Goal: Task Accomplishment & Management: Use online tool/utility

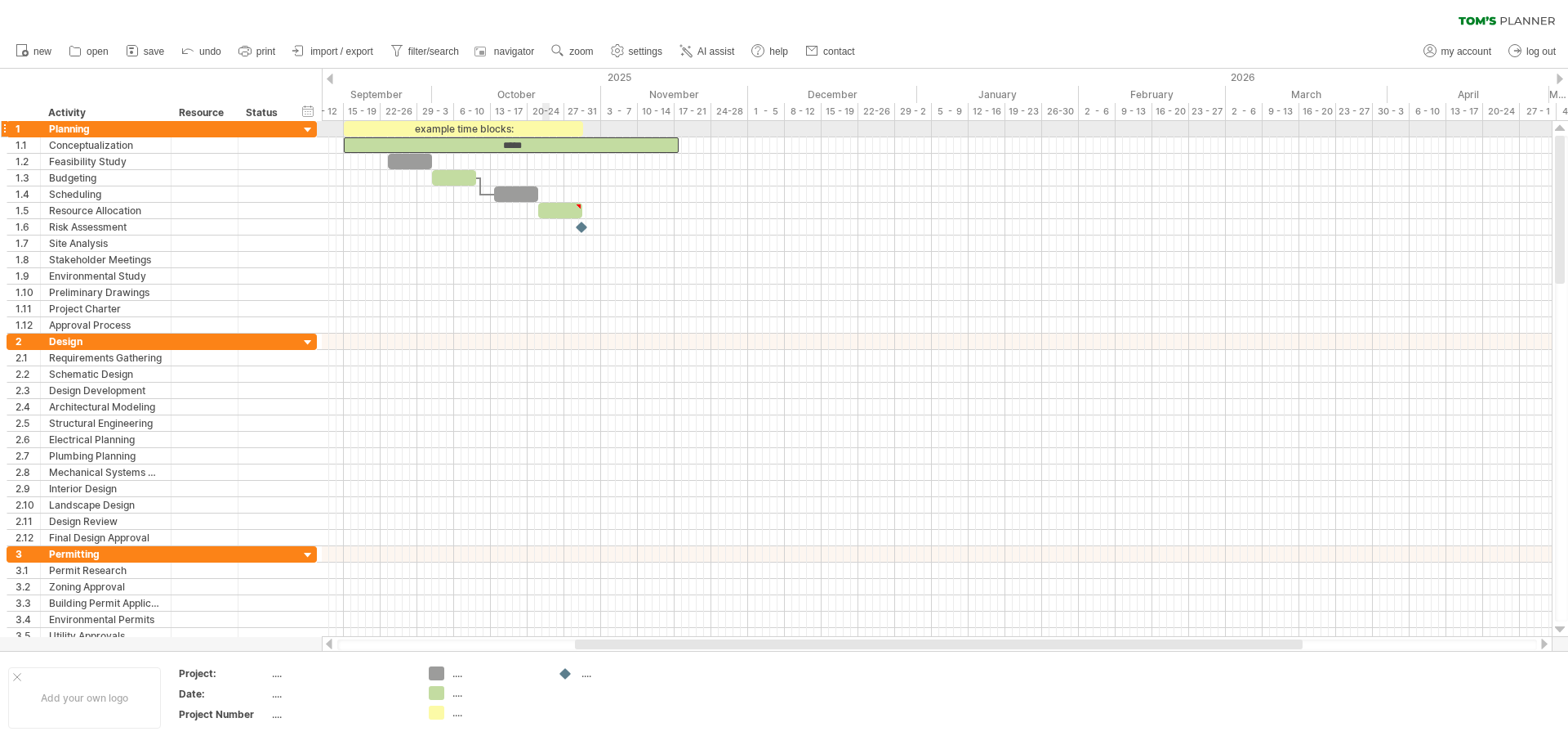
click at [544, 132] on div "example time blocks:" at bounding box center [463, 128] width 240 height 15
drag, startPoint x: 583, startPoint y: 129, endPoint x: 496, endPoint y: 129, distance: 87.0
click at [498, 129] on span at bounding box center [498, 128] width 6 height 15
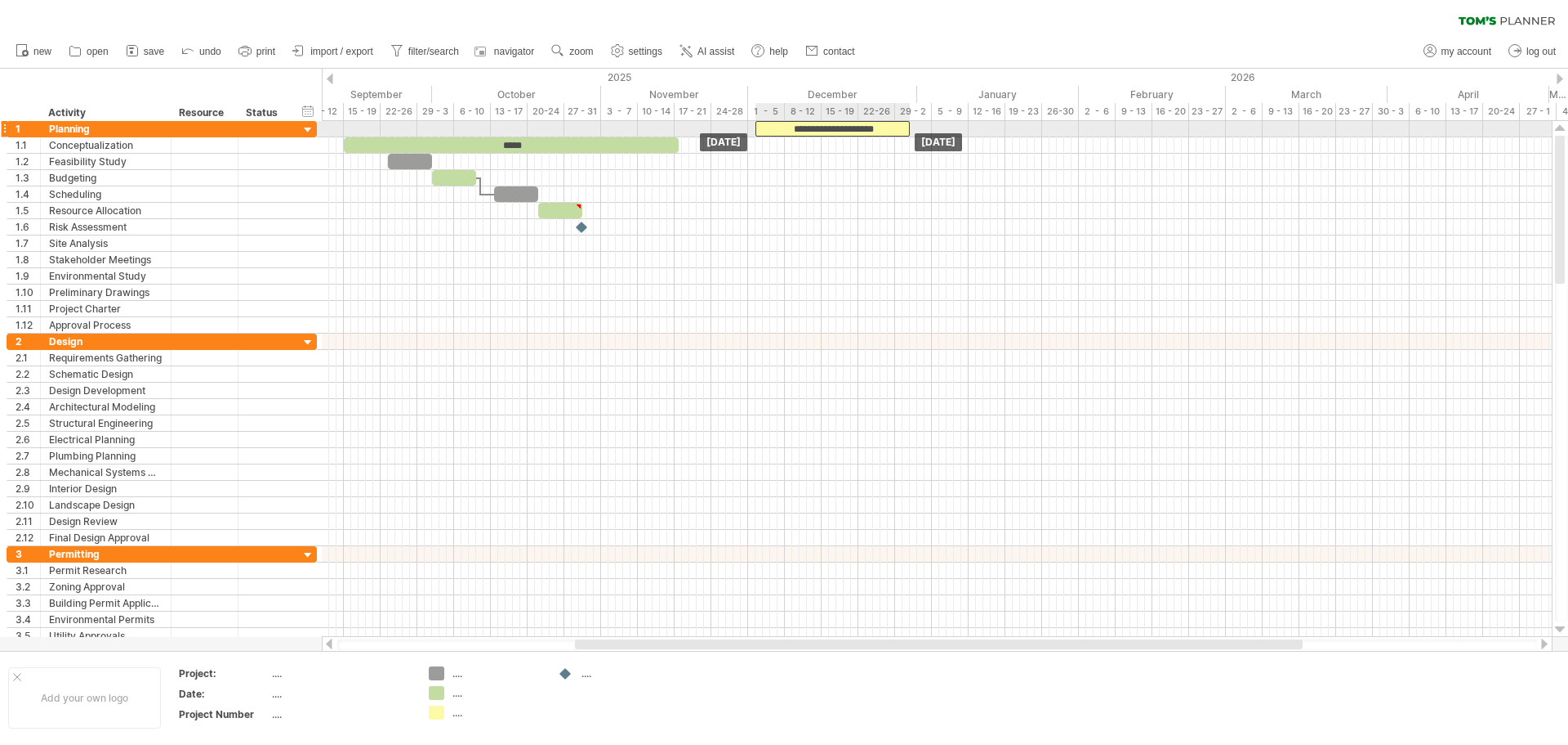
drag, startPoint x: 376, startPoint y: 128, endPoint x: 788, endPoint y: 126, distance: 412.0
click at [788, 126] on div "**********" at bounding box center [832, 128] width 154 height 15
click at [649, 52] on span "settings" at bounding box center [645, 51] width 33 height 12
select select "*"
select select "**"
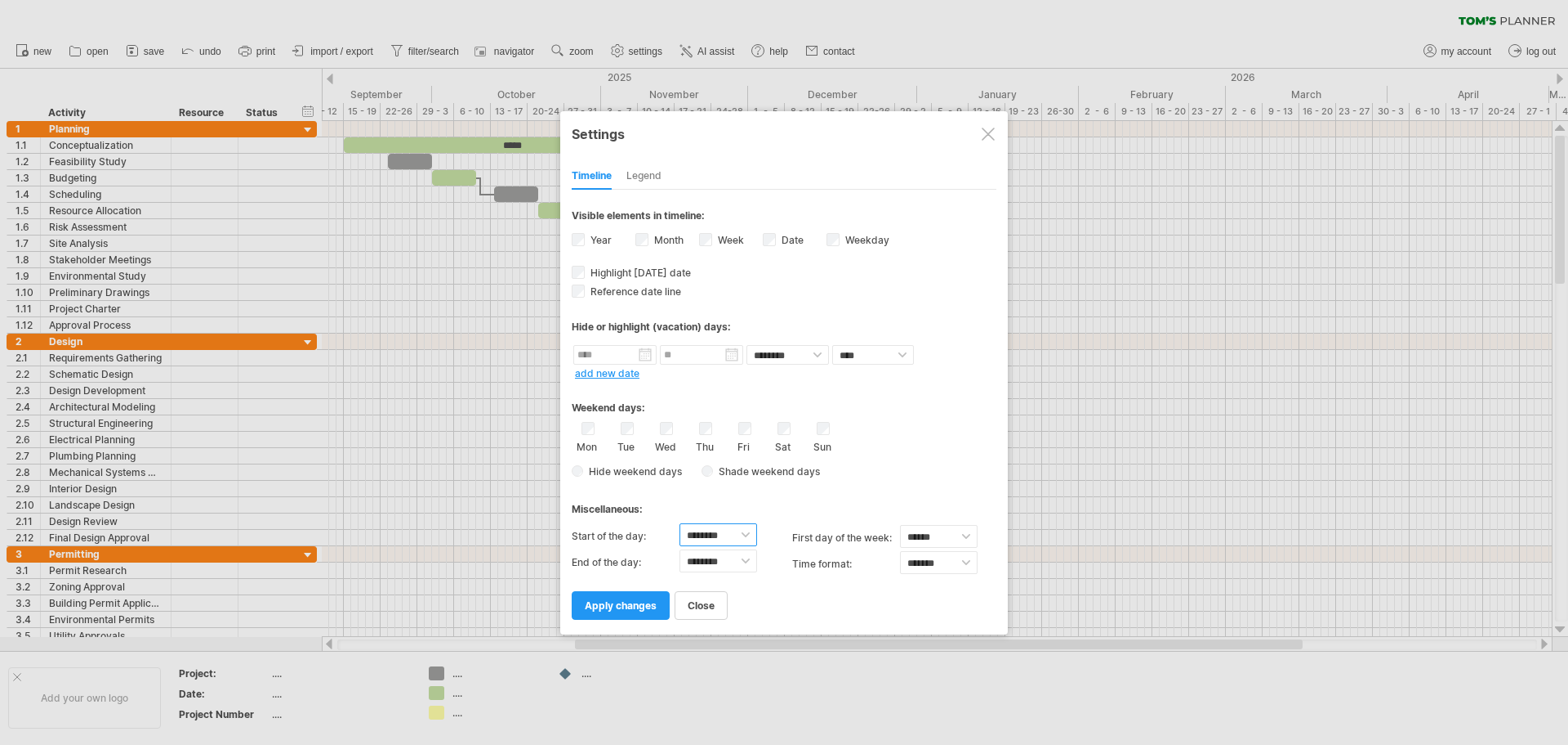
click at [754, 538] on select "******** ******** ******** ******** ******** ******** ******** ******** *******…" at bounding box center [719, 534] width 78 height 22
select select "*"
click at [680, 523] on select "******** ******** ******** ******** ******** ******** ******** ******** *******…" at bounding box center [719, 534] width 78 height 22
click at [751, 562] on select "******** ******** ******** ******** ******** ******** ******** ******** *******…" at bounding box center [719, 560] width 78 height 22
select select "**"
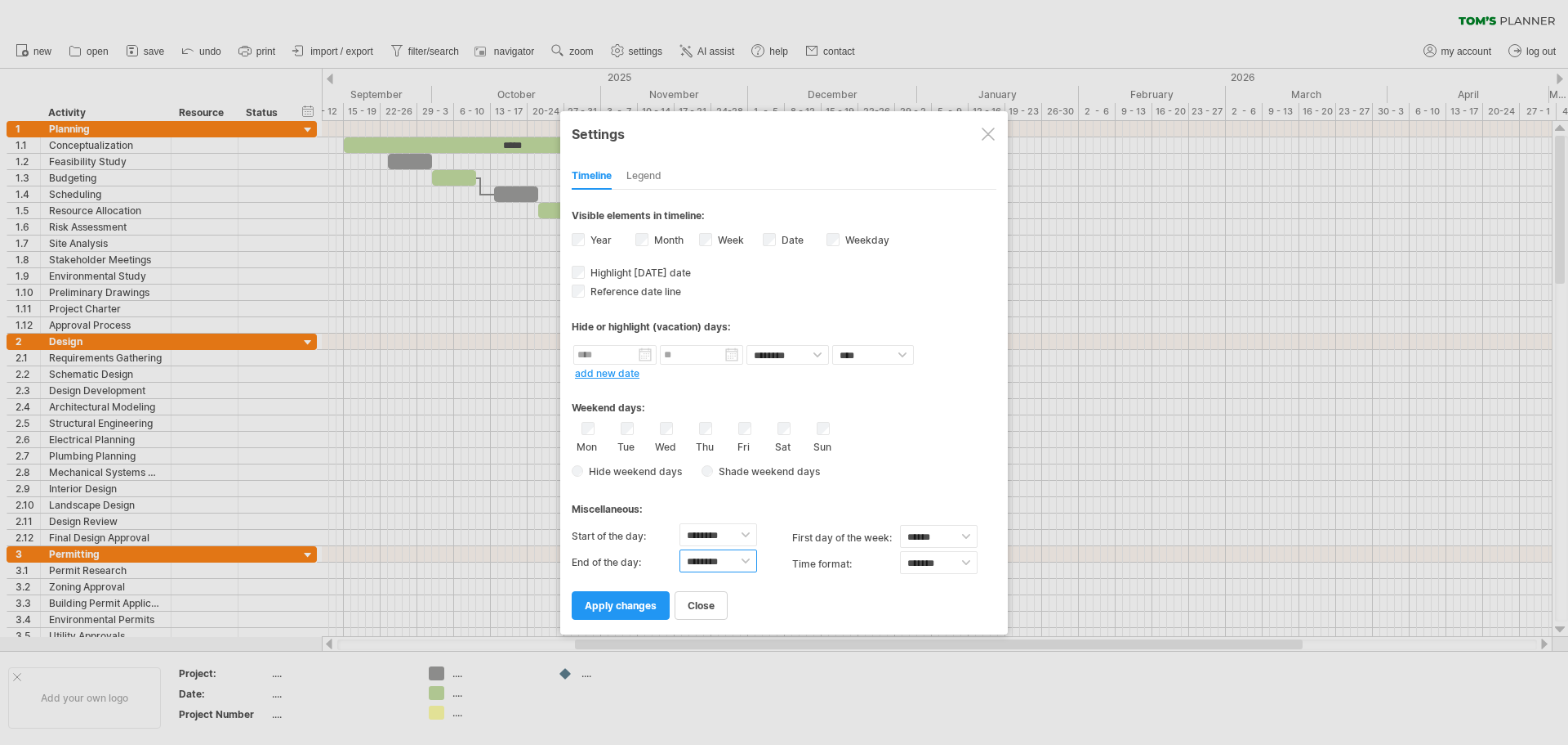
click at [680, 549] on select "******** ******** ******** ******** ******** ******** ******** ******** *******…" at bounding box center [719, 560] width 78 height 22
click at [623, 603] on span "apply changes" at bounding box center [621, 605] width 72 height 13
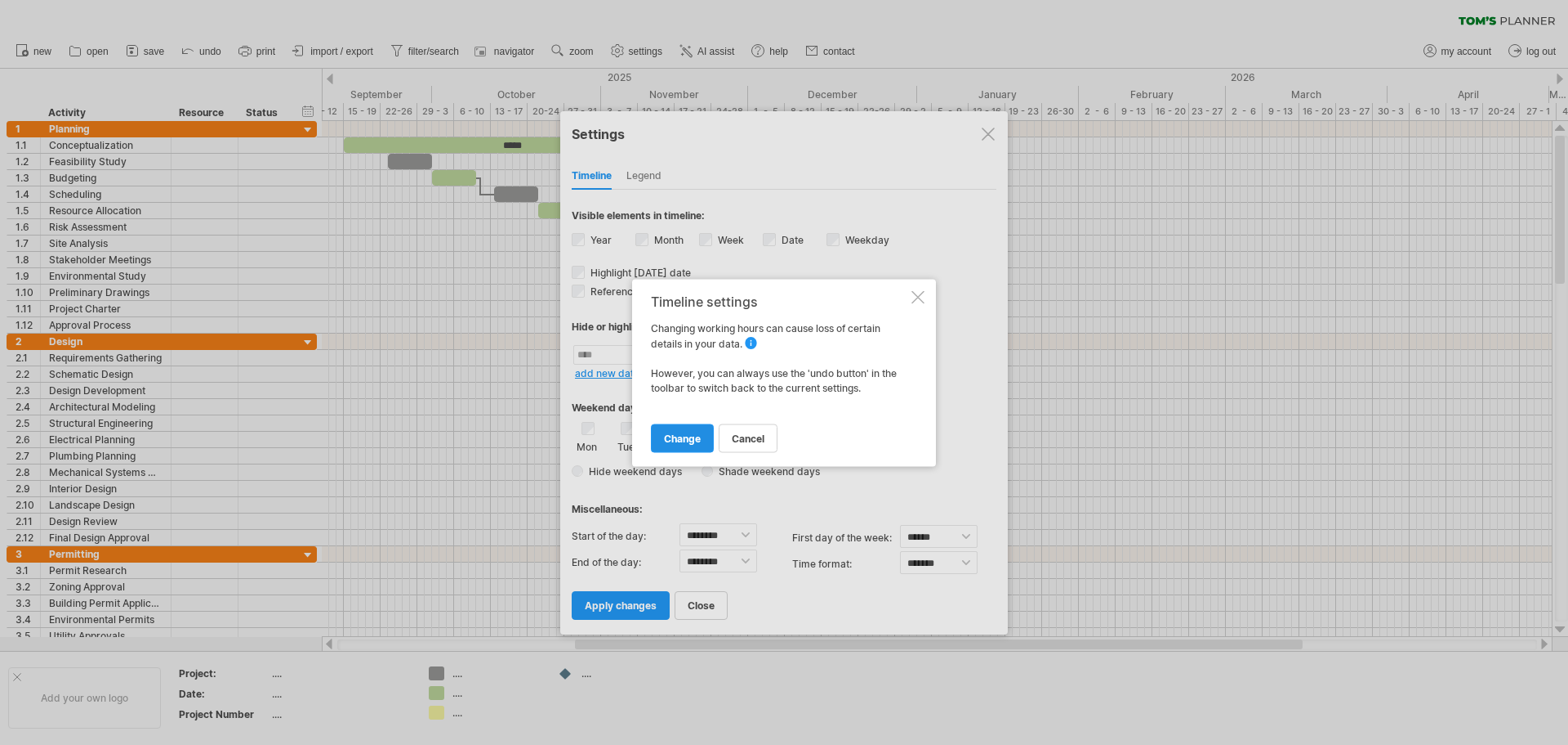
click at [680, 442] on span "change" at bounding box center [682, 438] width 37 height 13
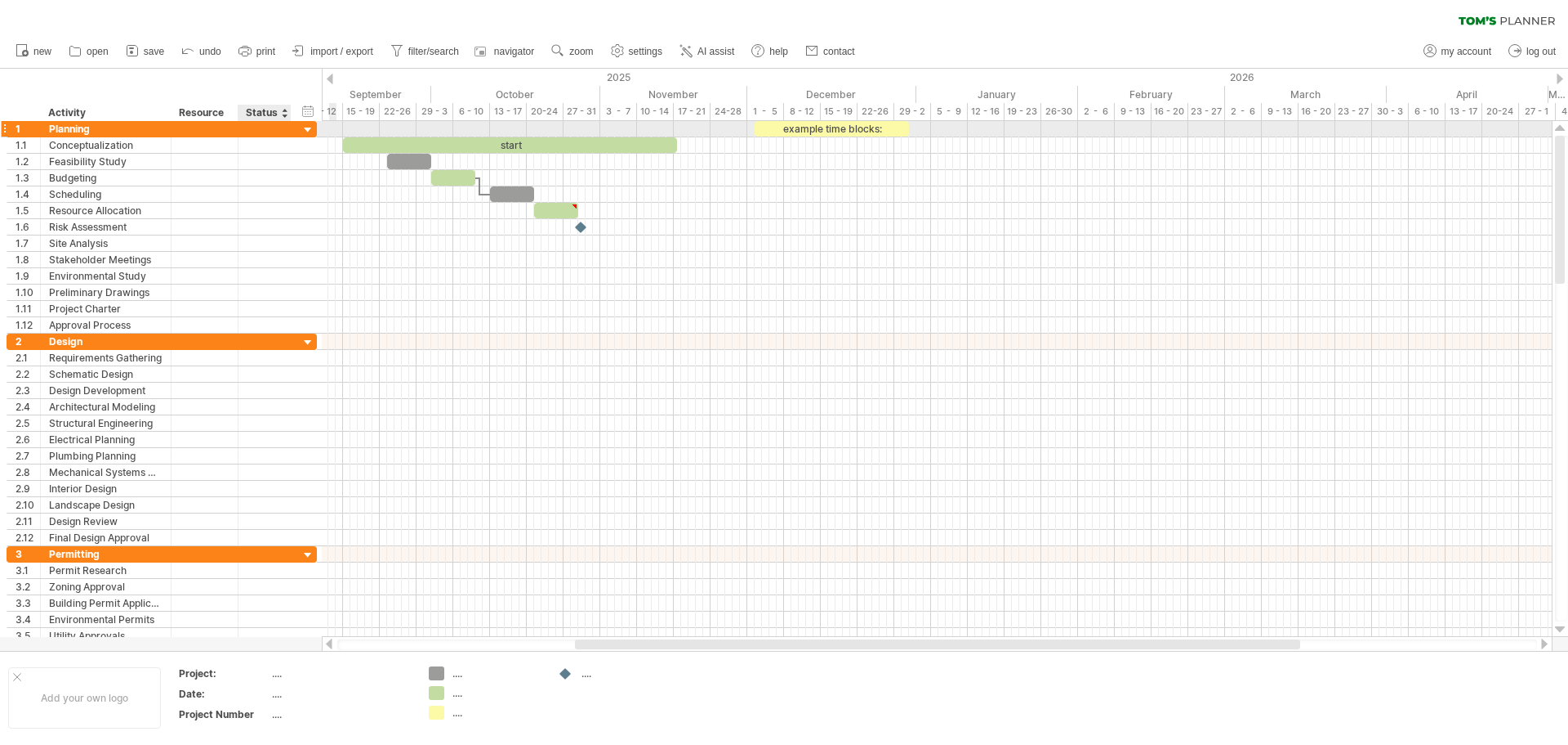
click at [309, 131] on div at bounding box center [308, 130] width 15 height 15
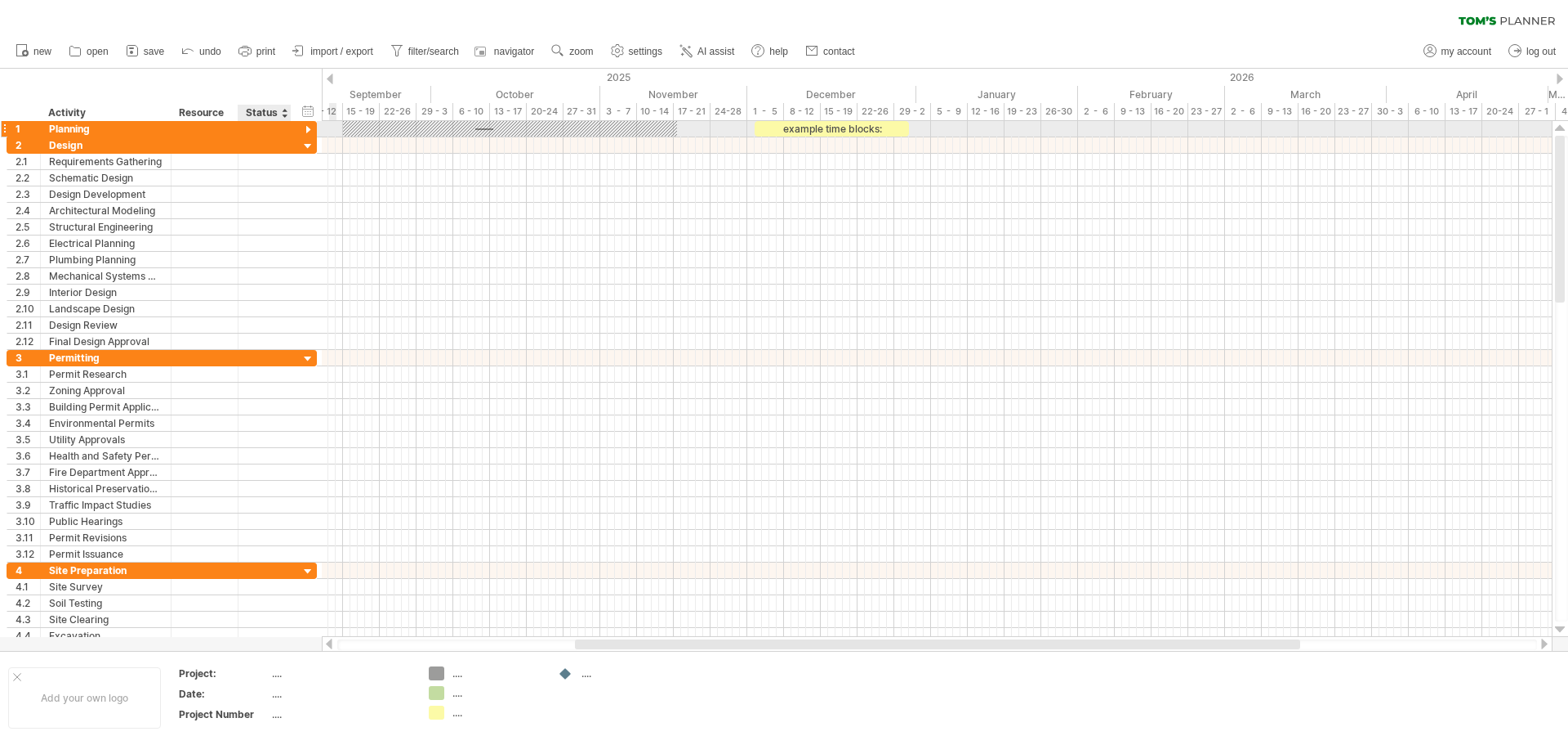
click at [309, 131] on div at bounding box center [308, 130] width 15 height 15
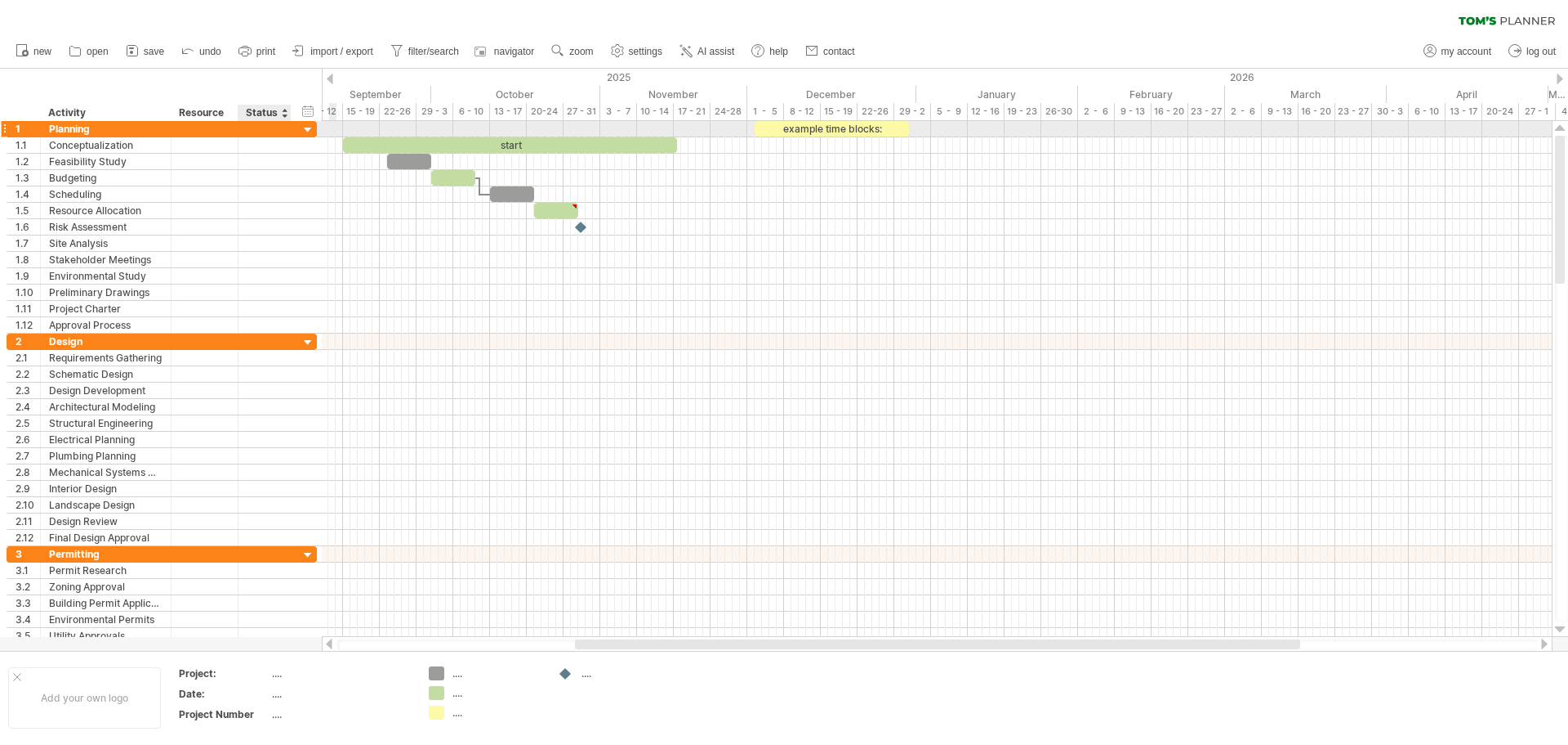
click at [309, 131] on div at bounding box center [308, 130] width 15 height 15
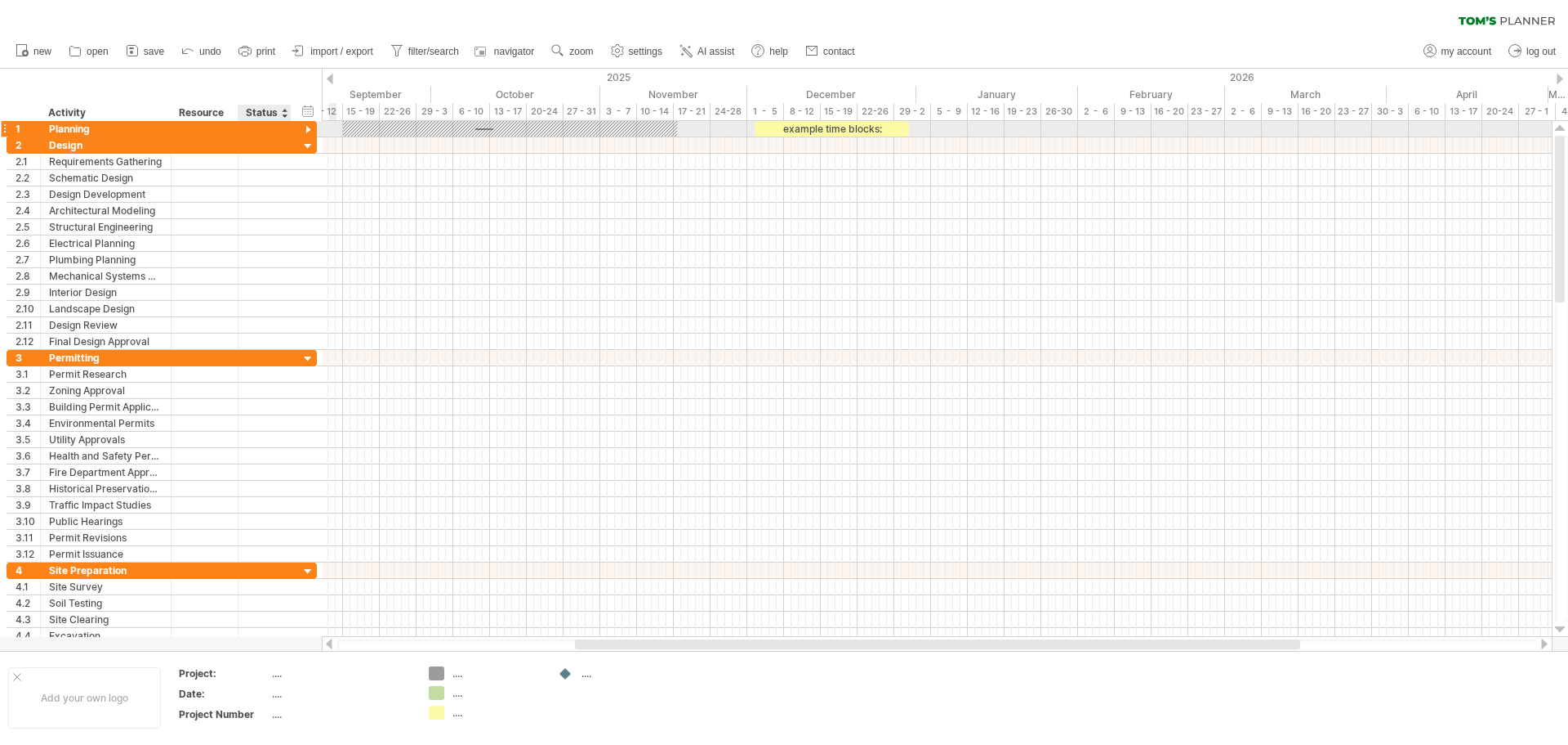
click at [309, 131] on div at bounding box center [308, 130] width 15 height 15
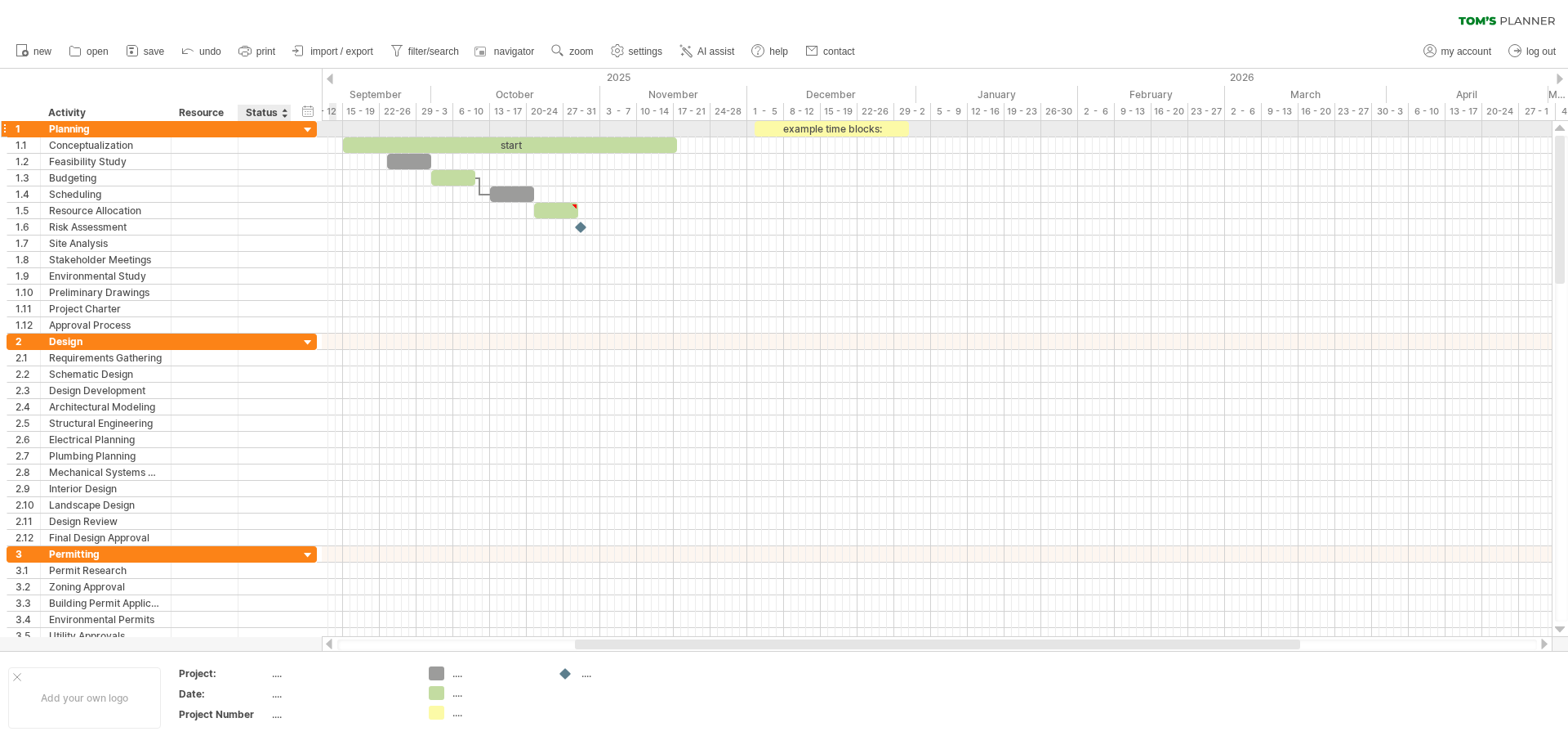
click at [309, 131] on div at bounding box center [308, 130] width 15 height 15
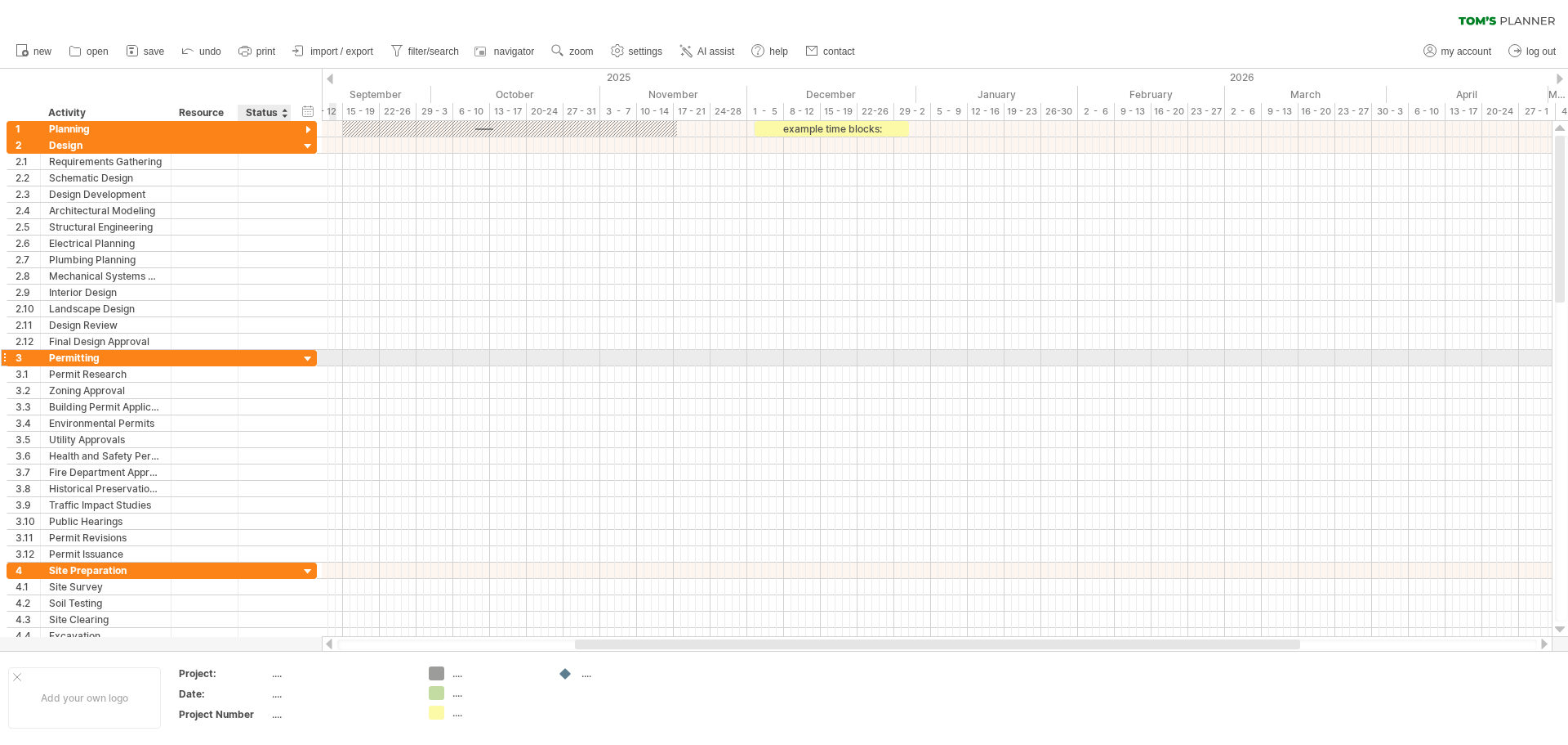
click at [306, 355] on div at bounding box center [308, 359] width 15 height 15
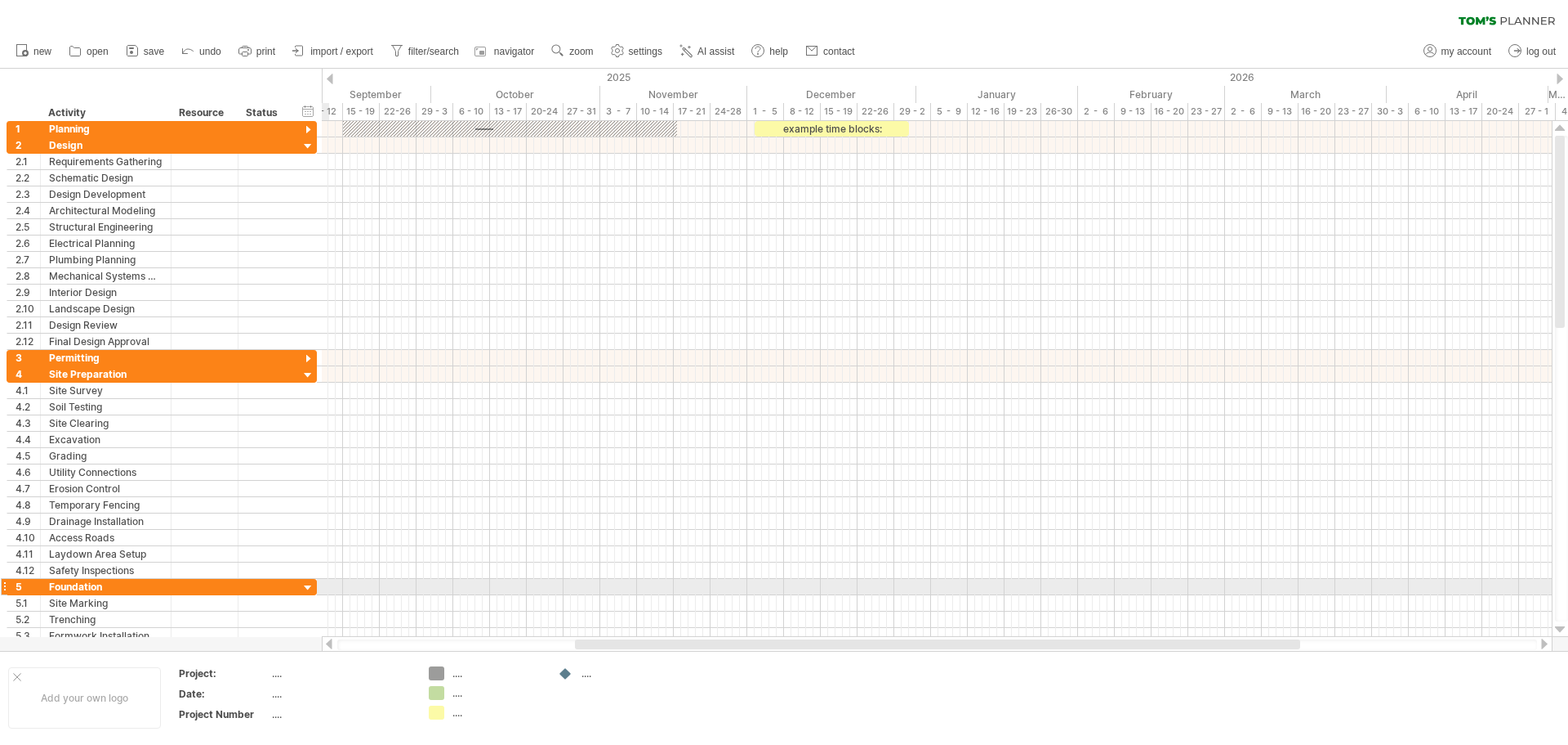
click at [308, 583] on div at bounding box center [308, 587] width 15 height 15
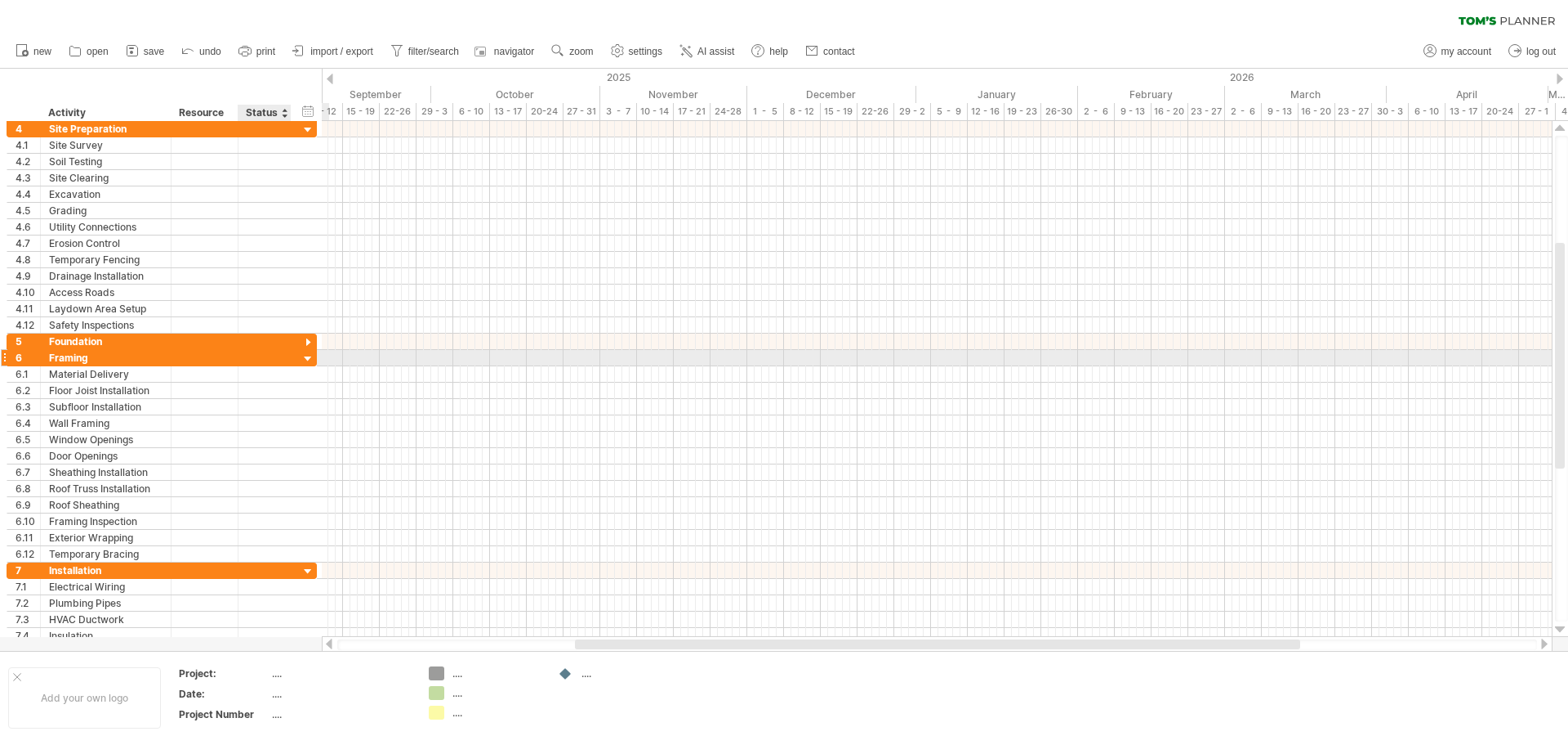
click at [311, 358] on div at bounding box center [308, 359] width 15 height 15
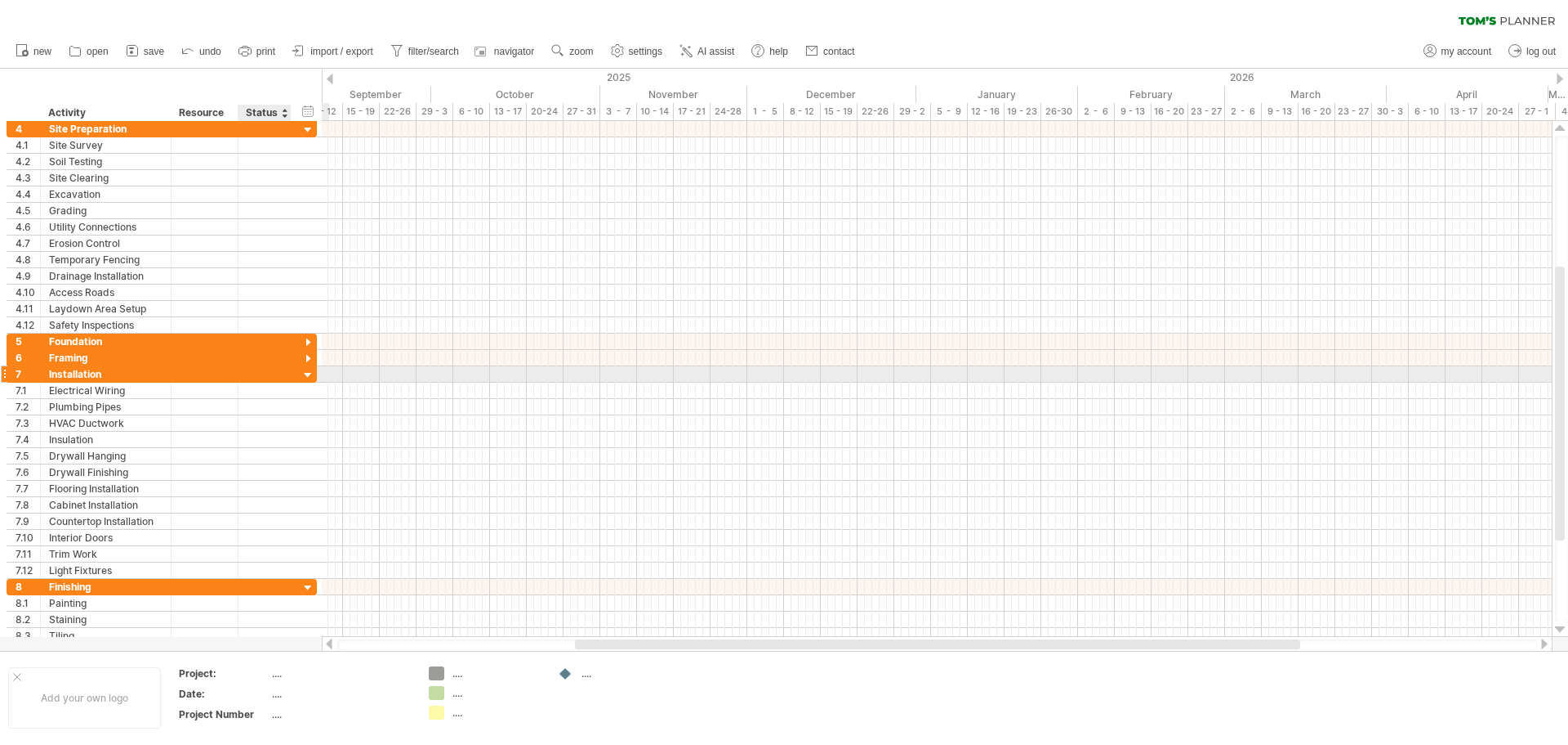
click at [306, 379] on div at bounding box center [308, 375] width 15 height 15
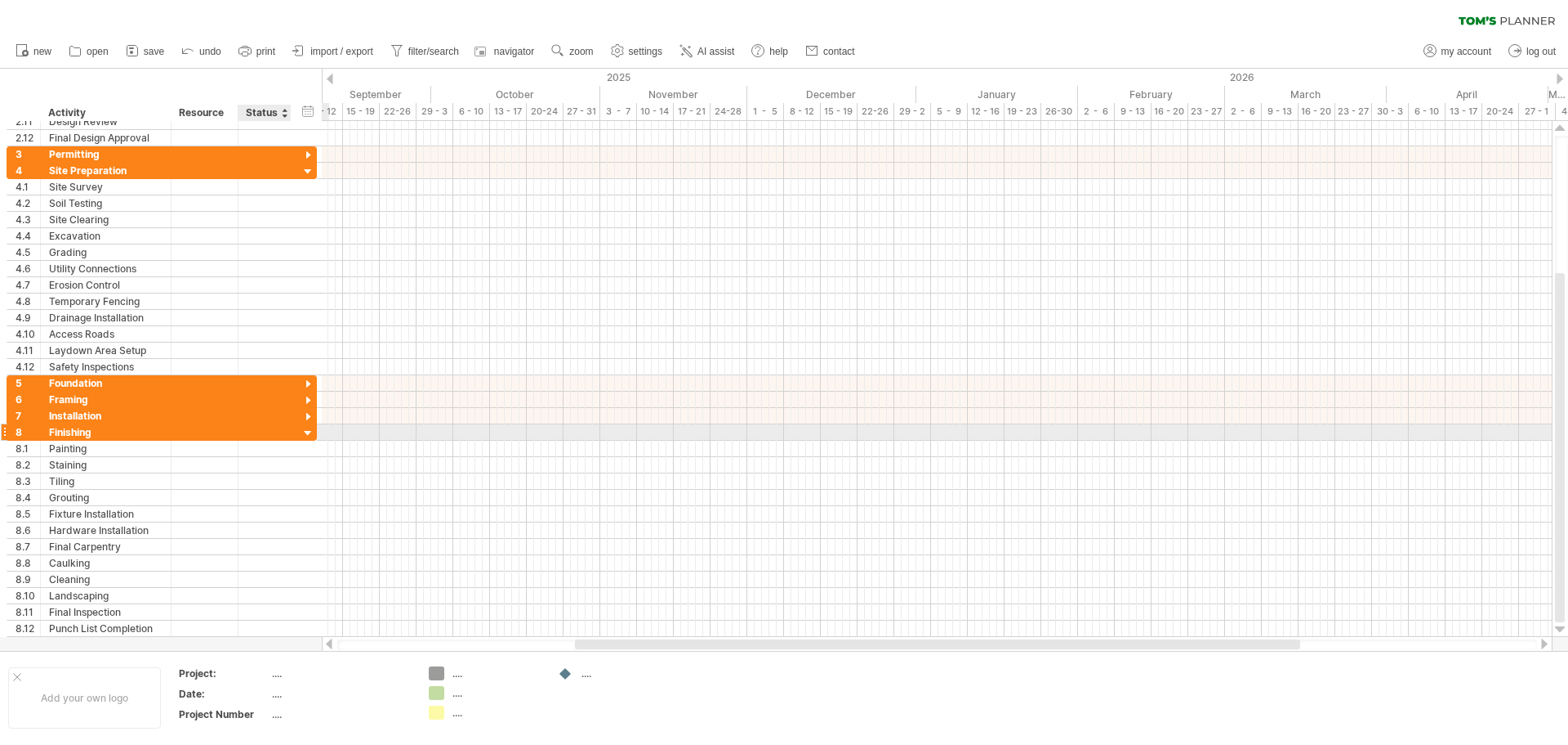
click at [308, 432] on div at bounding box center [308, 433] width 15 height 15
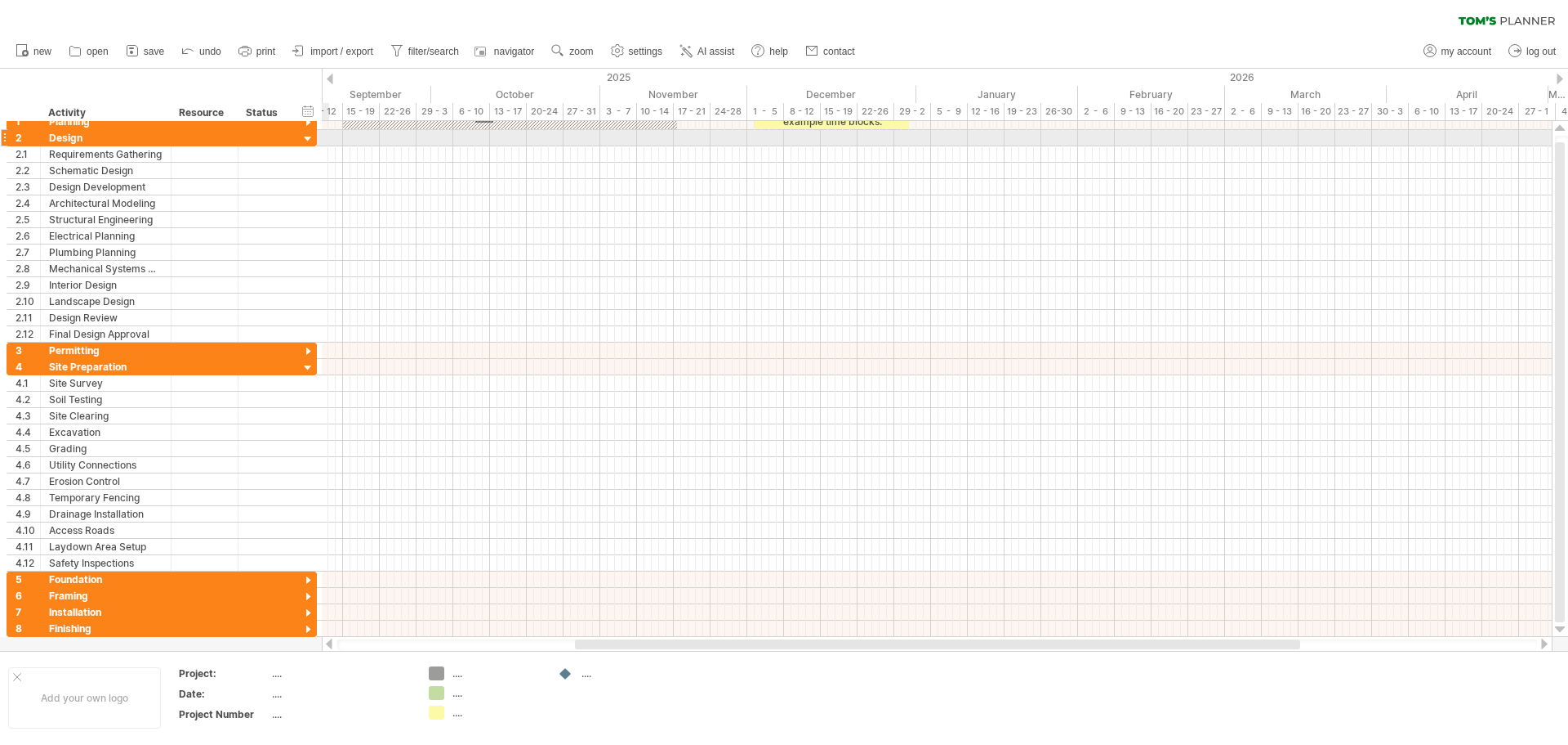
click at [307, 139] on div at bounding box center [308, 139] width 15 height 15
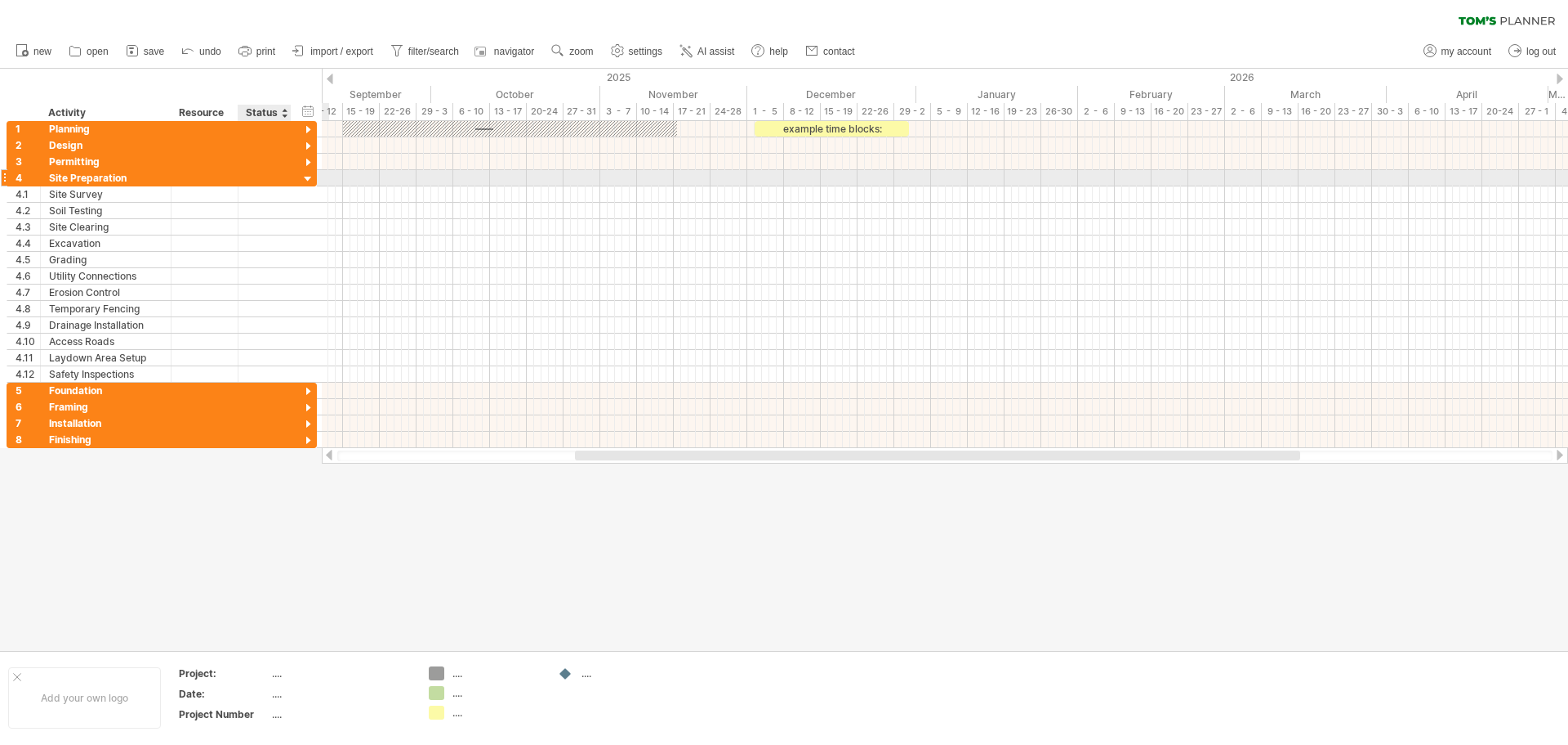
click at [306, 176] on div at bounding box center [308, 179] width 15 height 15
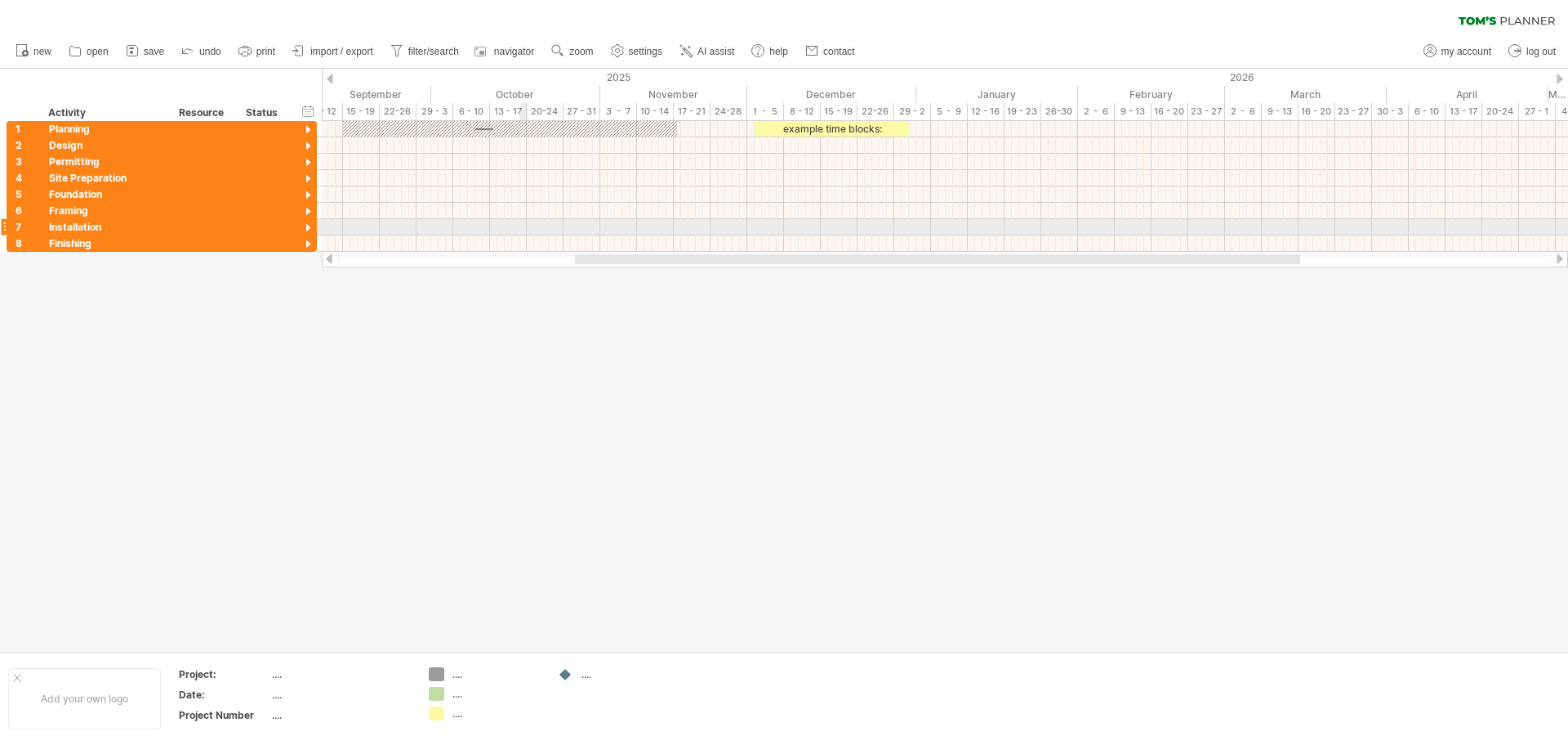
click at [525, 223] on div at bounding box center [945, 227] width 1246 height 16
click at [828, 126] on div "example time blocks:" at bounding box center [832, 128] width 154 height 15
drag, startPoint x: 805, startPoint y: 132, endPoint x: 701, endPoint y: 123, distance: 104.4
click at [701, 123] on div "**********" at bounding box center [945, 187] width 1246 height 131
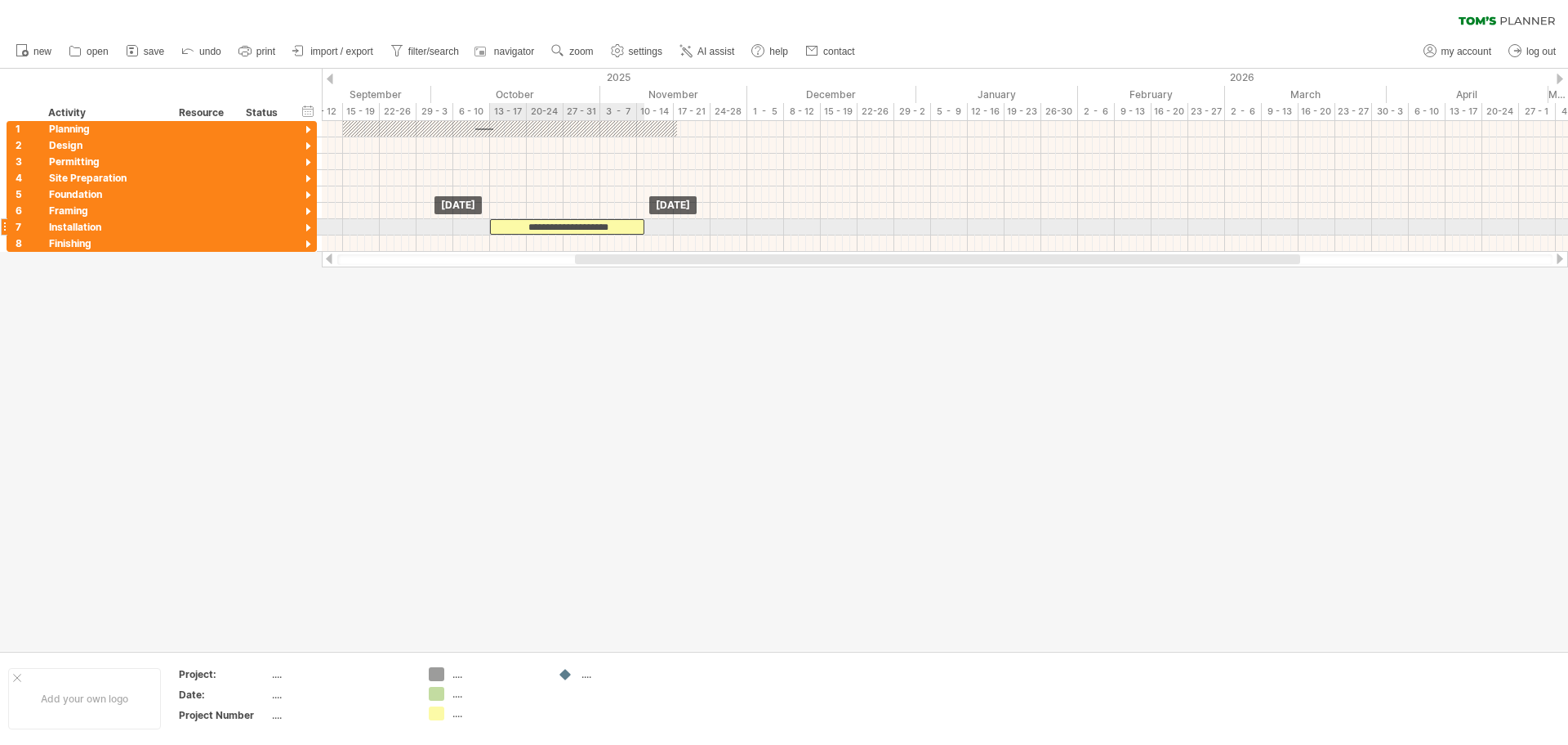
drag, startPoint x: 759, startPoint y: 129, endPoint x: 495, endPoint y: 223, distance: 280.2
click at [306, 126] on div at bounding box center [308, 130] width 15 height 15
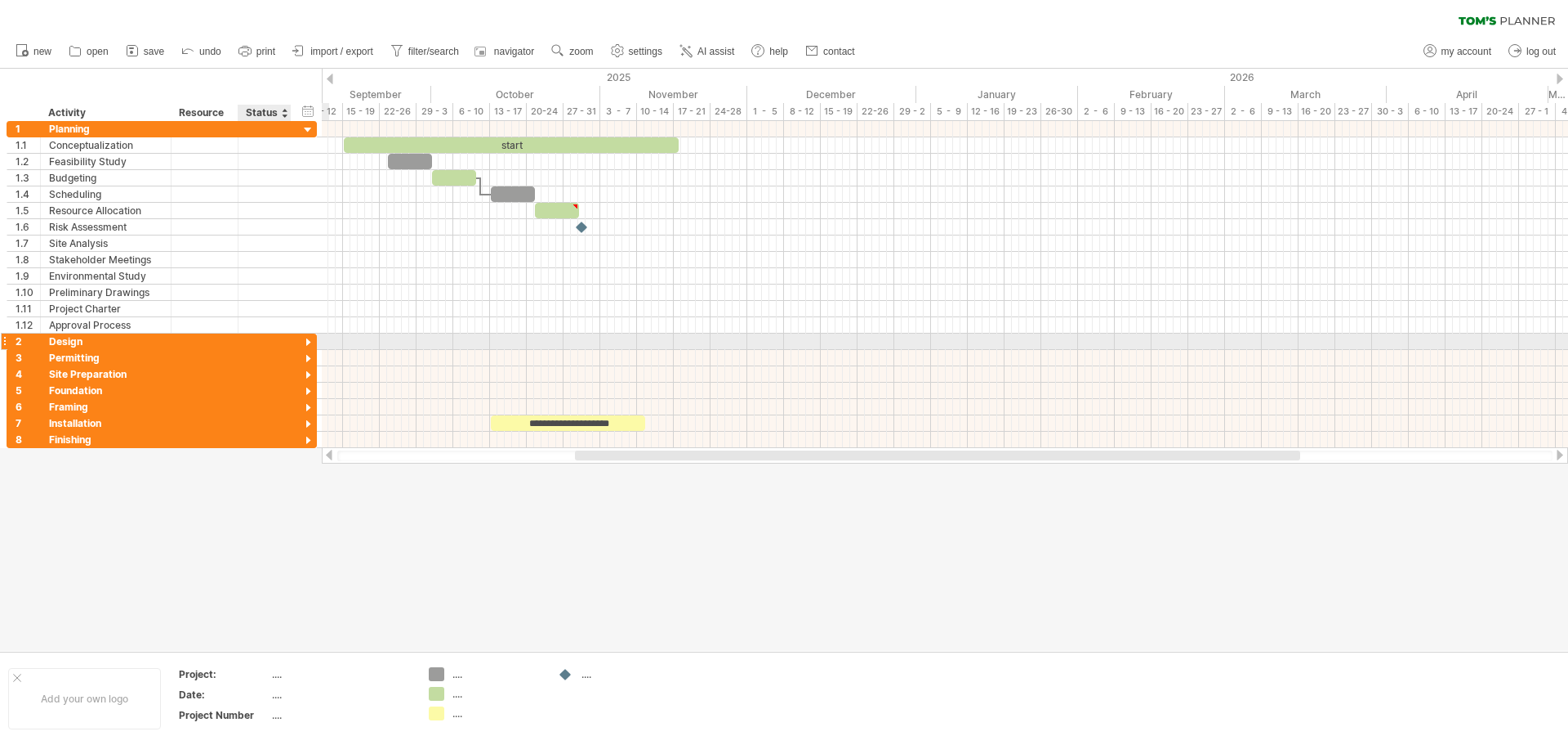
click at [304, 337] on div at bounding box center [308, 342] width 15 height 15
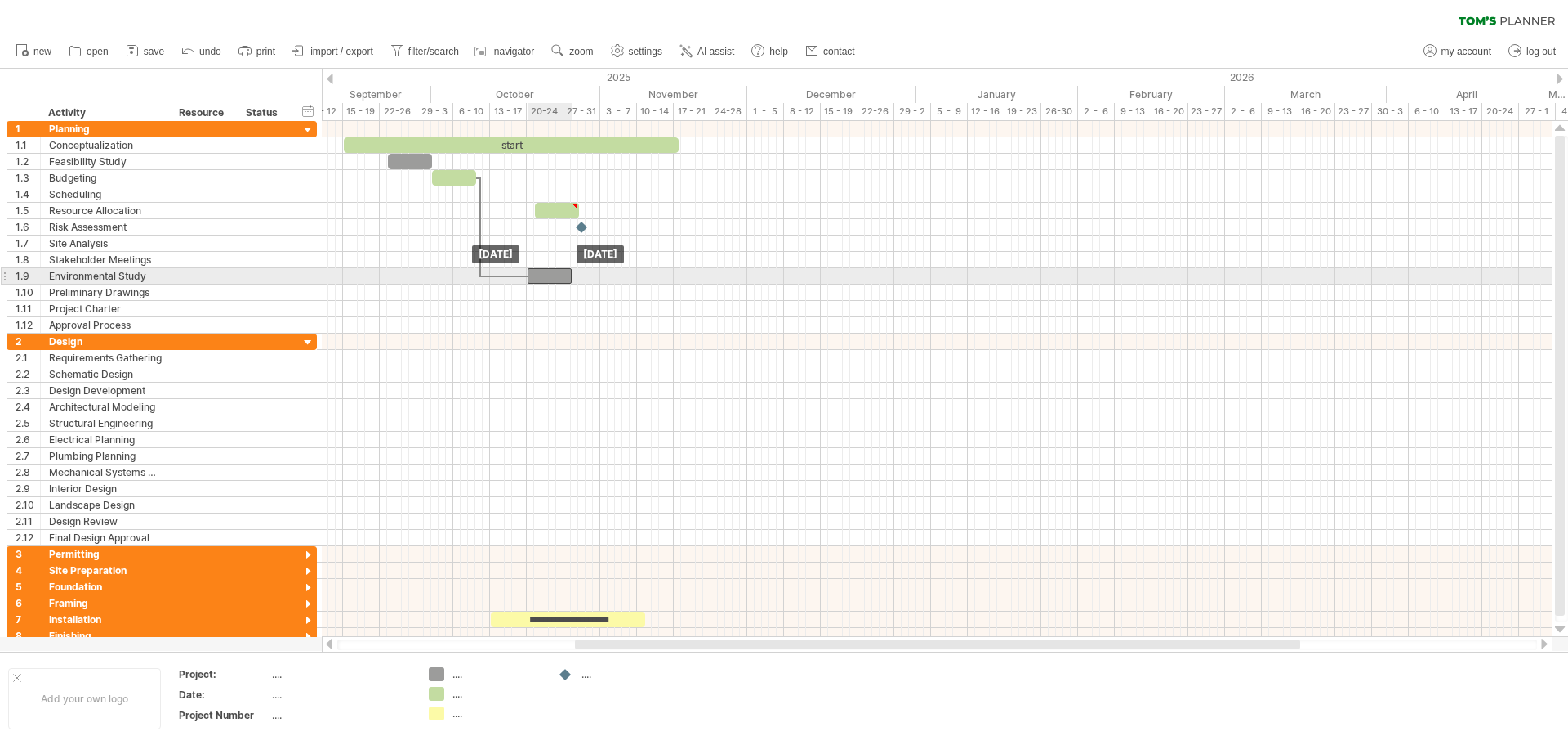
drag, startPoint x: 509, startPoint y: 197, endPoint x: 545, endPoint y: 270, distance: 81.4
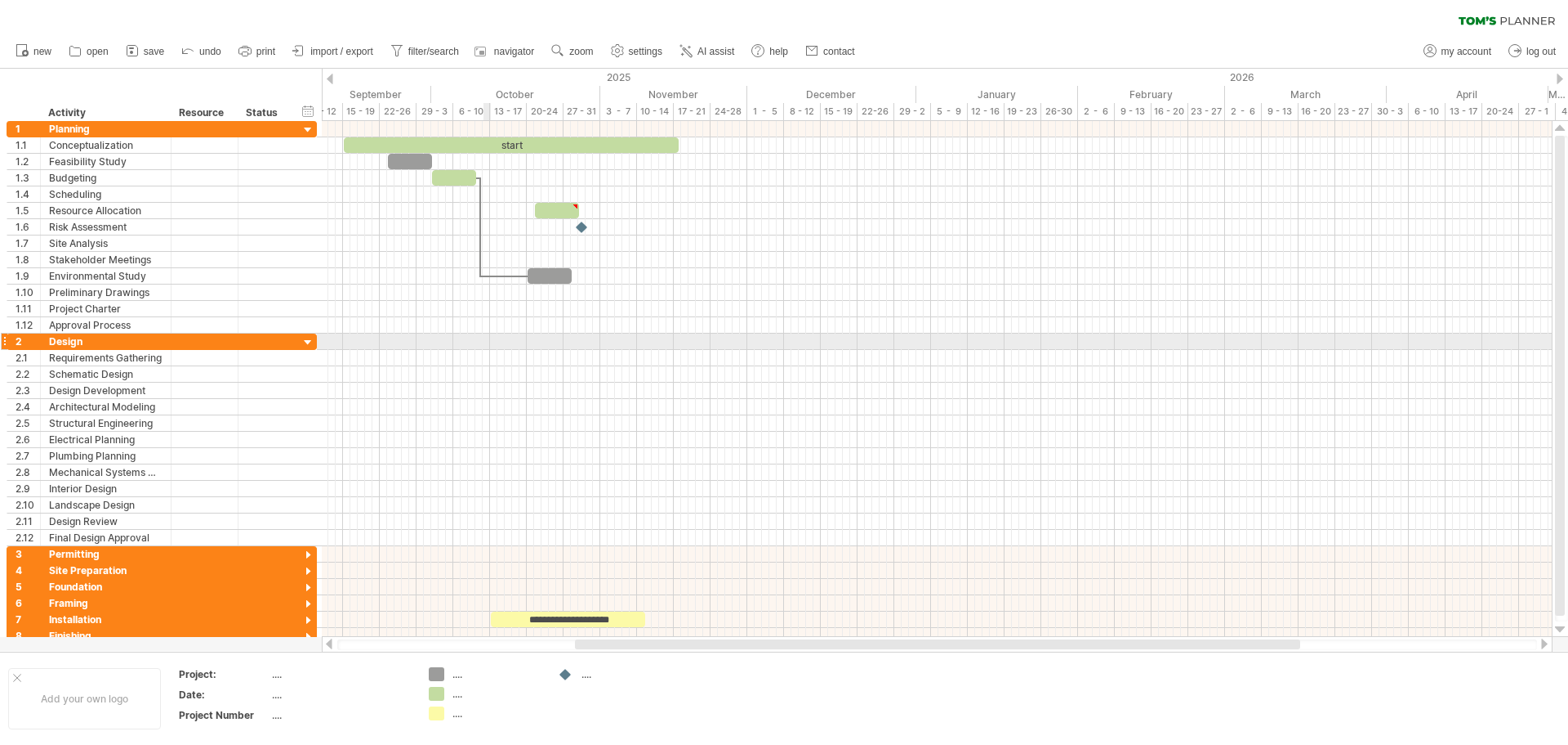
click at [483, 346] on div at bounding box center [936, 342] width 1230 height 16
drag, startPoint x: 330, startPoint y: 644, endPoint x: 345, endPoint y: 644, distance: 15.0
click at [345, 644] on div at bounding box center [937, 644] width 1231 height 16
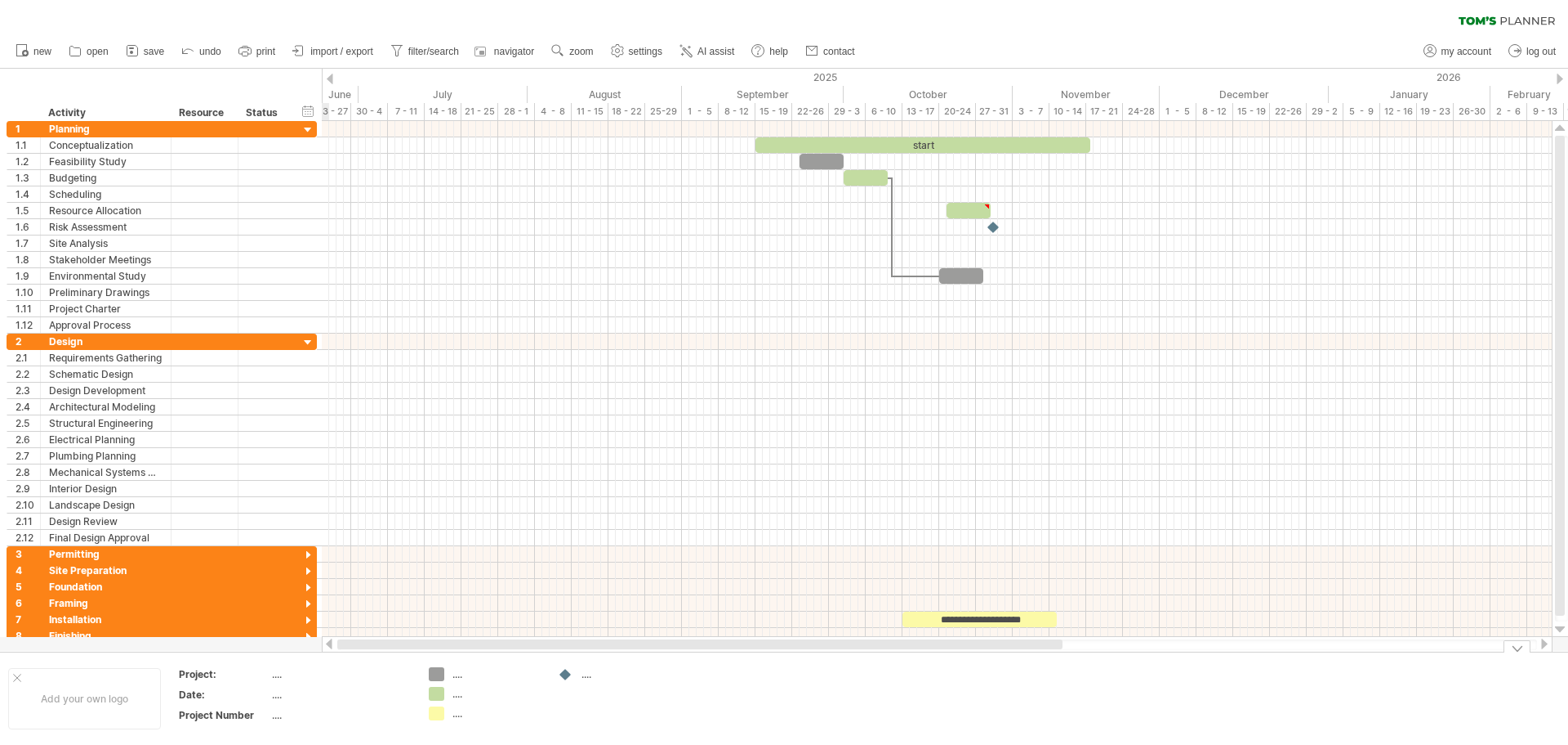
drag, startPoint x: 591, startPoint y: 642, endPoint x: 325, endPoint y: 653, distance: 266.2
click at [325, 653] on div "Trying to reach plan.tomsplanner.com Connected again... 0% clear filter new 1" at bounding box center [784, 372] width 1568 height 745
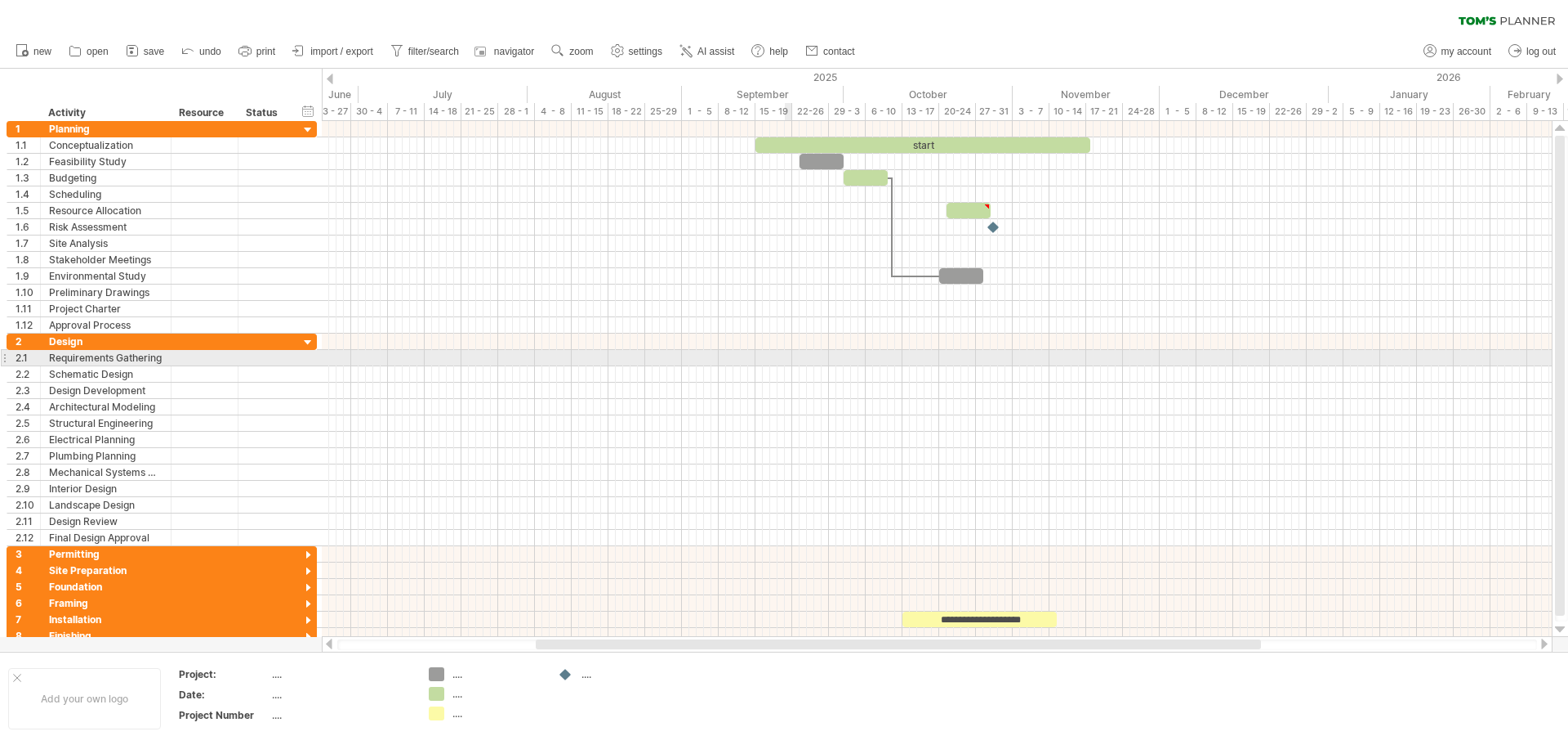
click at [787, 353] on div at bounding box center [936, 358] width 1230 height 16
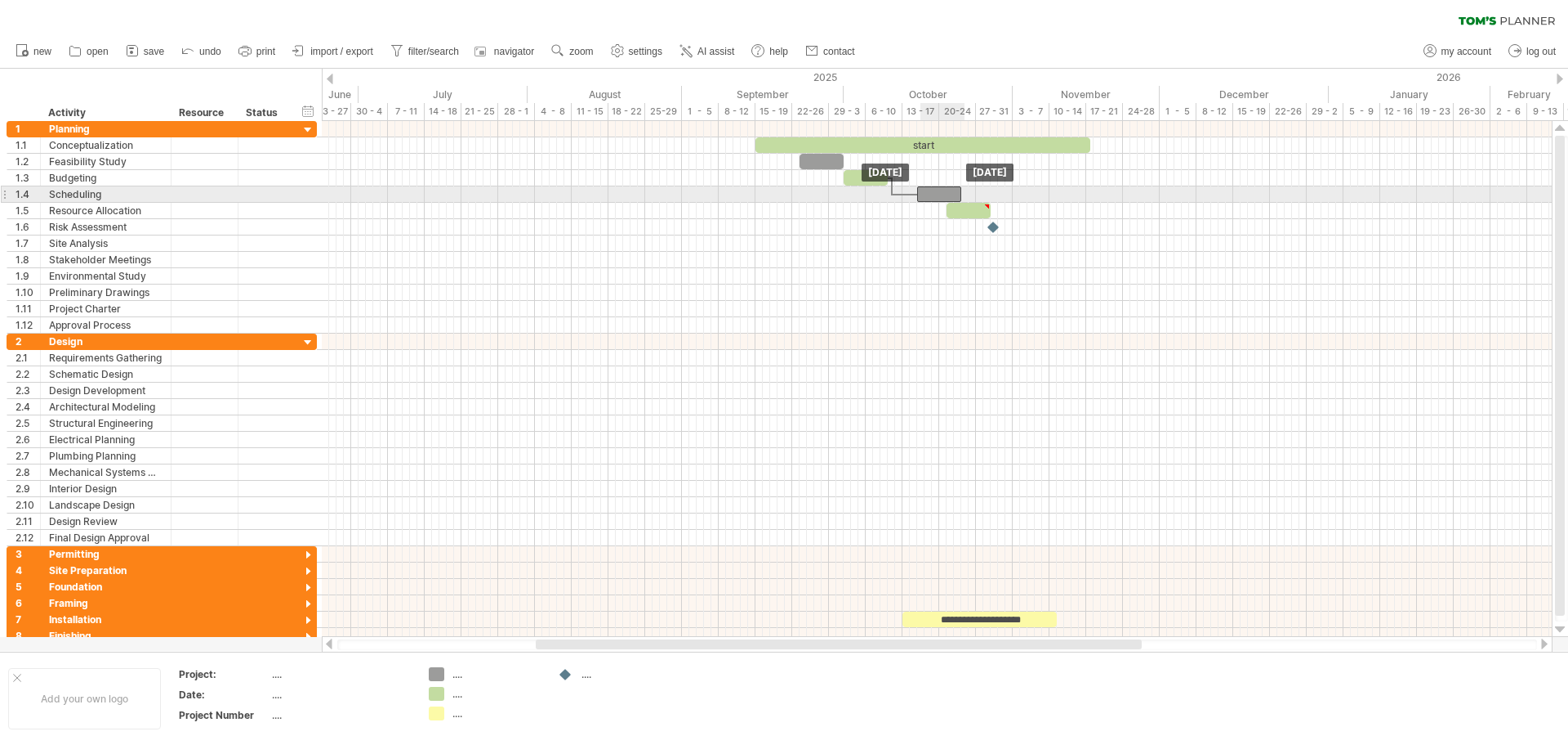
drag, startPoint x: 963, startPoint y: 274, endPoint x: 943, endPoint y: 197, distance: 79.6
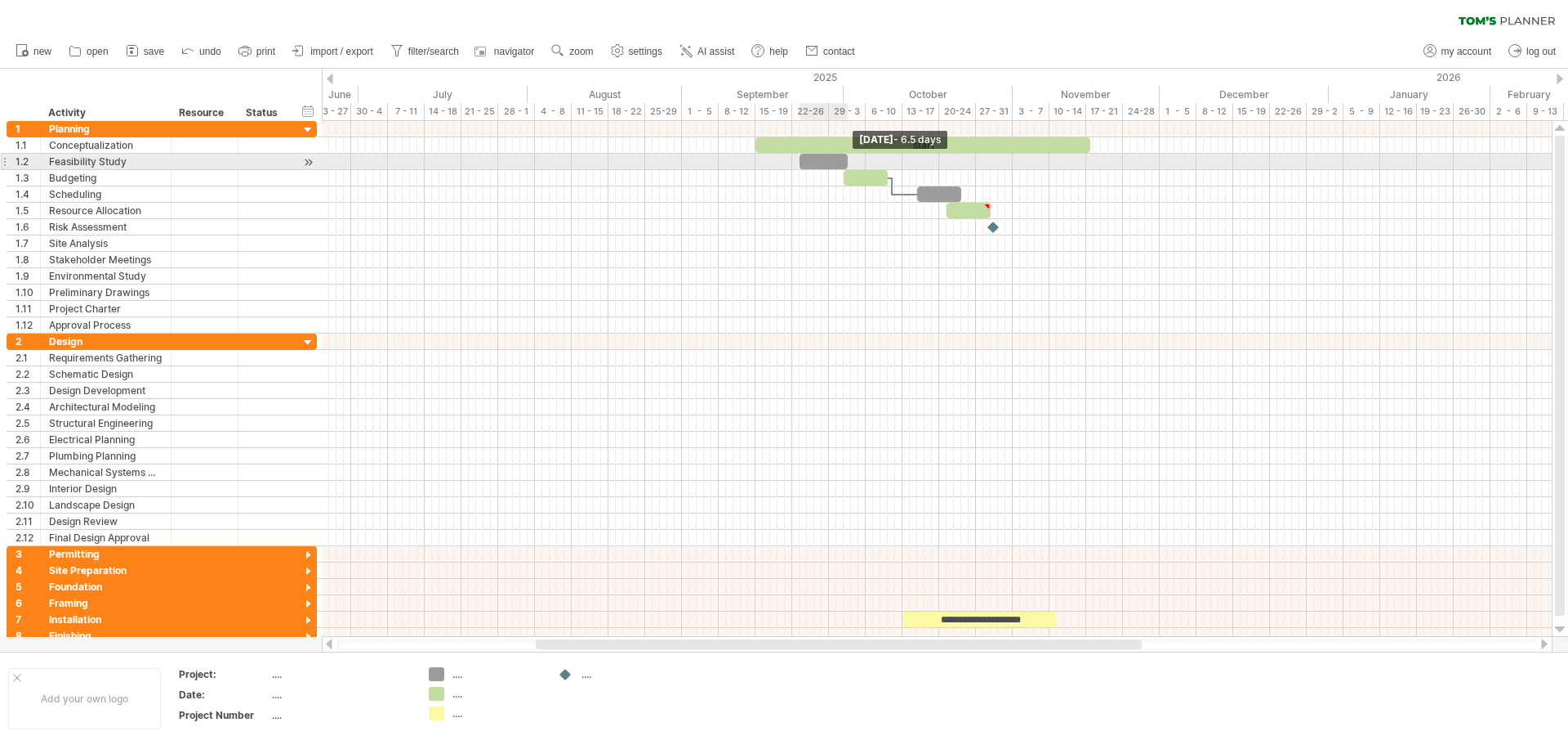
click at [851, 161] on div "**********" at bounding box center [936, 379] width 1230 height 516
drag, startPoint x: 801, startPoint y: 161, endPoint x: 770, endPoint y: 165, distance: 31.3
click at [774, 165] on span at bounding box center [777, 161] width 6 height 15
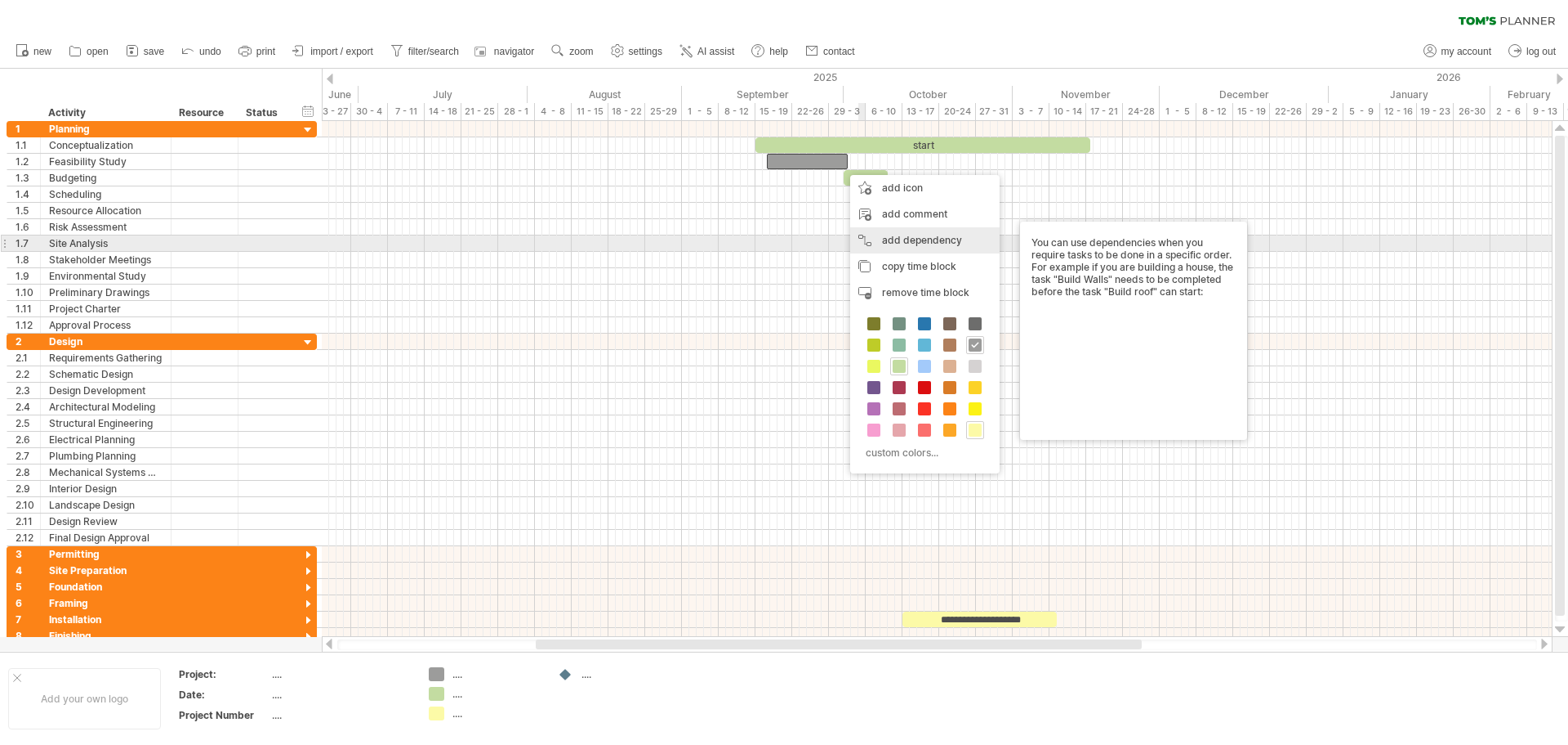
click at [918, 236] on div "add dependency You can use dependencies when you require tasks to be done in a …" at bounding box center [925, 240] width 150 height 26
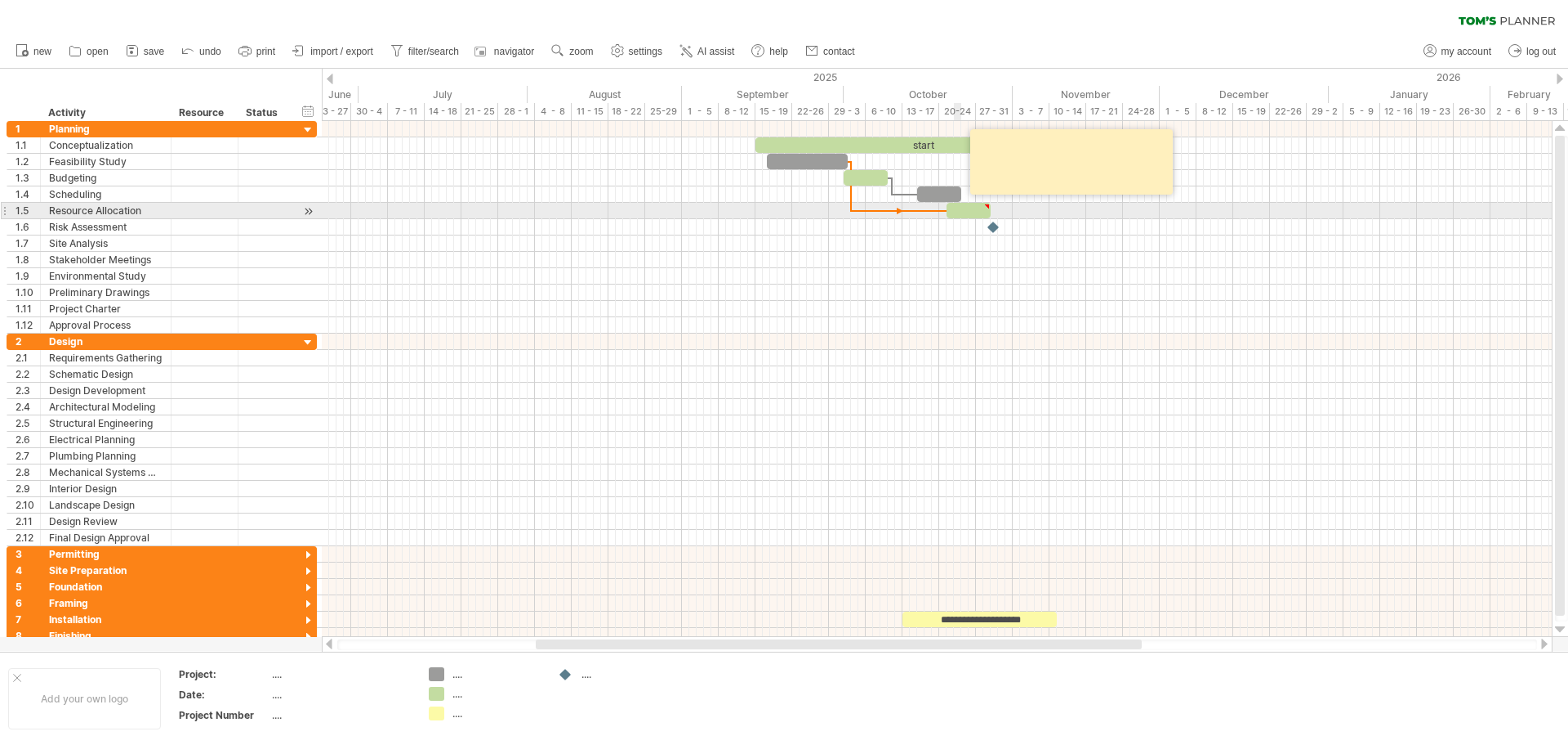
type textarea "**********"
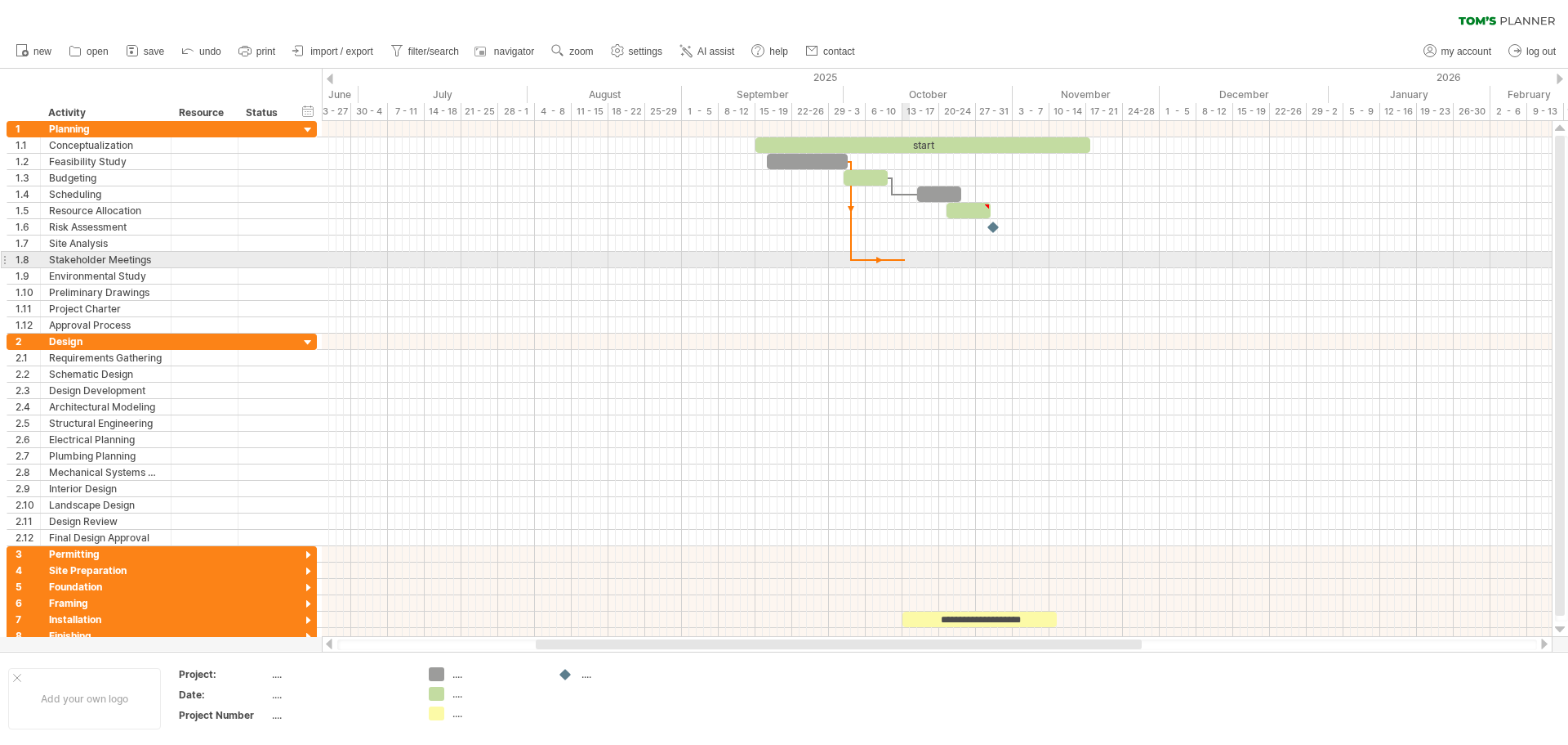
click at [905, 254] on div at bounding box center [936, 259] width 1230 height 16
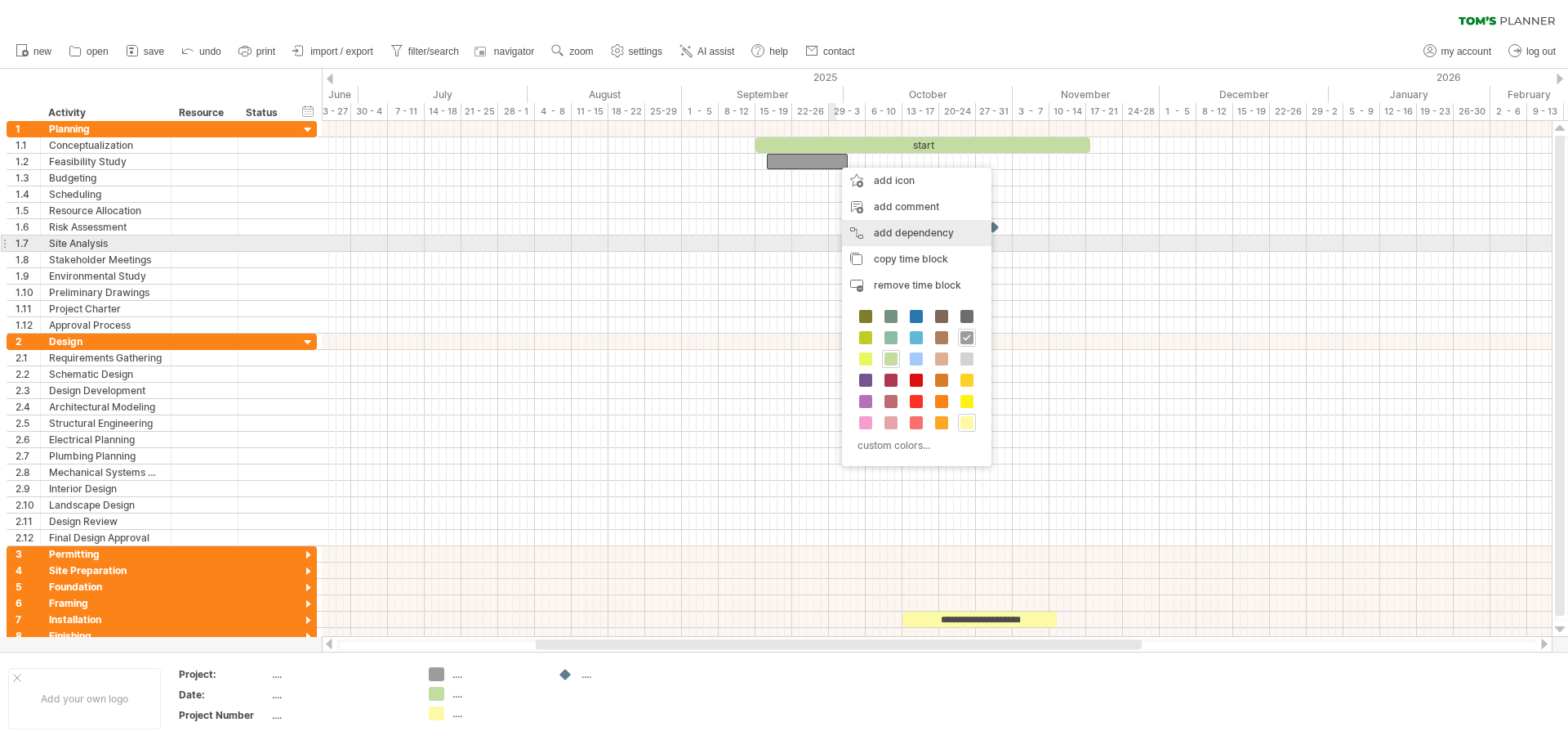
click at [902, 236] on div "add dependency You can use dependencies when you require tasks to be done in a …" at bounding box center [917, 232] width 150 height 26
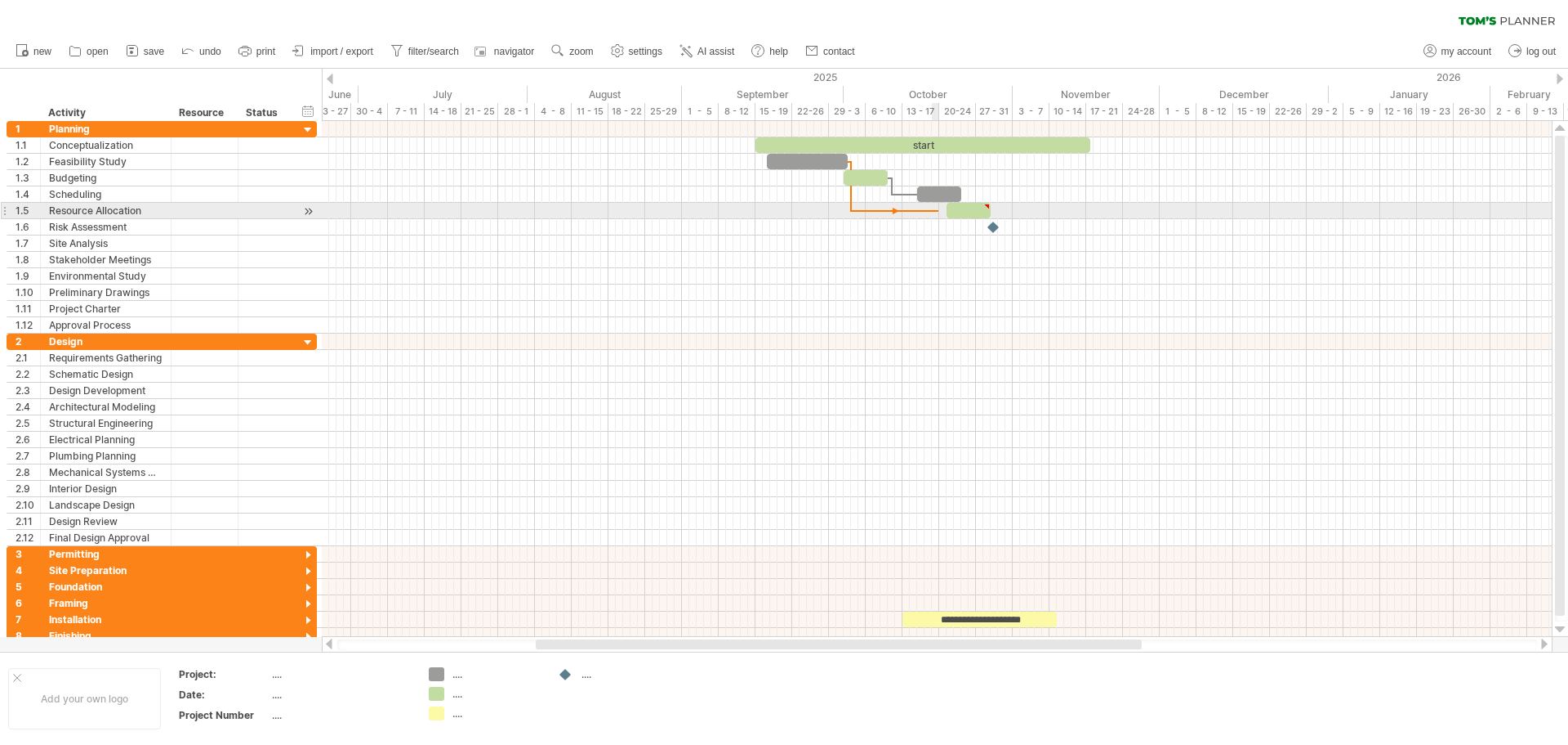
click at [938, 210] on div at bounding box center [936, 211] width 1230 height 16
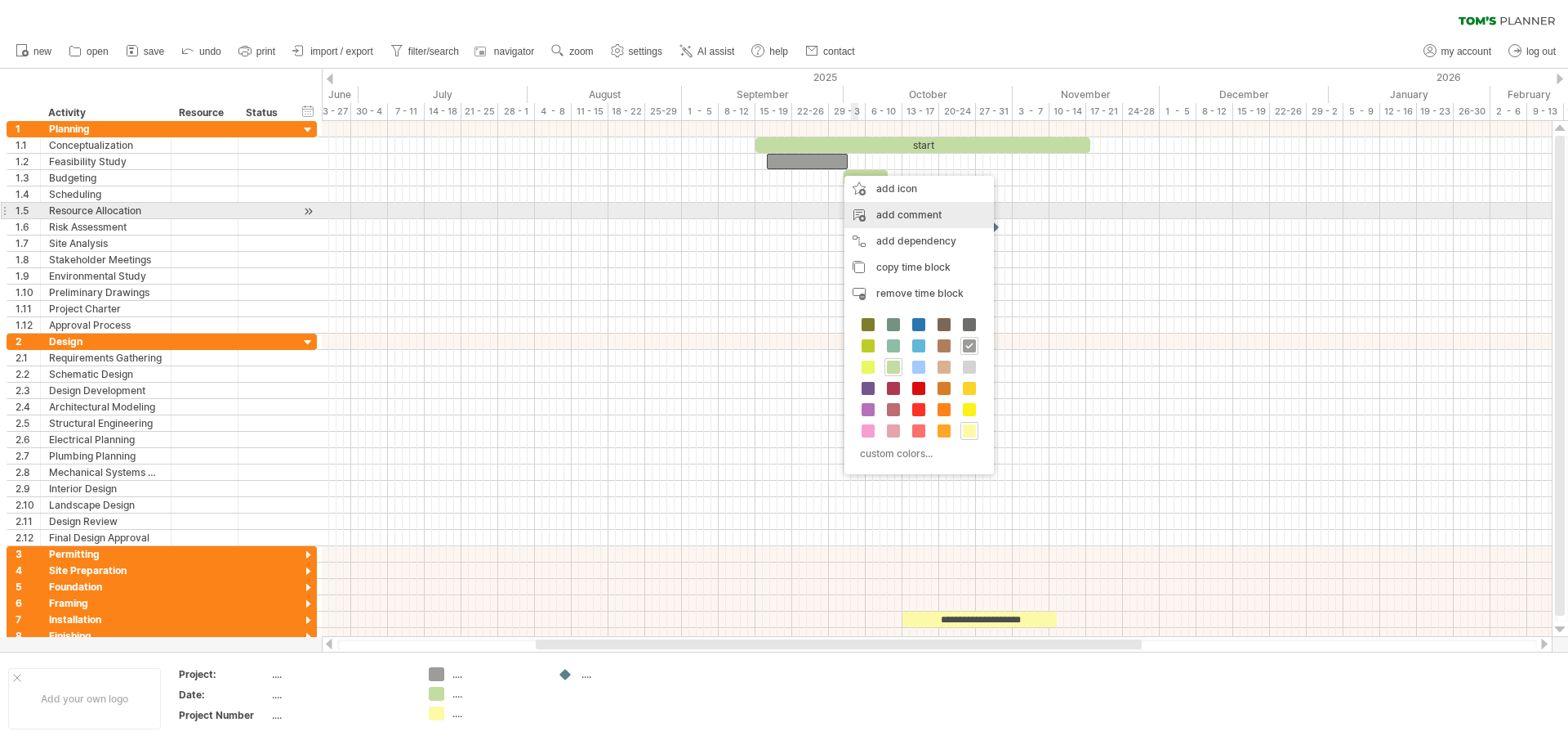
click at [905, 206] on div "add comment" at bounding box center [919, 215] width 150 height 26
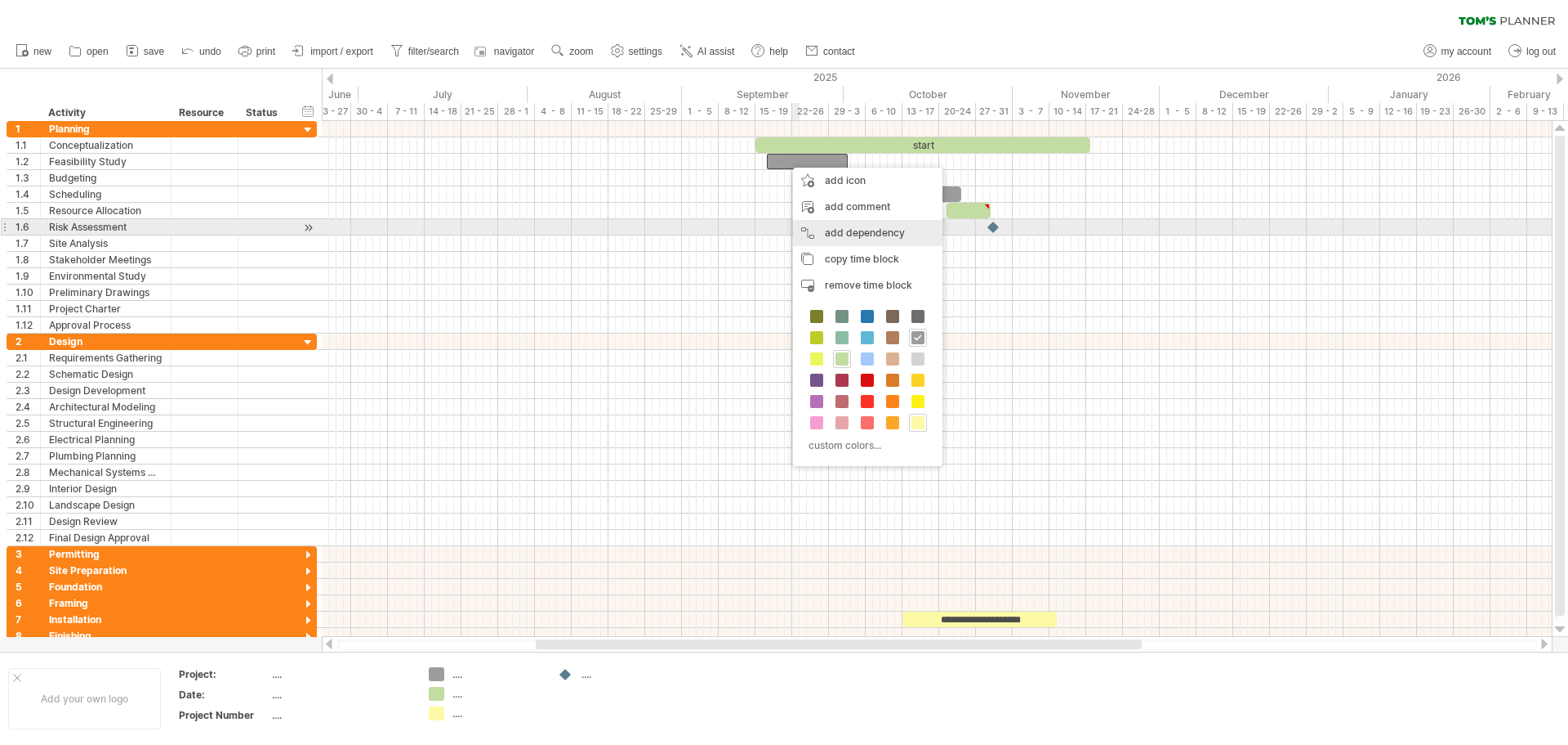
click at [871, 222] on div "add dependency You can use dependencies when you require tasks to be done in a …" at bounding box center [867, 232] width 150 height 26
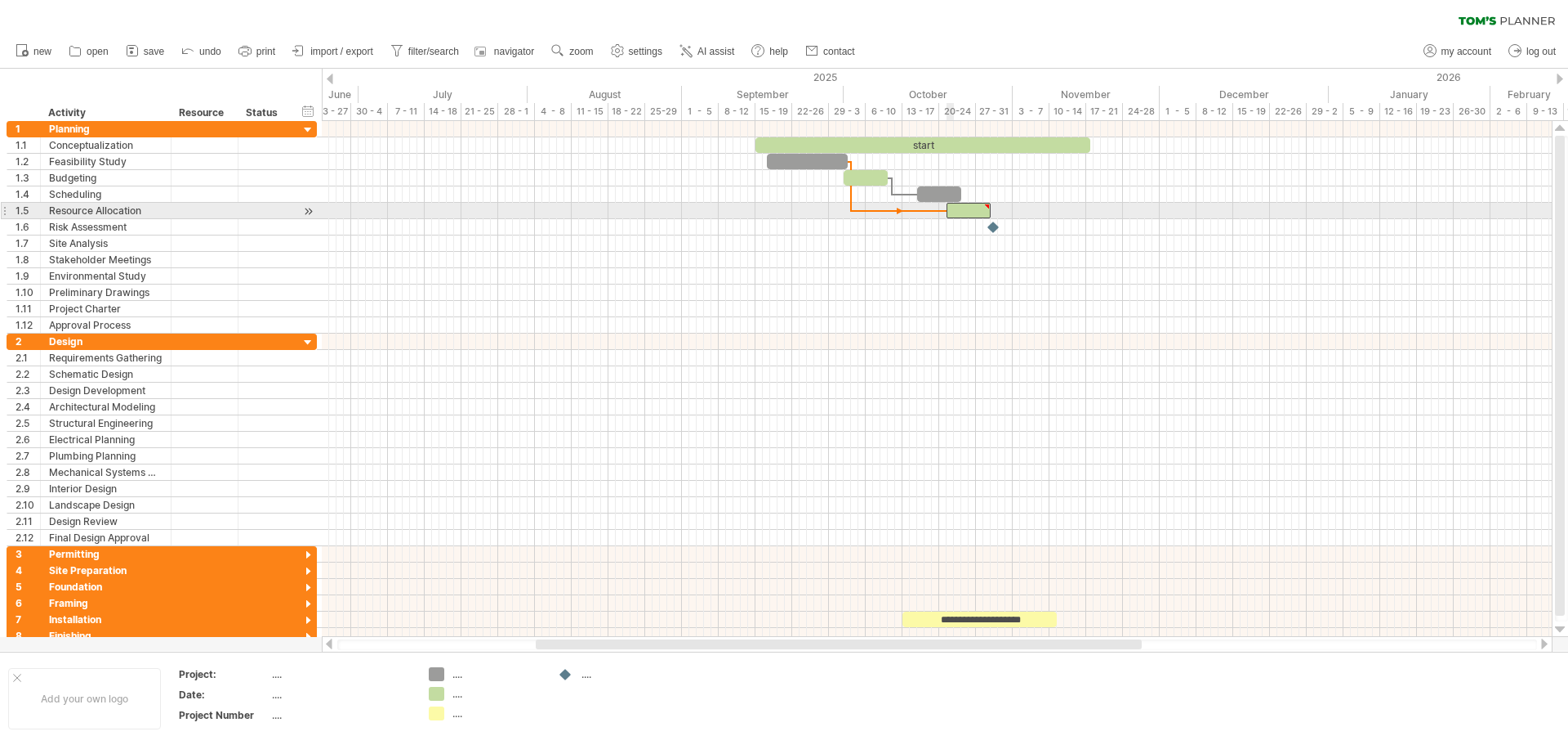
type textarea "**********"
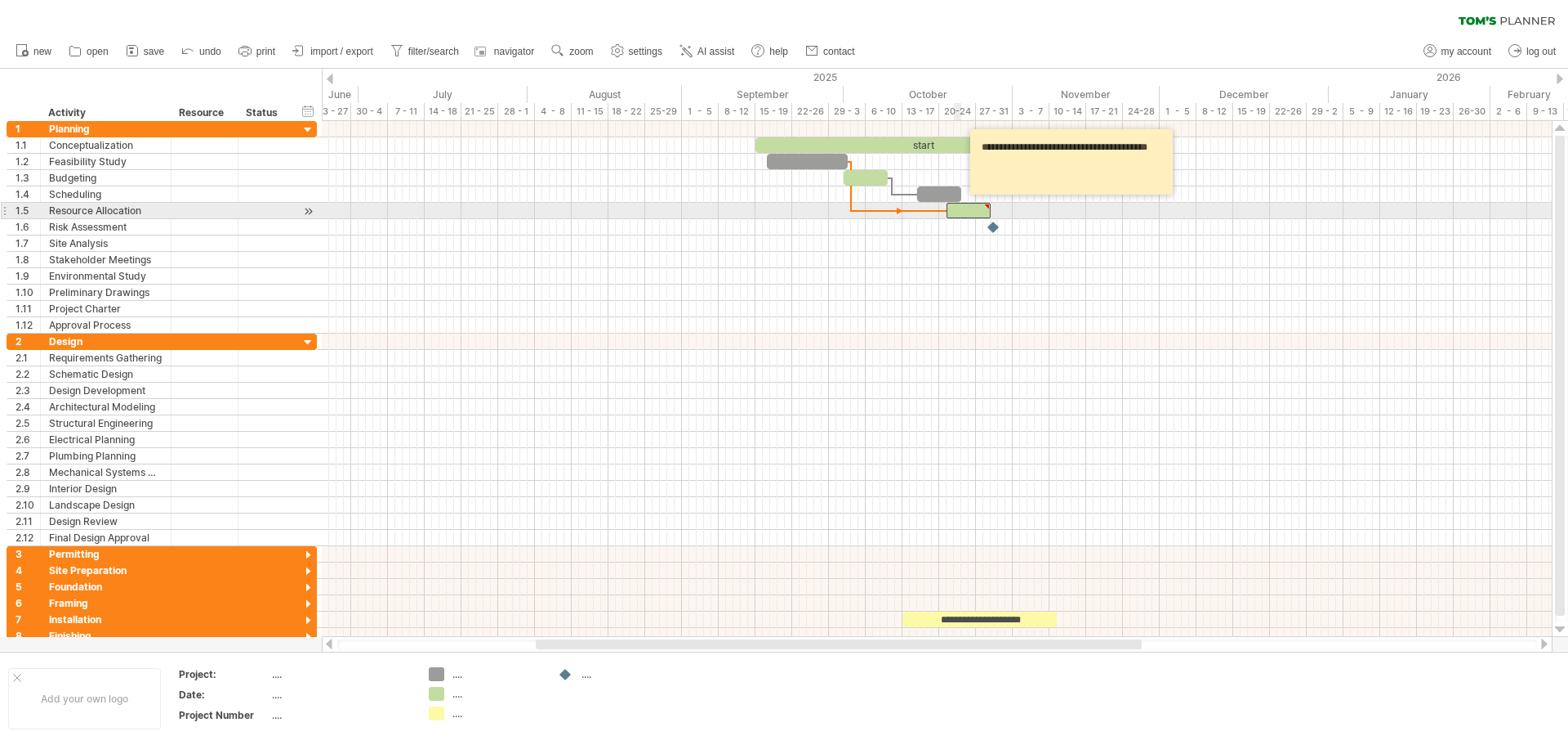
click at [958, 211] on div at bounding box center [968, 210] width 44 height 15
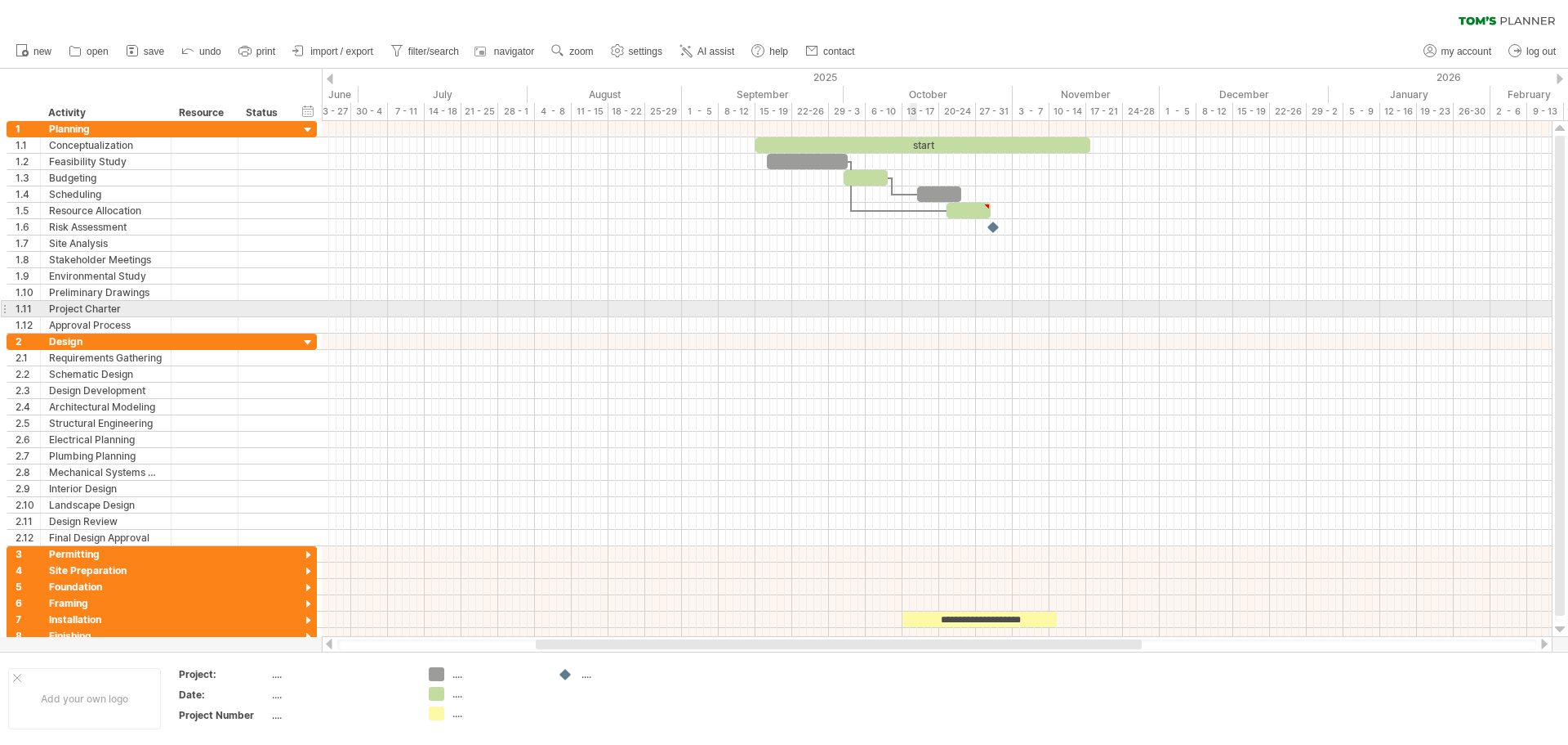
click at [910, 314] on div at bounding box center [936, 309] width 1230 height 16
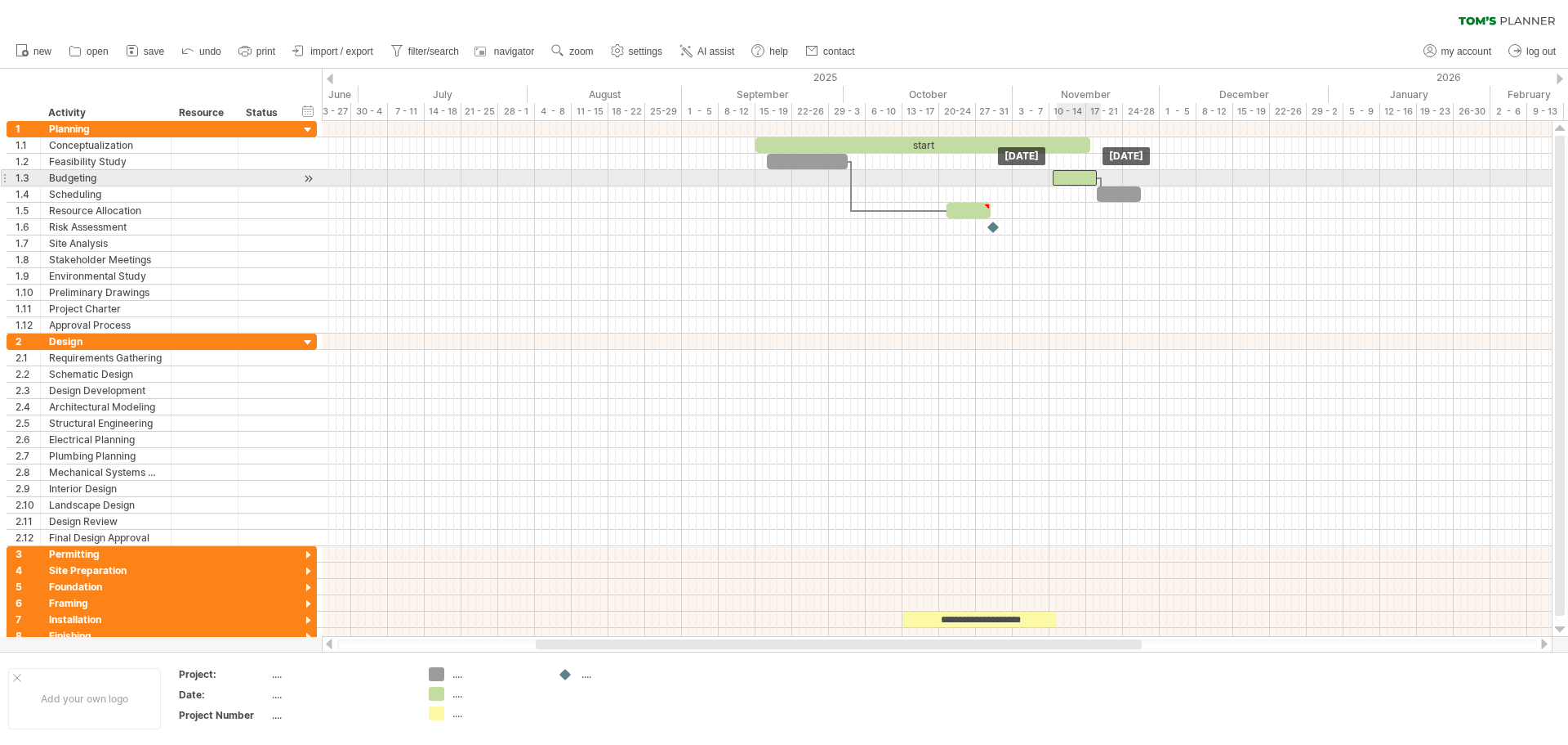
drag, startPoint x: 863, startPoint y: 180, endPoint x: 1000, endPoint y: 189, distance: 137.3
click at [1062, 183] on div at bounding box center [1075, 177] width 44 height 15
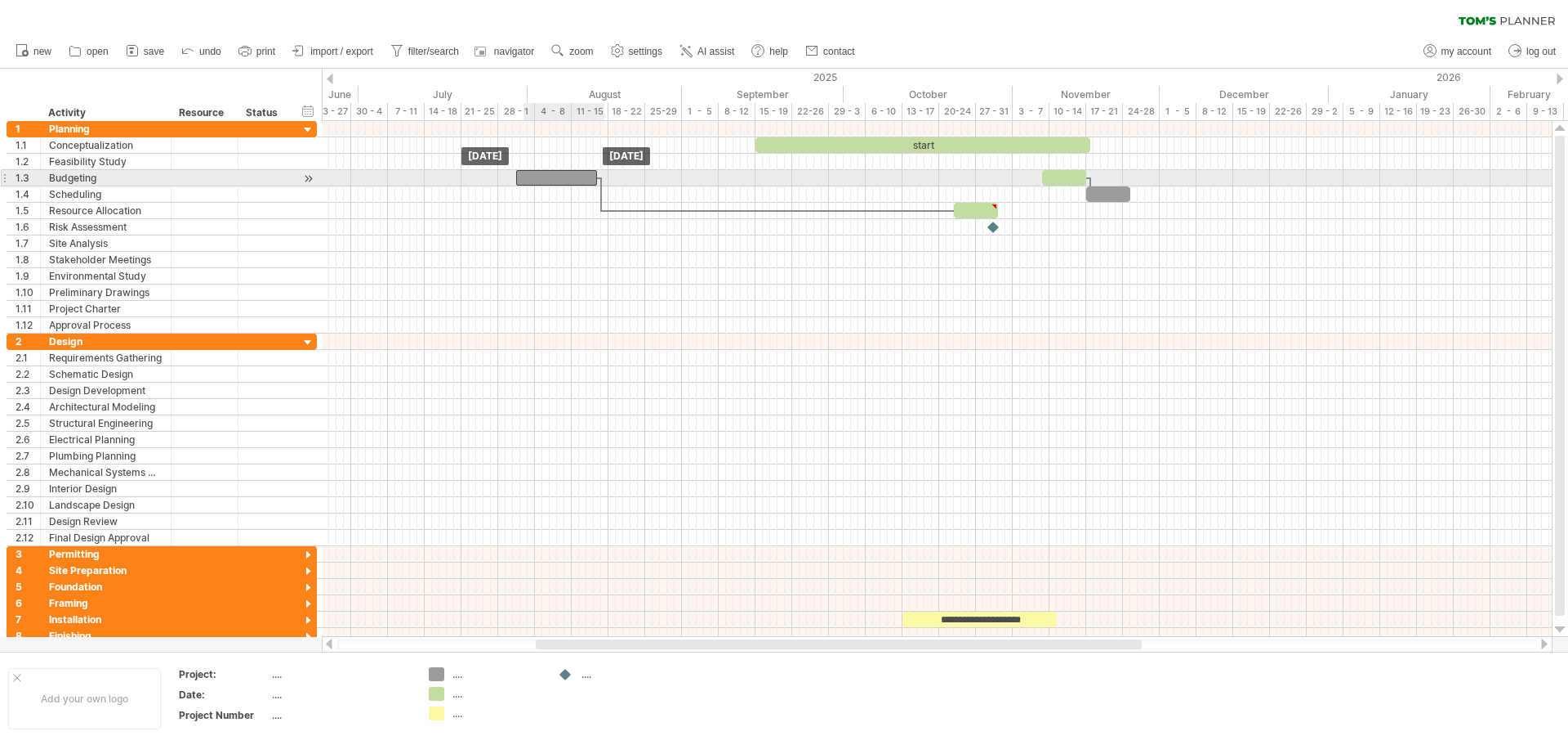
drag, startPoint x: 830, startPoint y: 160, endPoint x: 565, endPoint y: 174, distance: 265.4
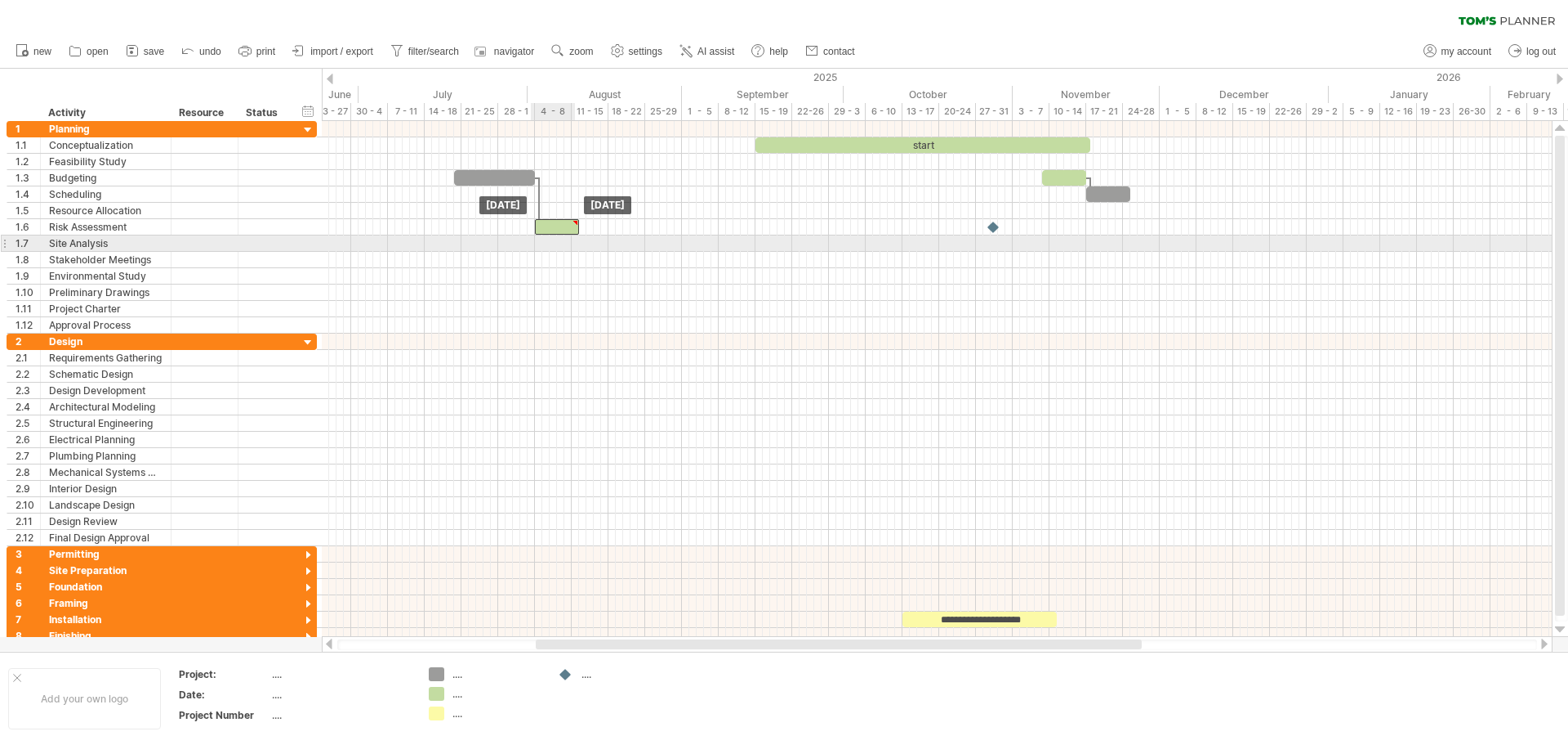
drag, startPoint x: 977, startPoint y: 216, endPoint x: 544, endPoint y: 235, distance: 433.4
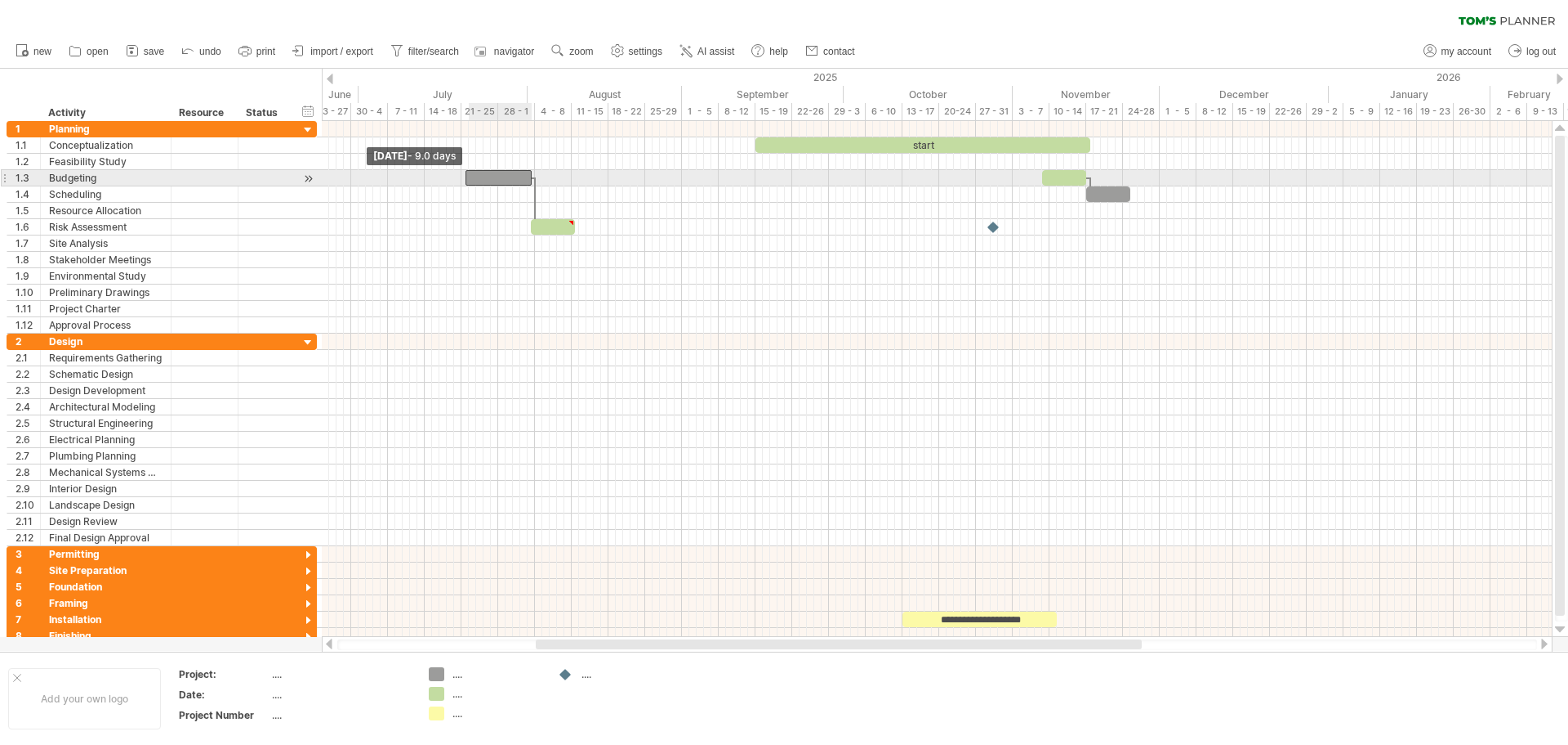
drag, startPoint x: 452, startPoint y: 173, endPoint x: 468, endPoint y: 178, distance: 16.8
click at [468, 178] on span at bounding box center [465, 177] width 6 height 15
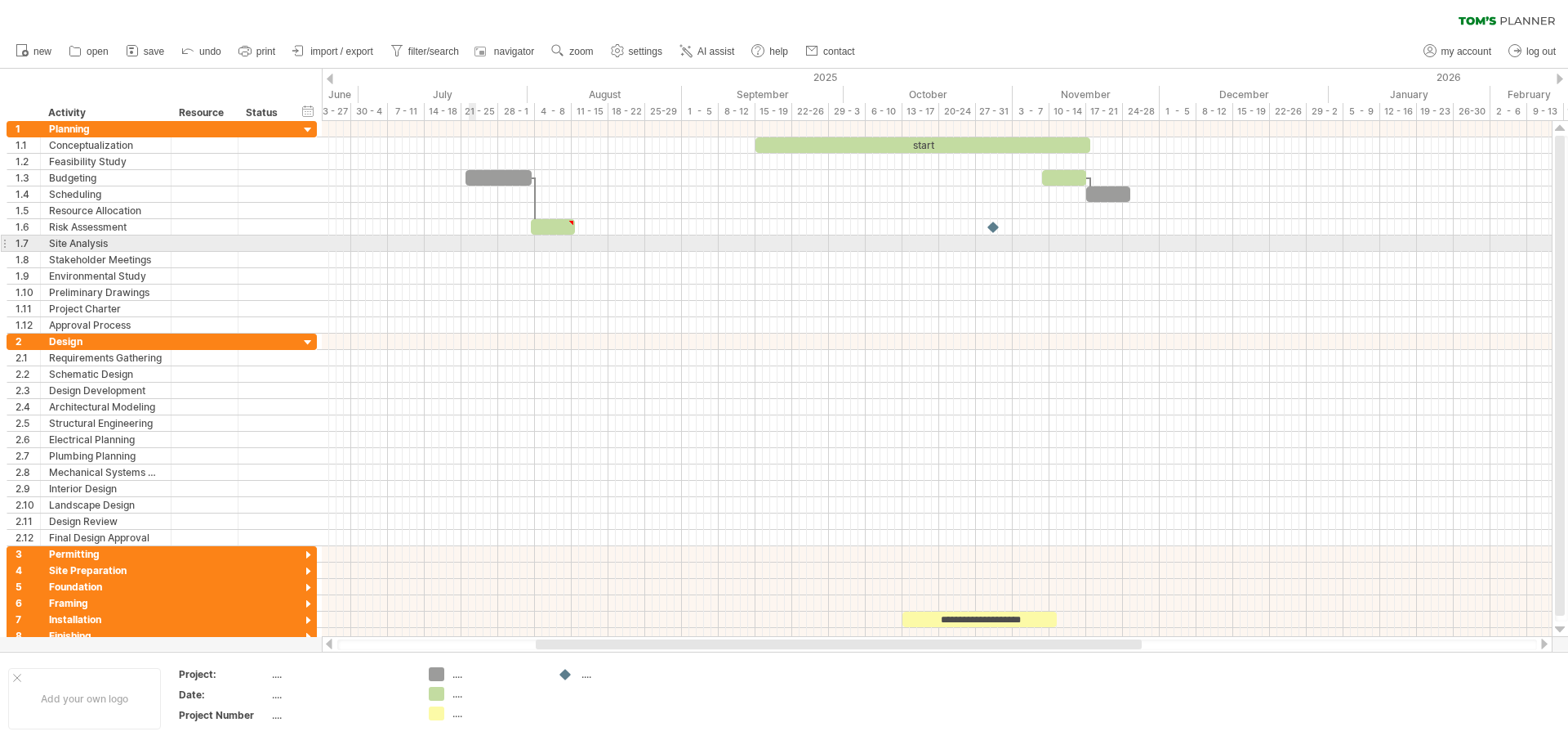
click at [470, 239] on div at bounding box center [936, 243] width 1230 height 16
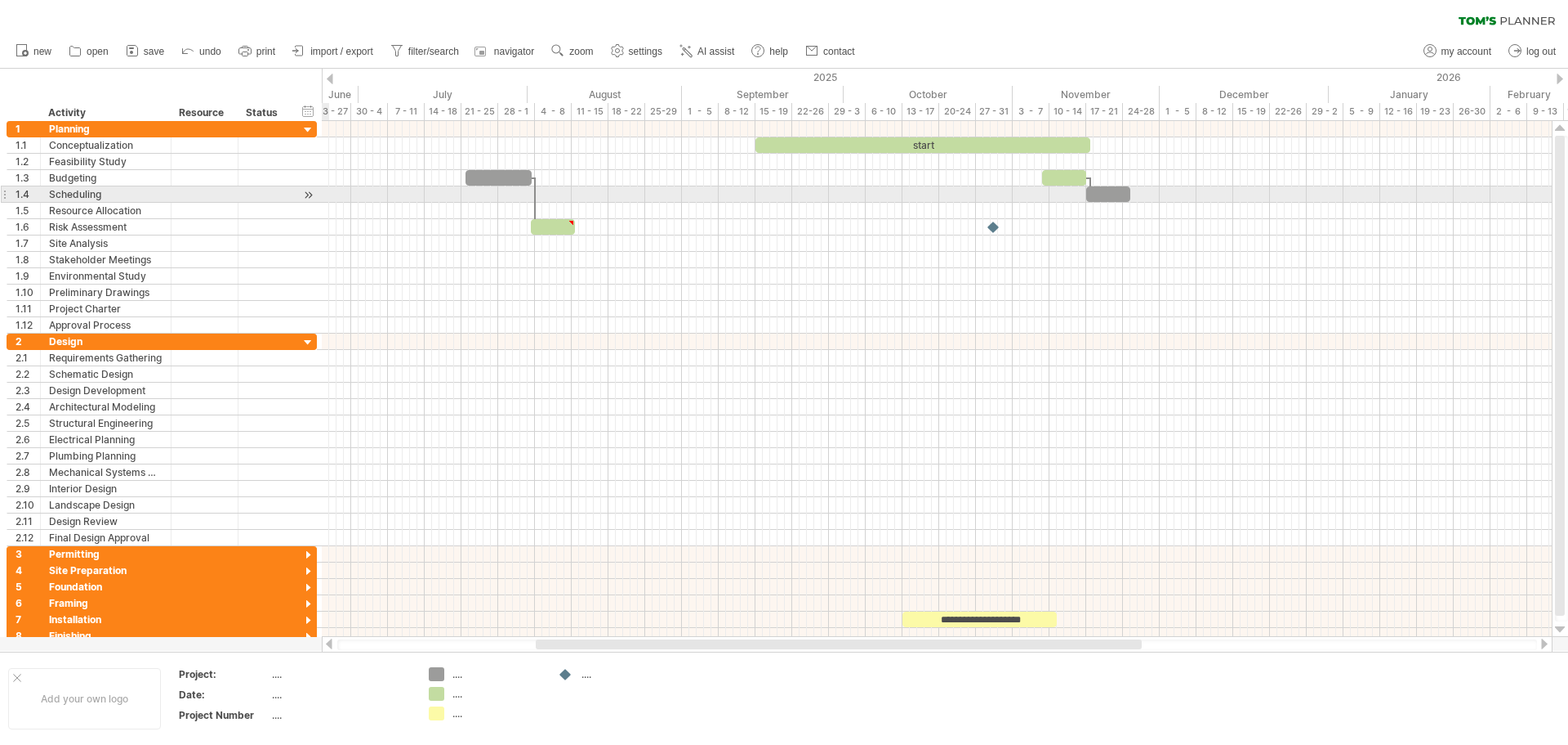
click at [309, 191] on div at bounding box center [308, 195] width 15 height 17
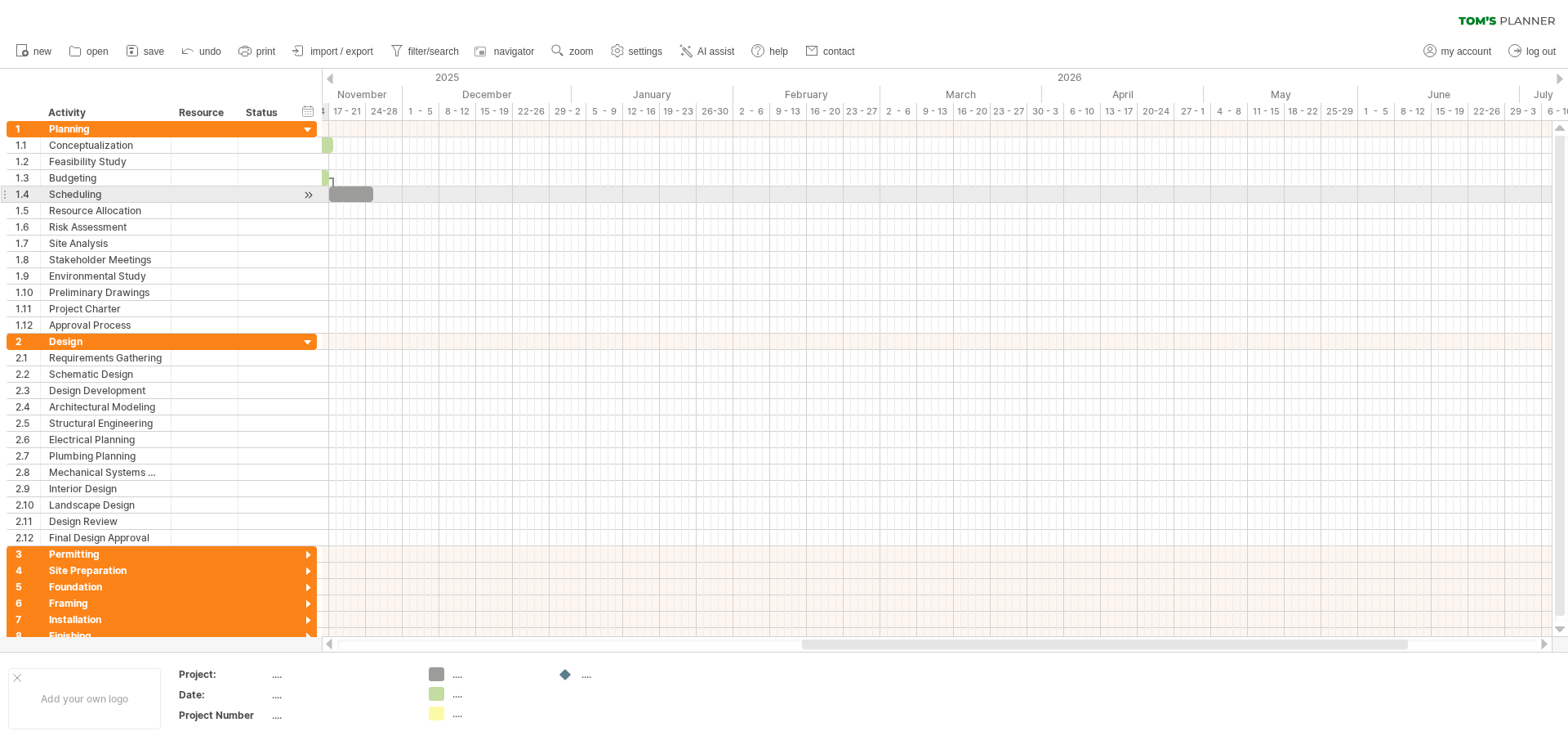
click at [309, 191] on div at bounding box center [308, 195] width 15 height 17
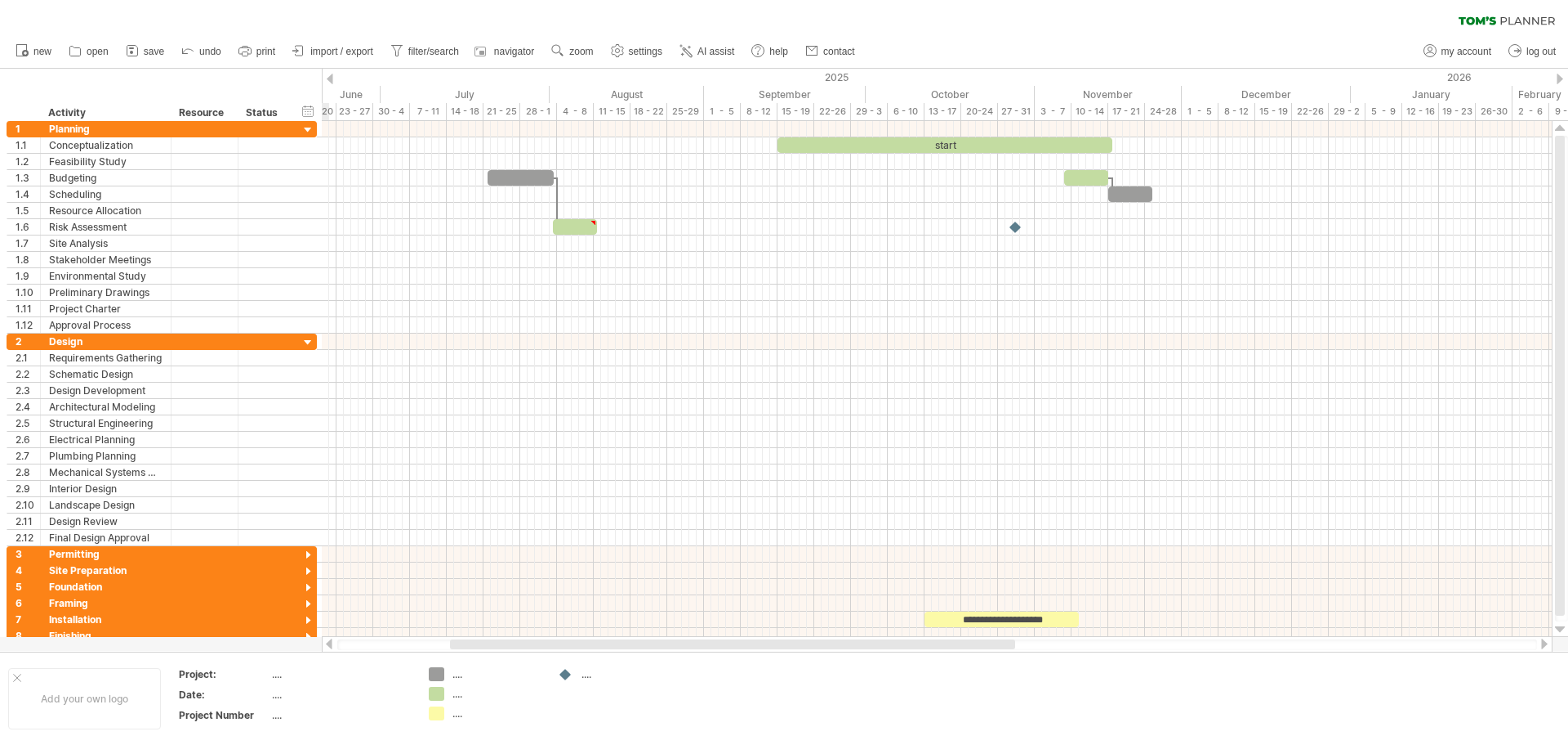
drag, startPoint x: 1059, startPoint y: 644, endPoint x: 584, endPoint y: 662, distance: 475.3
click at [584, 662] on div "Trying to reach plan.tomsplanner.com Connected again... 0% clear filter new 1" at bounding box center [784, 372] width 1568 height 745
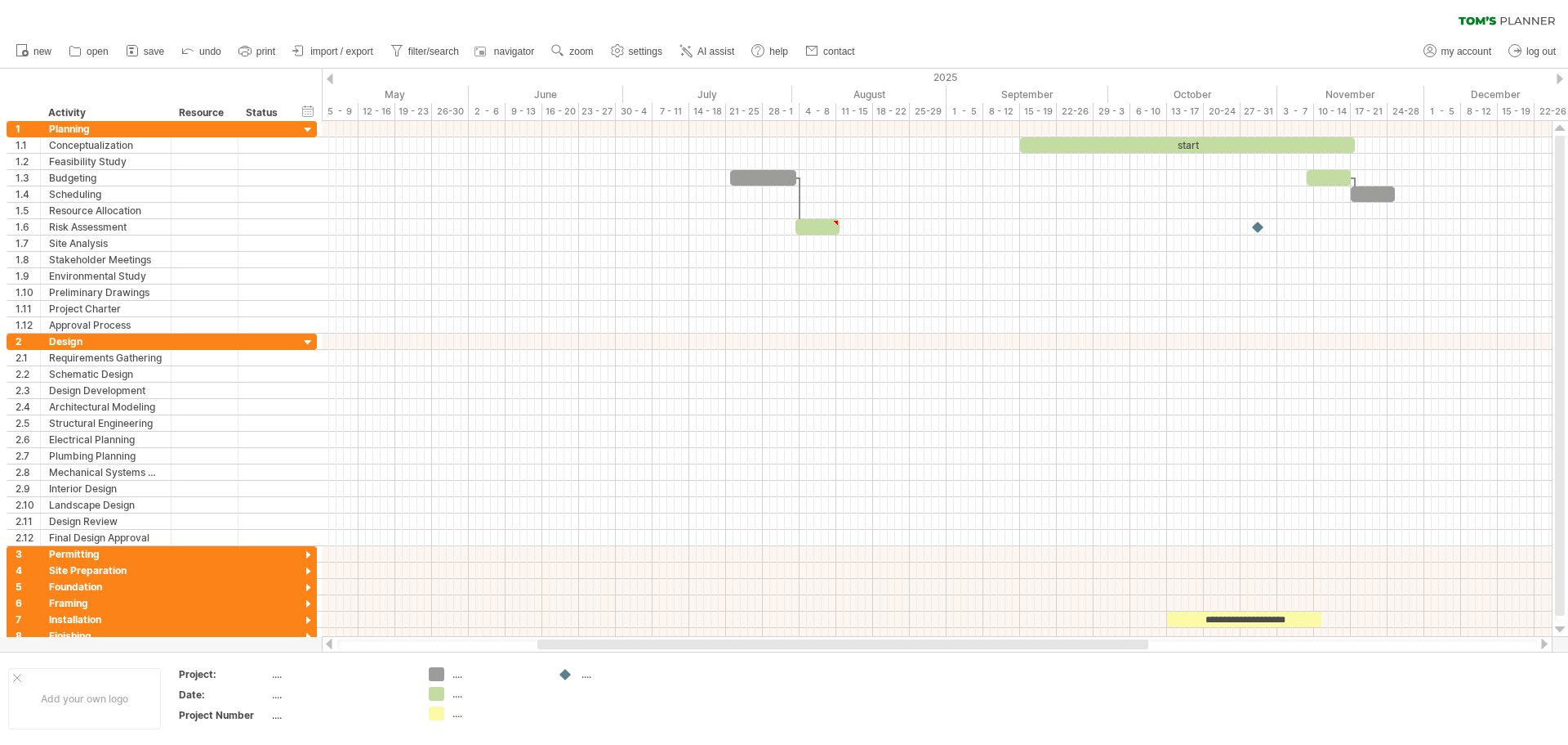
click at [331, 76] on div at bounding box center [329, 79] width 6 height 11
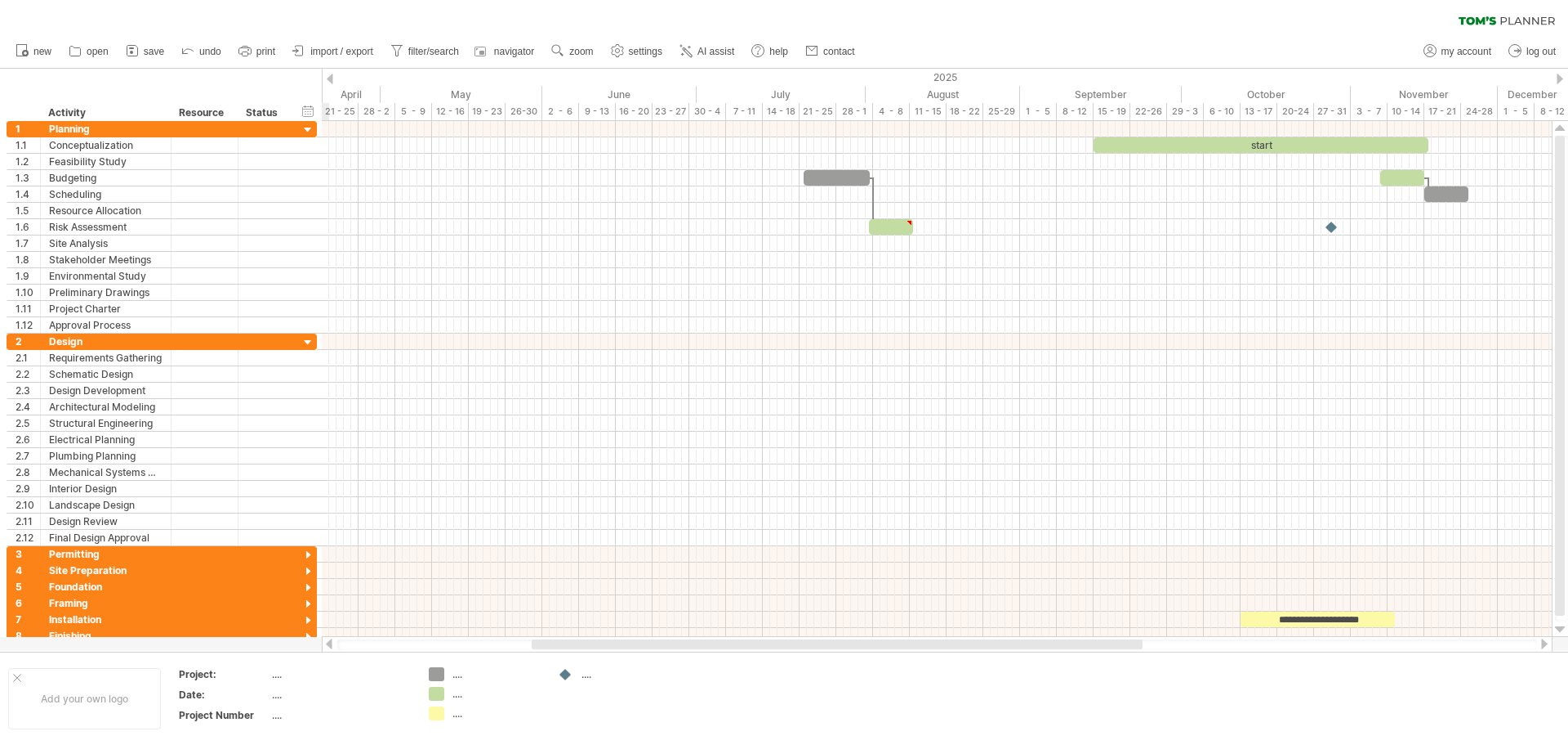
click at [331, 76] on div at bounding box center [329, 79] width 6 height 11
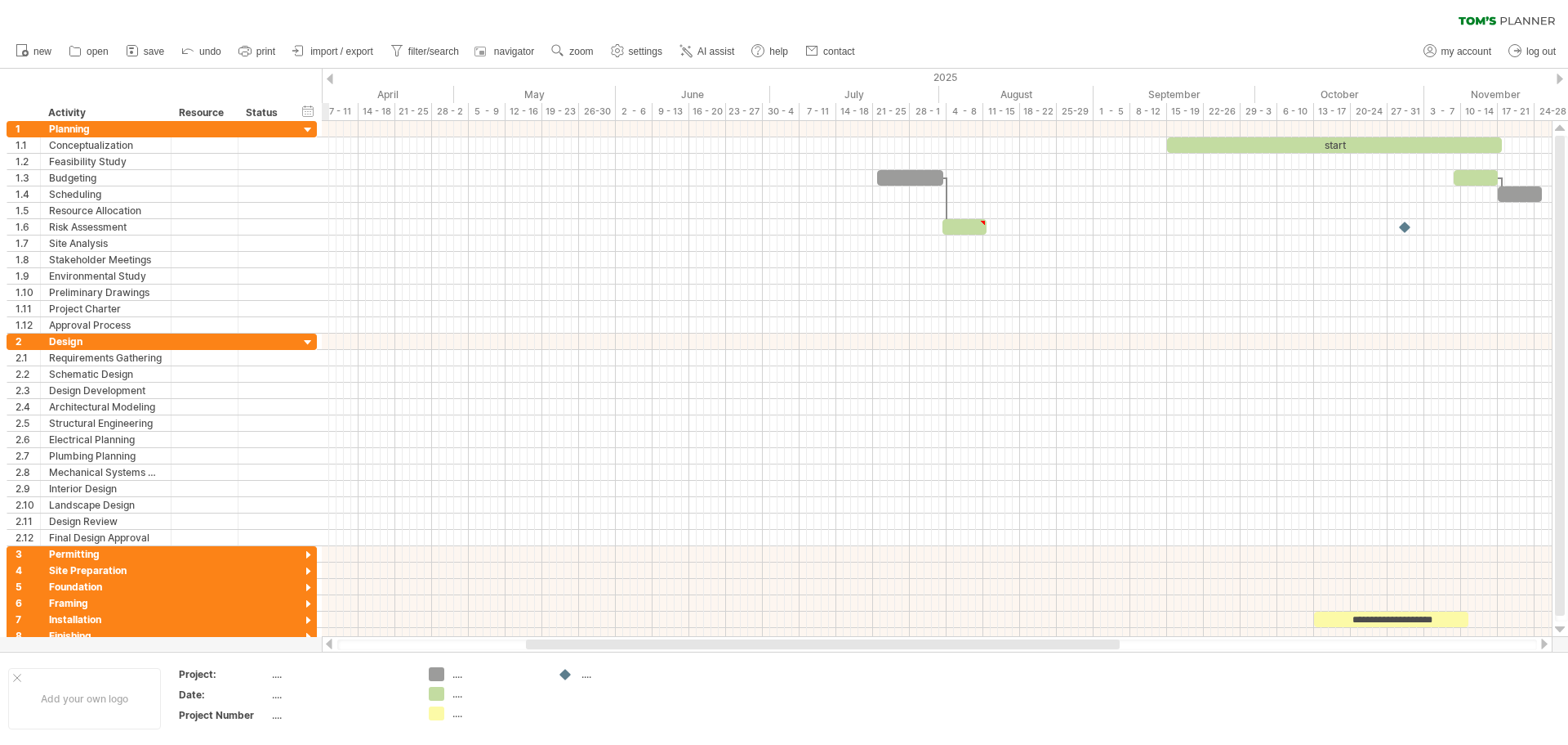
click at [331, 76] on div at bounding box center [329, 79] width 6 height 11
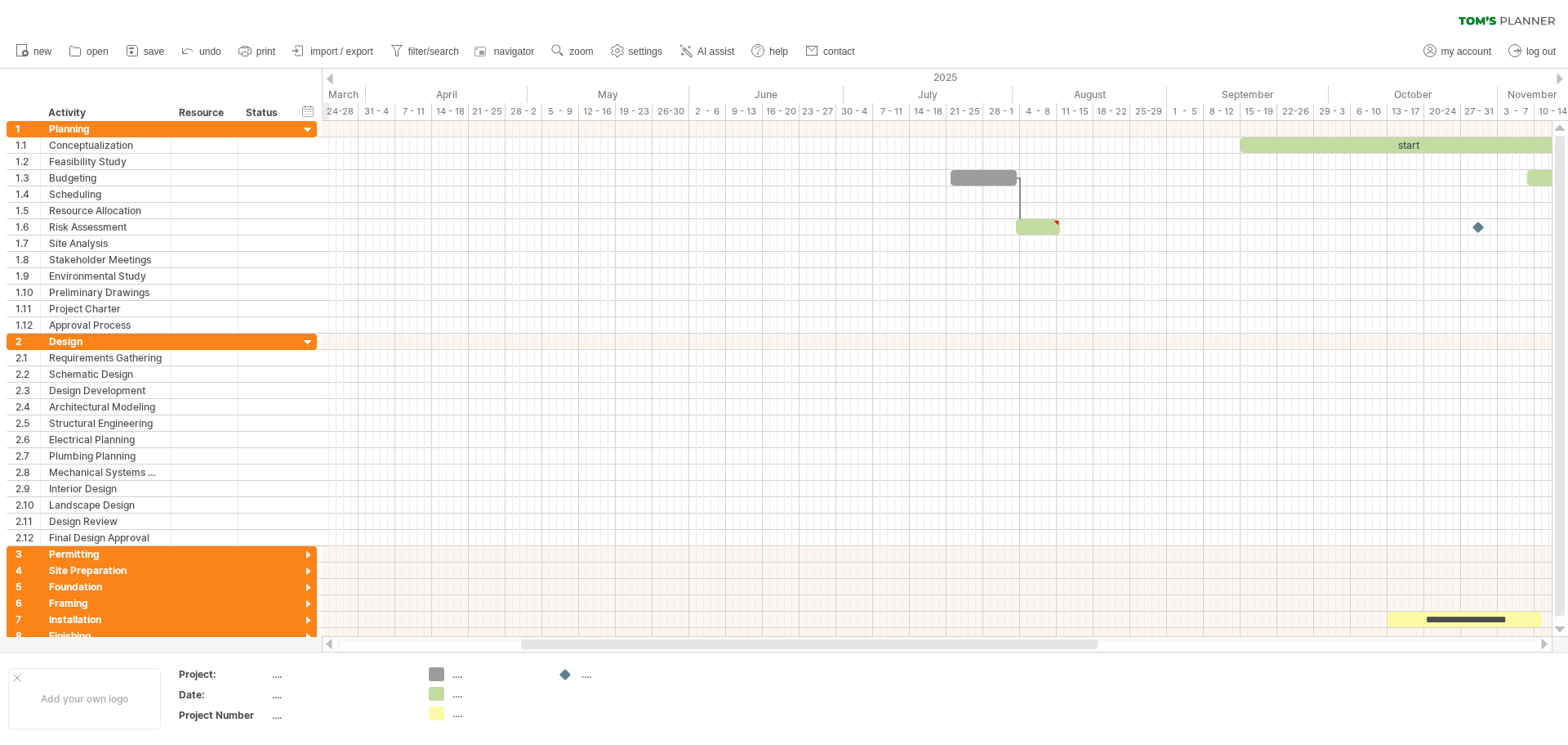
click at [1558, 78] on div at bounding box center [1559, 79] width 6 height 11
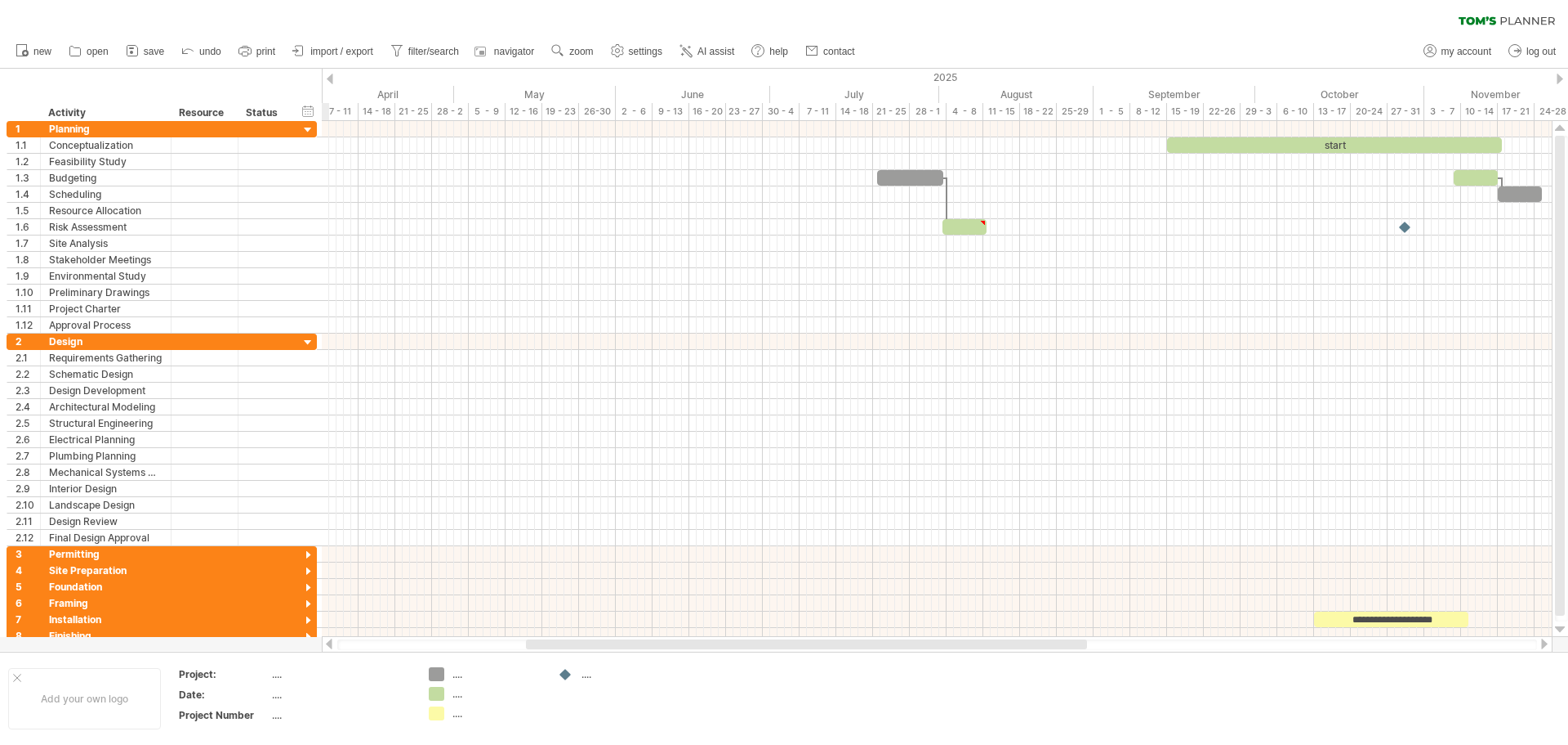
click at [1558, 78] on div at bounding box center [1559, 79] width 6 height 11
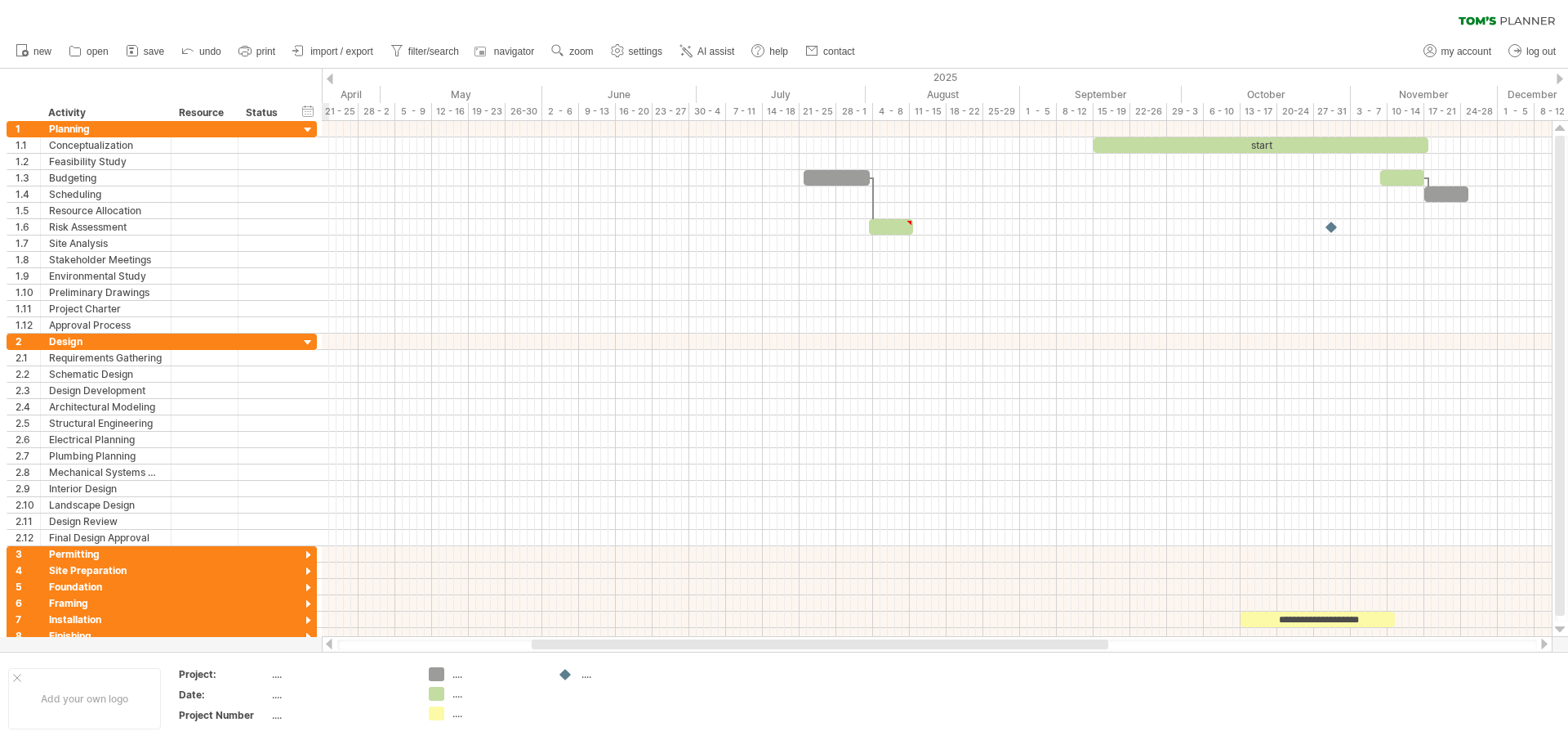
click at [1558, 78] on div at bounding box center [1559, 79] width 6 height 11
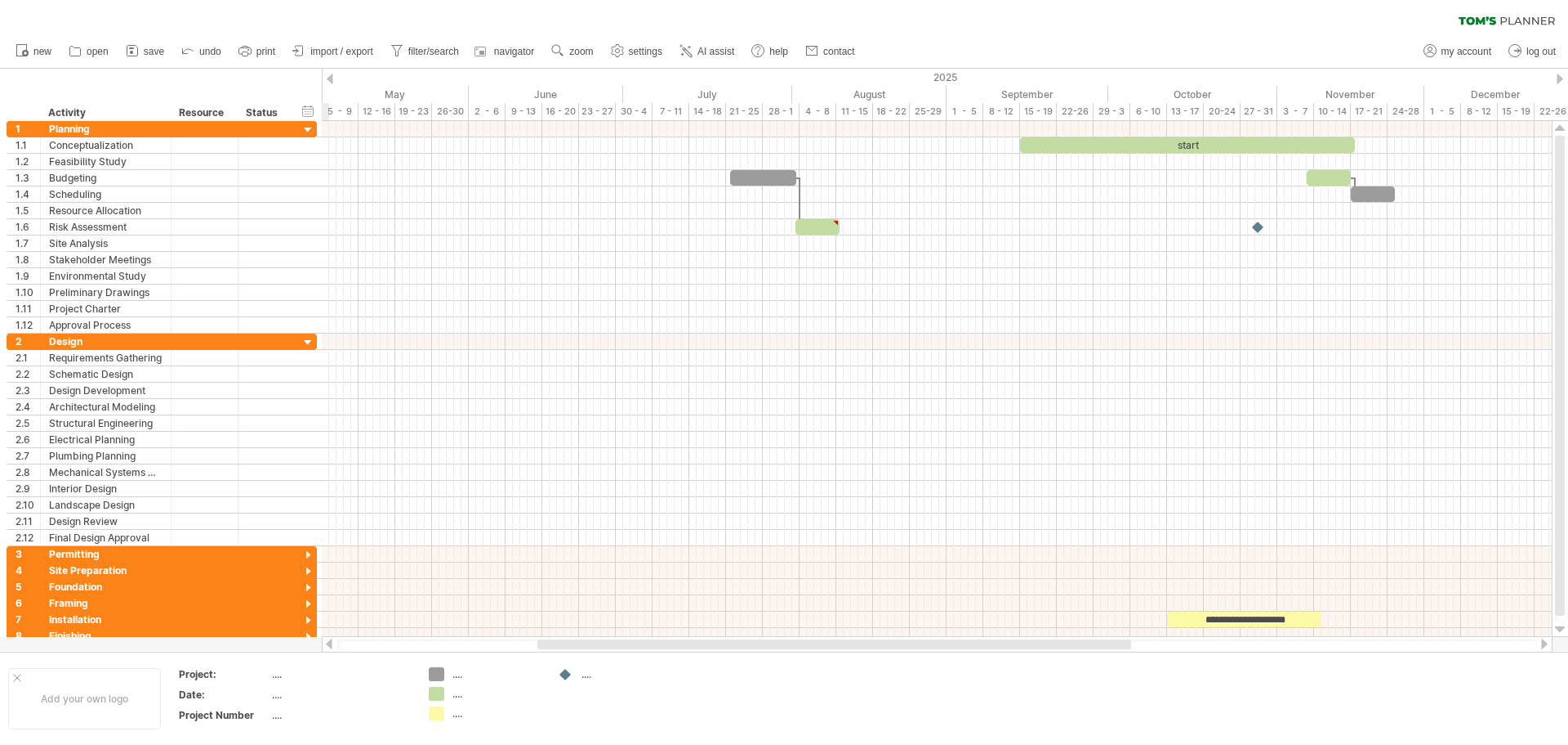
click at [1558, 78] on div at bounding box center [1559, 79] width 6 height 11
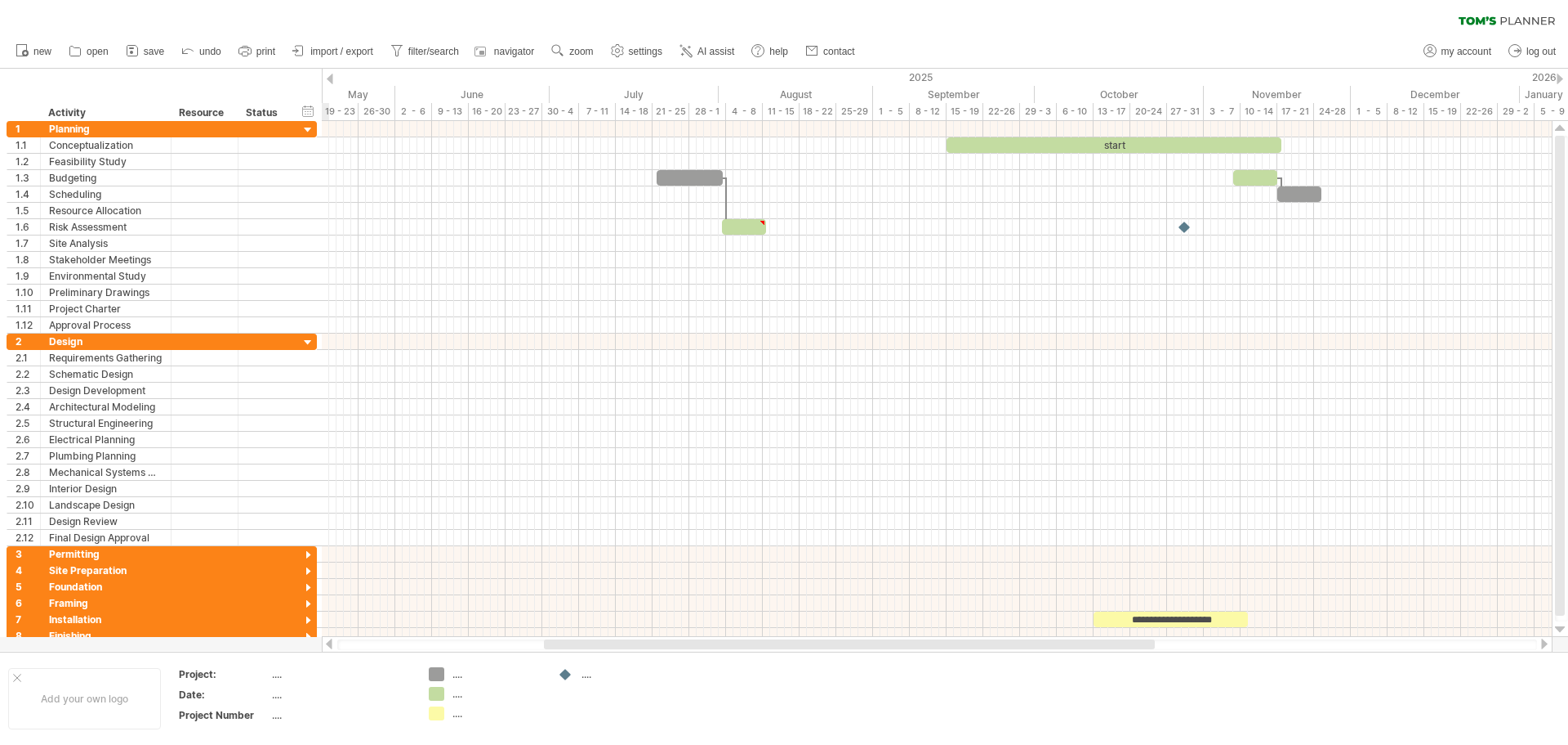
click at [1558, 78] on div at bounding box center [1559, 79] width 6 height 11
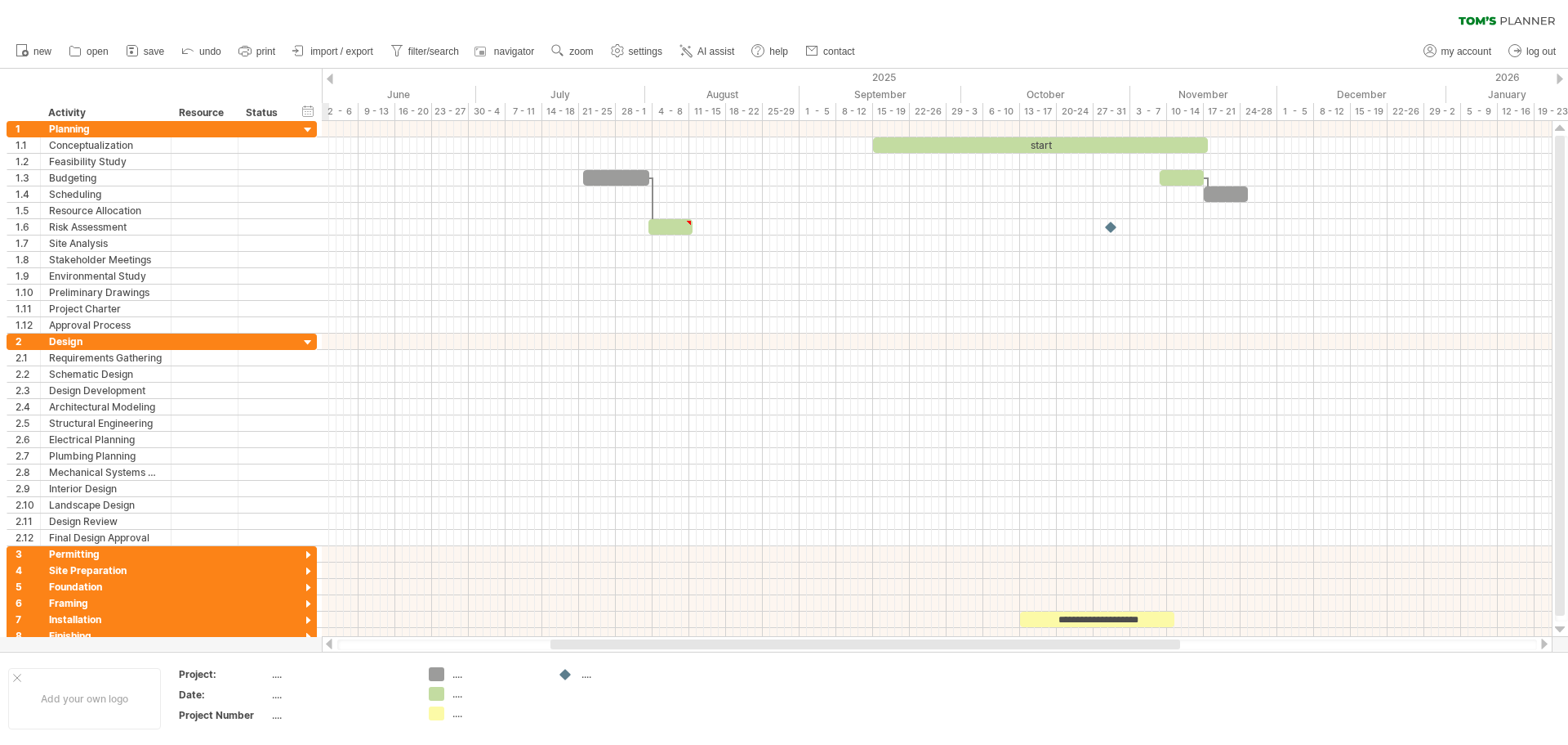
click at [1558, 78] on div at bounding box center [1559, 79] width 6 height 11
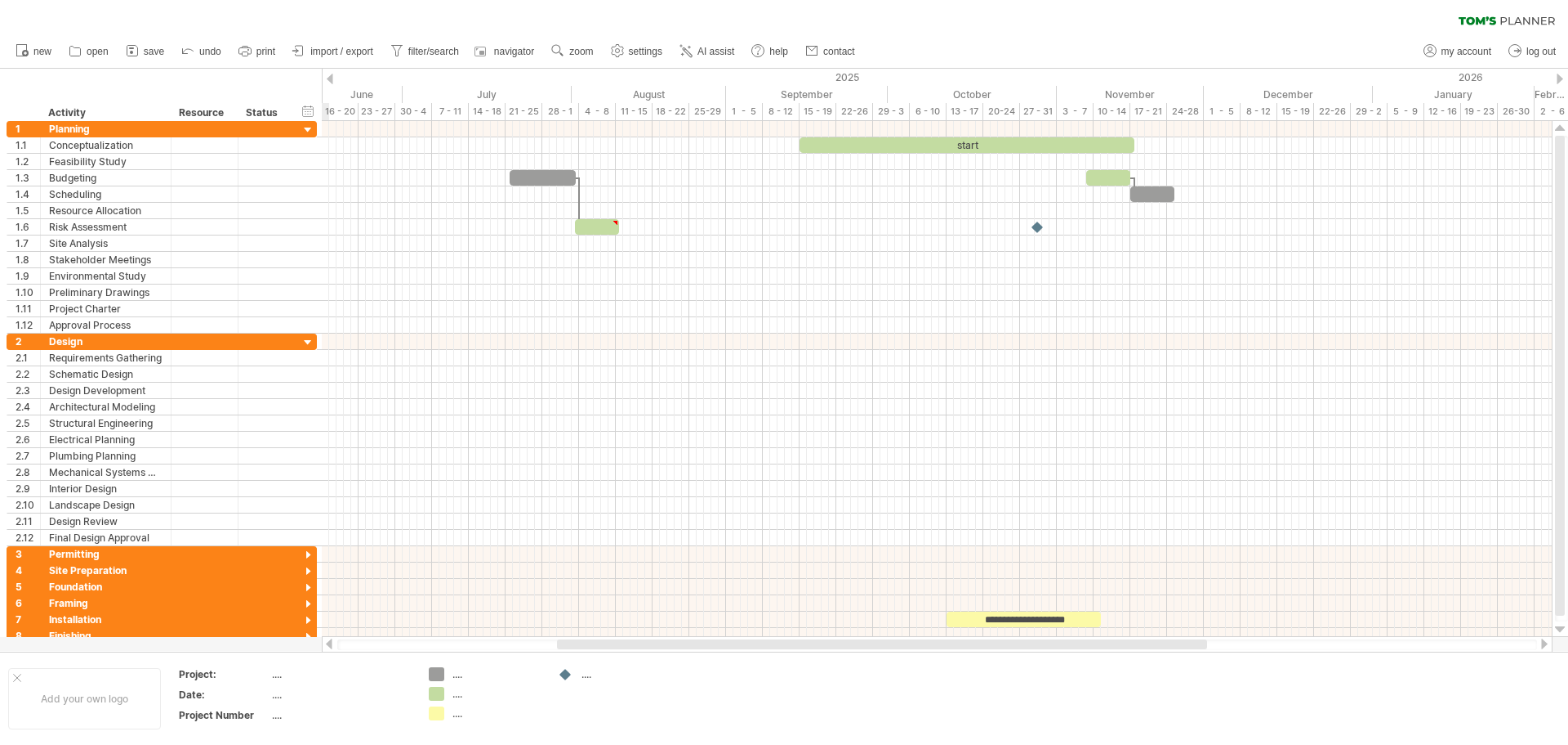
click at [1558, 78] on div at bounding box center [1559, 79] width 6 height 11
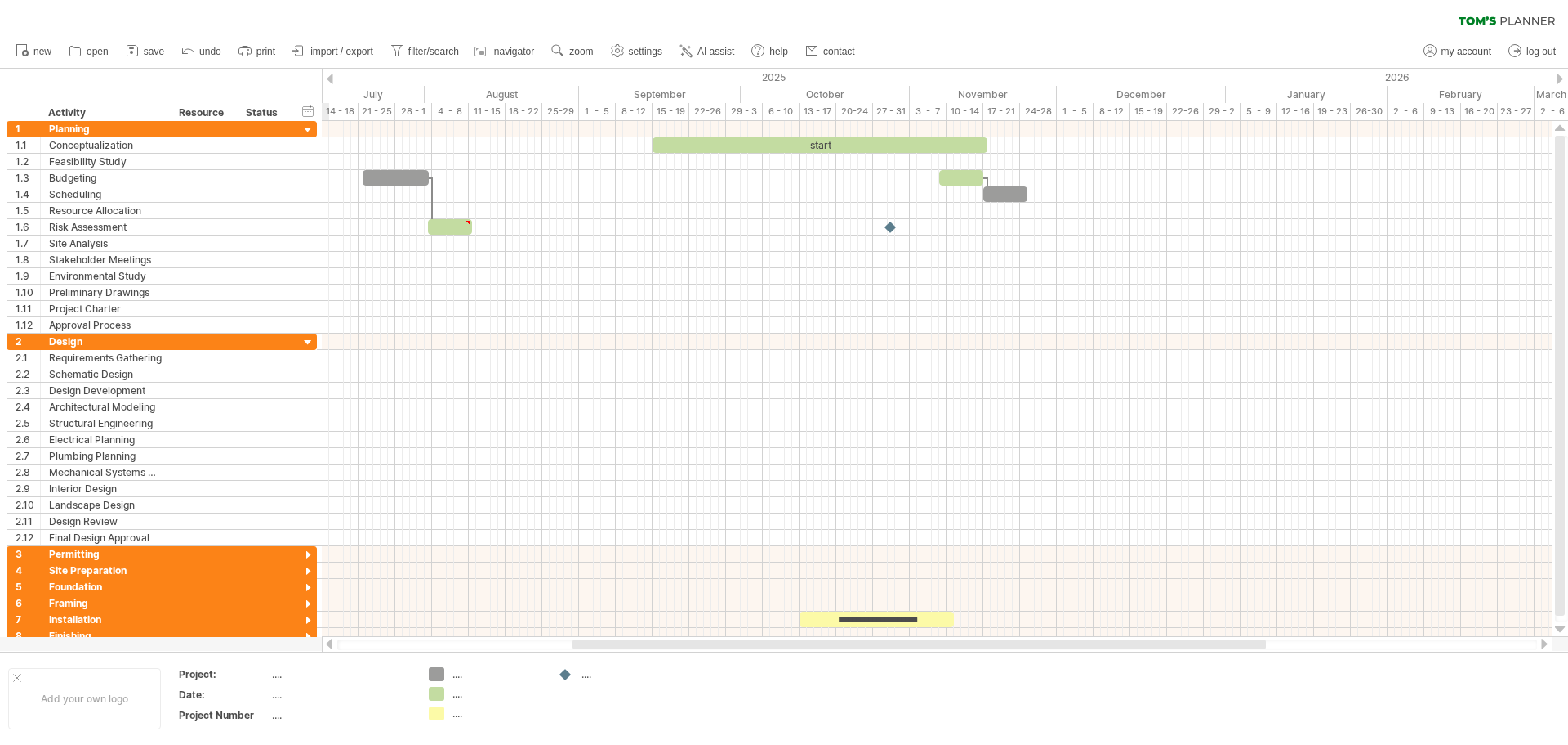
click at [1558, 78] on div at bounding box center [1559, 79] width 6 height 11
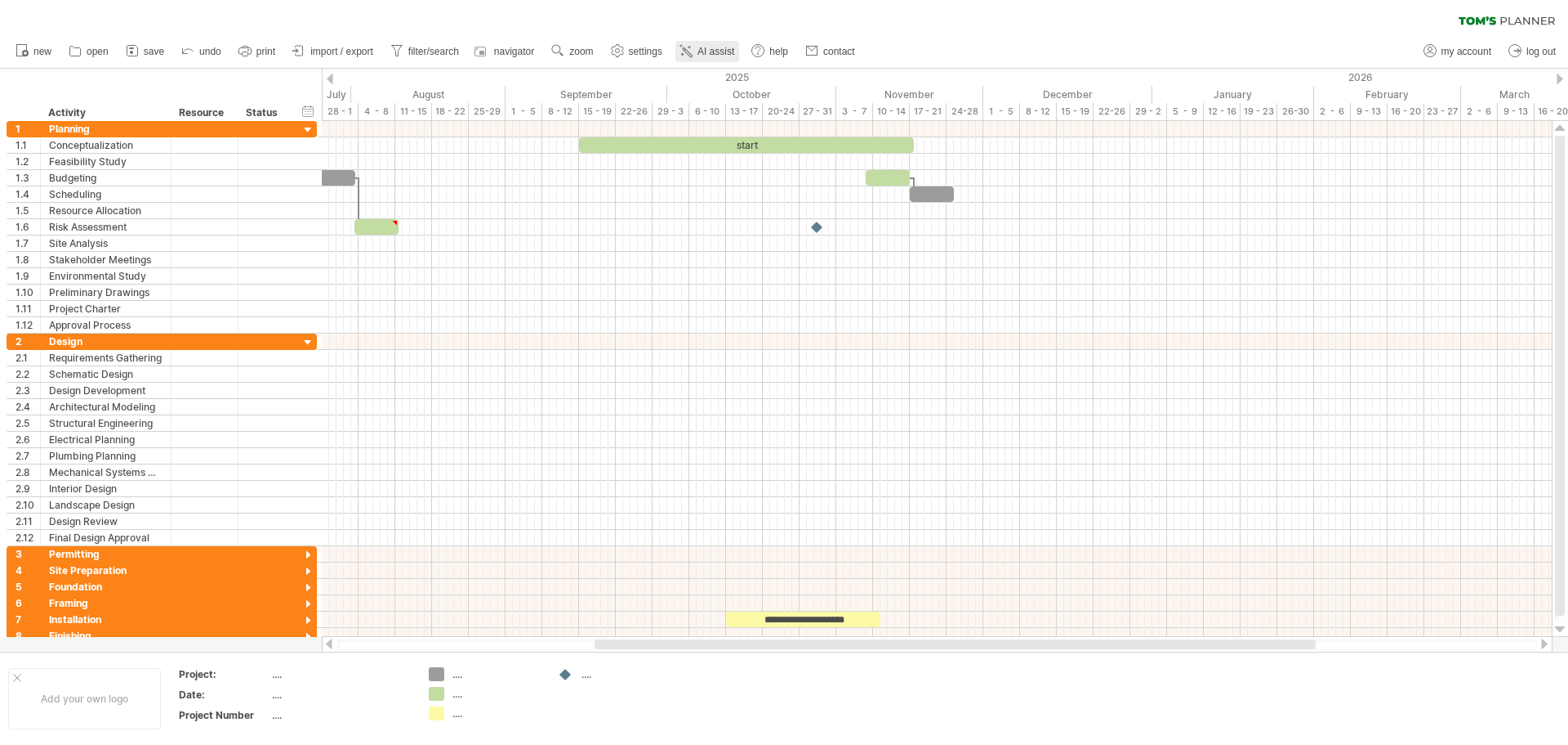
click at [711, 52] on span "AI assist" at bounding box center [716, 51] width 37 height 12
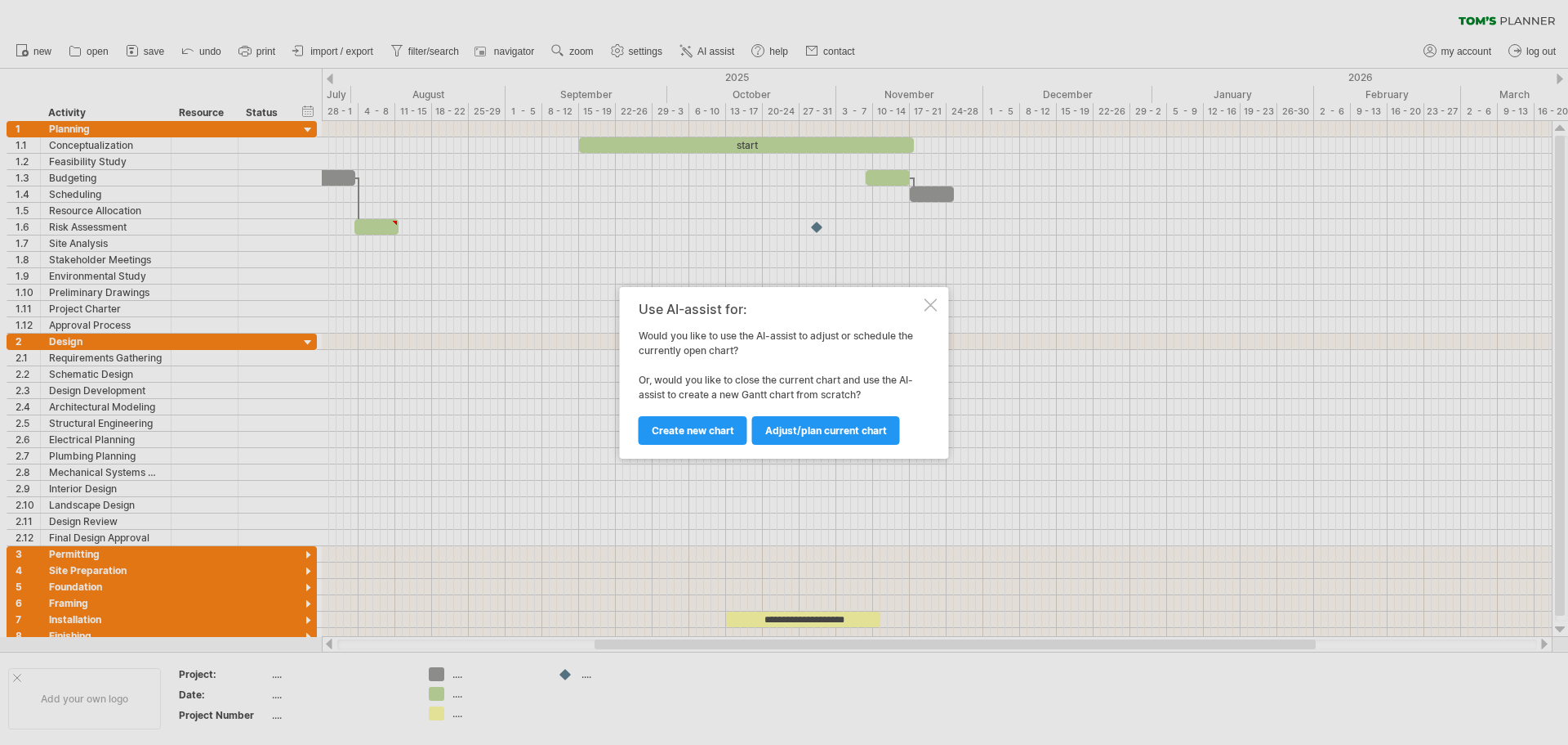
click at [935, 301] on div at bounding box center [931, 304] width 13 height 13
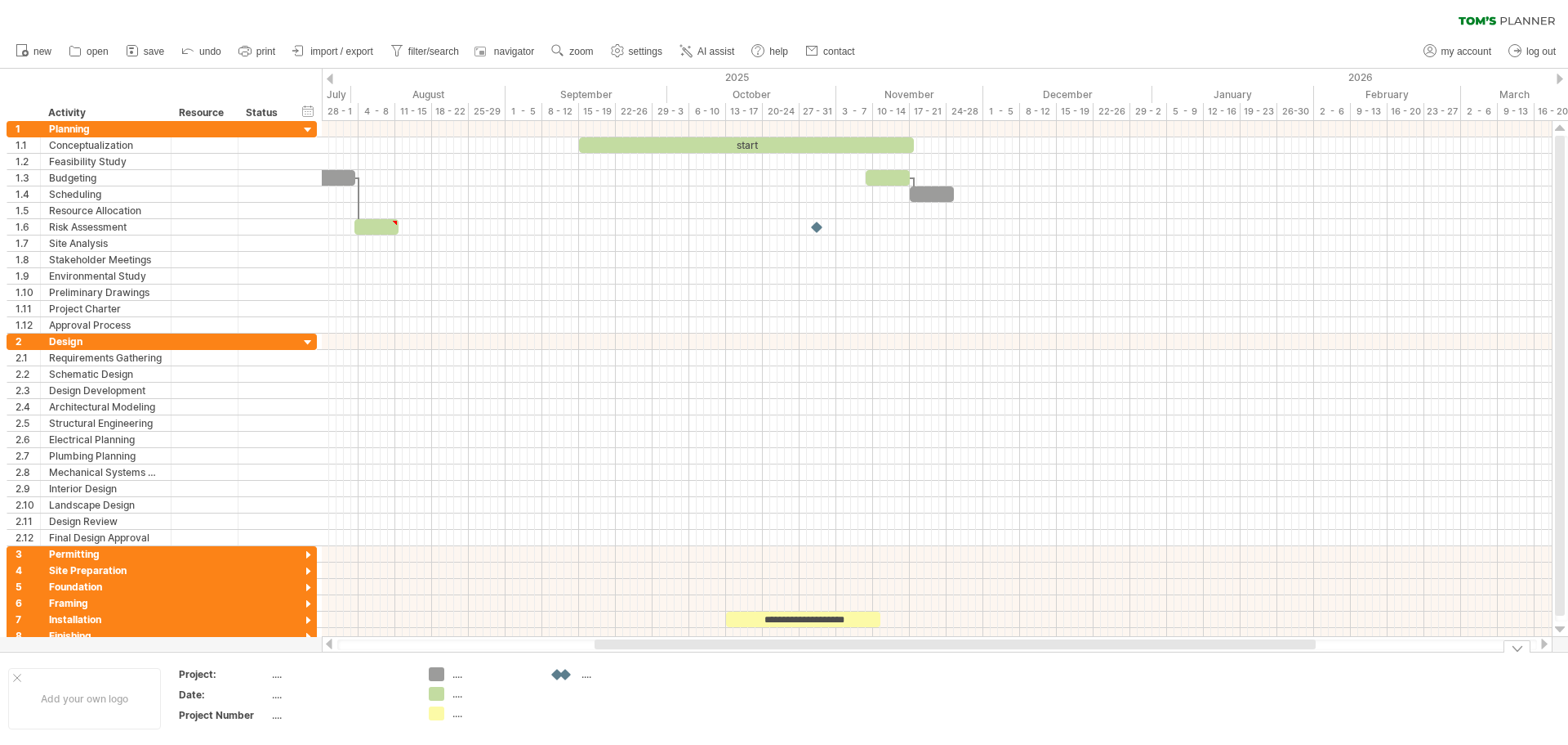
click at [571, 675] on div at bounding box center [566, 674] width 16 height 15
click at [565, 675] on div "Trying to reach plan.tomsplanner.com Connected again... 0% clear filter new 1" at bounding box center [784, 372] width 1568 height 745
click at [440, 671] on div "Trying to reach plan.tomsplanner.com Connected again... 0% clear filter new 1" at bounding box center [784, 372] width 1568 height 745
click at [430, 690] on div "Trying to reach plan.tomsplanner.com Connected again... 0% clear filter new 1" at bounding box center [784, 372] width 1568 height 745
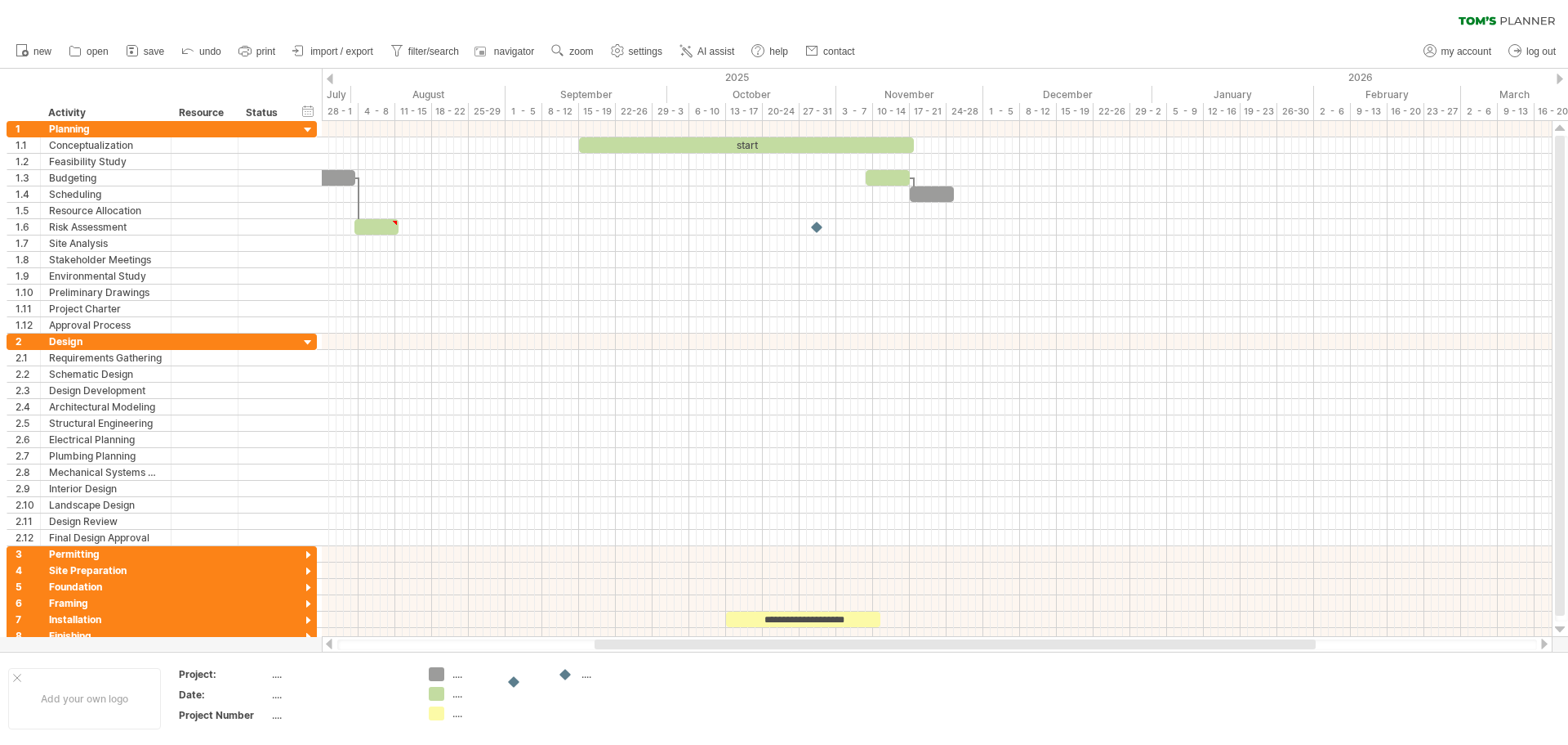
drag, startPoint x: 562, startPoint y: 678, endPoint x: 518, endPoint y: 685, distance: 44.6
click at [518, 685] on div "Trying to reach plan.tomsplanner.com Connected again... 0% clear filter new 1" at bounding box center [784, 372] width 1568 height 745
drag, startPoint x: 561, startPoint y: 673, endPoint x: 589, endPoint y: 742, distance: 74.5
click at [589, 742] on div "Trying to reach plan.tomsplanner.com Connected again... 0% clear filter new 1" at bounding box center [784, 372] width 1568 height 745
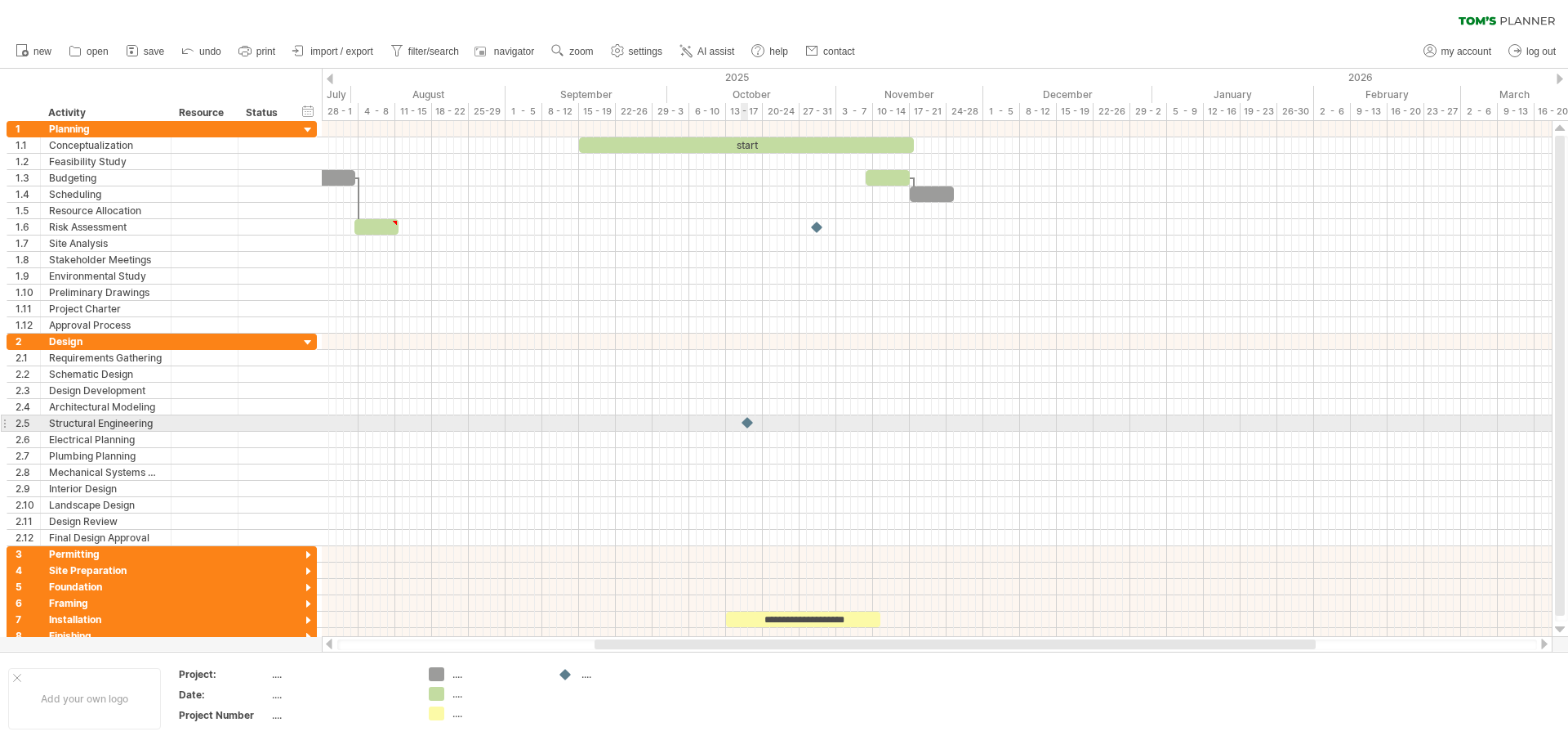
drag, startPoint x: 561, startPoint y: 676, endPoint x: 750, endPoint y: 416, distance: 321.4
click at [750, 416] on div "Trying to reach plan.tomsplanner.com Connected again... 0% clear filter new 1" at bounding box center [784, 372] width 1568 height 745
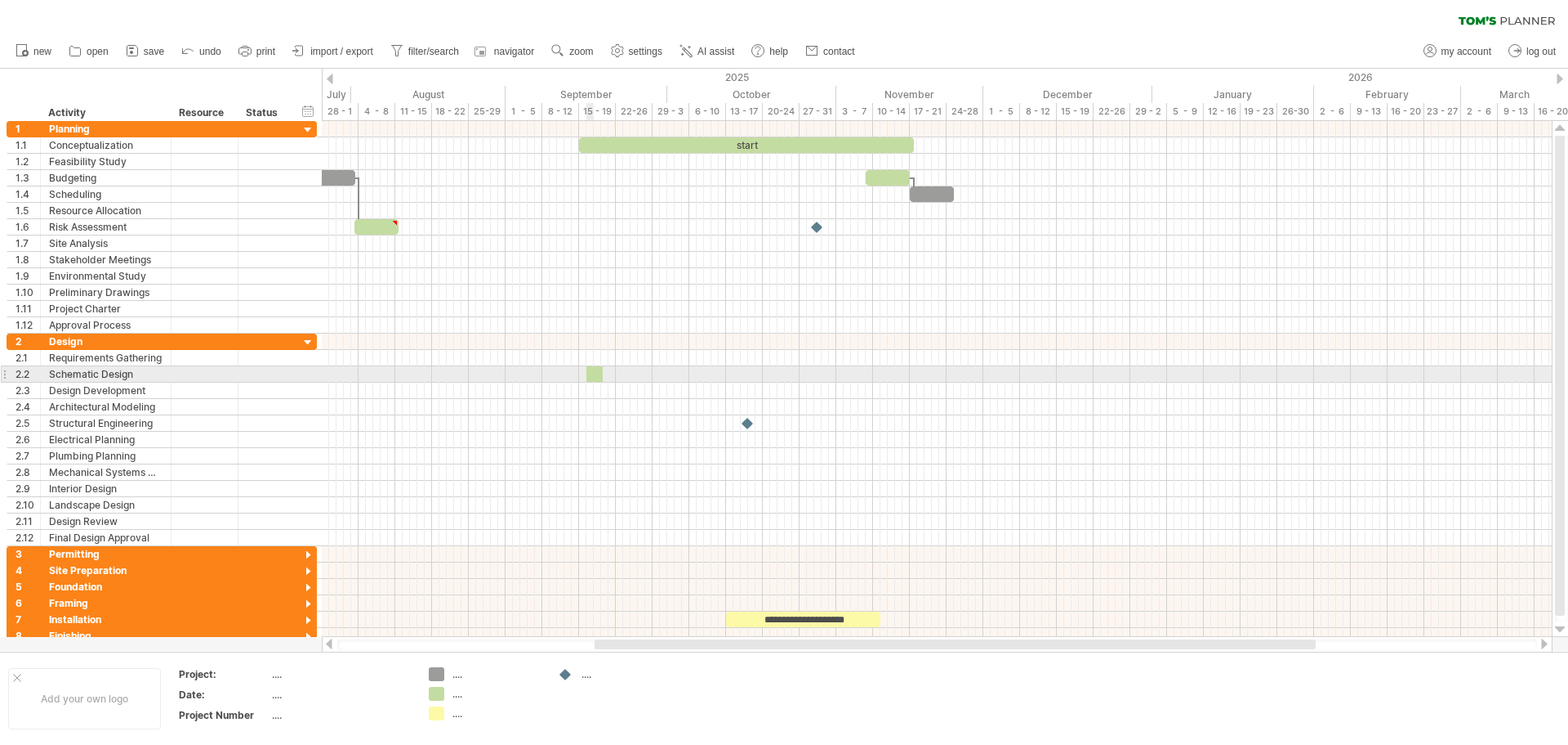
drag, startPoint x: 437, startPoint y: 691, endPoint x: 598, endPoint y: 352, distance: 375.3
click at [598, 352] on div "Trying to reach plan.tomsplanner.com Connected again... 0% clear filter new 1" at bounding box center [784, 372] width 1568 height 745
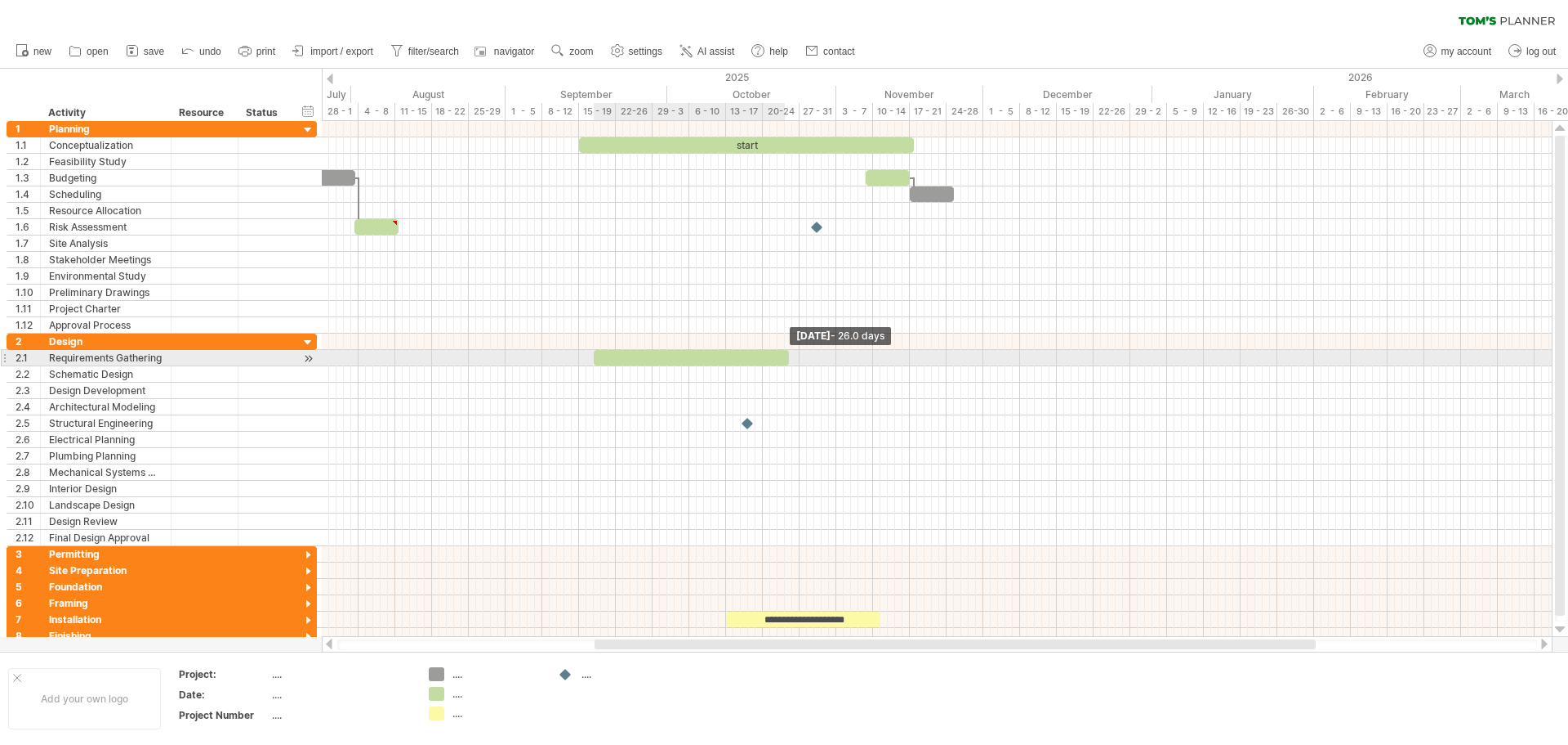
drag, startPoint x: 607, startPoint y: 353, endPoint x: 792, endPoint y: 364, distance: 185.3
click at [792, 364] on span at bounding box center [788, 357] width 6 height 15
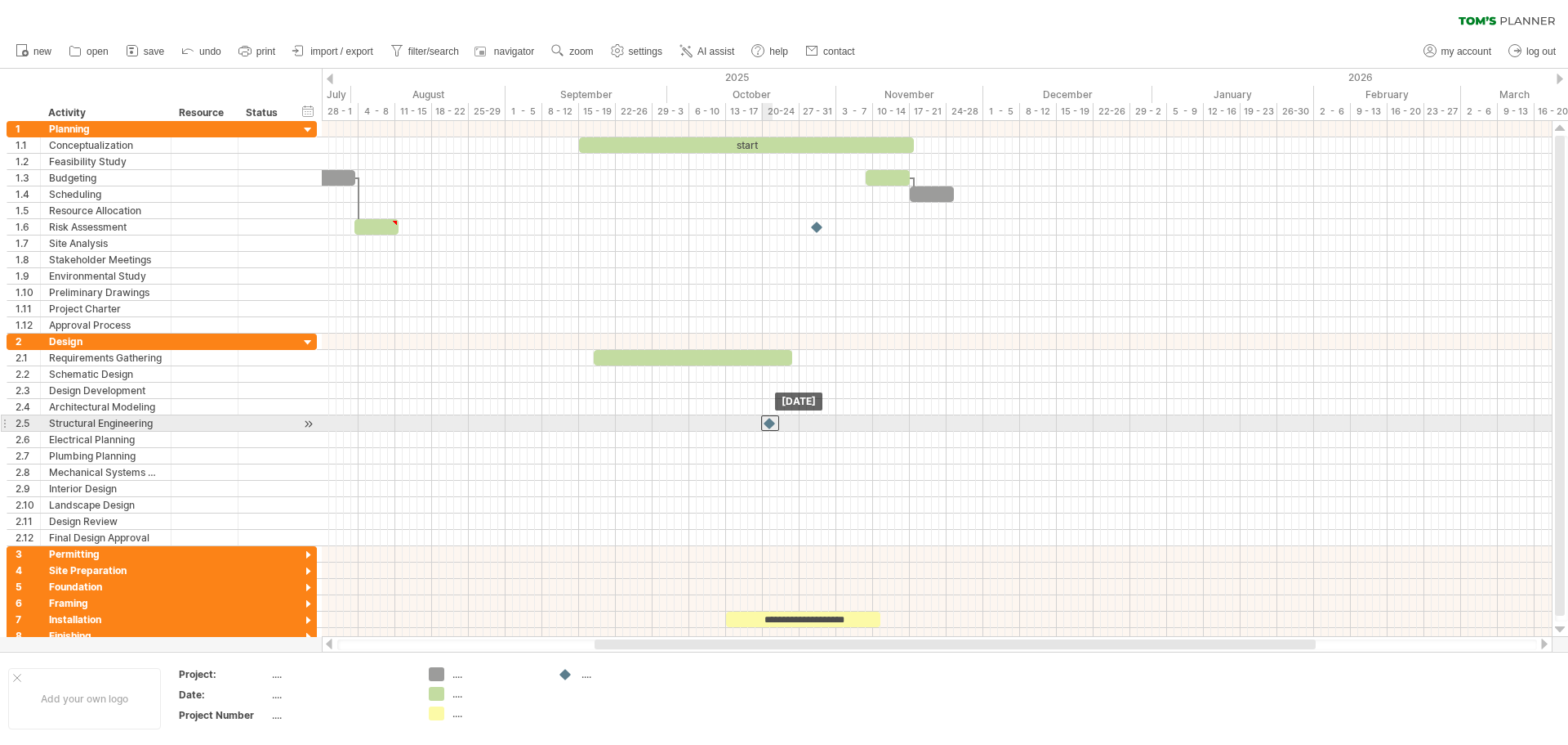
drag, startPoint x: 747, startPoint y: 425, endPoint x: 768, endPoint y: 422, distance: 21.2
click at [768, 422] on div at bounding box center [771, 423] width 18 height 15
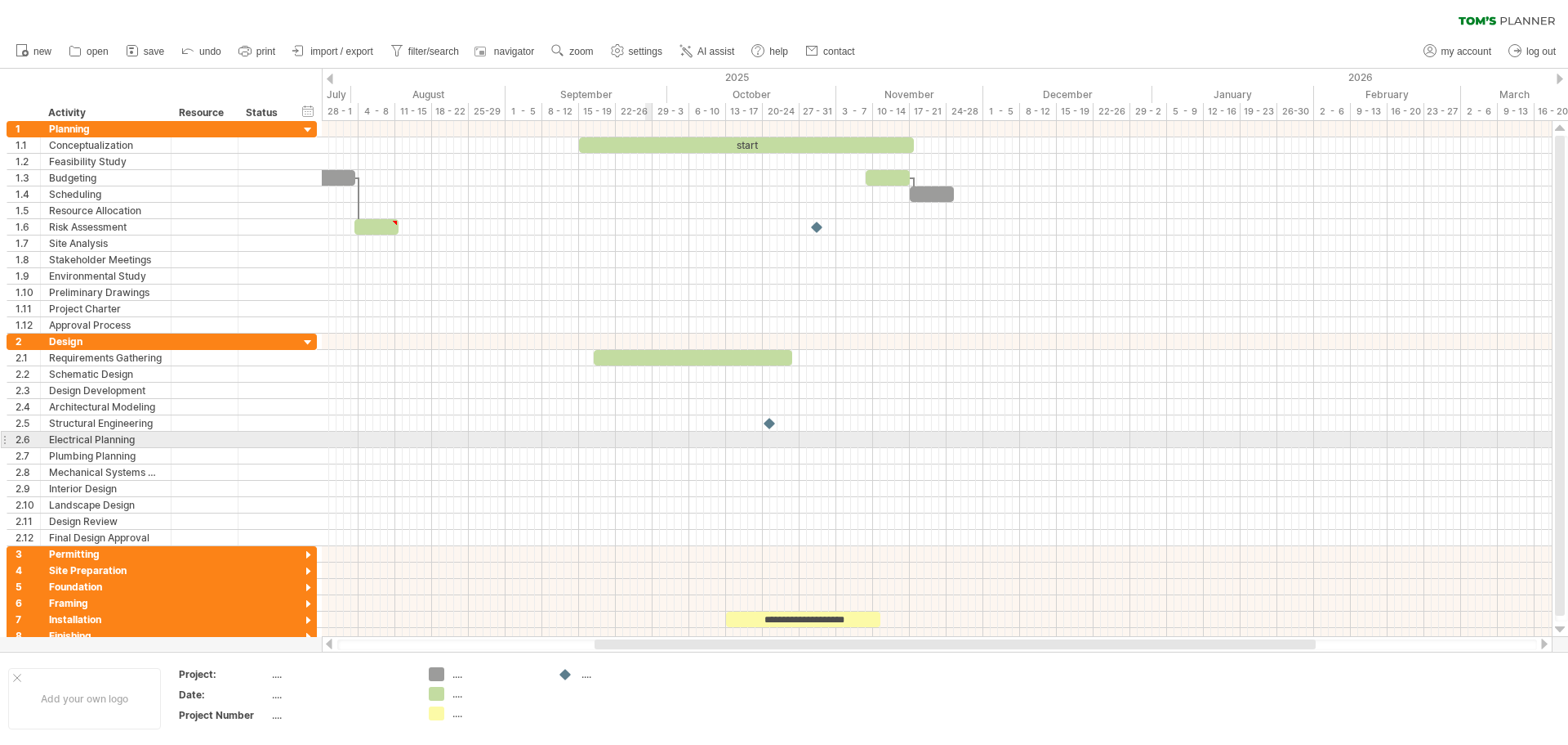
click at [649, 436] on div at bounding box center [936, 440] width 1230 height 16
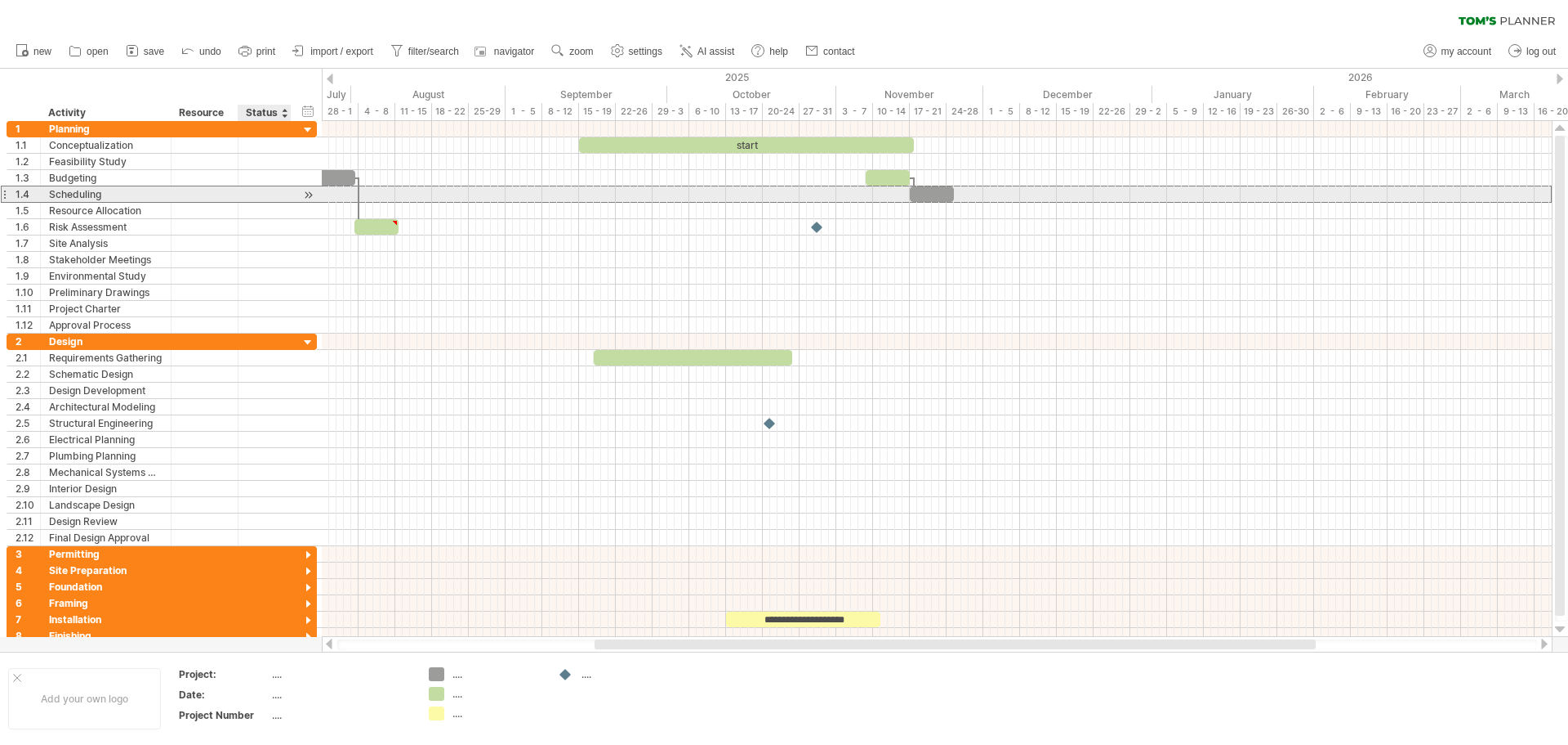
click at [266, 197] on div at bounding box center [265, 194] width 36 height 15
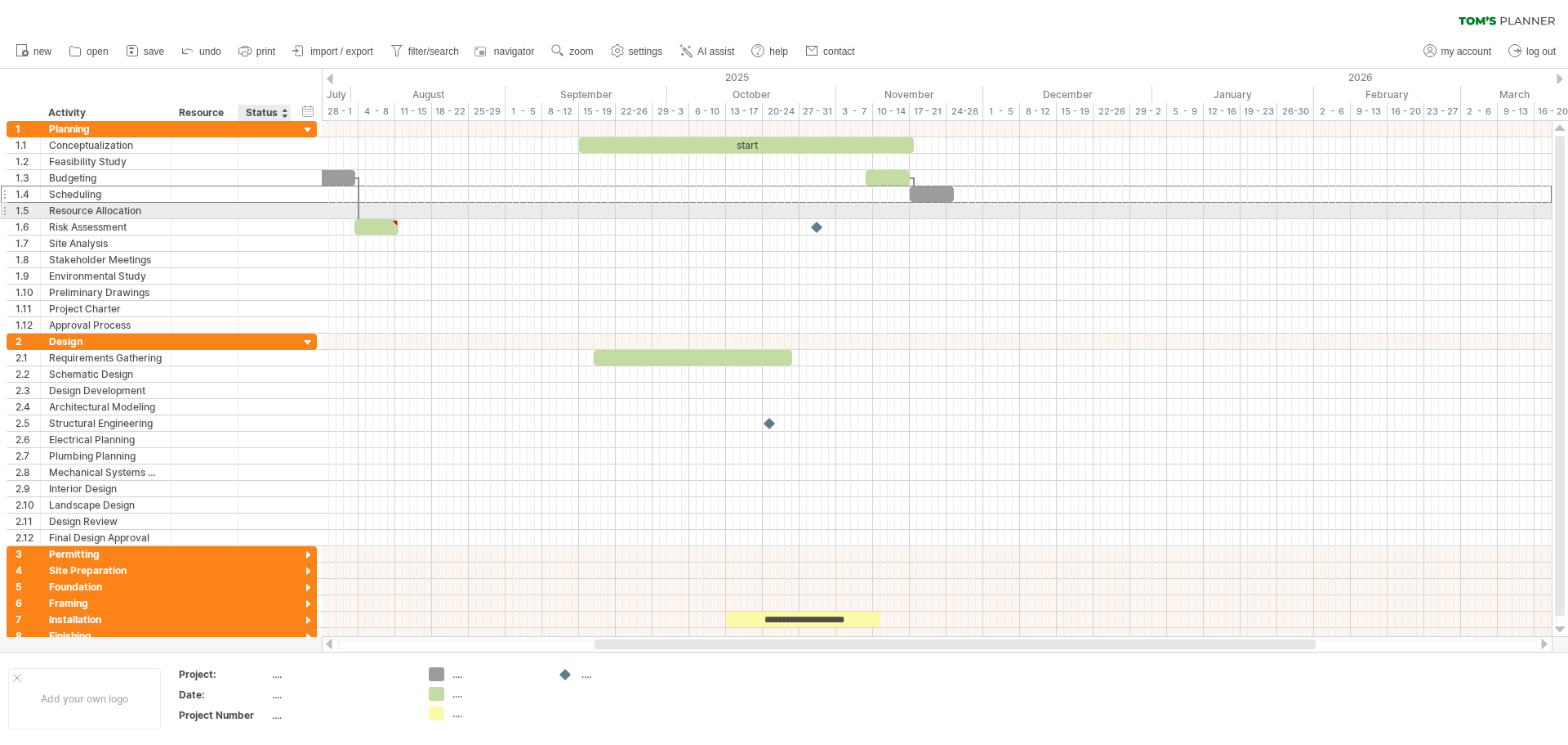
click at [251, 215] on div at bounding box center [265, 210] width 36 height 15
click at [232, 218] on div "**********" at bounding box center [161, 210] width 310 height 17
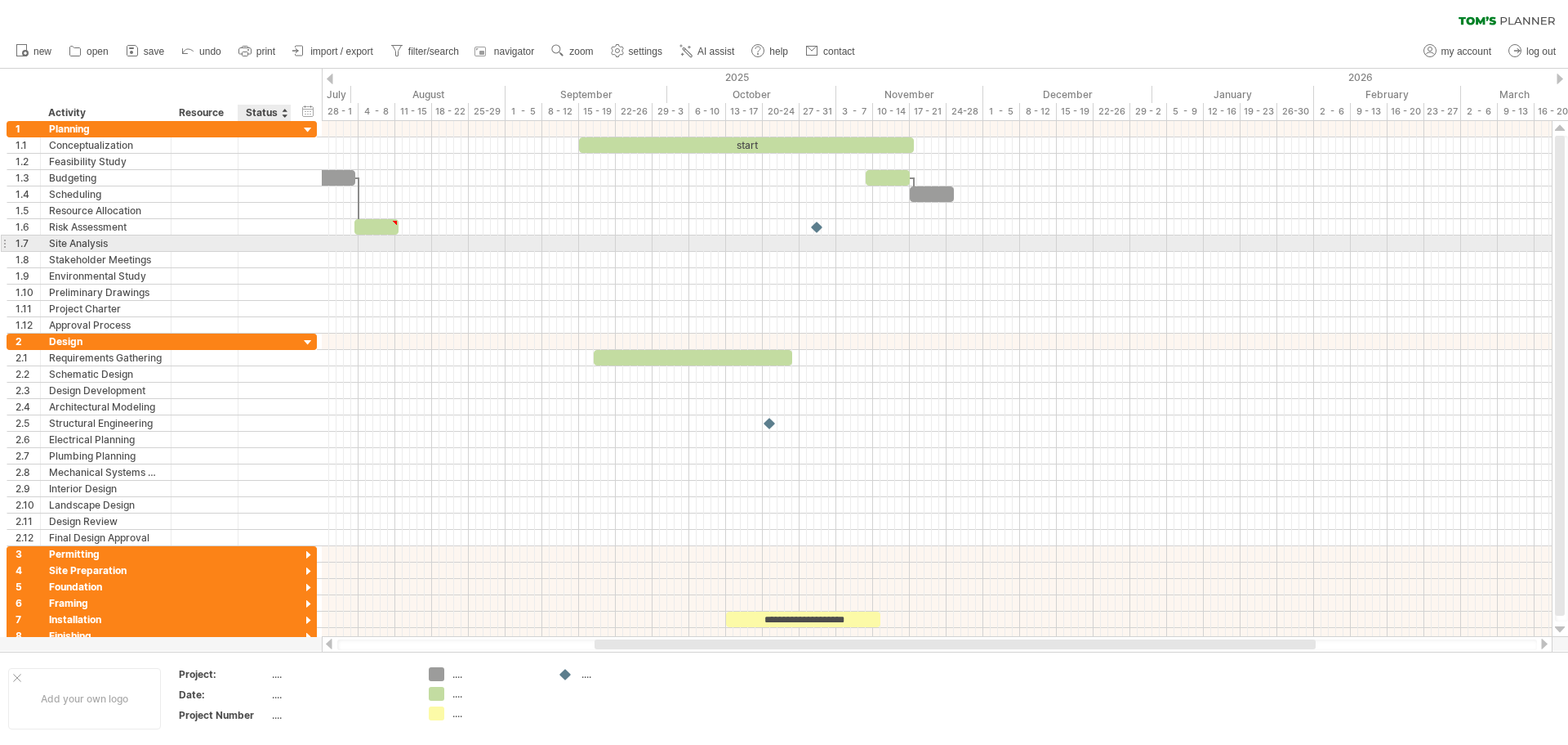
click at [271, 249] on div at bounding box center [265, 242] width 36 height 15
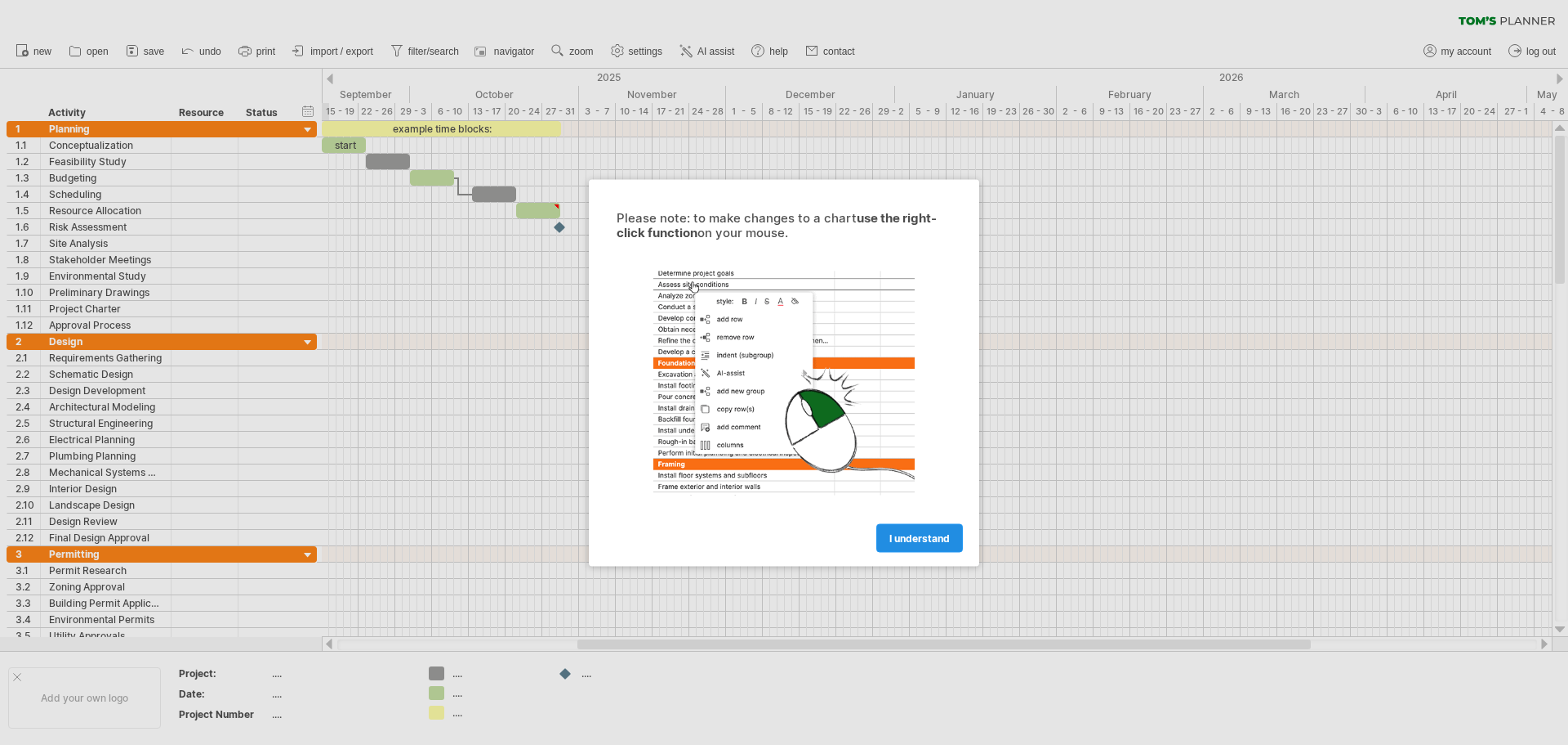
click at [911, 539] on span "I understand" at bounding box center [919, 538] width 60 height 13
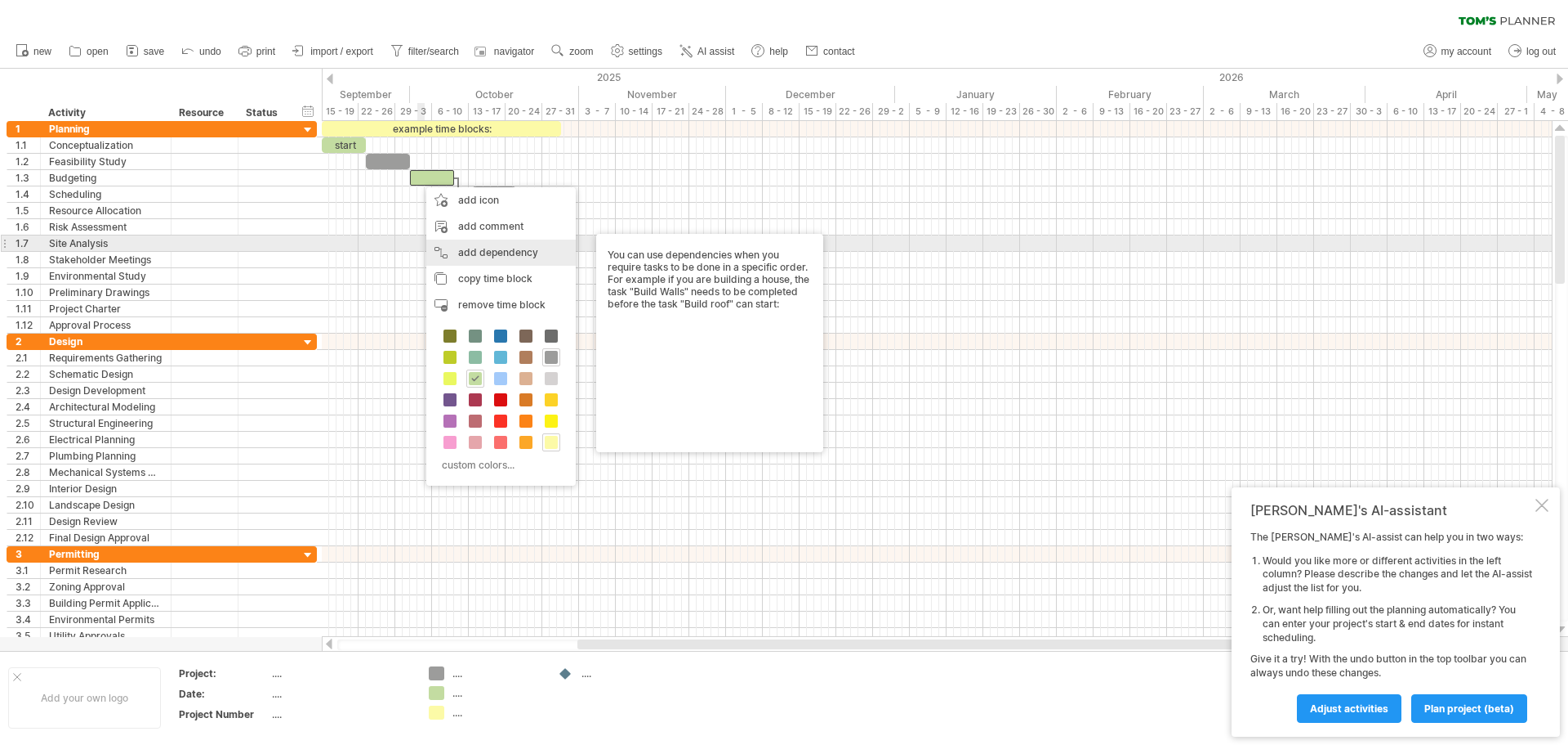
click at [495, 250] on div "add dependency You can use dependencies when you require tasks to be done in a …" at bounding box center [501, 252] width 150 height 26
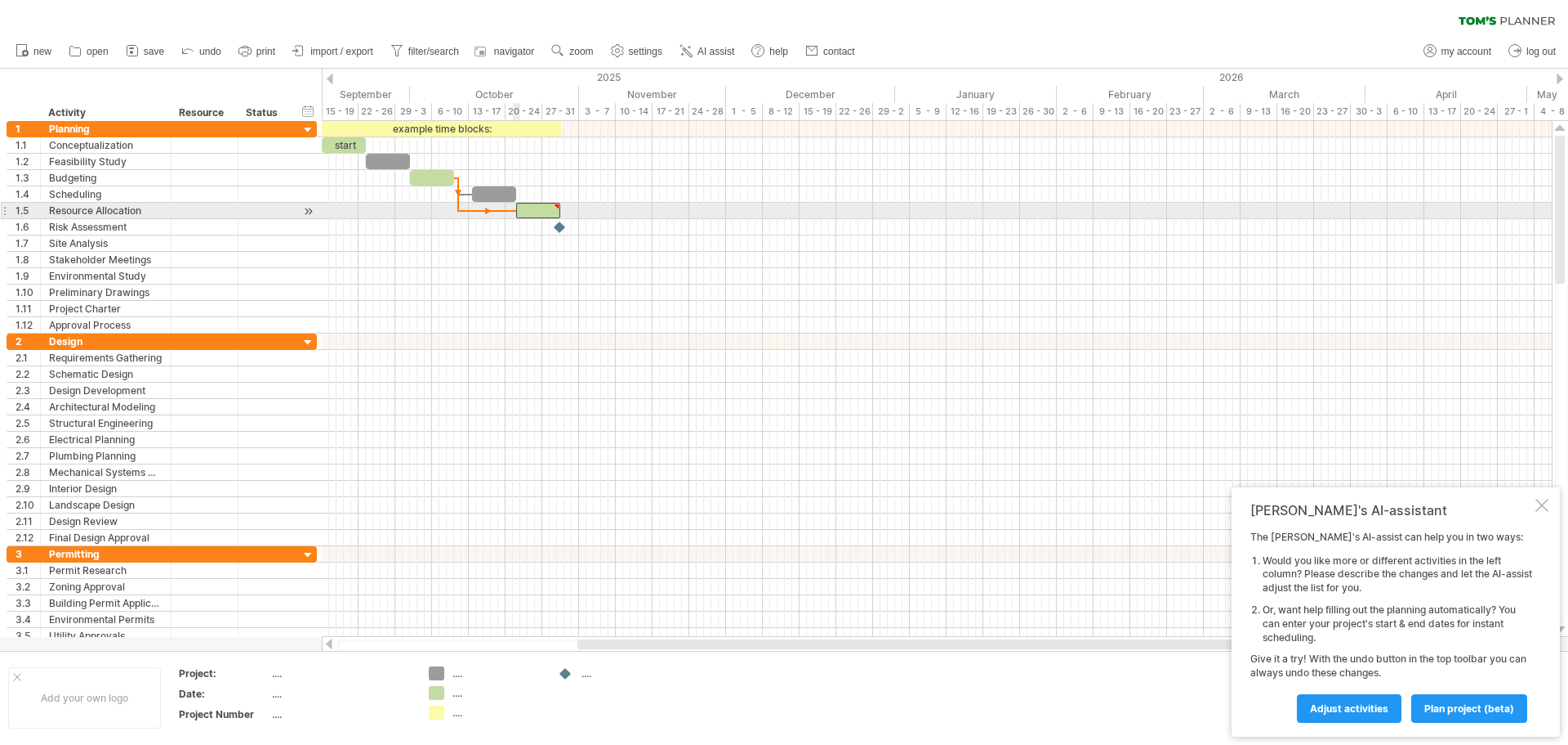
type textarea "**********"
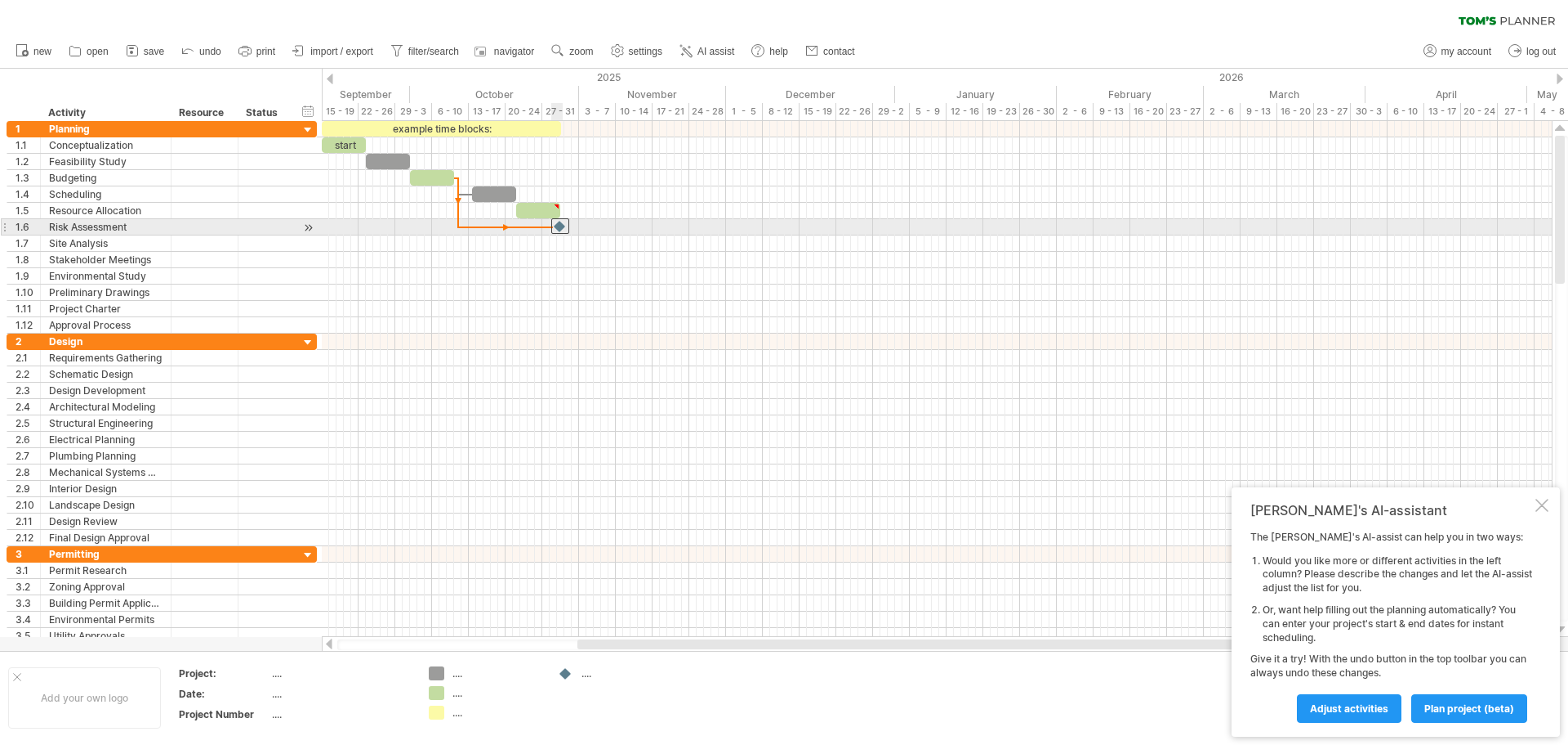
click at [553, 224] on div at bounding box center [561, 225] width 18 height 15
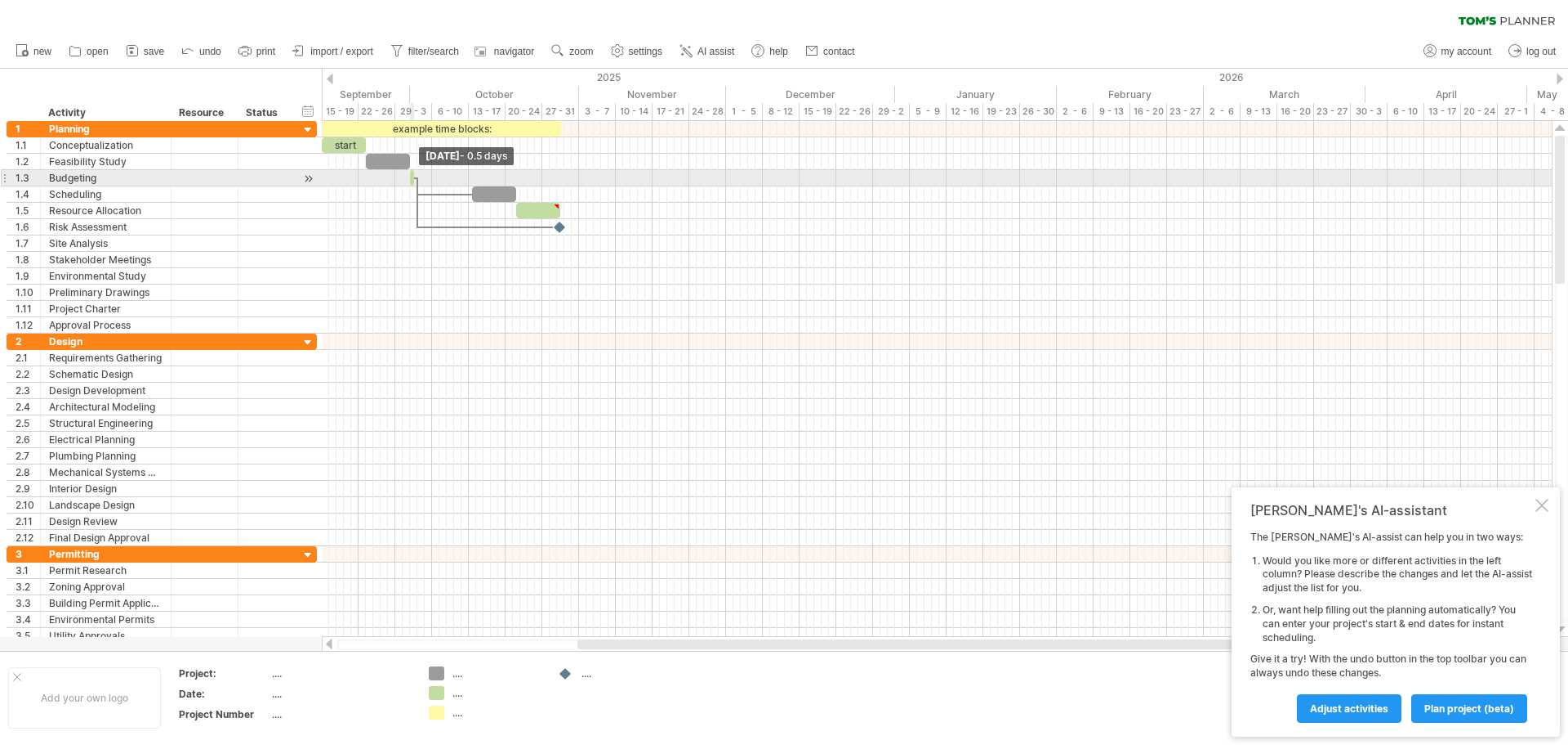
drag, startPoint x: 457, startPoint y: 184, endPoint x: 382, endPoint y: 185, distance: 75.0
click at [382, 185] on div "example time blocks: start Wednesday 01 October - 0.5 days" at bounding box center [936, 379] width 1230 height 516
drag, startPoint x: 415, startPoint y: 186, endPoint x: 439, endPoint y: 187, distance: 24.0
click at [439, 187] on div "example time blocks: start Wednesday 01 October - 0.5 days" at bounding box center [936, 379] width 1230 height 516
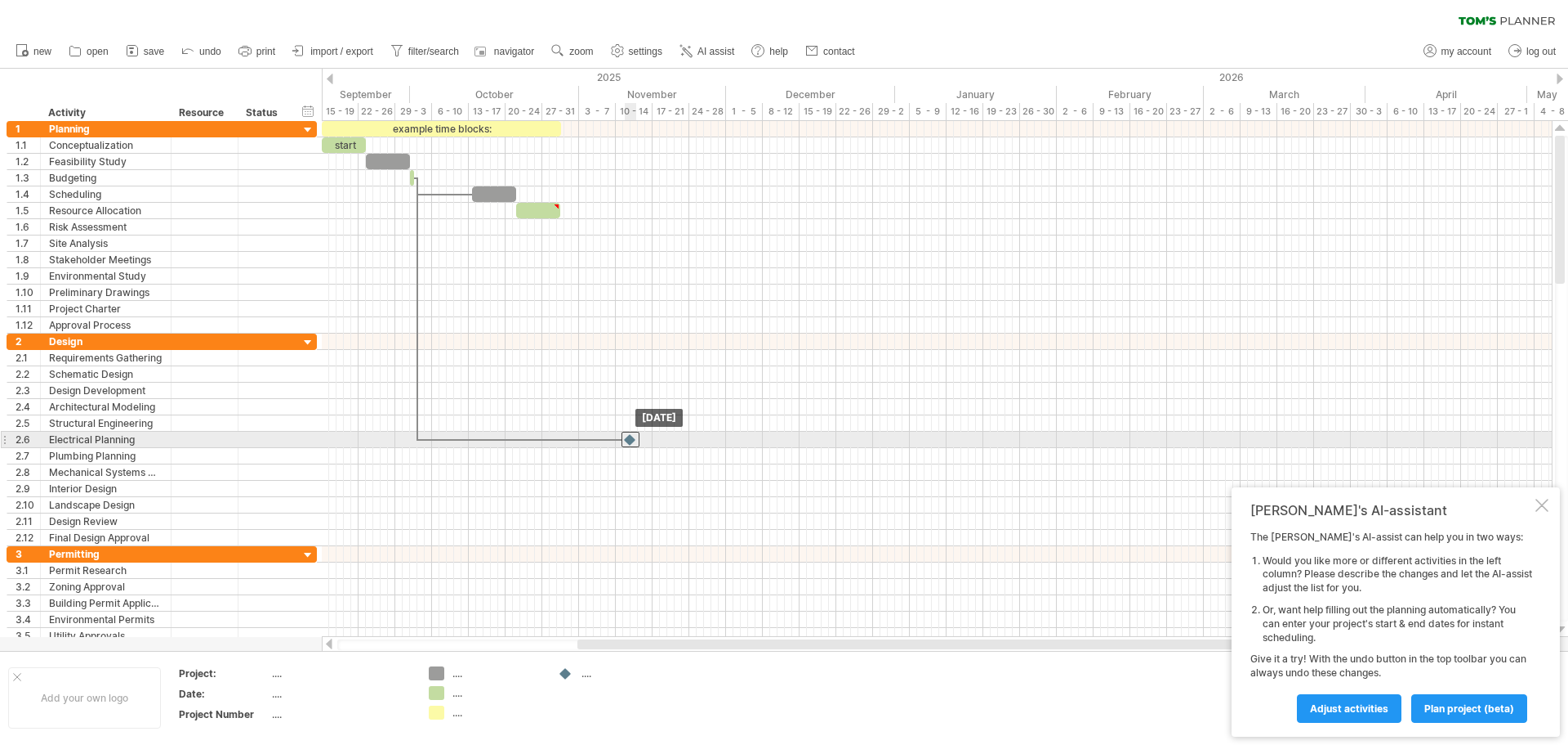
drag, startPoint x: 556, startPoint y: 229, endPoint x: 622, endPoint y: 443, distance: 223.9
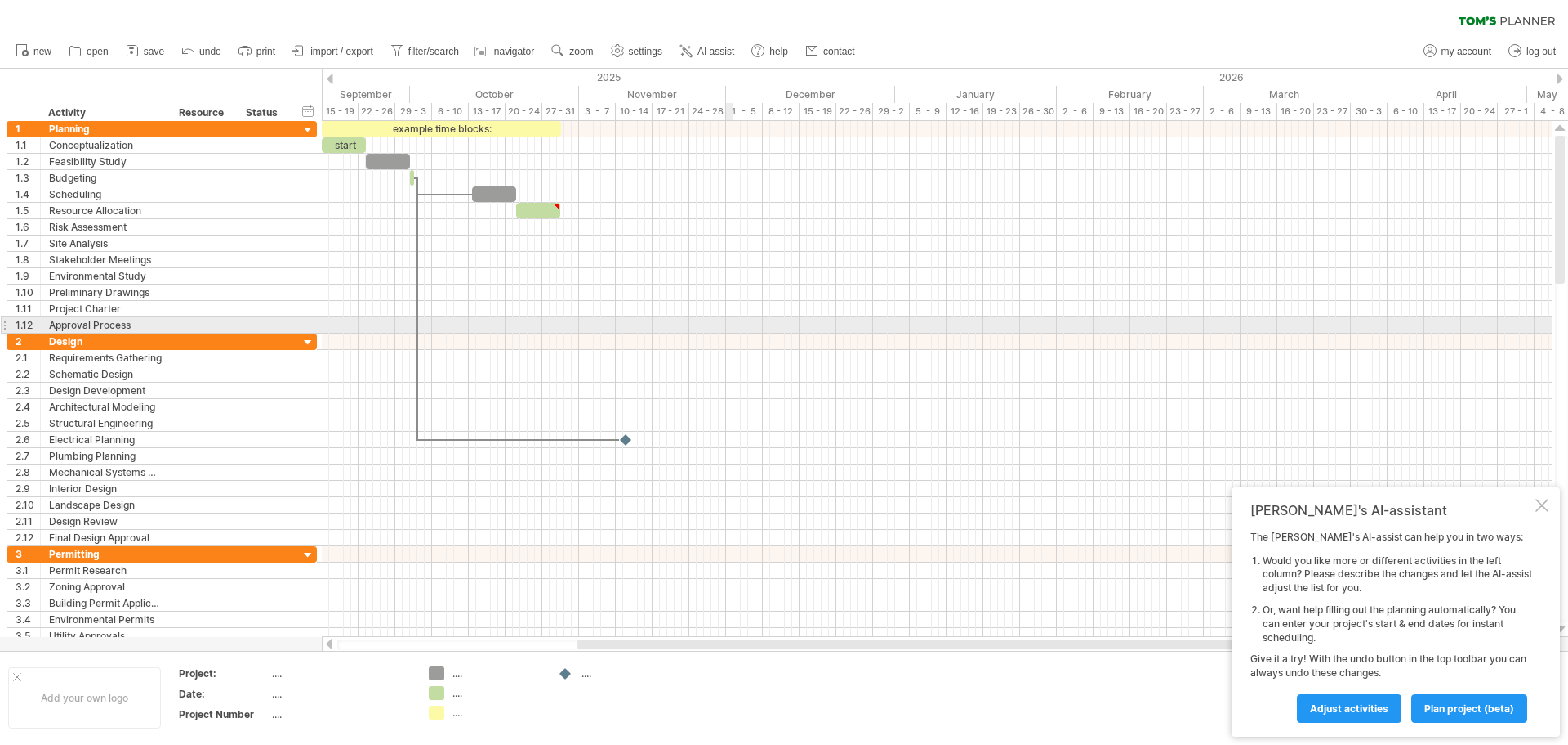
click at [733, 329] on div at bounding box center [936, 325] width 1230 height 16
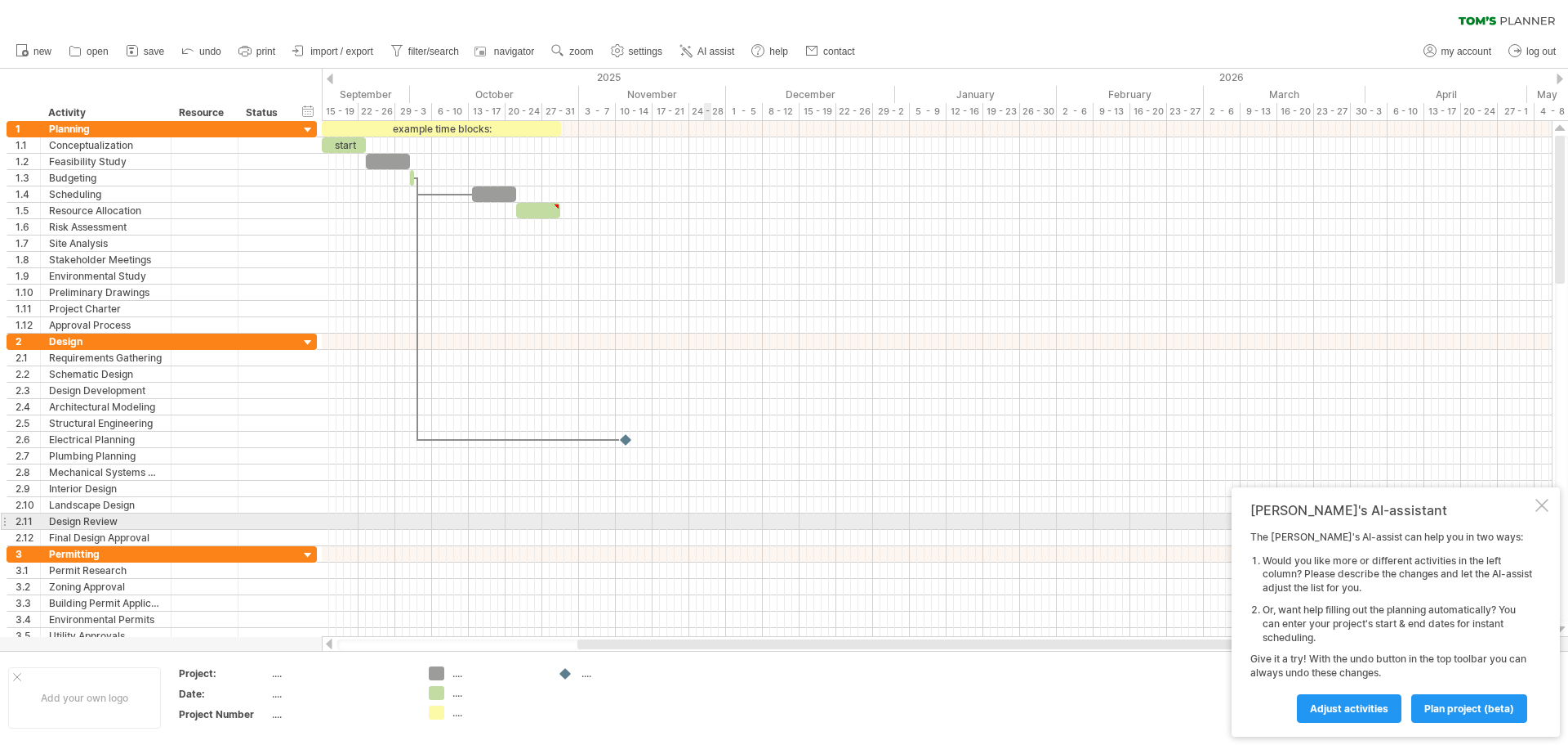
click at [706, 526] on div at bounding box center [936, 522] width 1230 height 16
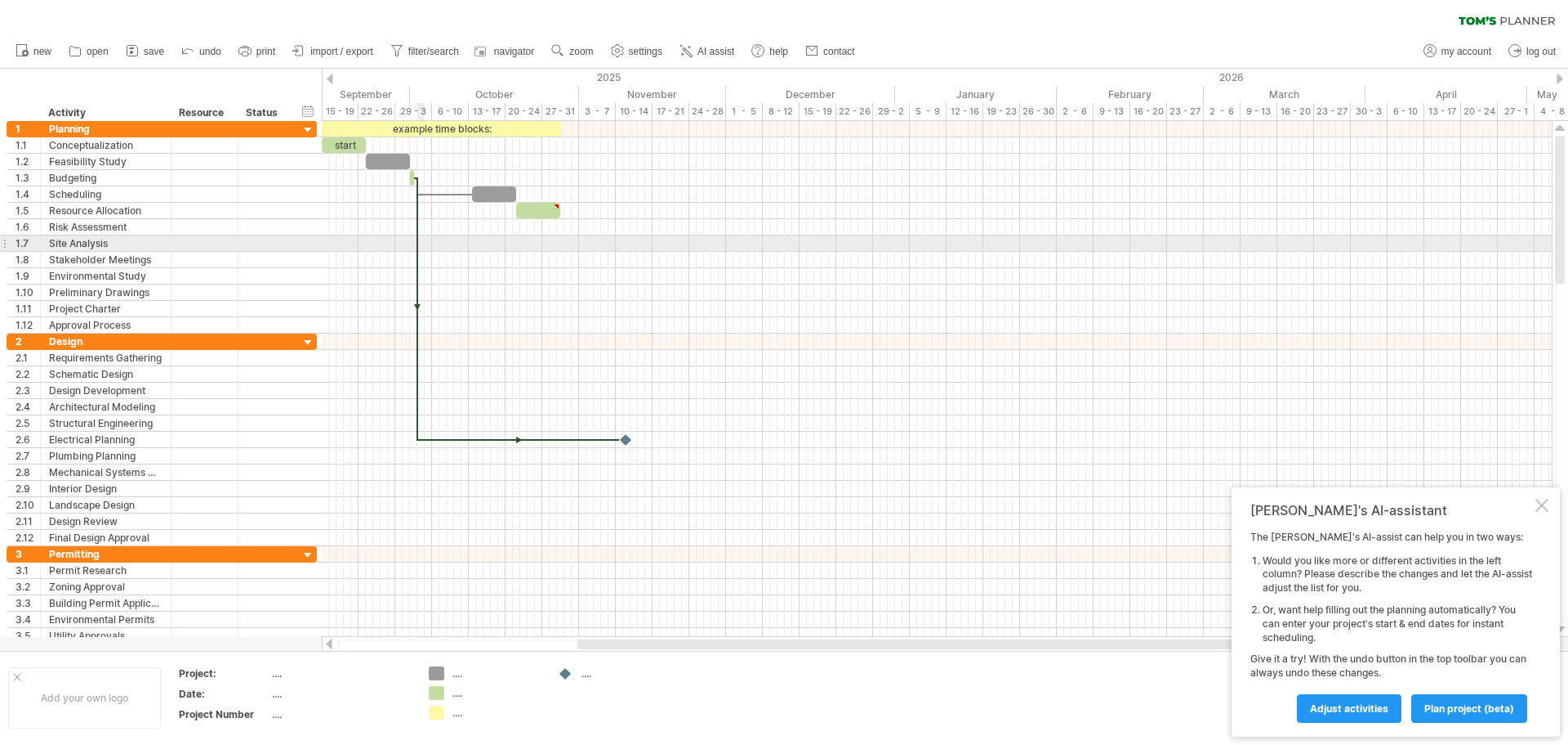
click at [417, 240] on div at bounding box center [417, 309] width 4 height 263
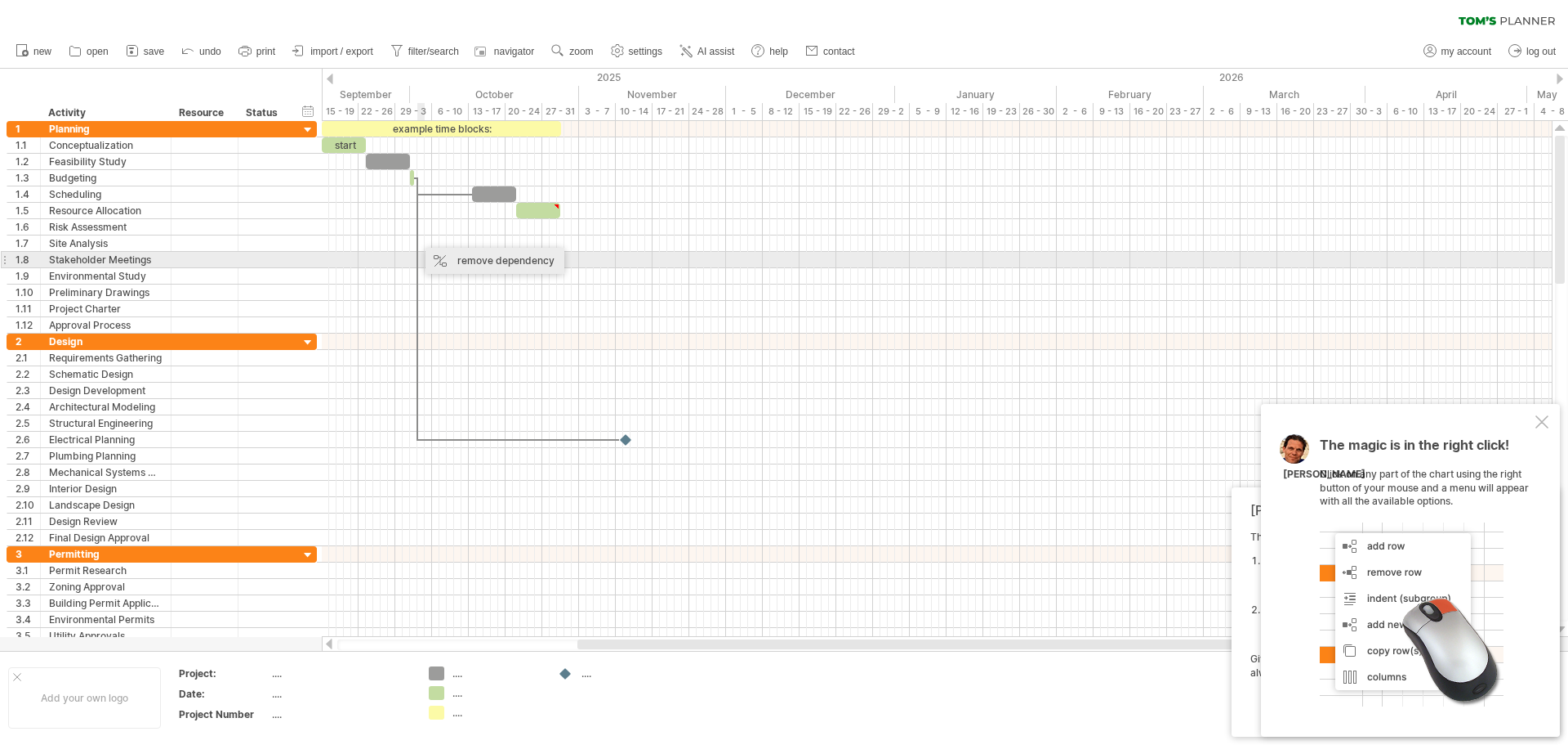
click at [458, 257] on div "remove dependency" at bounding box center [494, 260] width 139 height 26
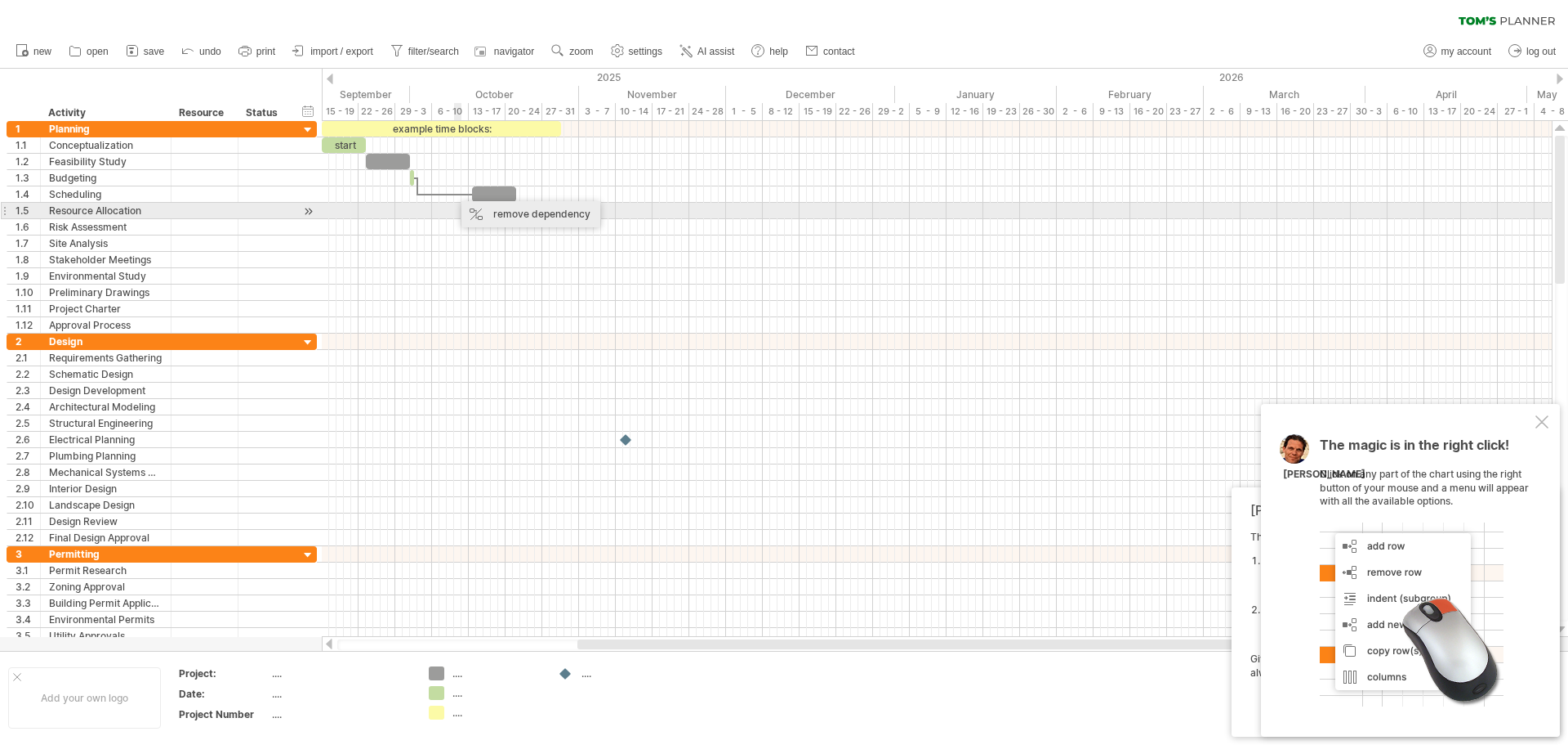
click at [479, 218] on div "remove dependency" at bounding box center [530, 214] width 139 height 26
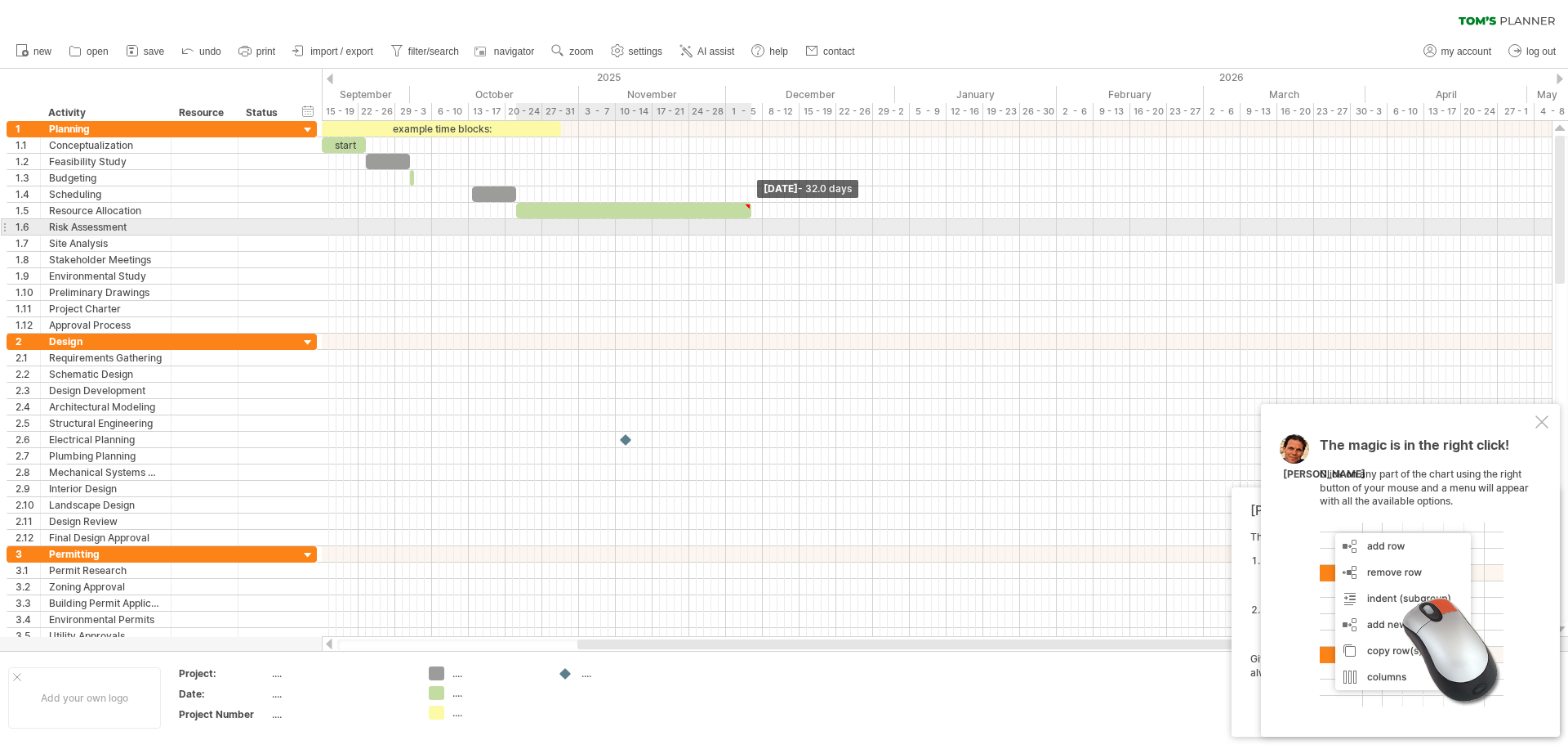
drag, startPoint x: 562, startPoint y: 211, endPoint x: 754, endPoint y: 224, distance: 192.4
click at [754, 224] on div "example time blocks: start Thursday 04 December - 32.0 days" at bounding box center [936, 379] width 1230 height 516
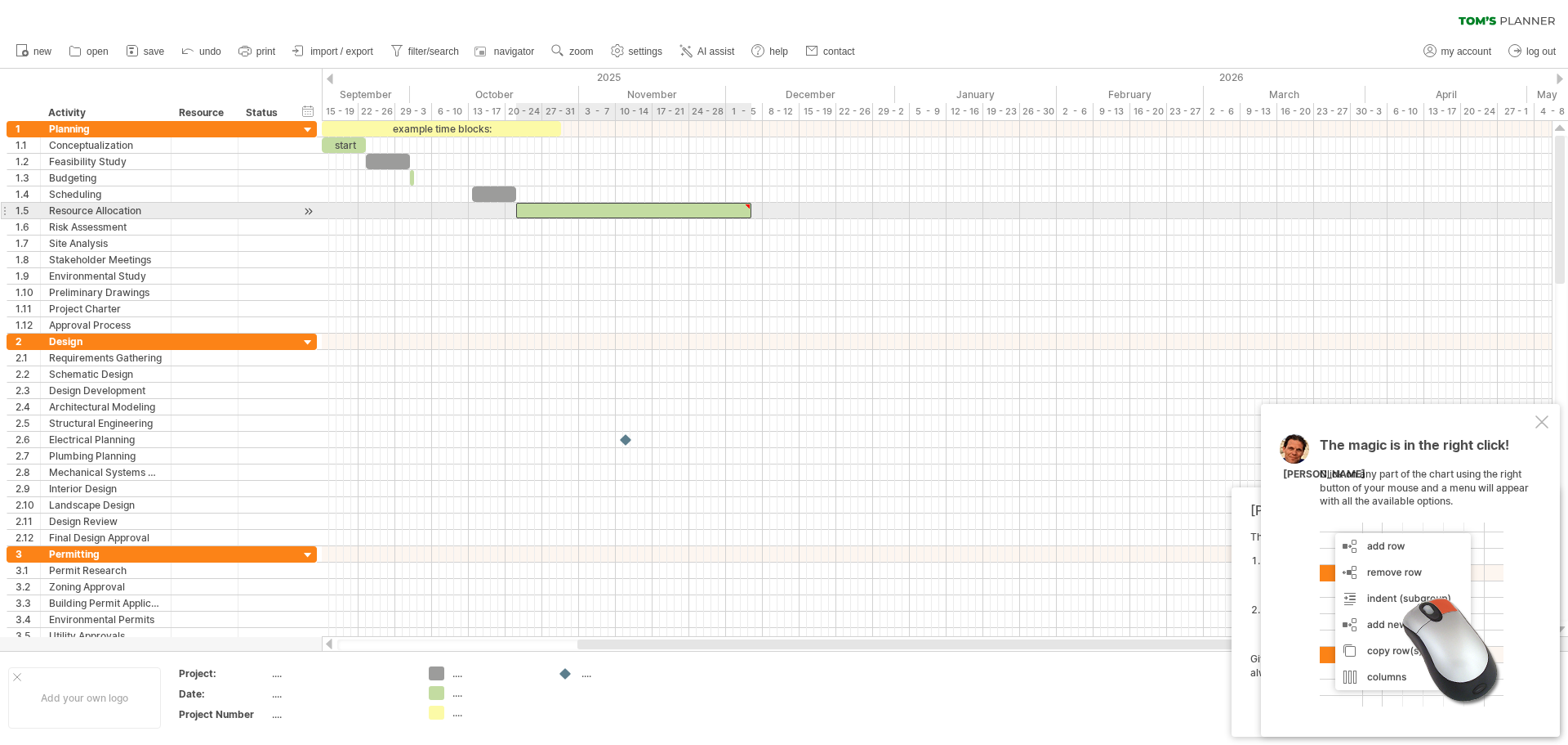
click at [745, 212] on div at bounding box center [633, 210] width 235 height 15
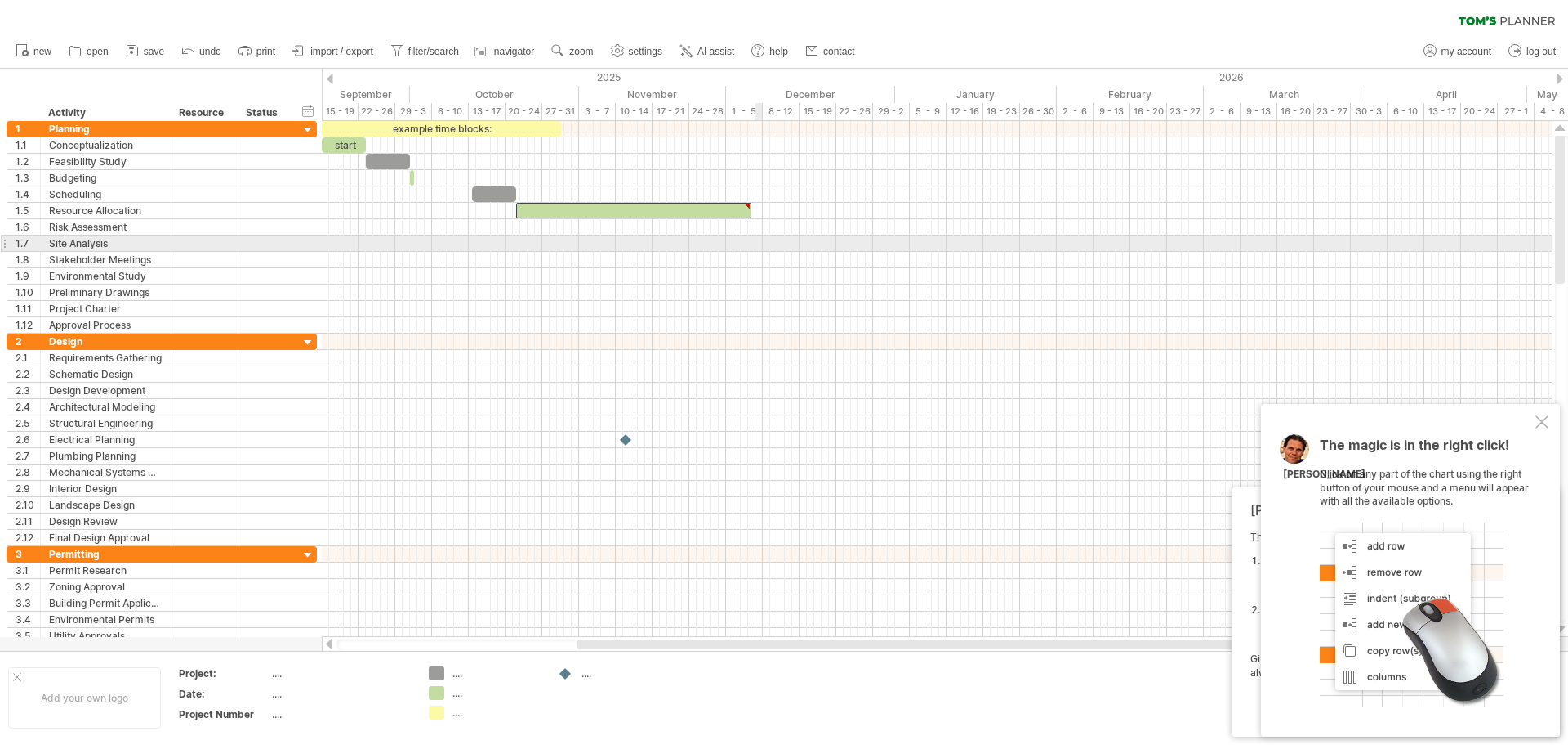
drag, startPoint x: 759, startPoint y: 242, endPoint x: 748, endPoint y: 232, distance: 14.9
click at [757, 242] on div at bounding box center [936, 243] width 1230 height 16
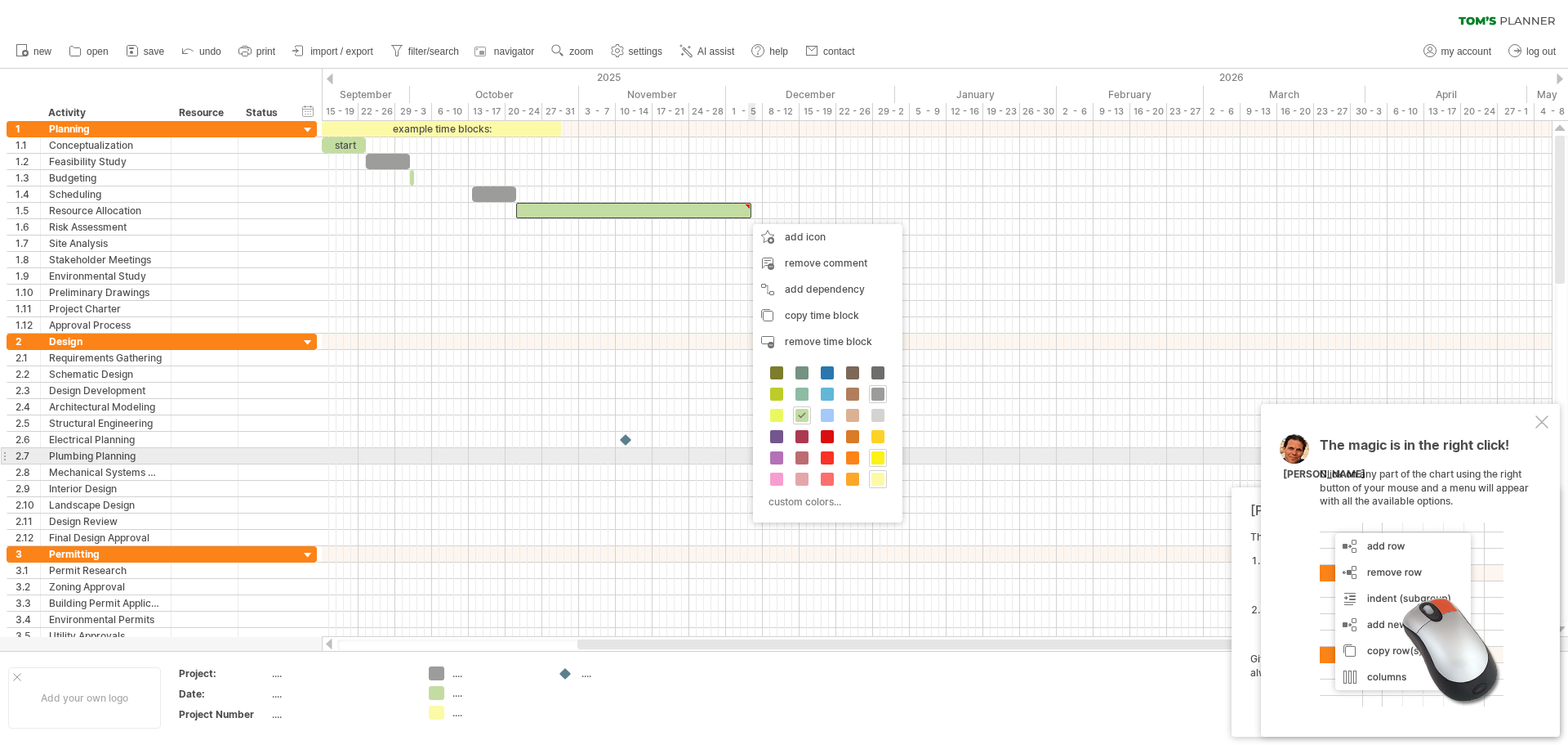
click at [886, 458] on div at bounding box center [878, 458] width 18 height 18
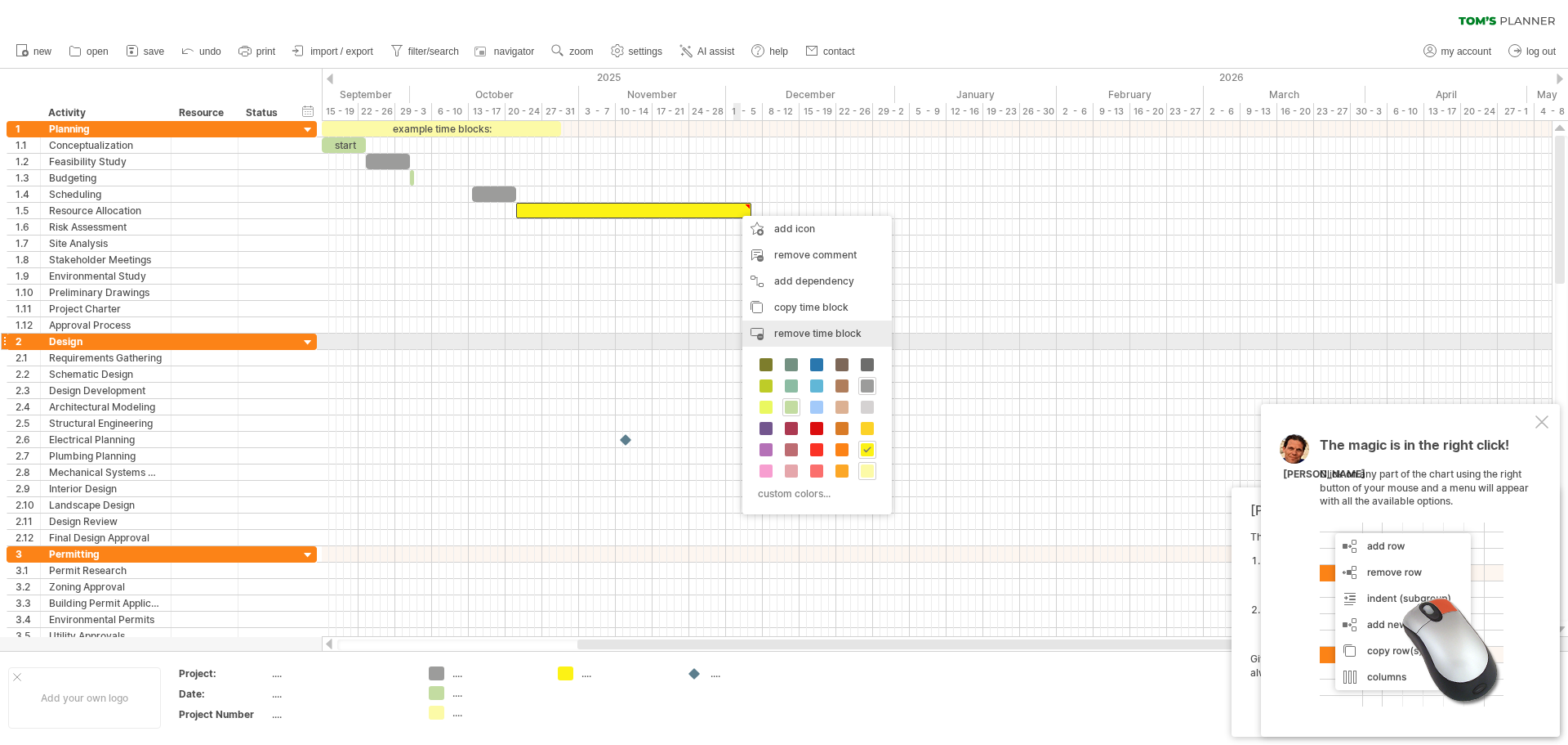
click at [827, 337] on span "remove time block" at bounding box center [817, 333] width 87 height 13
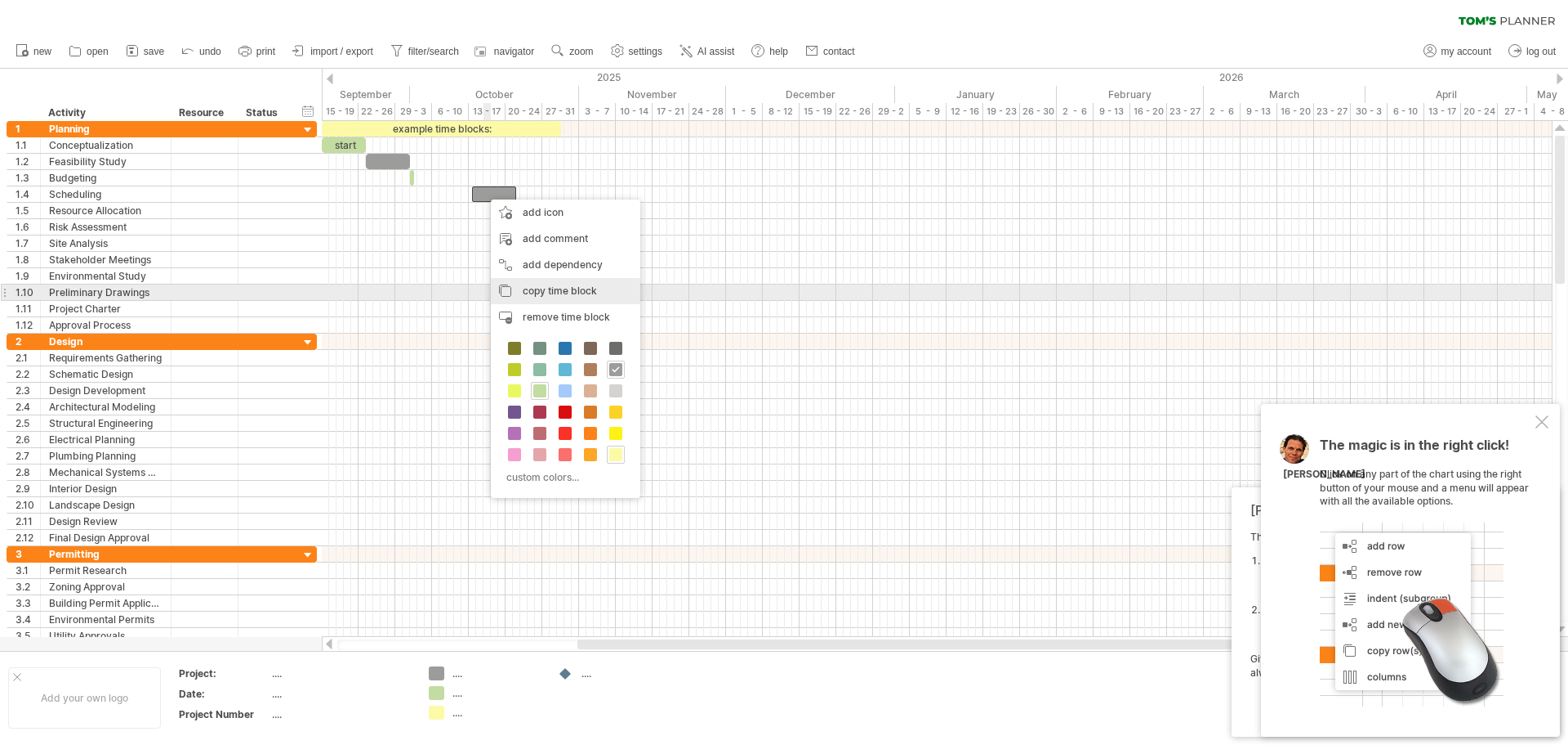
click at [529, 300] on div "copy time block copy time blocks/icons" at bounding box center [565, 291] width 150 height 26
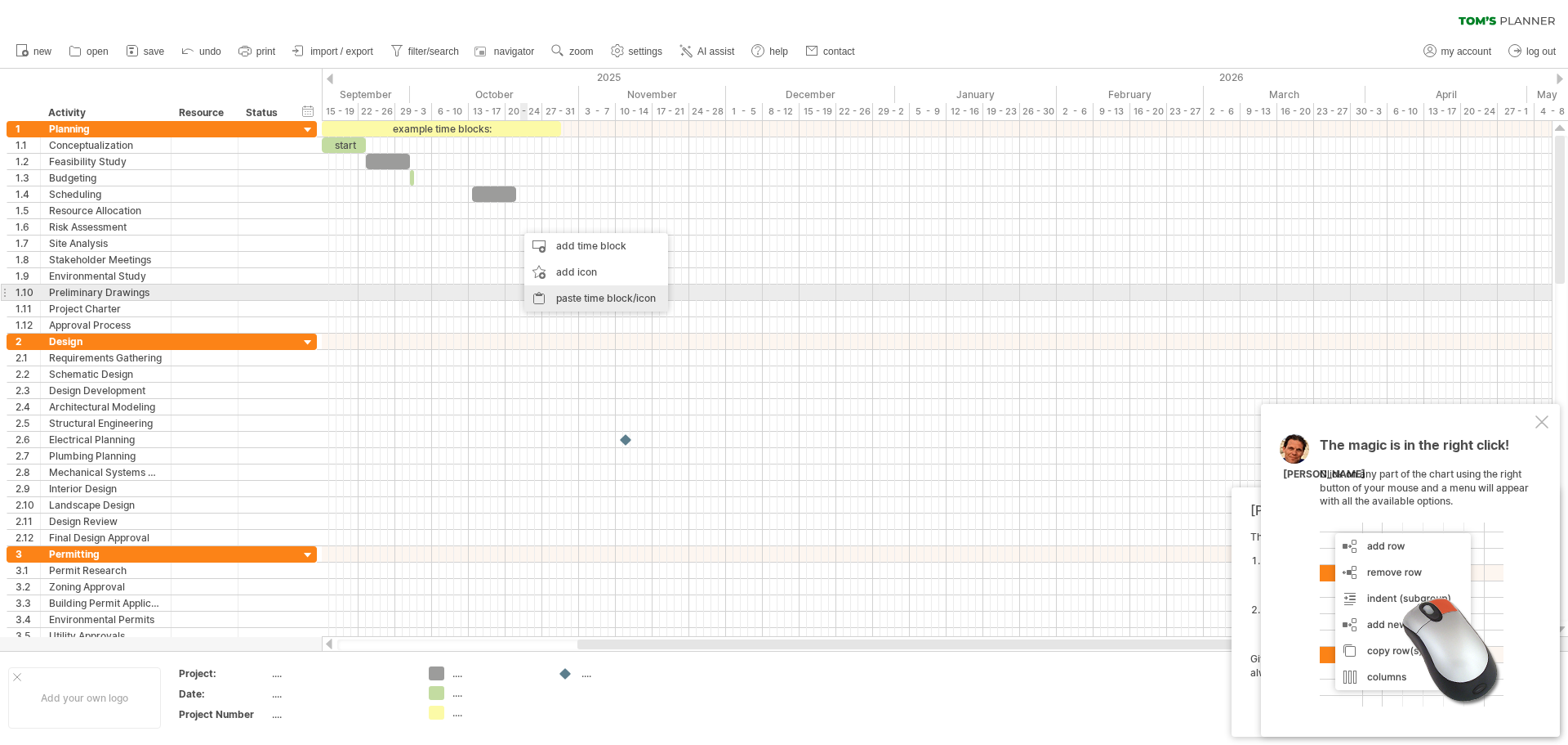
click at [585, 298] on div "paste time block/icon" at bounding box center [597, 298] width 144 height 26
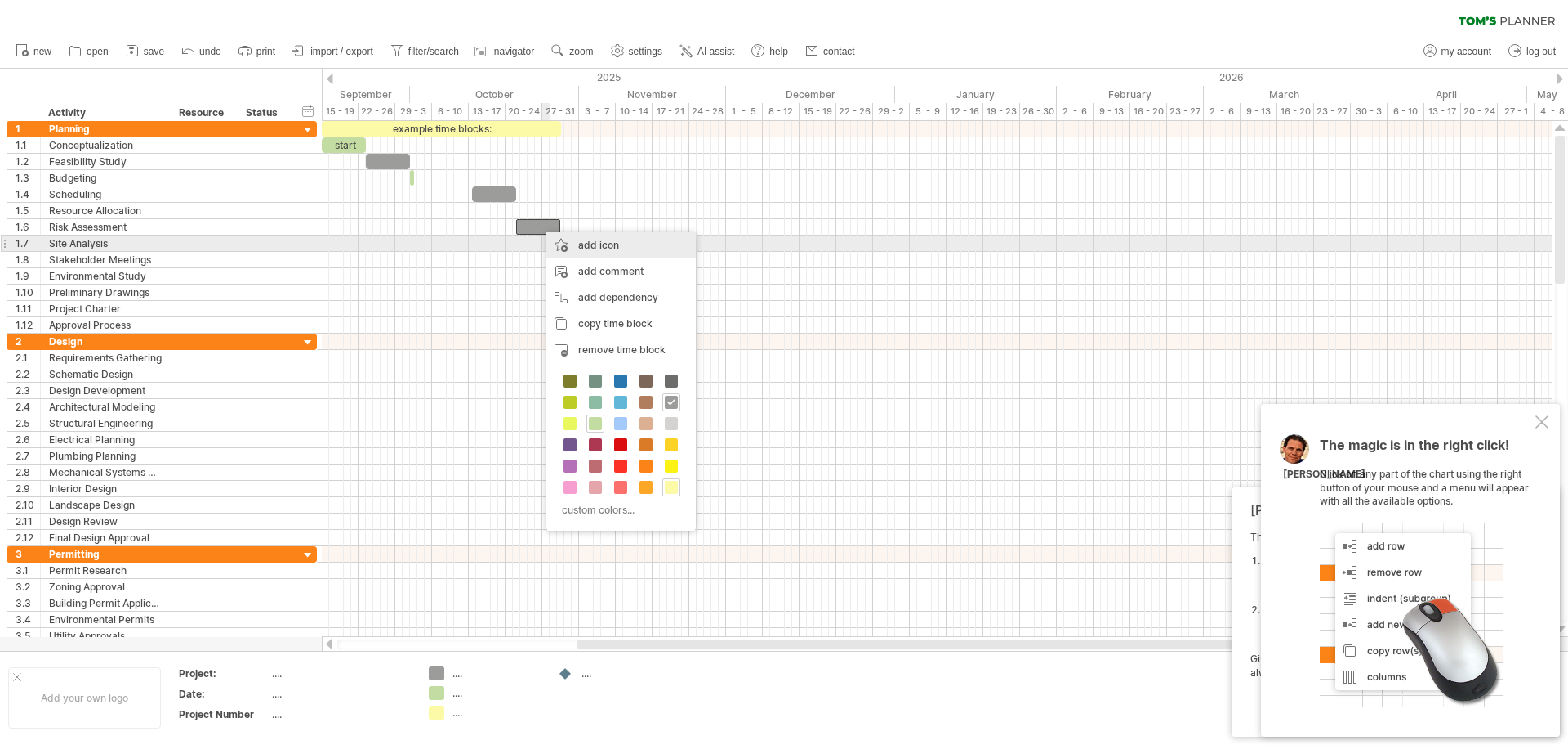
click at [573, 251] on div "add icon" at bounding box center [621, 245] width 150 height 26
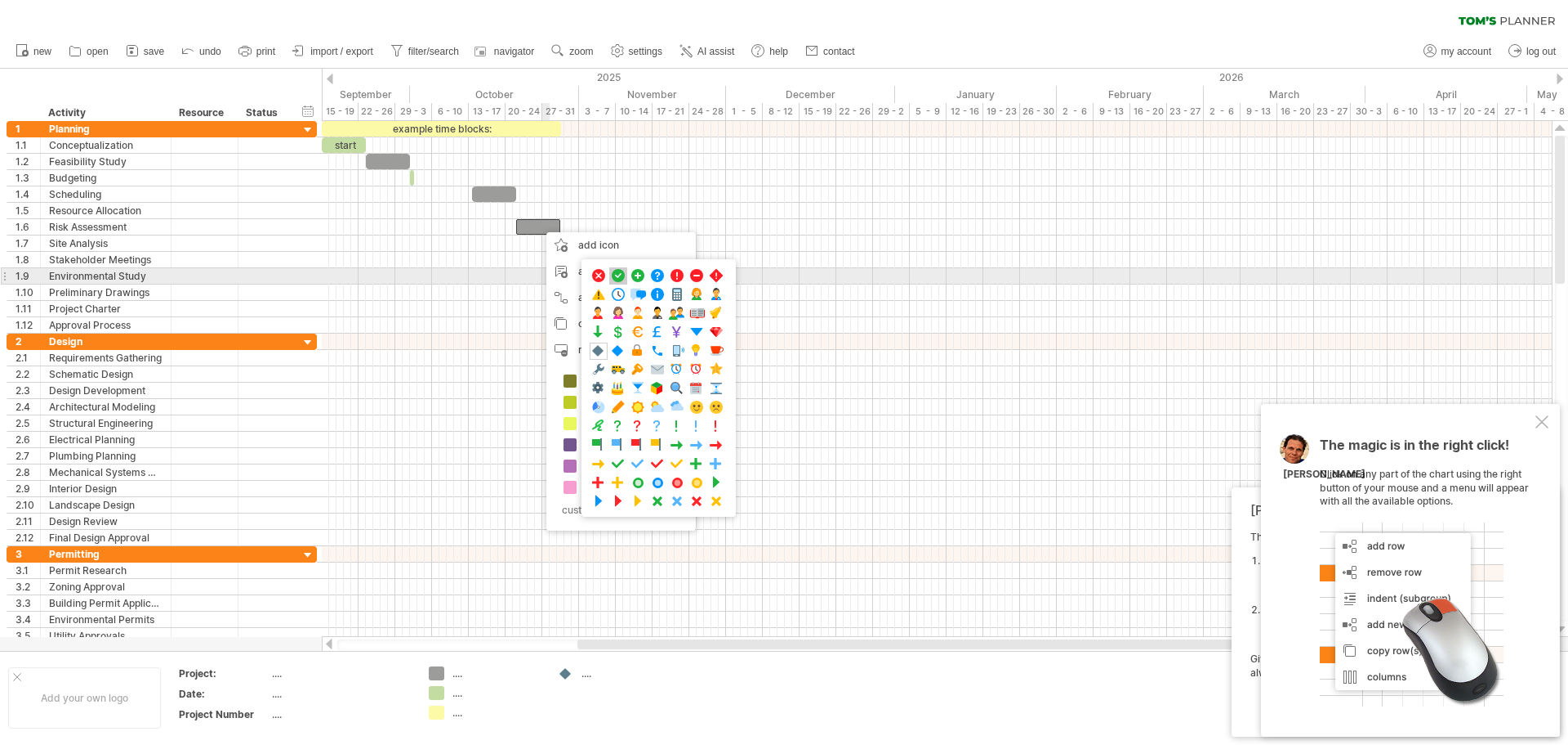
click at [614, 272] on span at bounding box center [618, 276] width 16 height 15
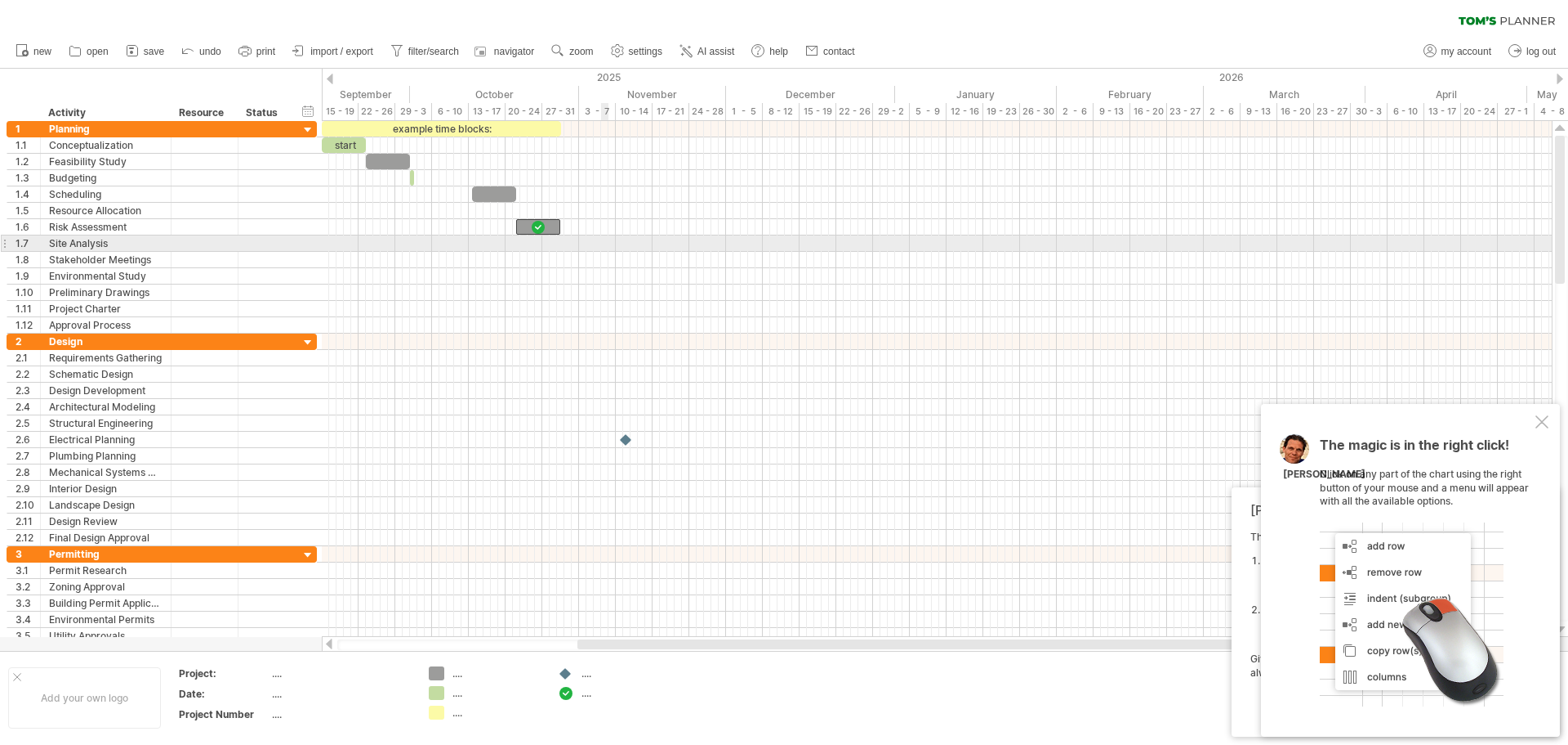
click at [601, 249] on div at bounding box center [936, 243] width 1230 height 16
drag, startPoint x: 559, startPoint y: 224, endPoint x: 742, endPoint y: 249, distance: 184.7
click at [742, 249] on div "example time blocks: start Wednesday 03 December - 31.0 days Tuesday 21 October" at bounding box center [936, 379] width 1230 height 516
click at [610, 241] on div at bounding box center [936, 243] width 1230 height 16
click at [305, 343] on div at bounding box center [308, 342] width 15 height 15
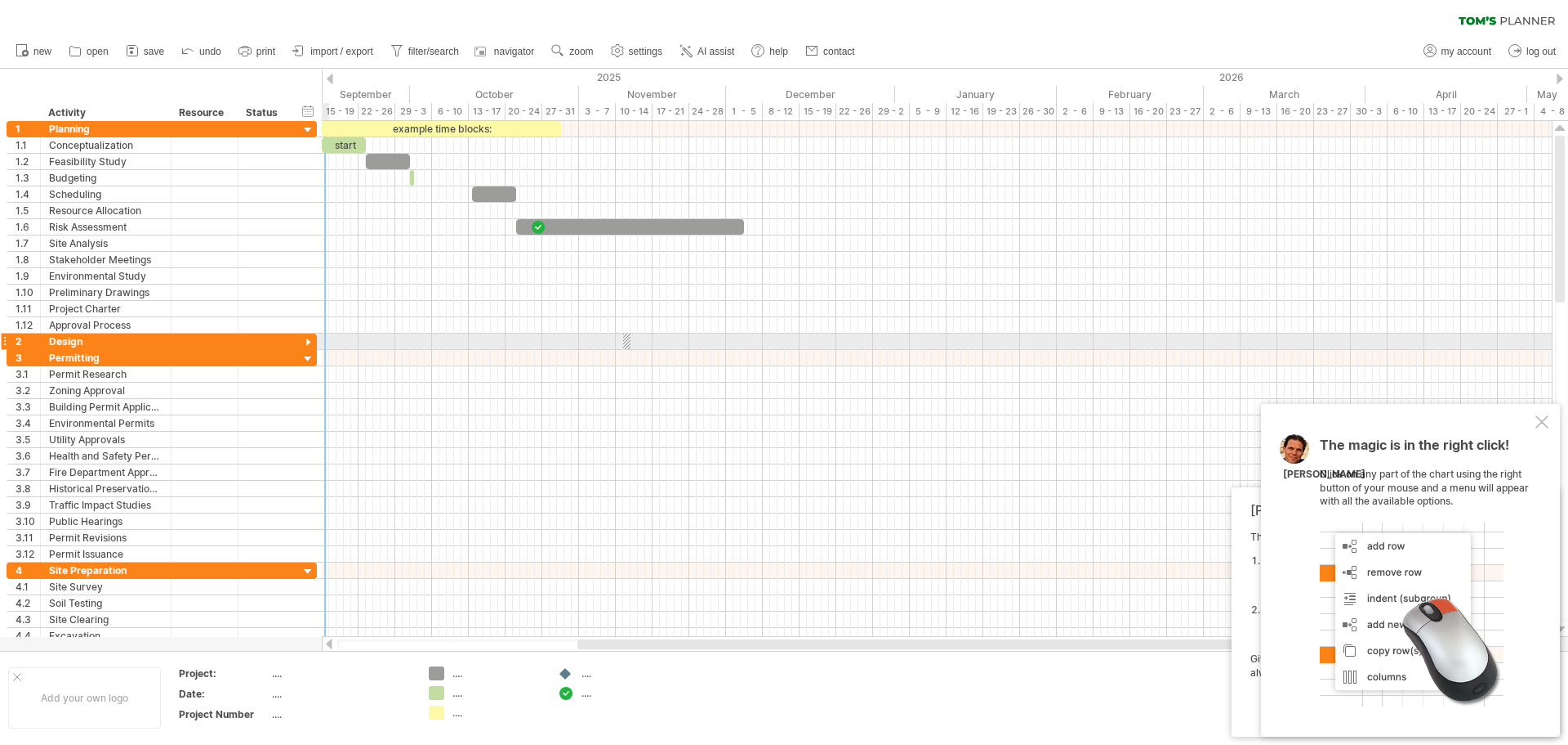
click at [305, 343] on div at bounding box center [308, 342] width 15 height 15
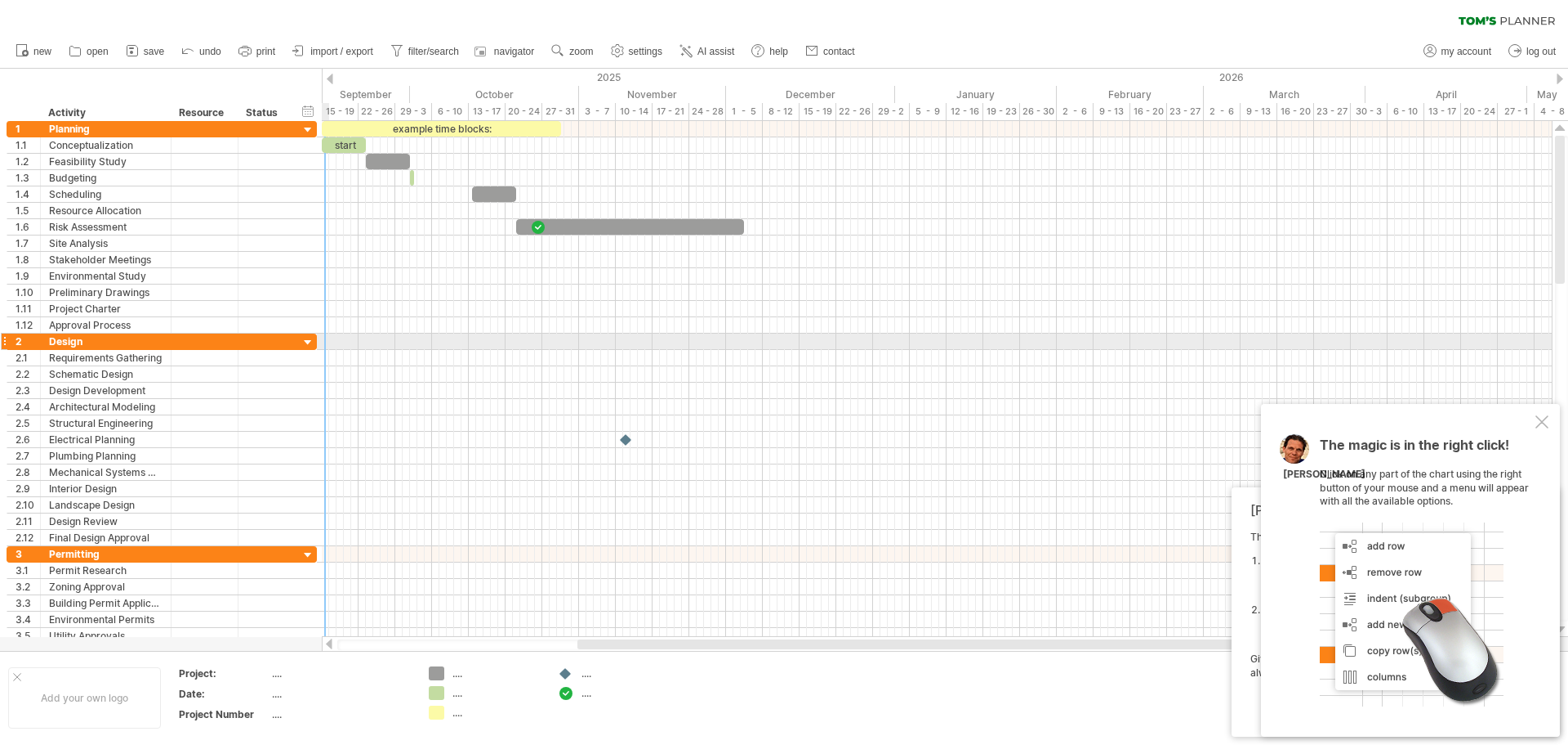
click at [305, 343] on div at bounding box center [308, 342] width 15 height 15
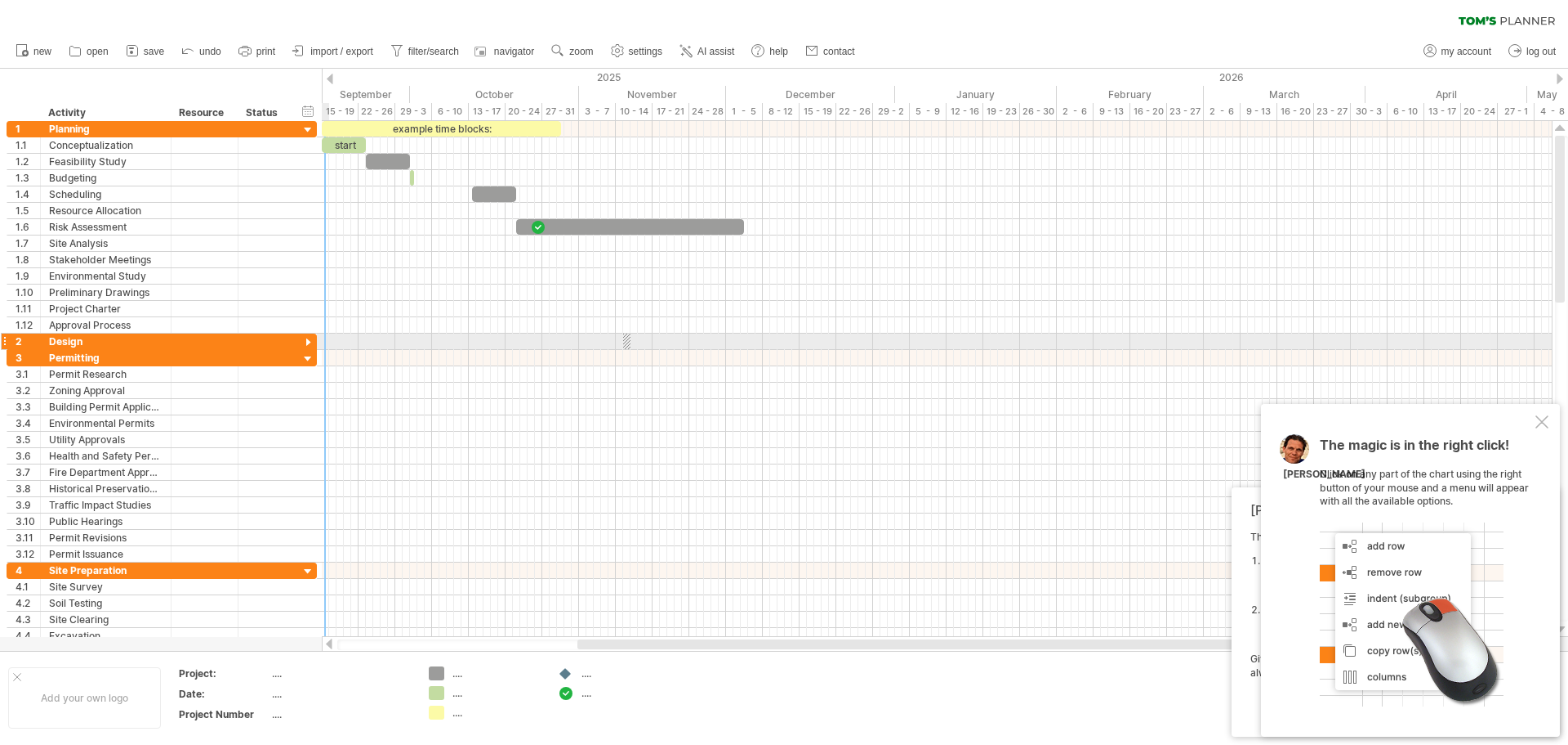
click at [305, 343] on div at bounding box center [308, 342] width 15 height 15
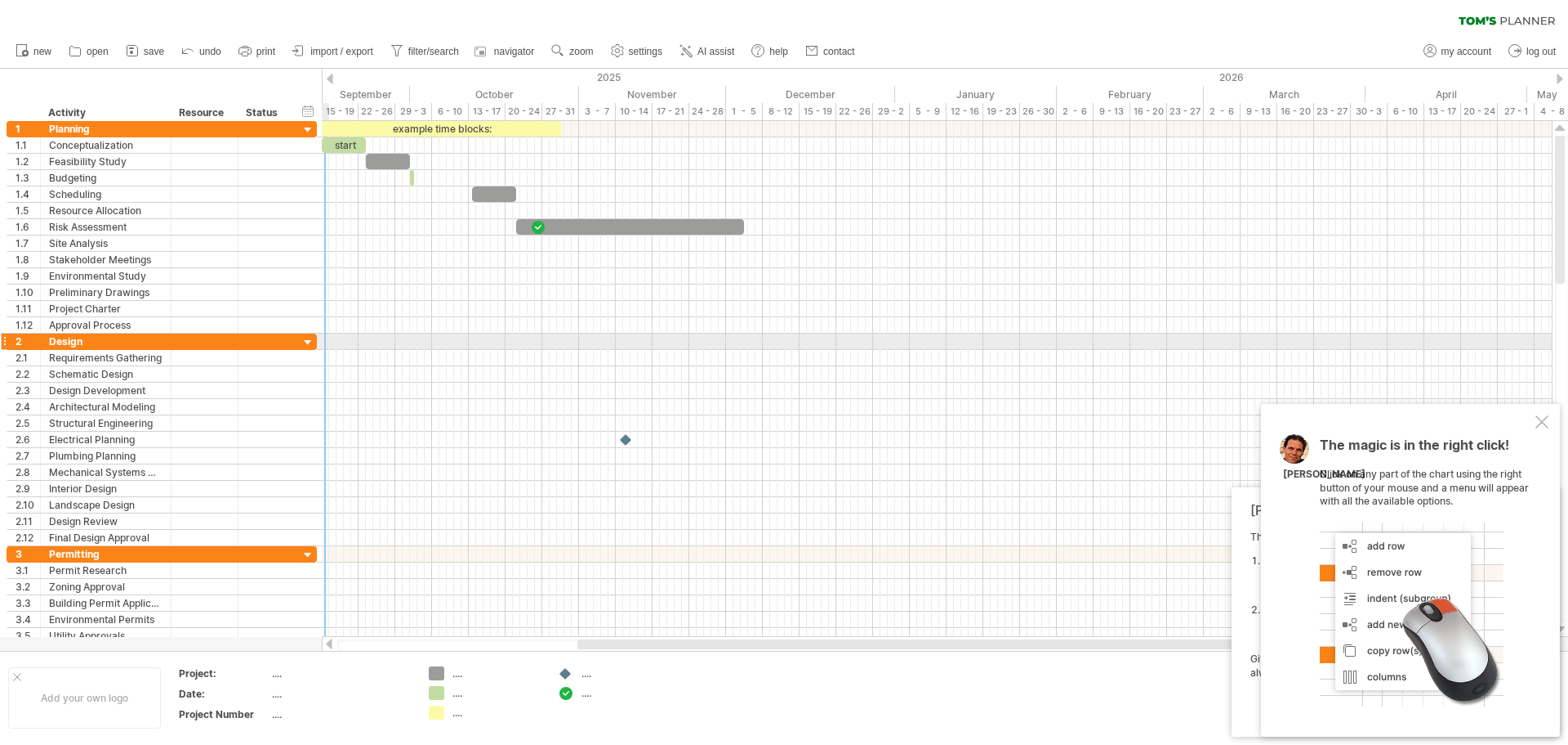
click at [305, 343] on div at bounding box center [308, 342] width 15 height 15
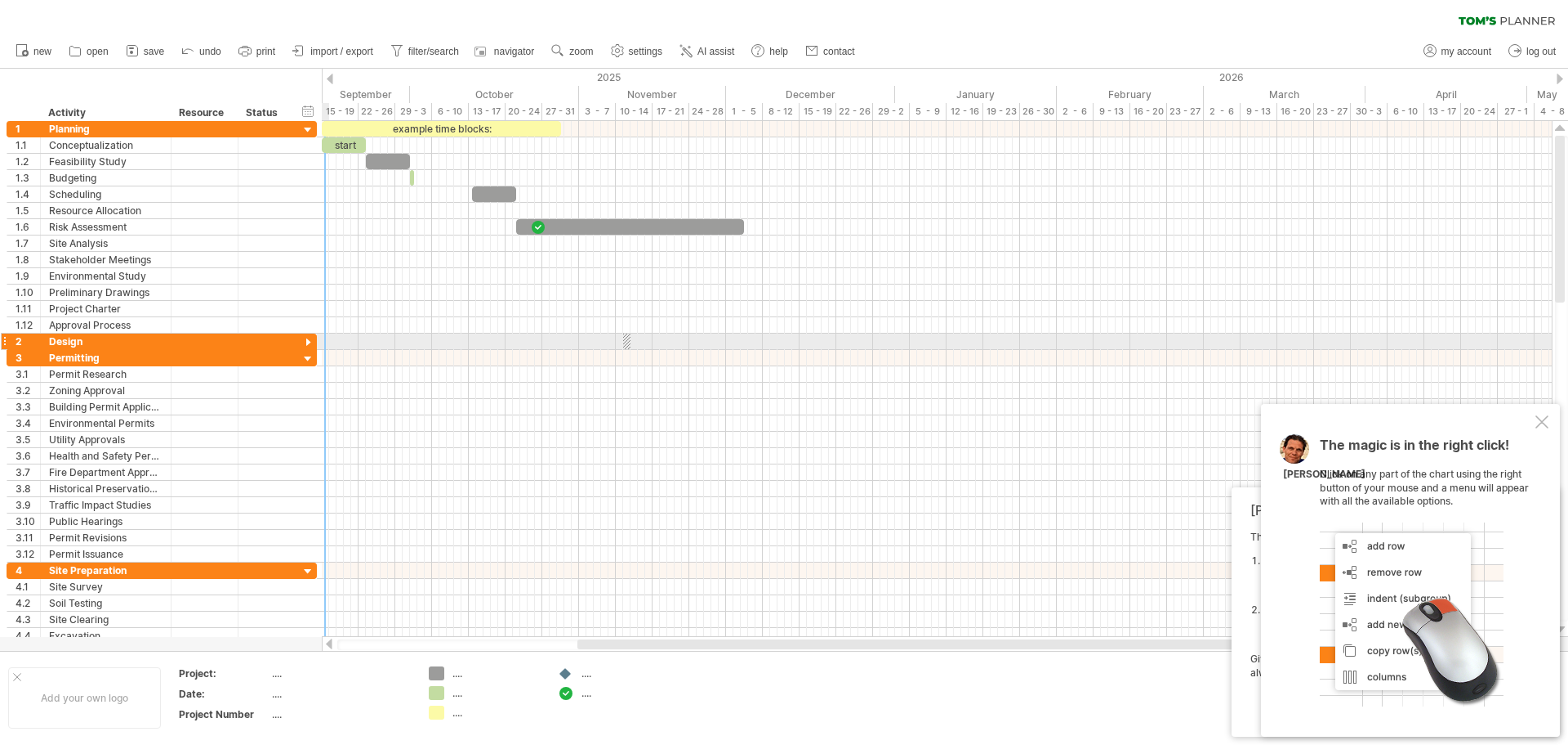
click at [305, 343] on div at bounding box center [308, 342] width 15 height 15
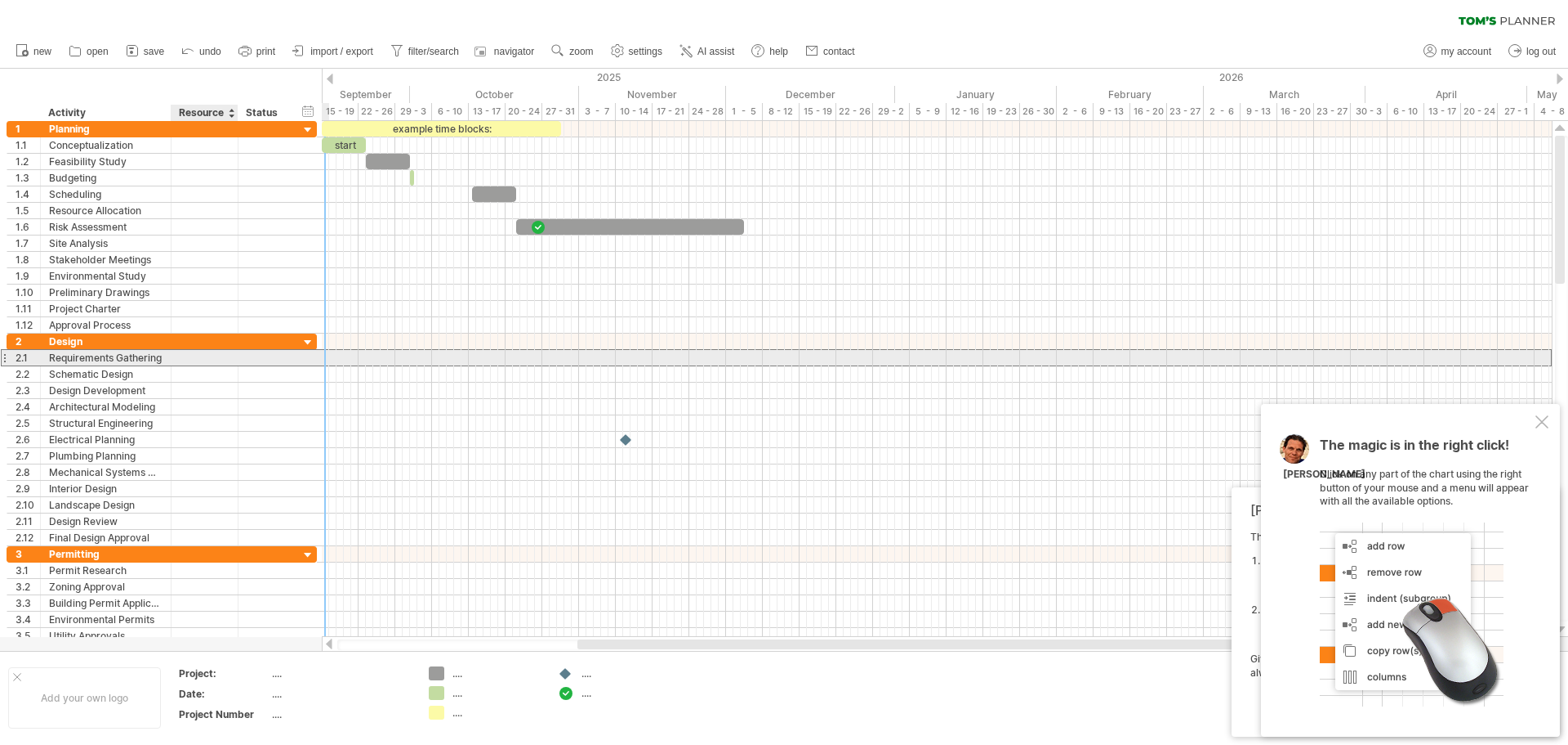
drag, startPoint x: 213, startPoint y: 361, endPoint x: 258, endPoint y: 356, distance: 45.3
click at [214, 361] on div at bounding box center [205, 357] width 50 height 15
click at [269, 357] on div at bounding box center [265, 357] width 36 height 15
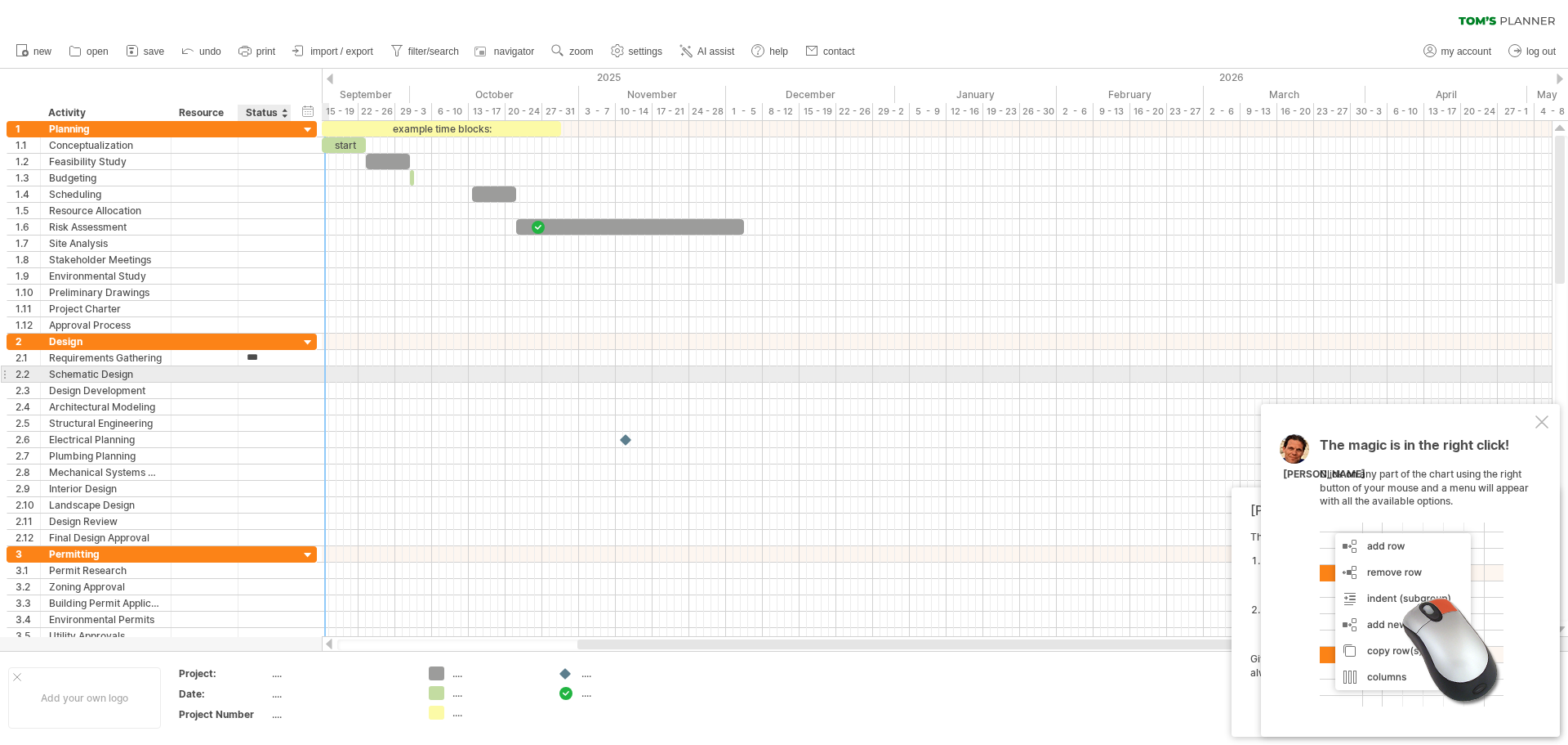
type input "****"
type input "***"
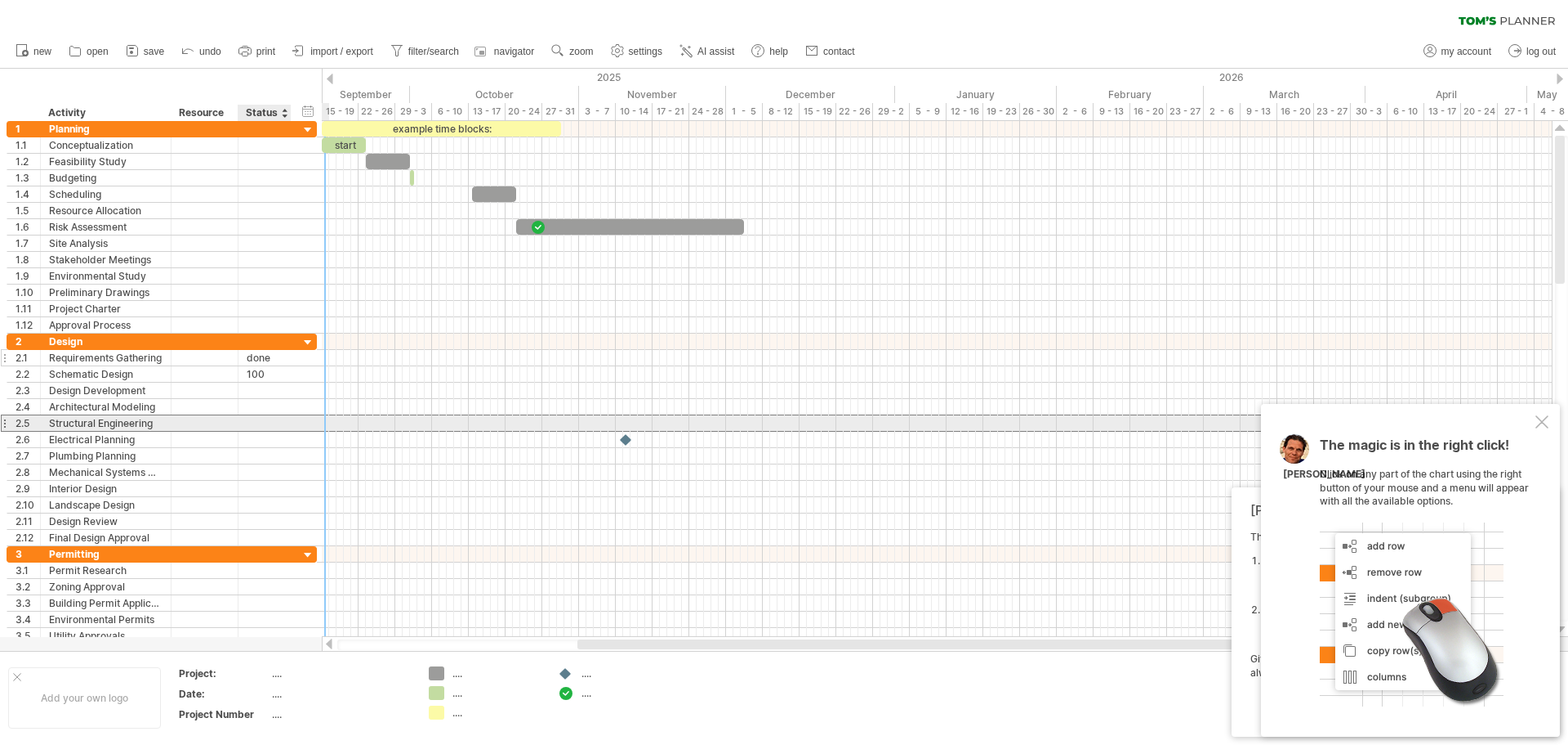
drag, startPoint x: 306, startPoint y: 419, endPoint x: 284, endPoint y: 351, distance: 71.5
click at [306, 420] on div "**********" at bounding box center [161, 423] width 310 height 17
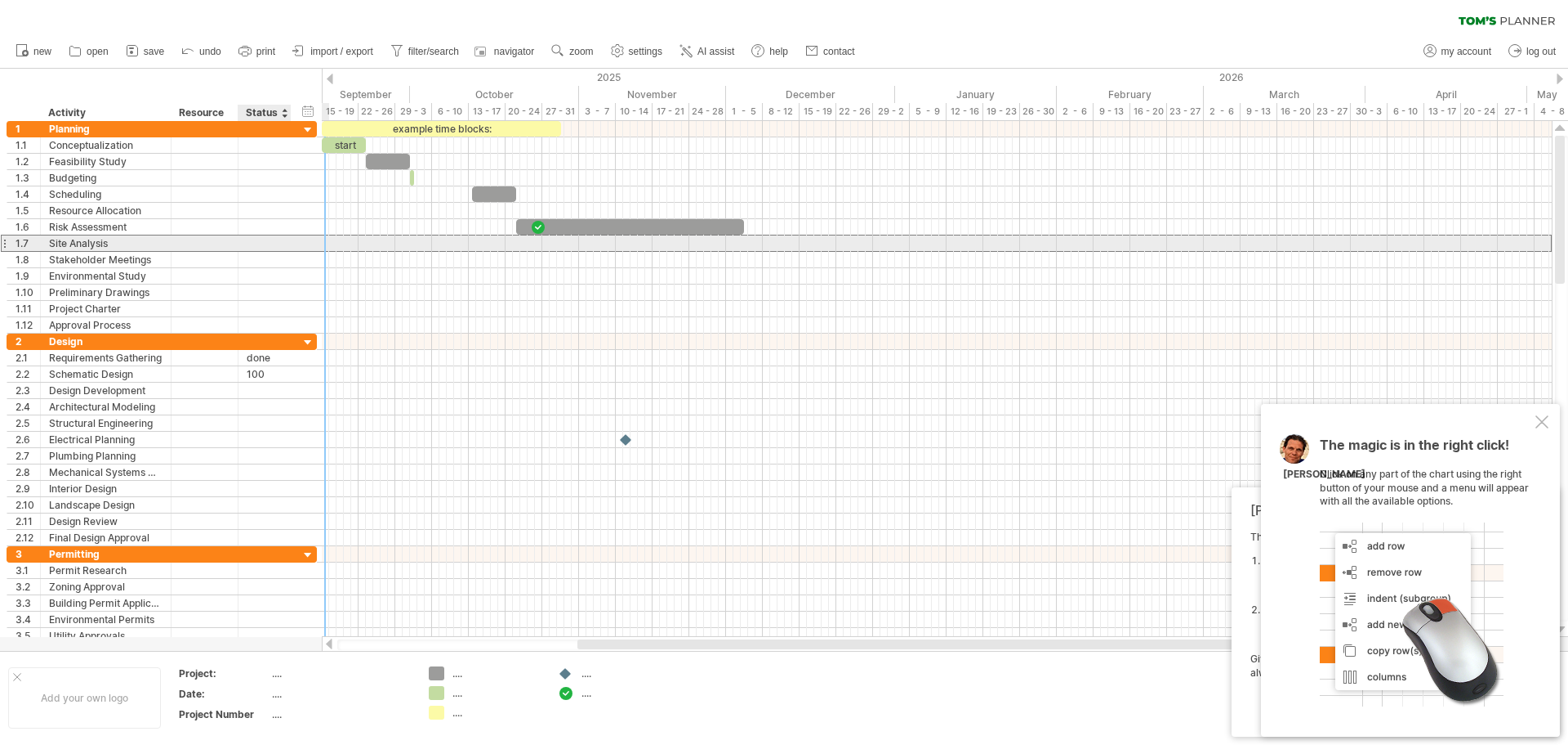
click at [255, 241] on div at bounding box center [265, 242] width 36 height 15
click at [160, 50] on span "save" at bounding box center [153, 51] width 21 height 12
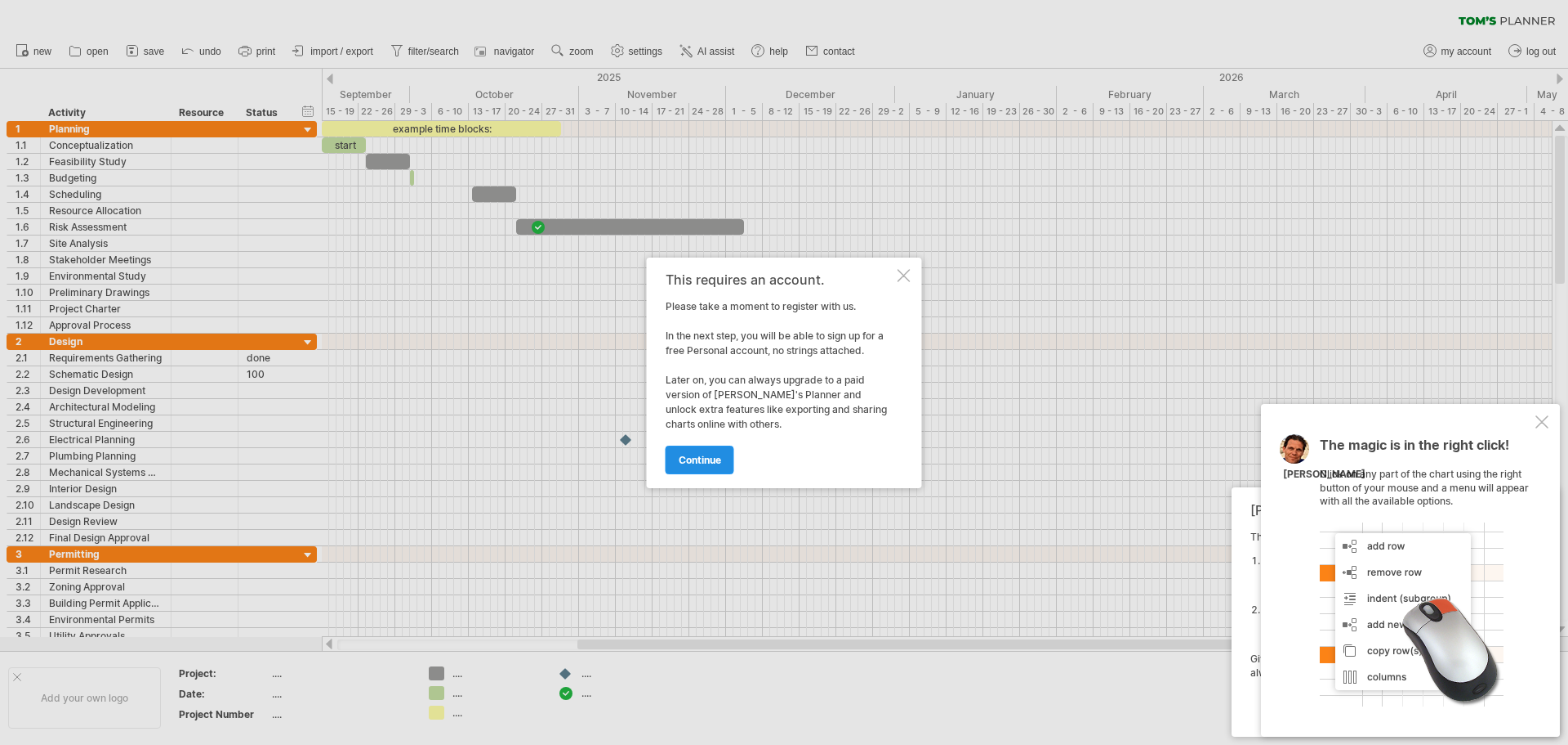
click at [704, 460] on span "continue" at bounding box center [700, 460] width 42 height 13
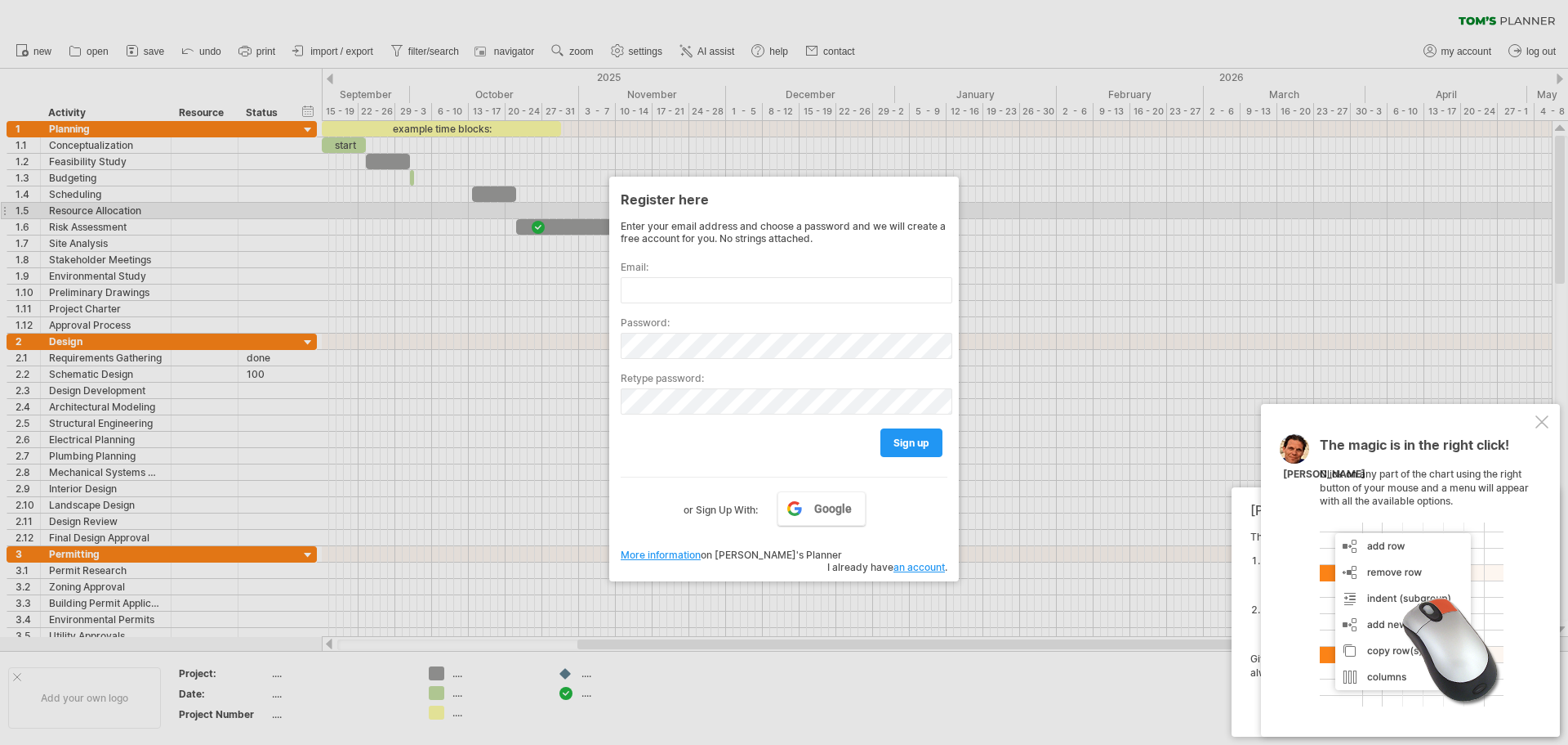
click at [1089, 215] on div at bounding box center [784, 372] width 1568 height 745
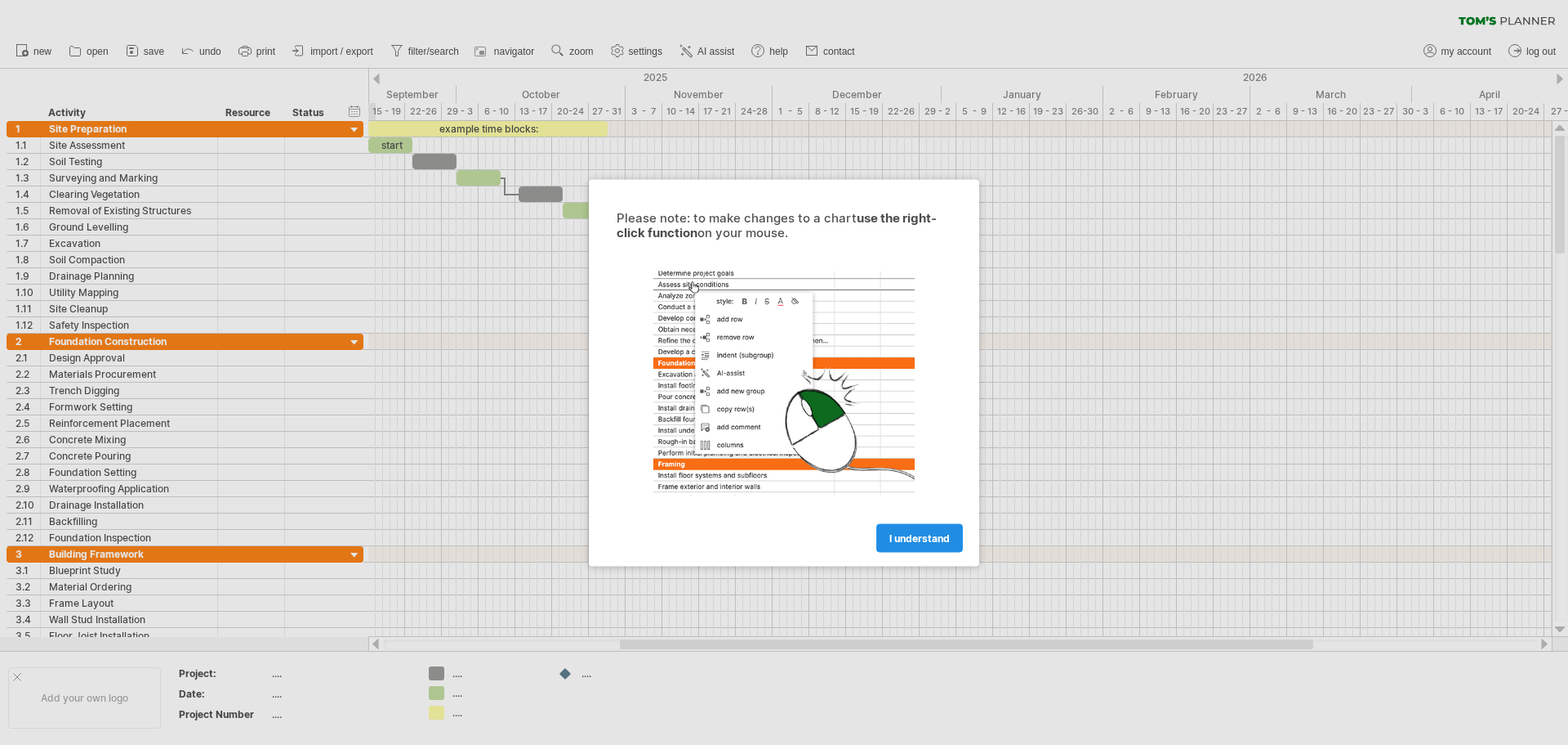
click at [906, 544] on link "I understand" at bounding box center [919, 538] width 87 height 29
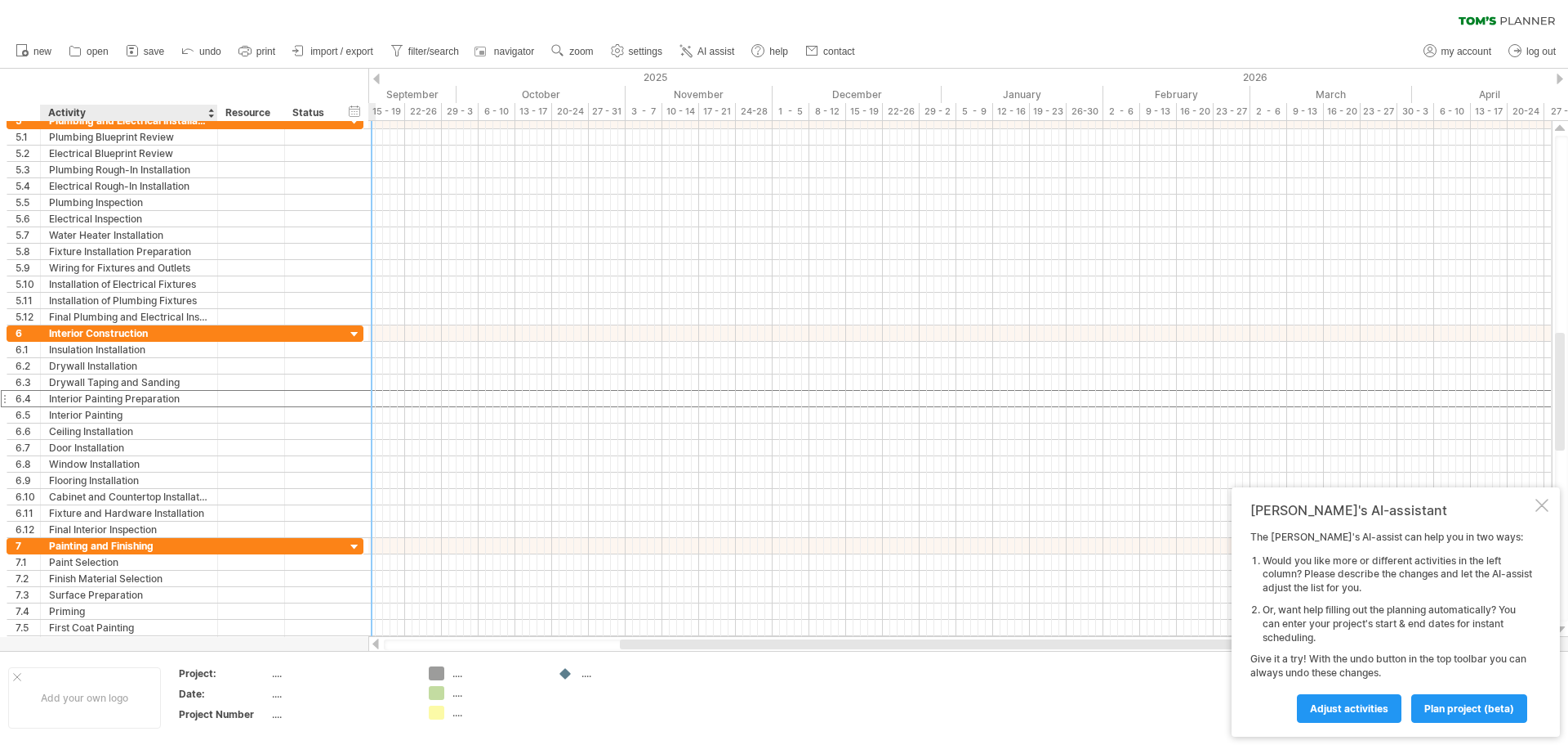
click at [193, 400] on div "Interior Painting Preparation" at bounding box center [129, 398] width 160 height 15
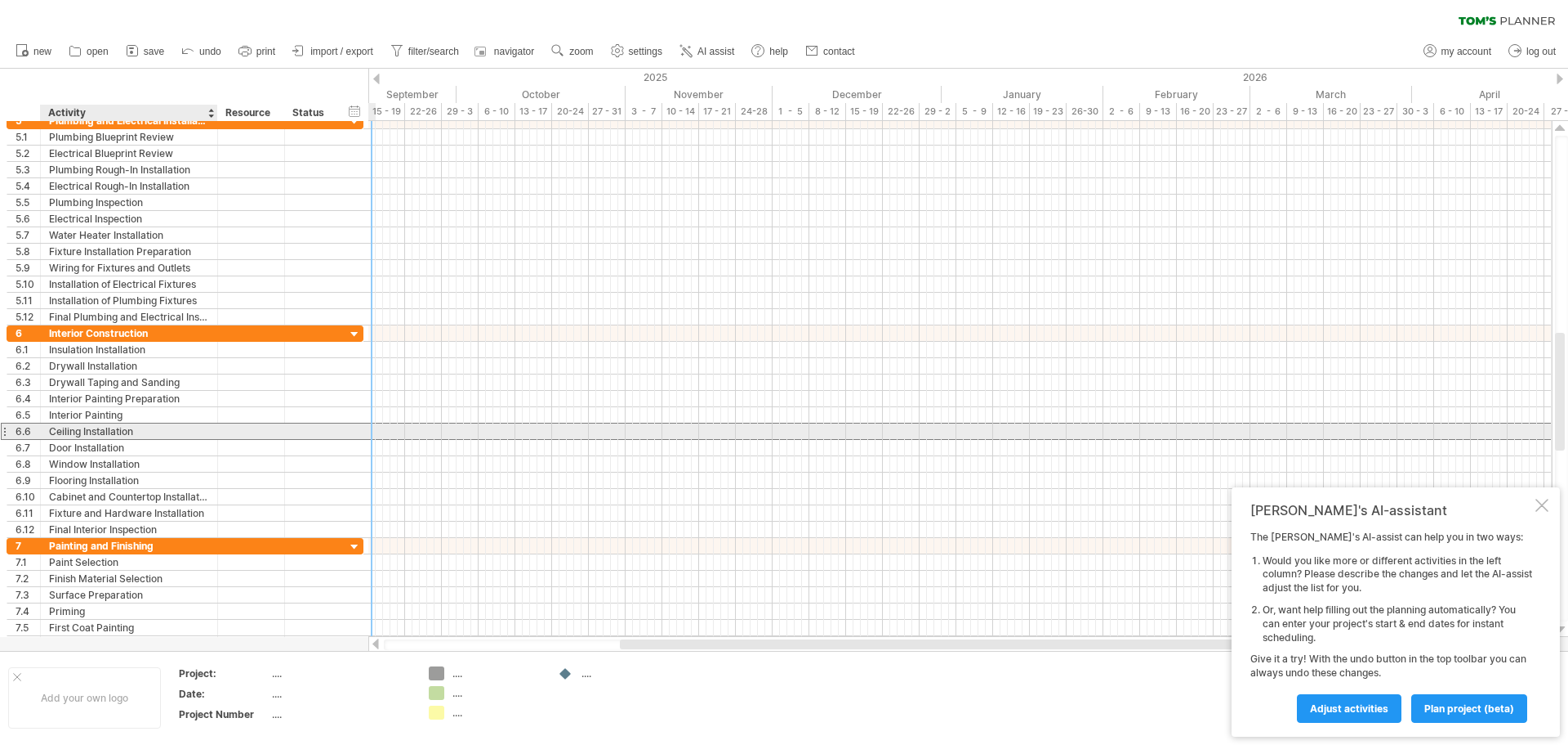
click at [191, 425] on div "Ceiling Installation" at bounding box center [129, 431] width 160 height 15
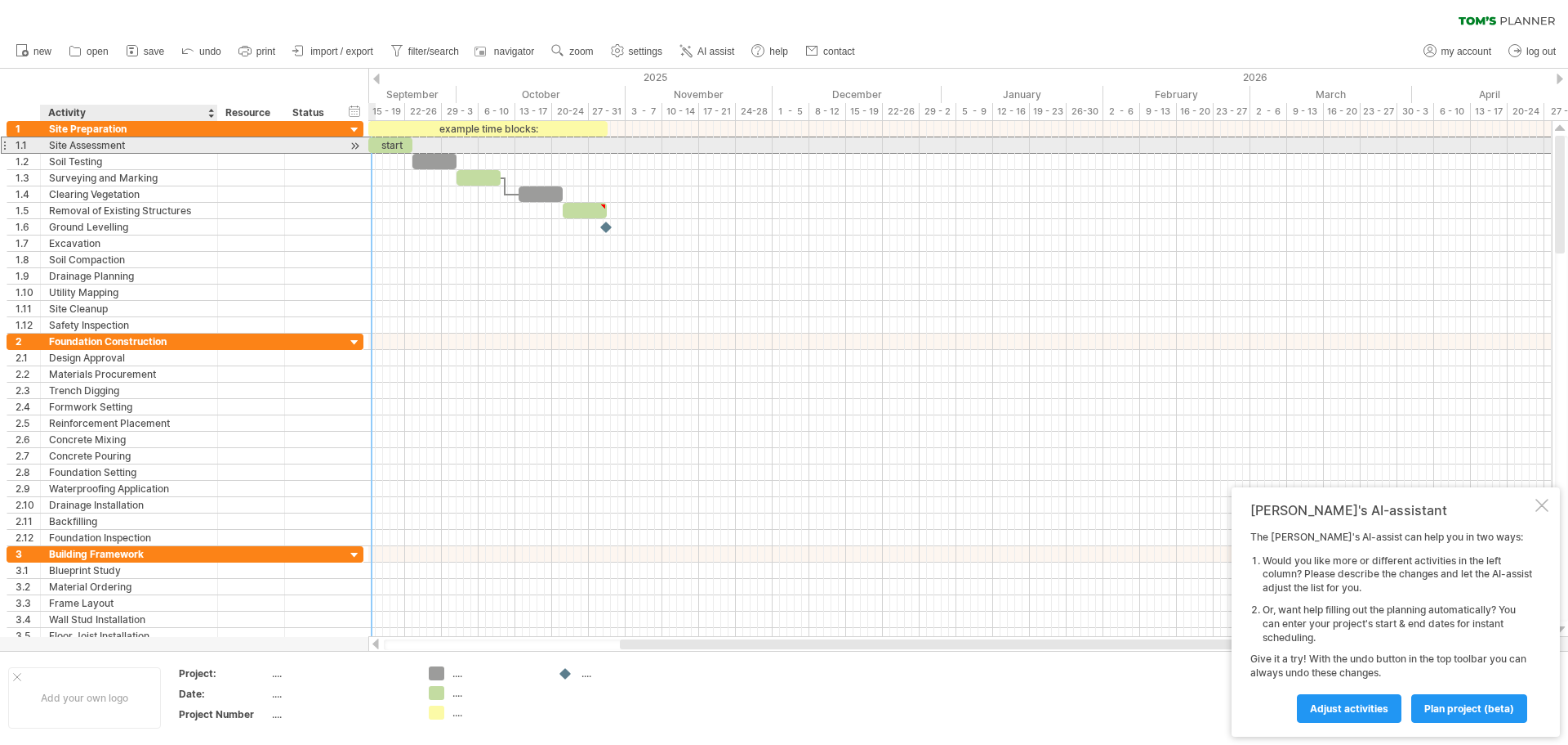
click at [143, 145] on div "Site Assessment" at bounding box center [129, 145] width 160 height 15
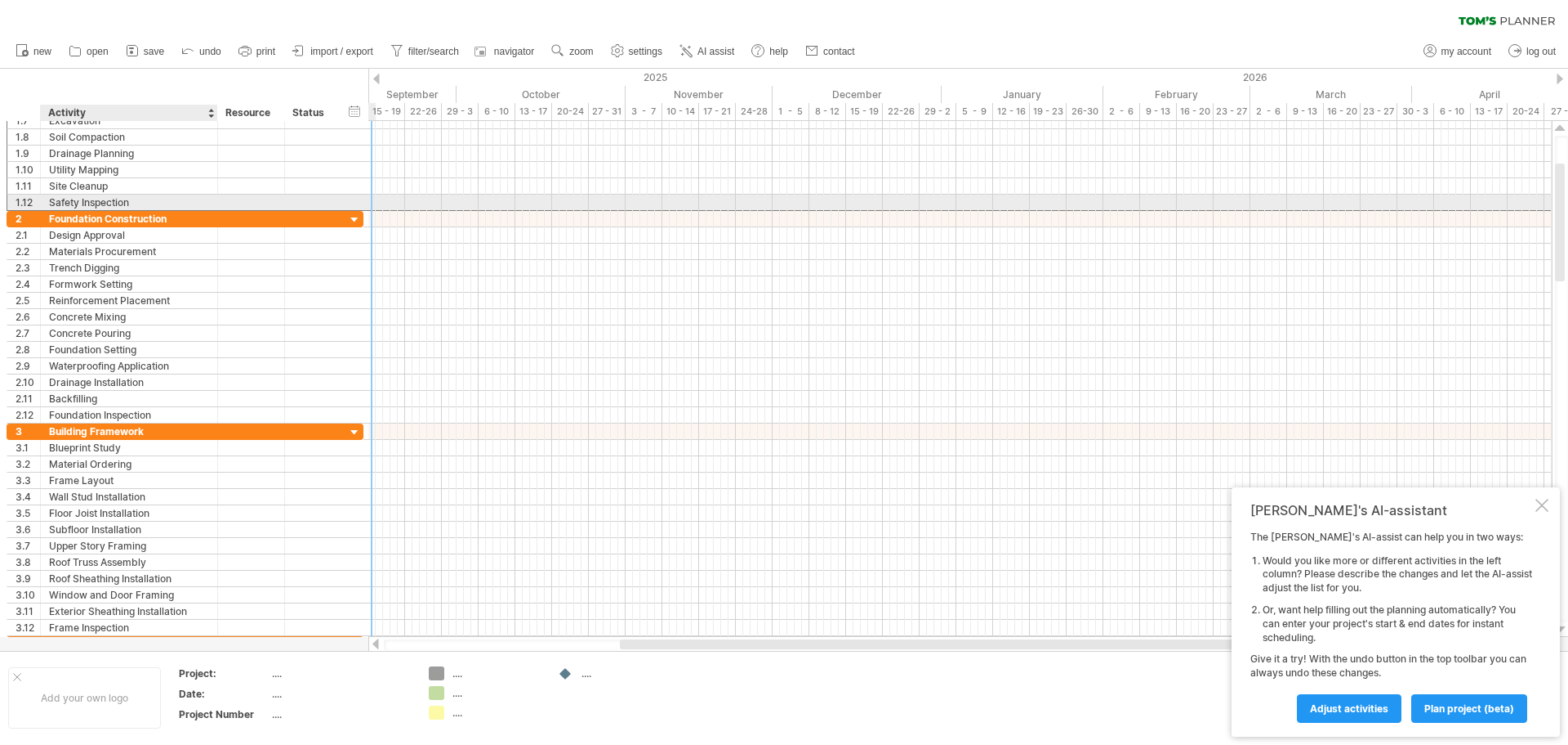
click at [169, 201] on div "Safety Inspection" at bounding box center [129, 202] width 160 height 15
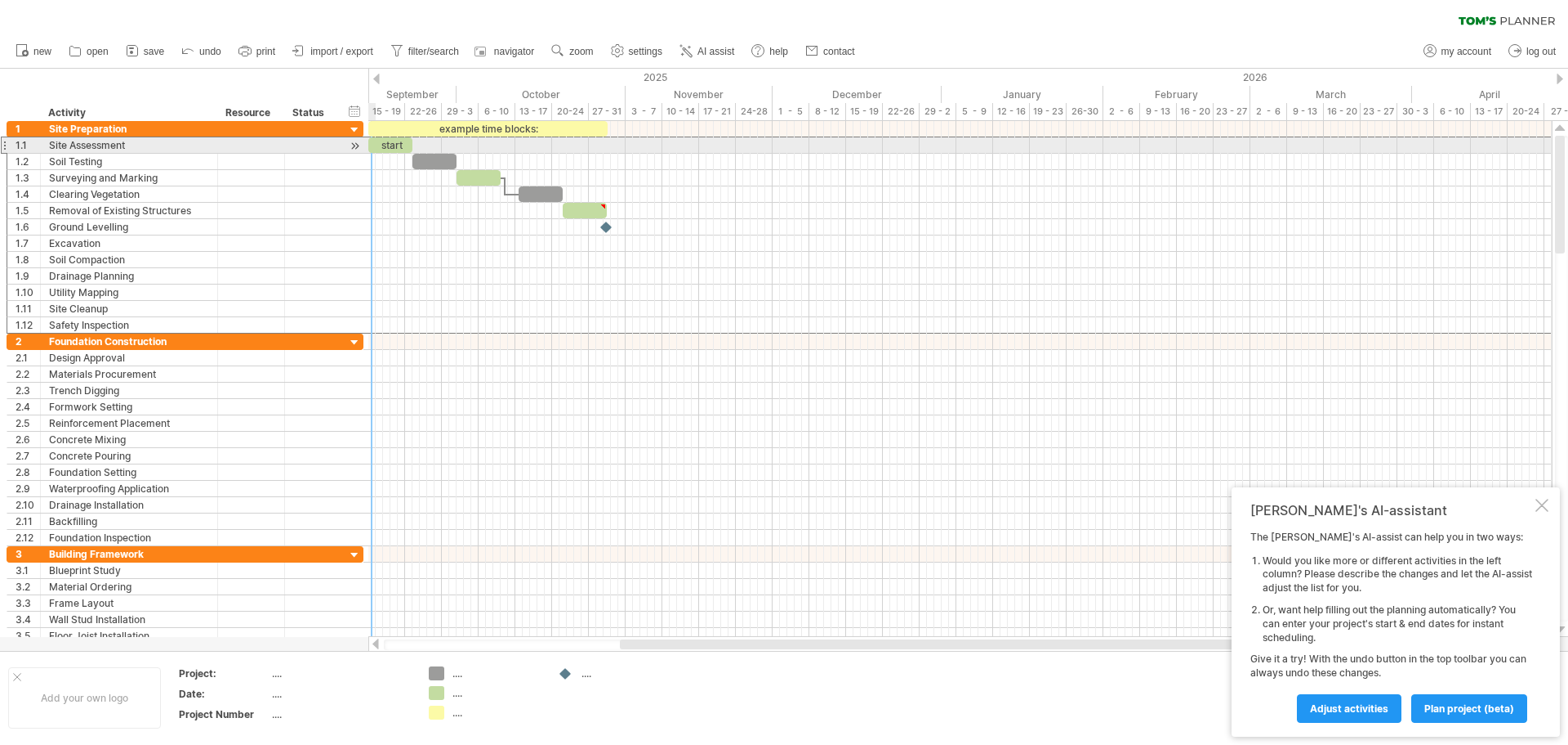
click at [2, 145] on div at bounding box center [4, 145] width 6 height 17
click at [7, 325] on div "1.12" at bounding box center [23, 324] width 33 height 15
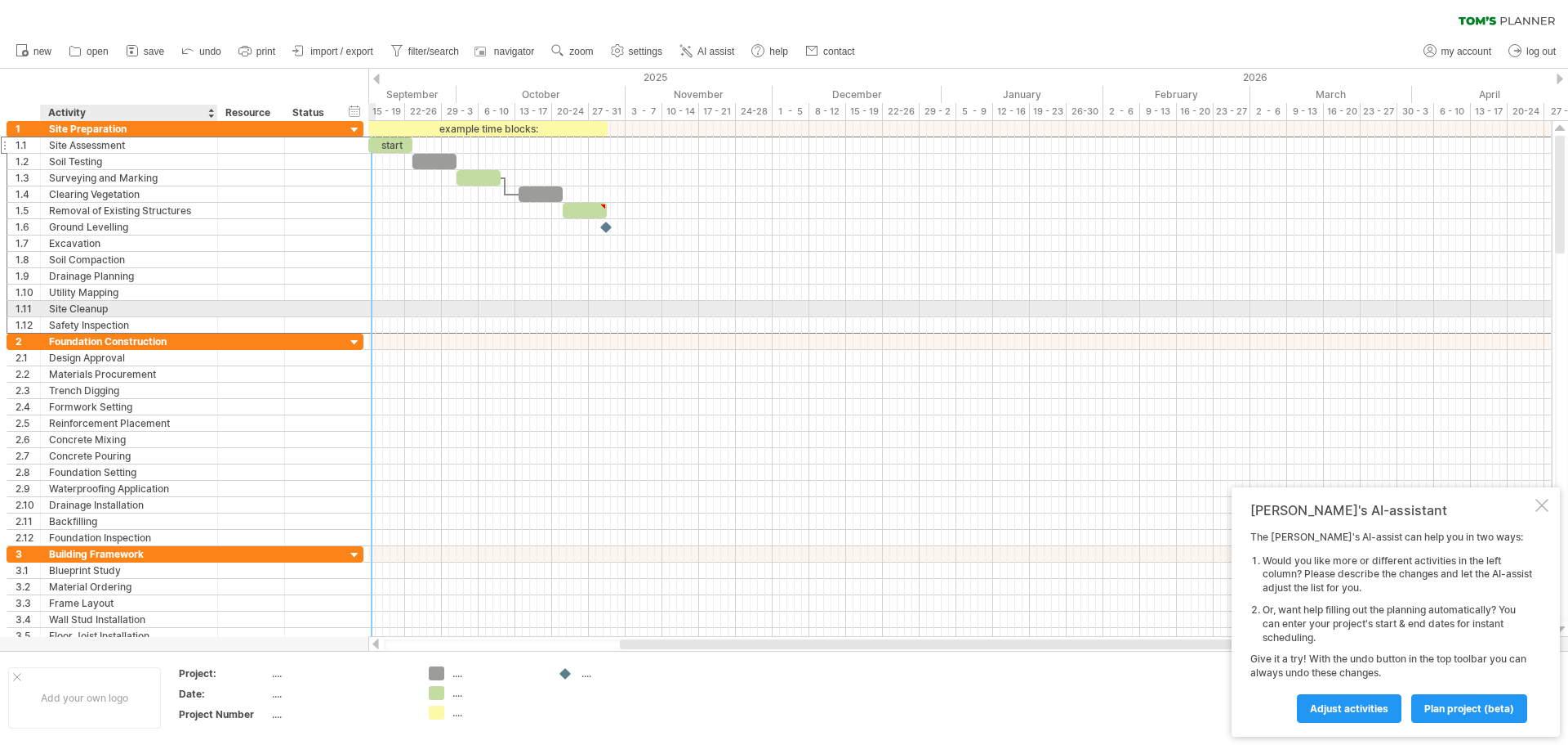
click at [87, 297] on div "Utility Mapping" at bounding box center [129, 292] width 160 height 15
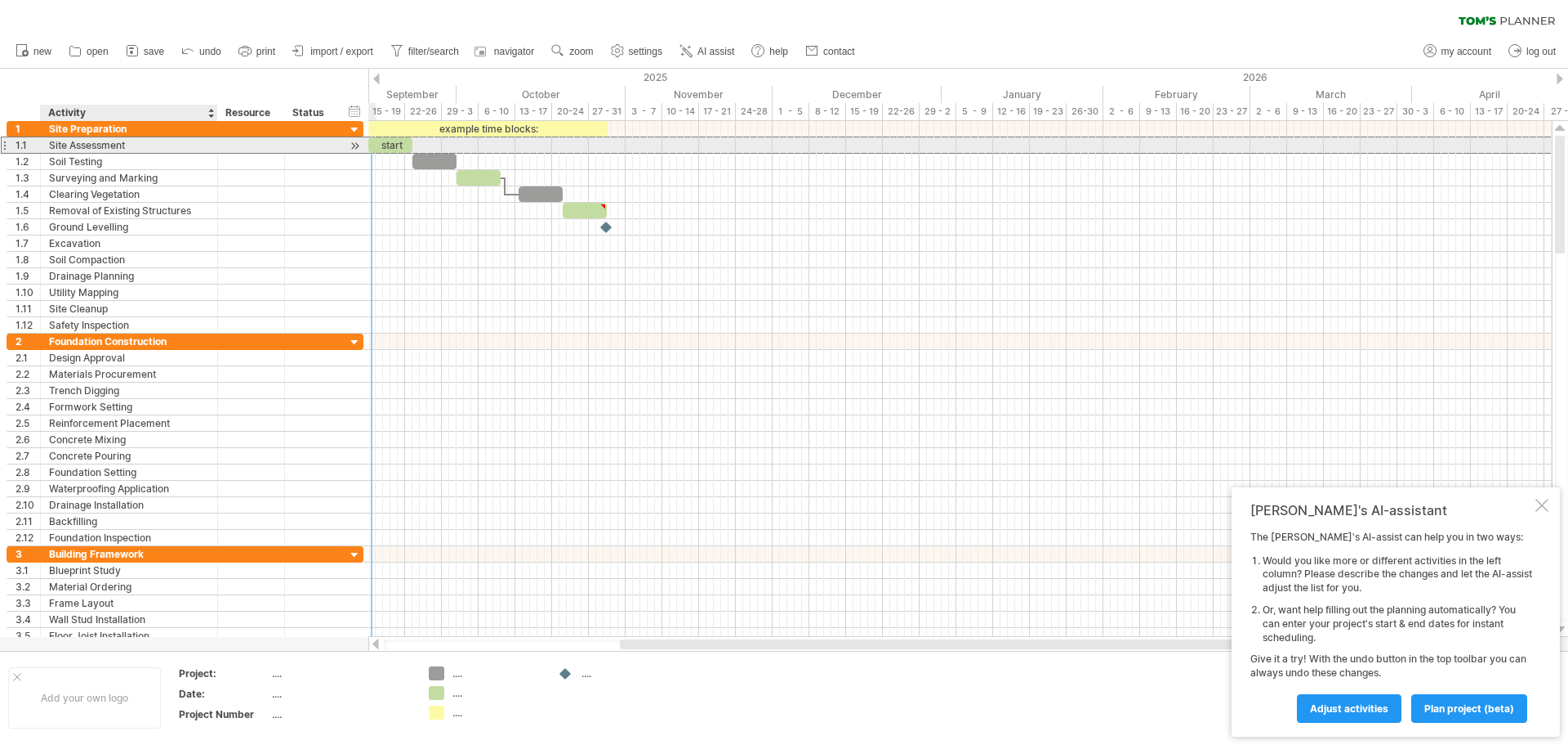
click at [134, 148] on div "Site Assessment" at bounding box center [129, 145] width 160 height 15
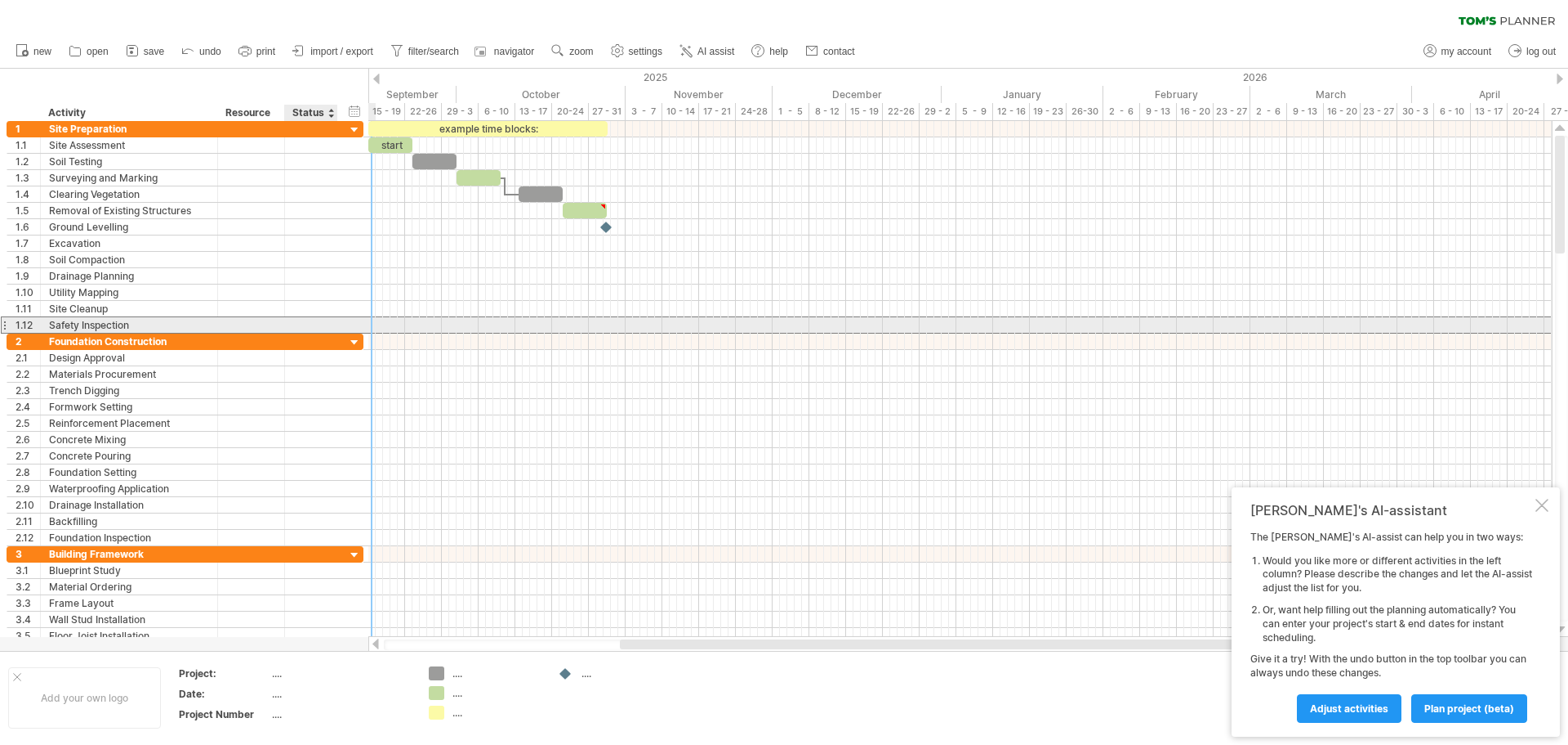
click at [345, 320] on div "**********" at bounding box center [185, 324] width 357 height 17
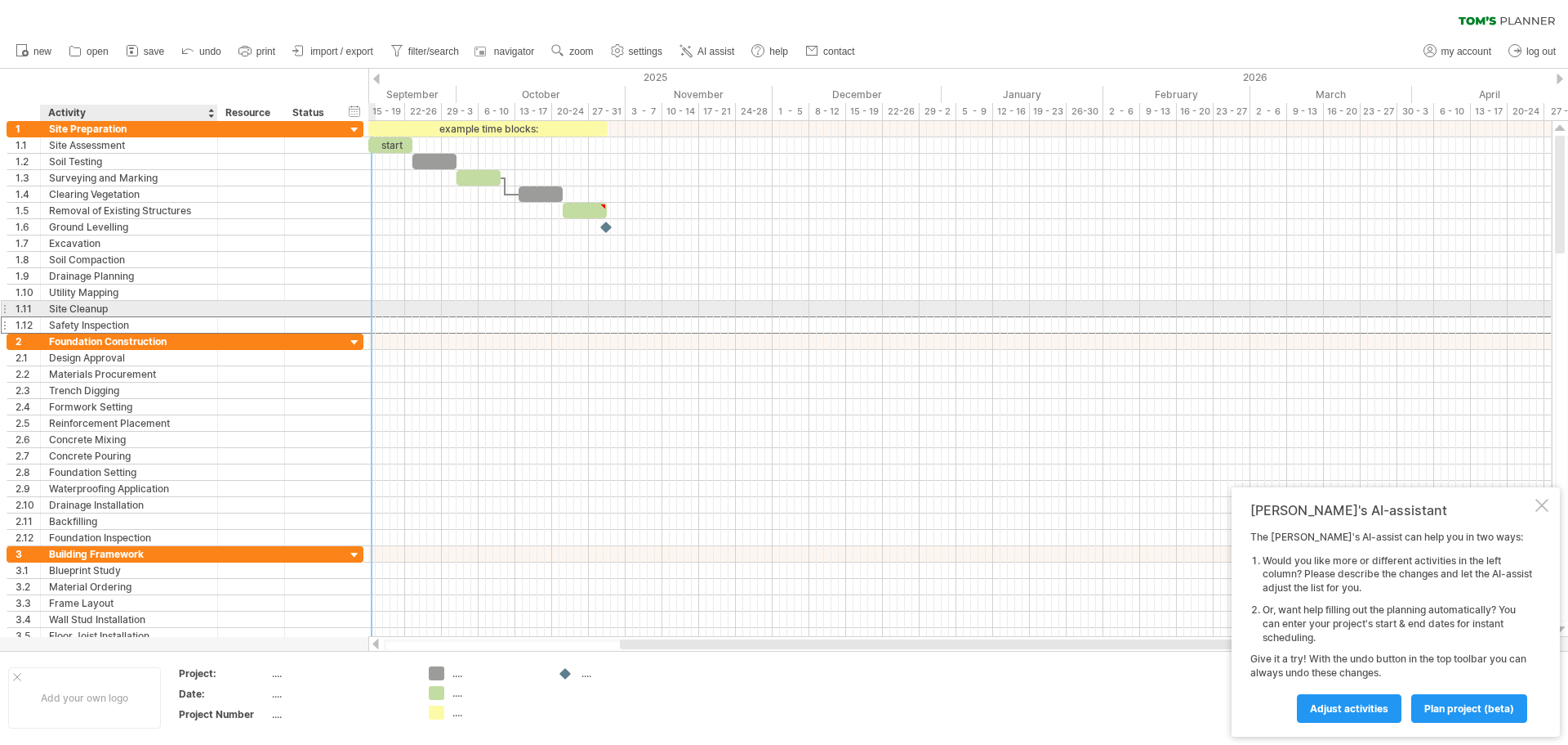
click at [182, 305] on div "Site Cleanup" at bounding box center [129, 308] width 160 height 15
drag, startPoint x: 131, startPoint y: 312, endPoint x: 8, endPoint y: 315, distance: 123.0
click at [10, 315] on div "**********" at bounding box center [185, 308] width 357 height 17
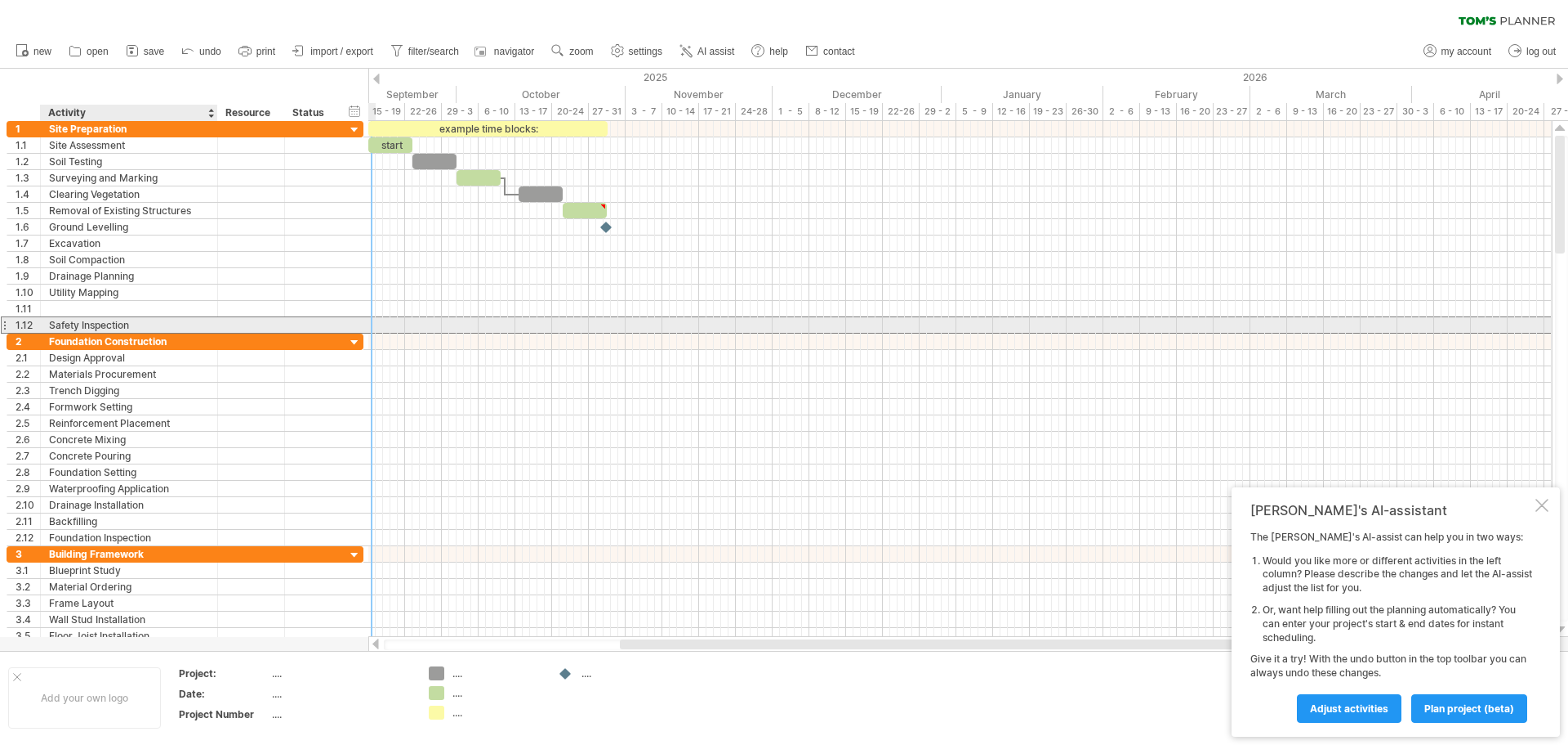
click at [145, 326] on div "Safety Inspection" at bounding box center [129, 324] width 160 height 15
type input "**********"
drag, startPoint x: 145, startPoint y: 326, endPoint x: -21, endPoint y: 330, distance: 166.0
click at [0, 330] on html "progress(100%) Trying to reach [DOMAIN_NAME] Connected again... 0% clear filter…" at bounding box center [784, 373] width 1568 height 748
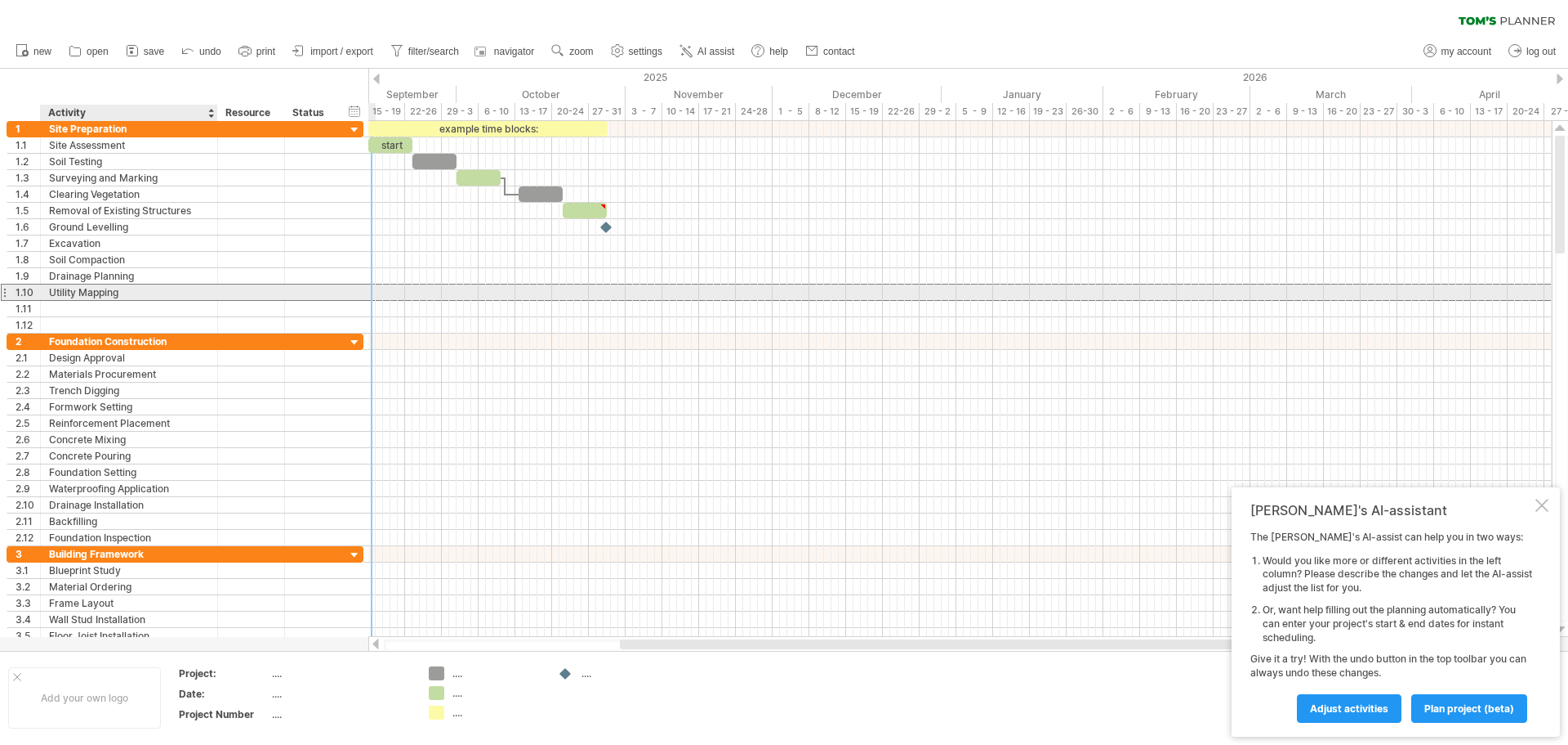
drag, startPoint x: 145, startPoint y: 292, endPoint x: 4, endPoint y: 294, distance: 141.0
click at [6, 295] on div "**********" at bounding box center [185, 292] width 357 height 17
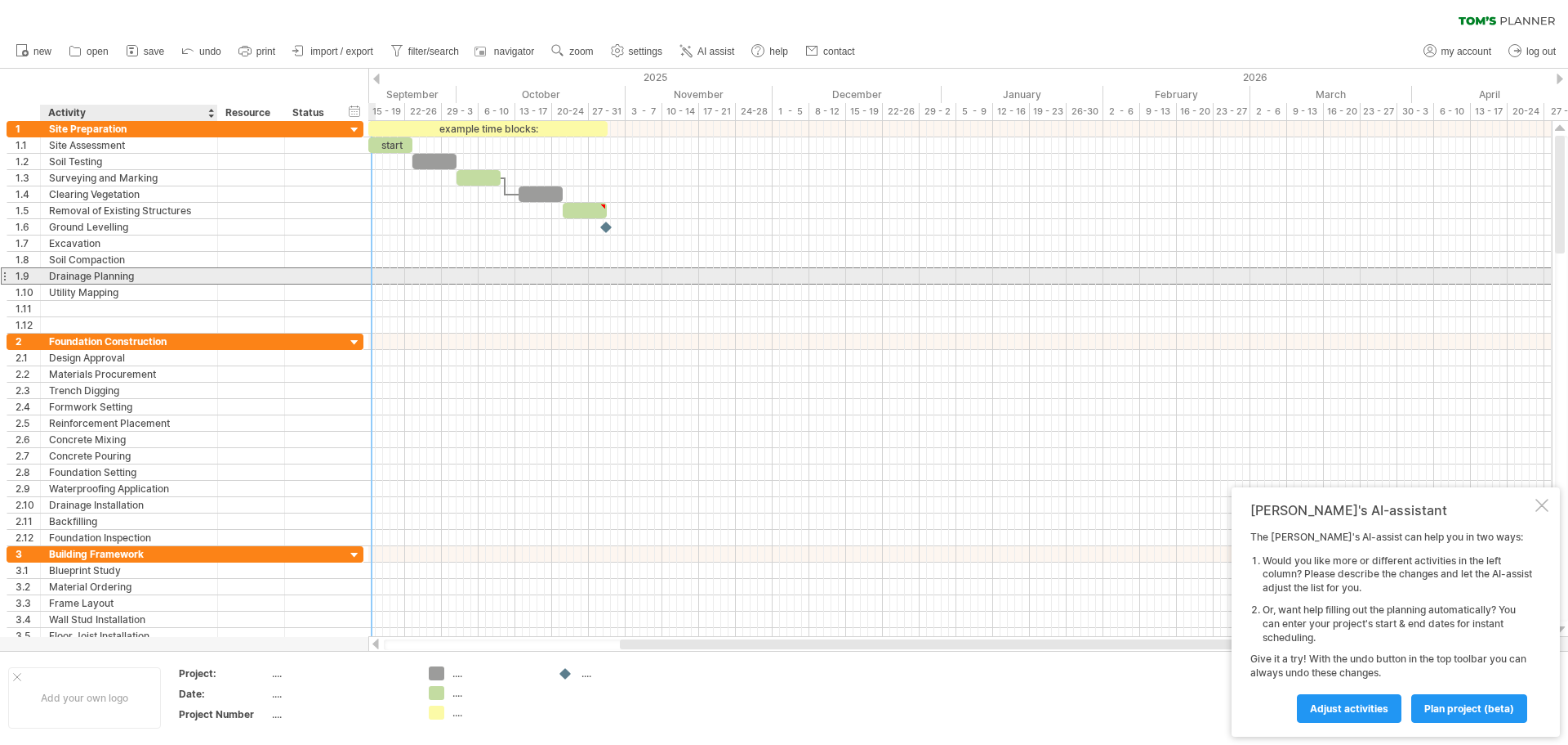
drag, startPoint x: 159, startPoint y: 277, endPoint x: 57, endPoint y: 280, distance: 102.0
click at [57, 280] on div "Drainage Planning" at bounding box center [129, 276] width 160 height 15
type input "**********"
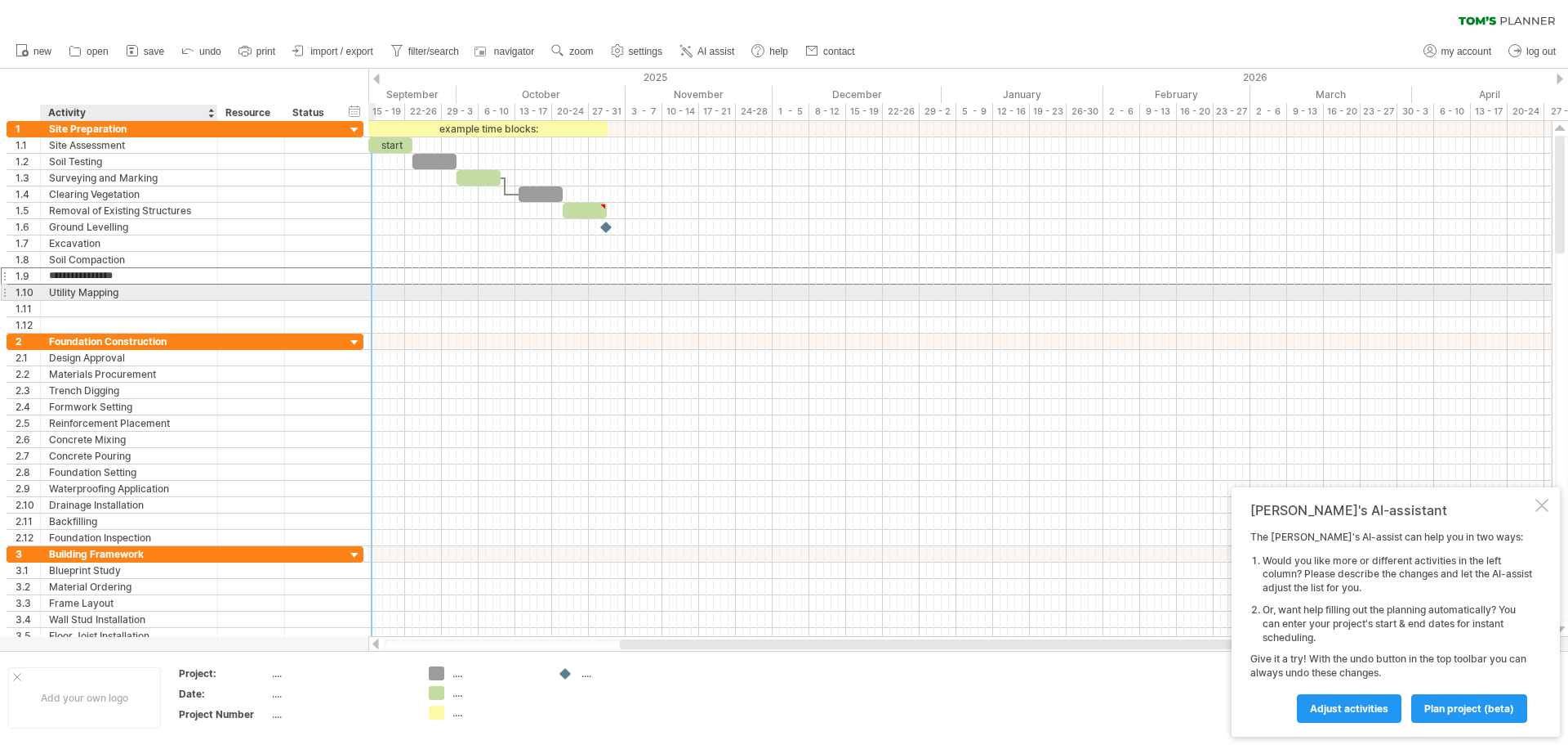
click at [114, 298] on div "Utility Mapping" at bounding box center [129, 292] width 160 height 15
type input "**********"
click at [127, 267] on div "Soil Compaction" at bounding box center [129, 259] width 160 height 15
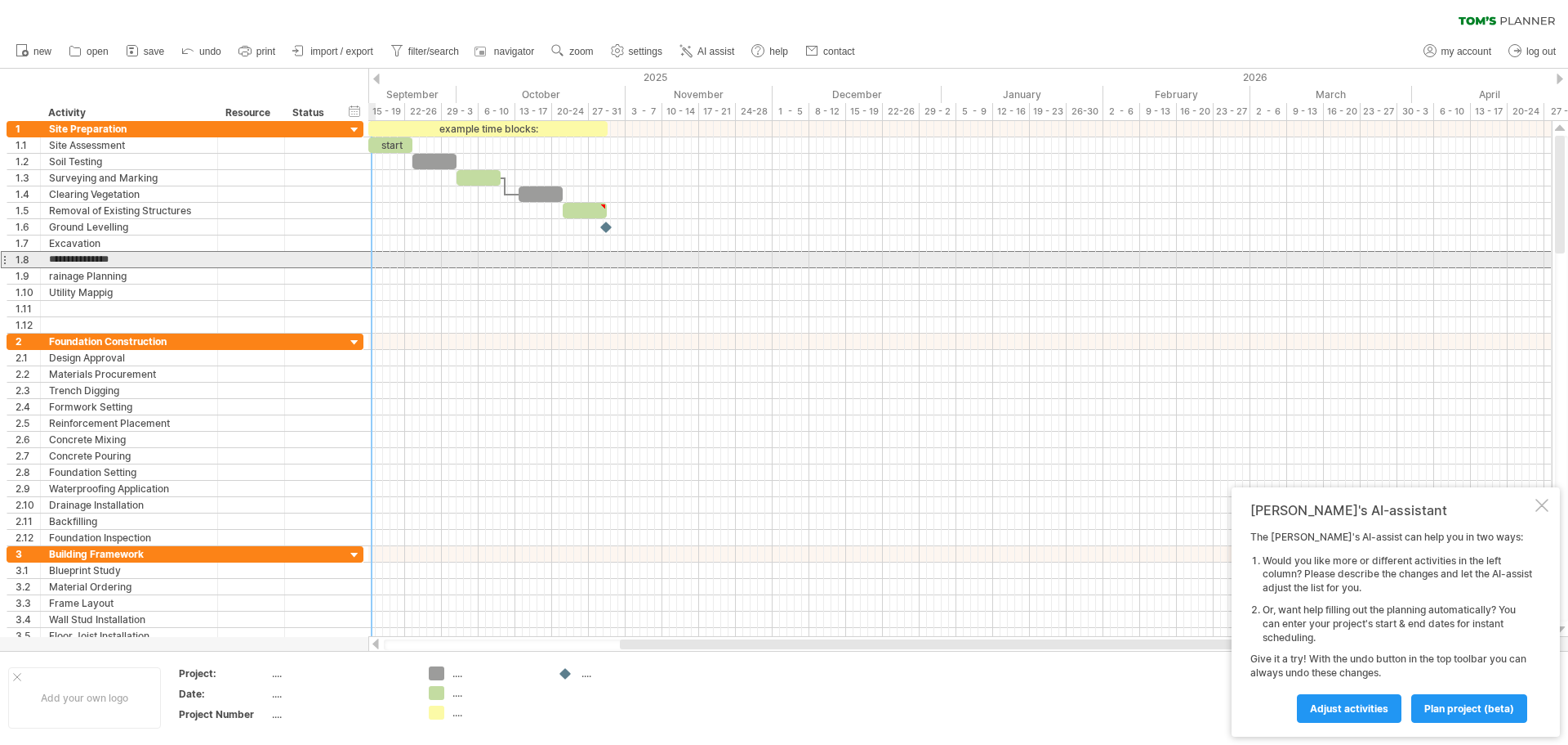
click at [4, 263] on div at bounding box center [4, 259] width 6 height 17
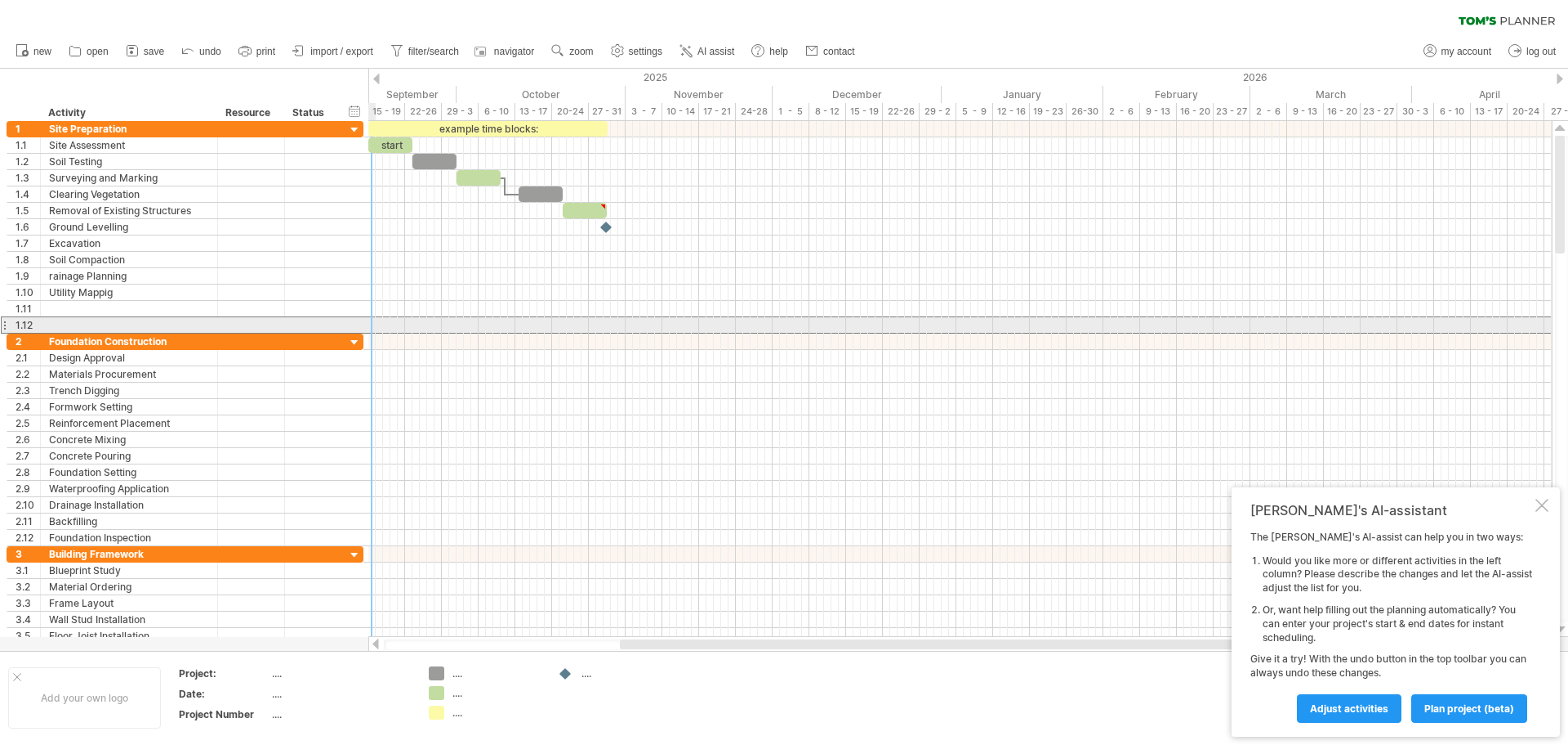
click at [4, 325] on div at bounding box center [4, 324] width 6 height 17
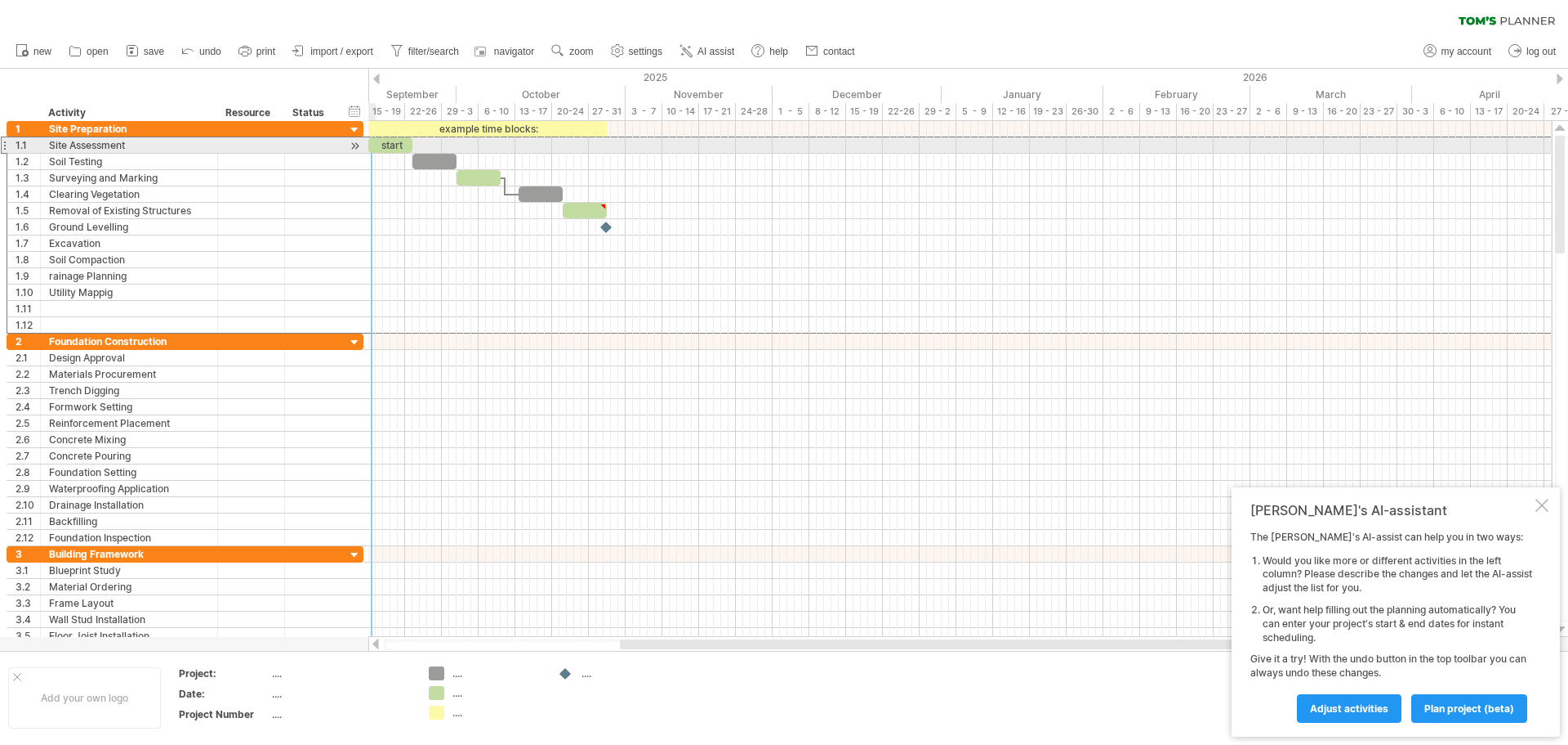
click at [4, 151] on div at bounding box center [4, 145] width 6 height 17
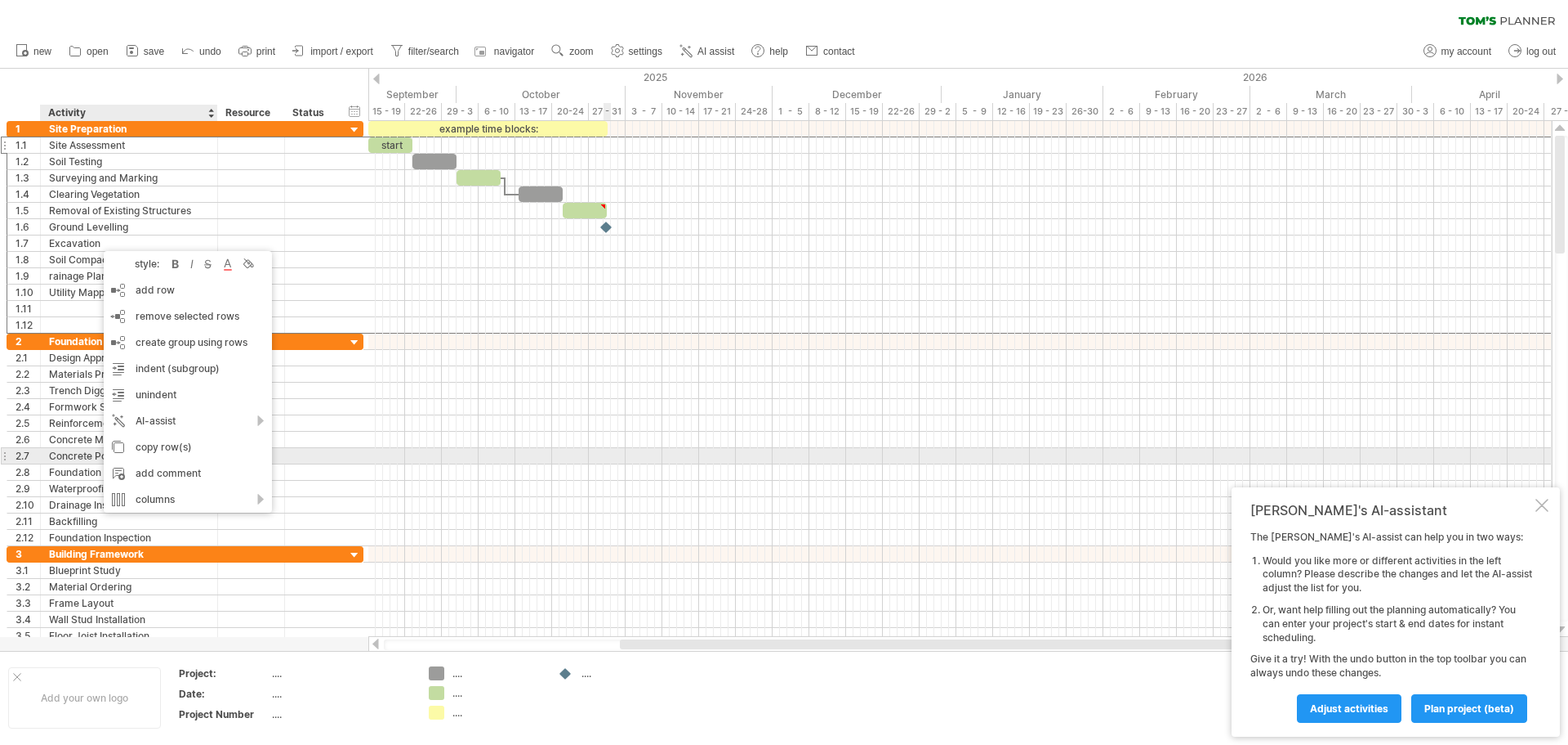
click at [614, 443] on div at bounding box center [960, 440] width 1183 height 16
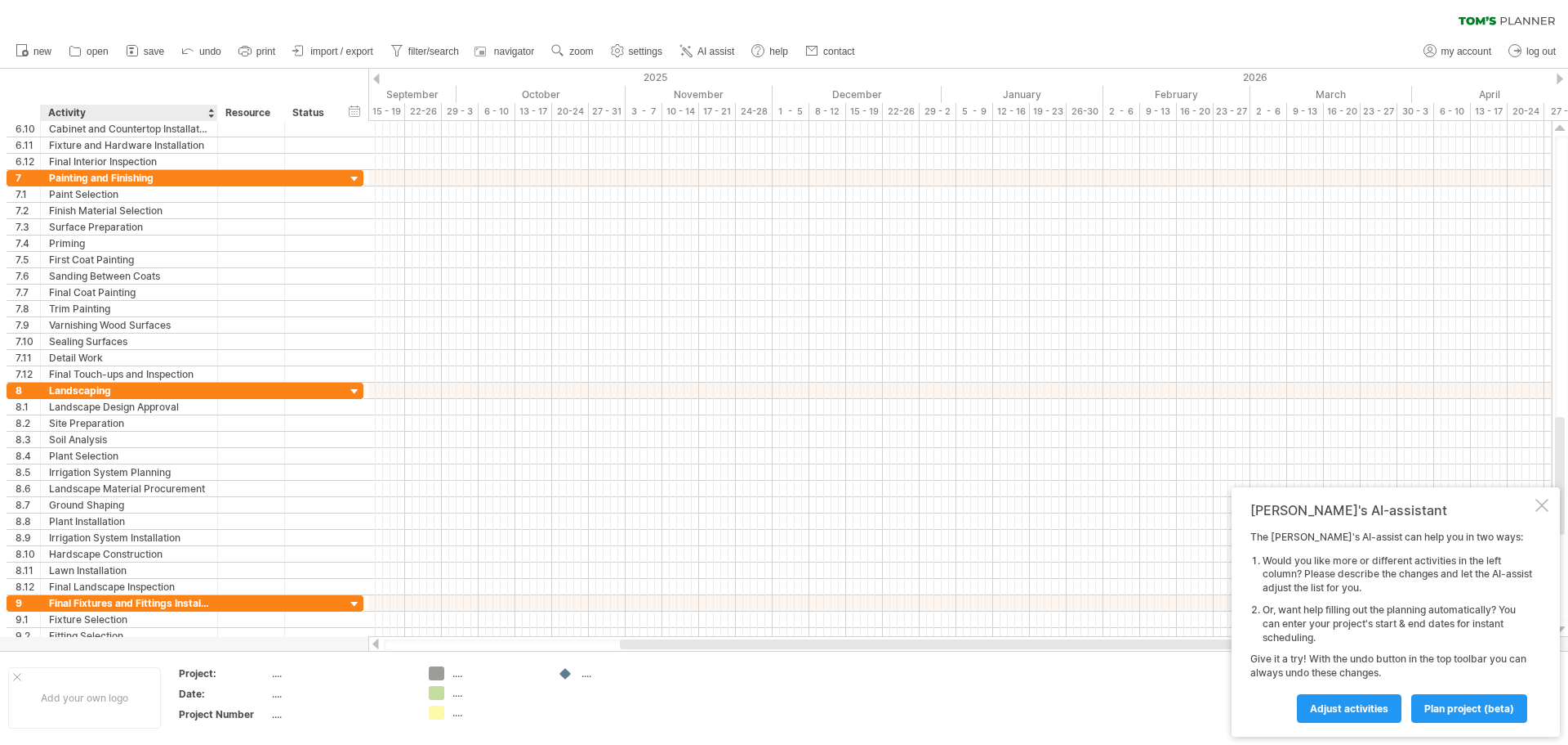
click at [131, 109] on div "Activity" at bounding box center [128, 113] width 160 height 16
click at [131, 109] on input "********" at bounding box center [128, 113] width 160 height 16
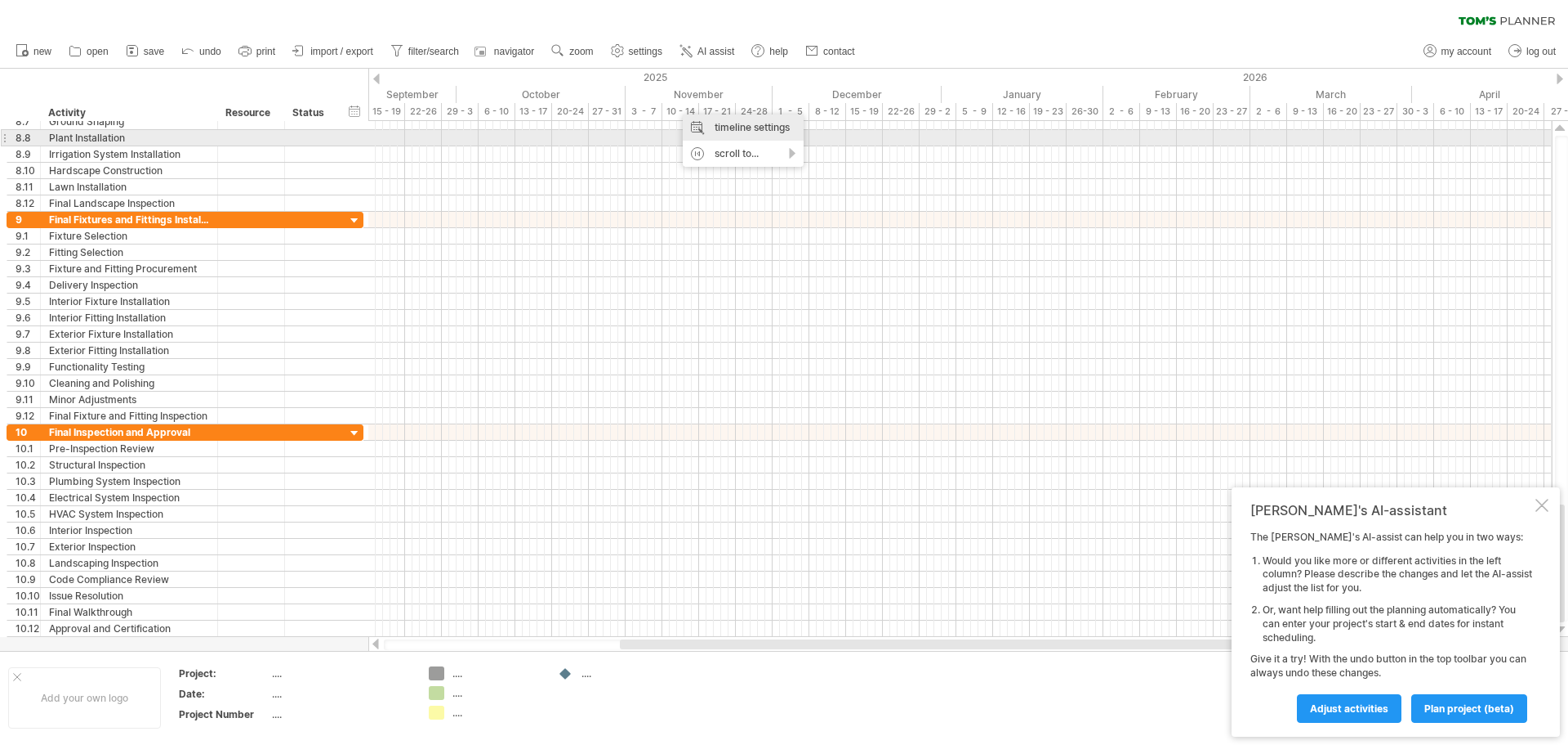
click at [775, 133] on div "timeline settings" at bounding box center [743, 127] width 121 height 26
select select "*"
select select "**"
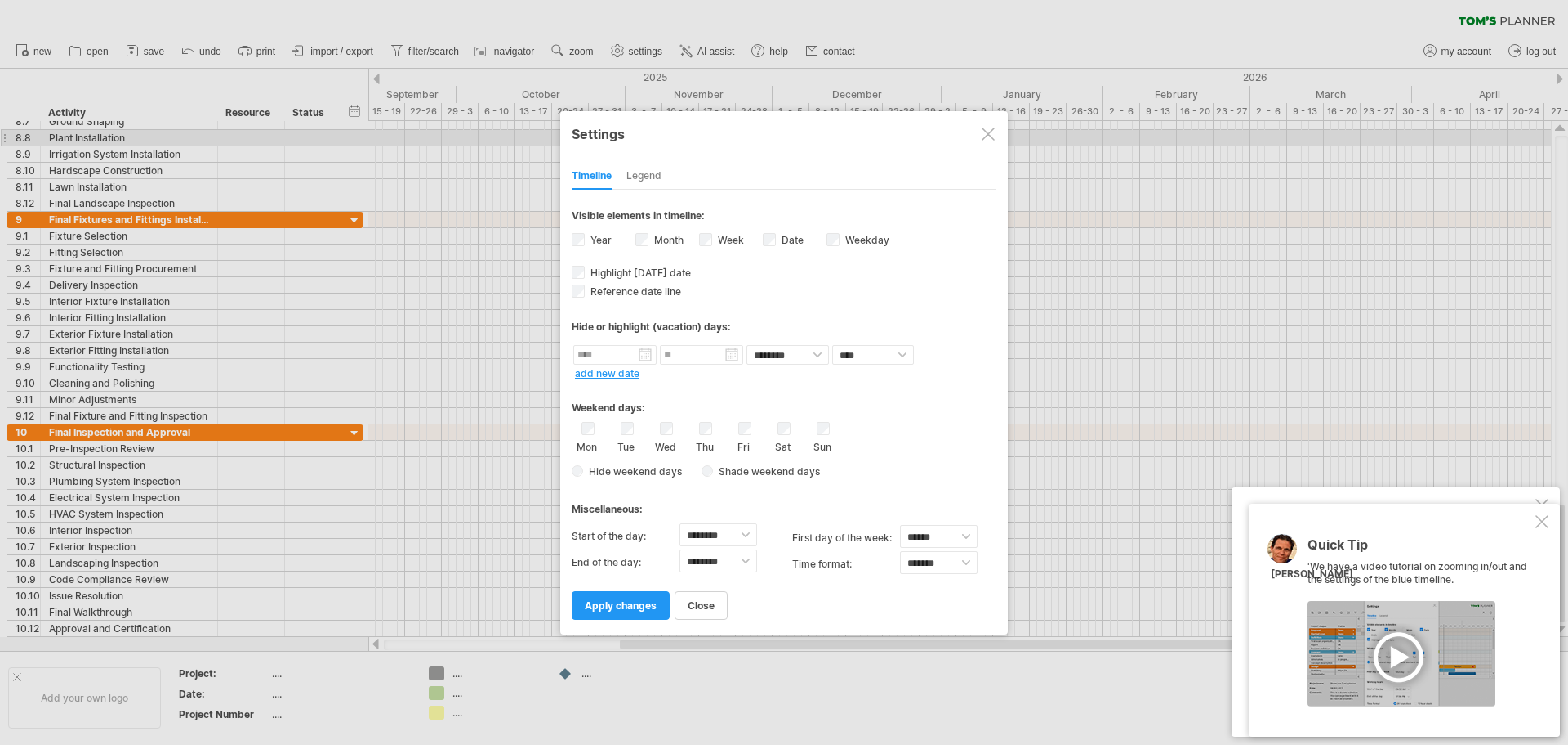
click at [641, 180] on div "Legend" at bounding box center [643, 176] width 35 height 26
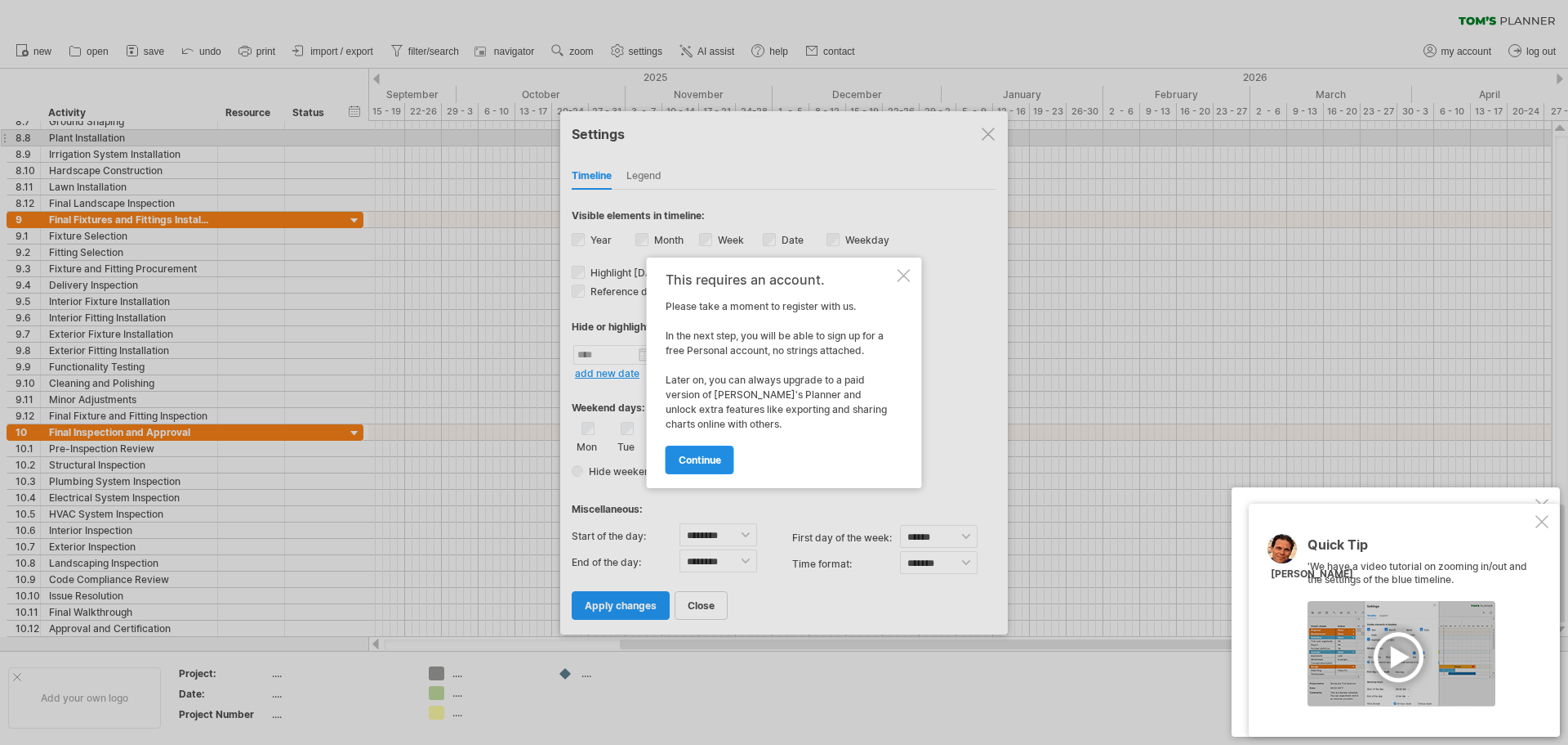
click at [712, 468] on link "continue" at bounding box center [700, 460] width 68 height 29
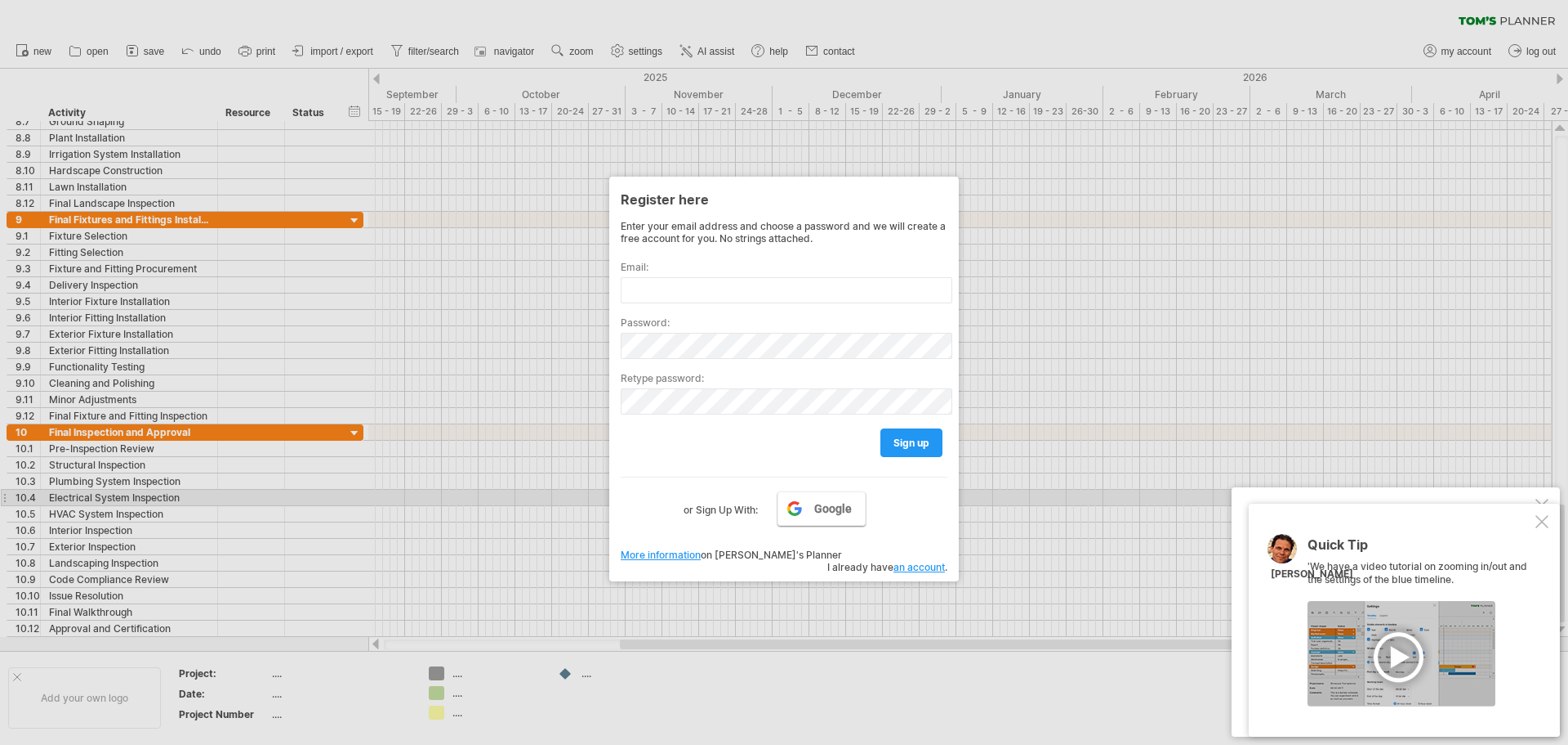
click at [825, 502] on span "Google" at bounding box center [833, 508] width 38 height 13
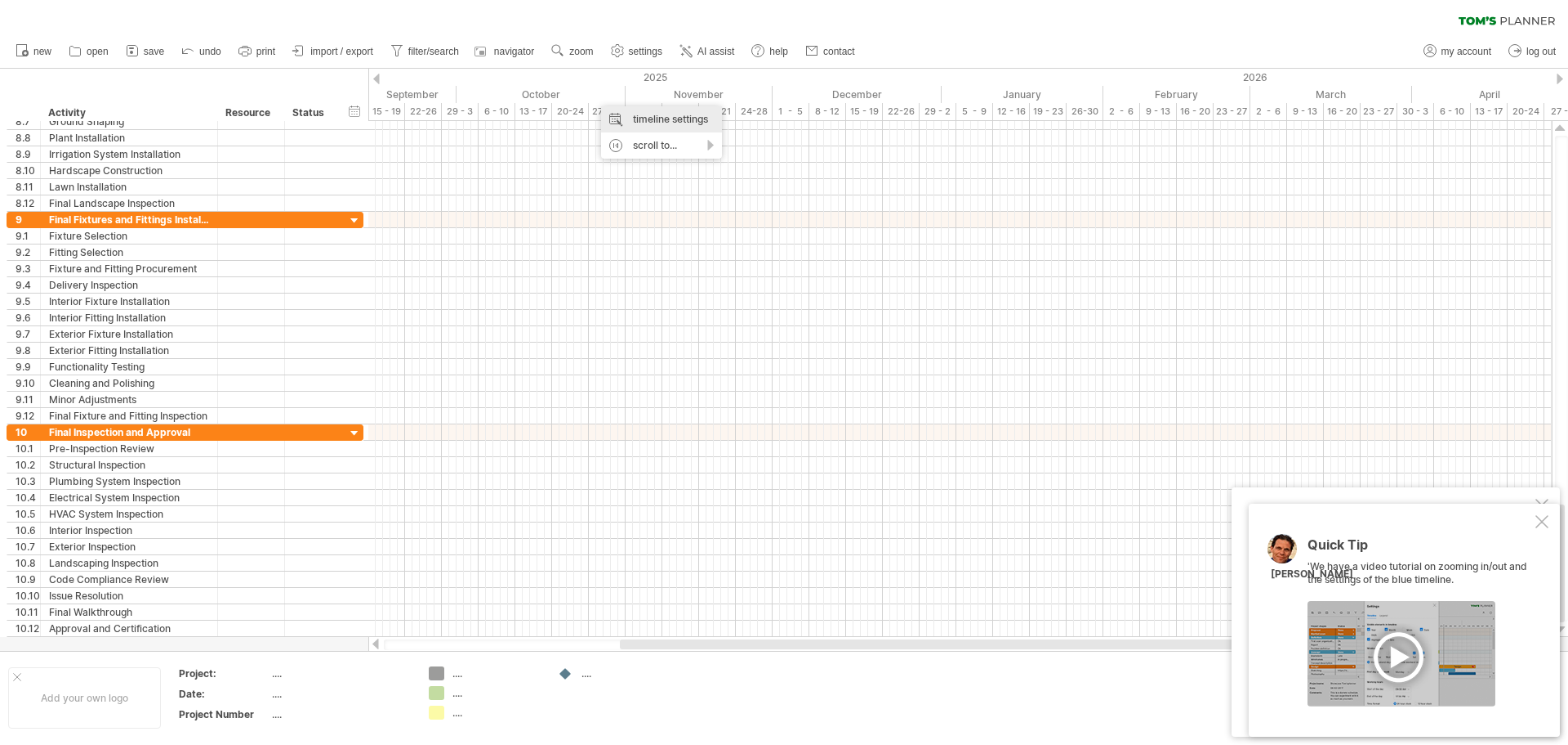
click at [664, 119] on div "timeline settings" at bounding box center [661, 118] width 121 height 26
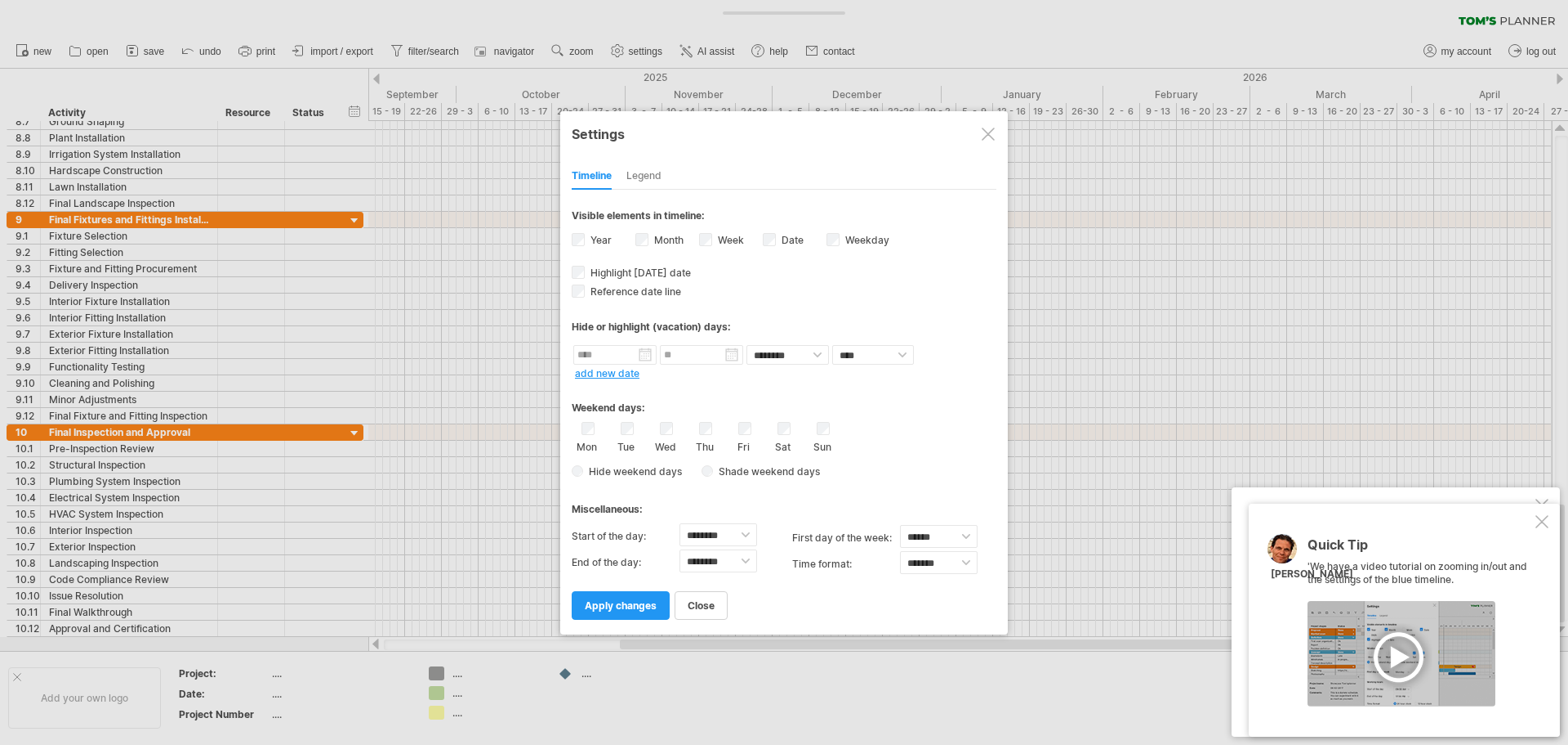
click at [646, 172] on div "Legend" at bounding box center [643, 176] width 35 height 26
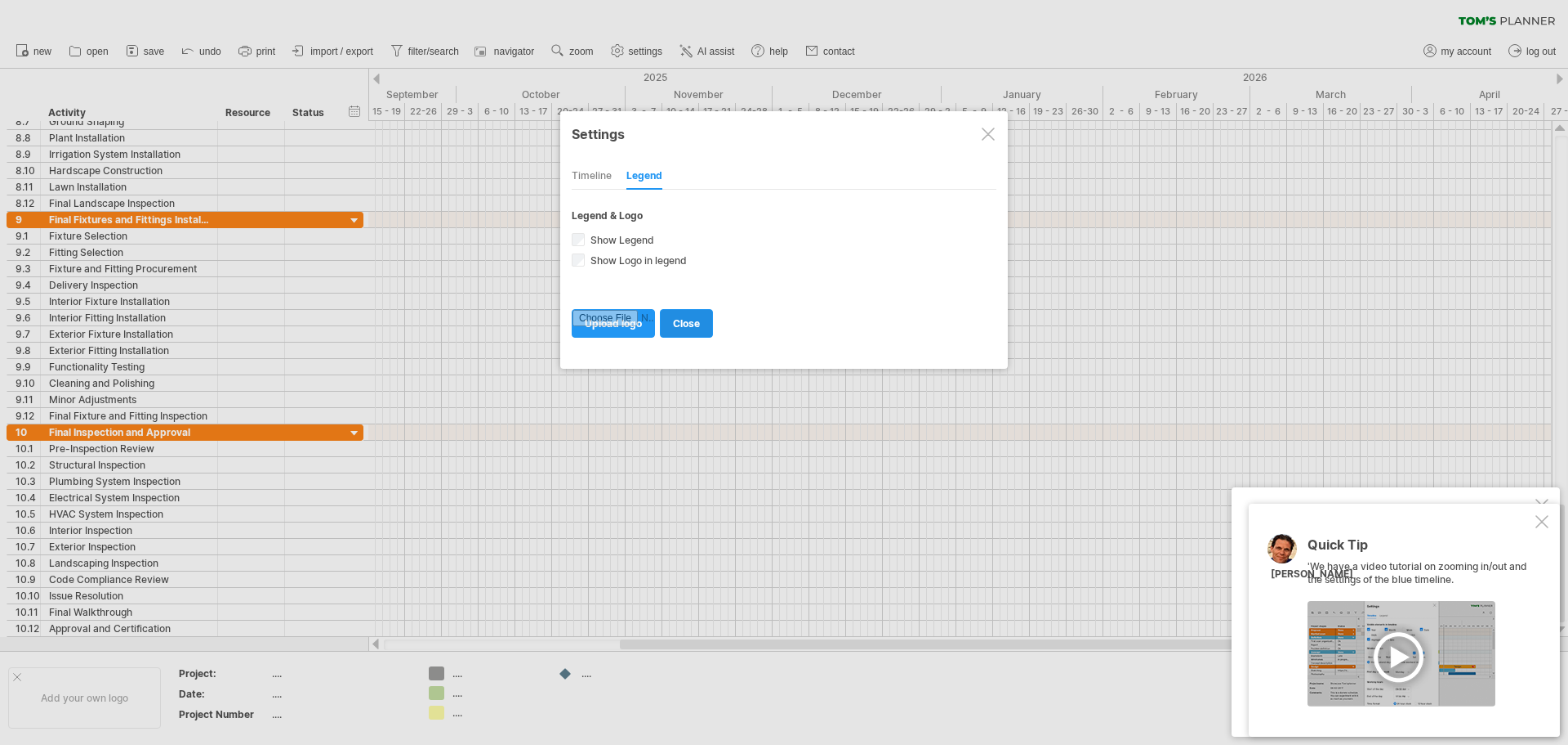
click at [698, 325] on span "close" at bounding box center [686, 323] width 27 height 13
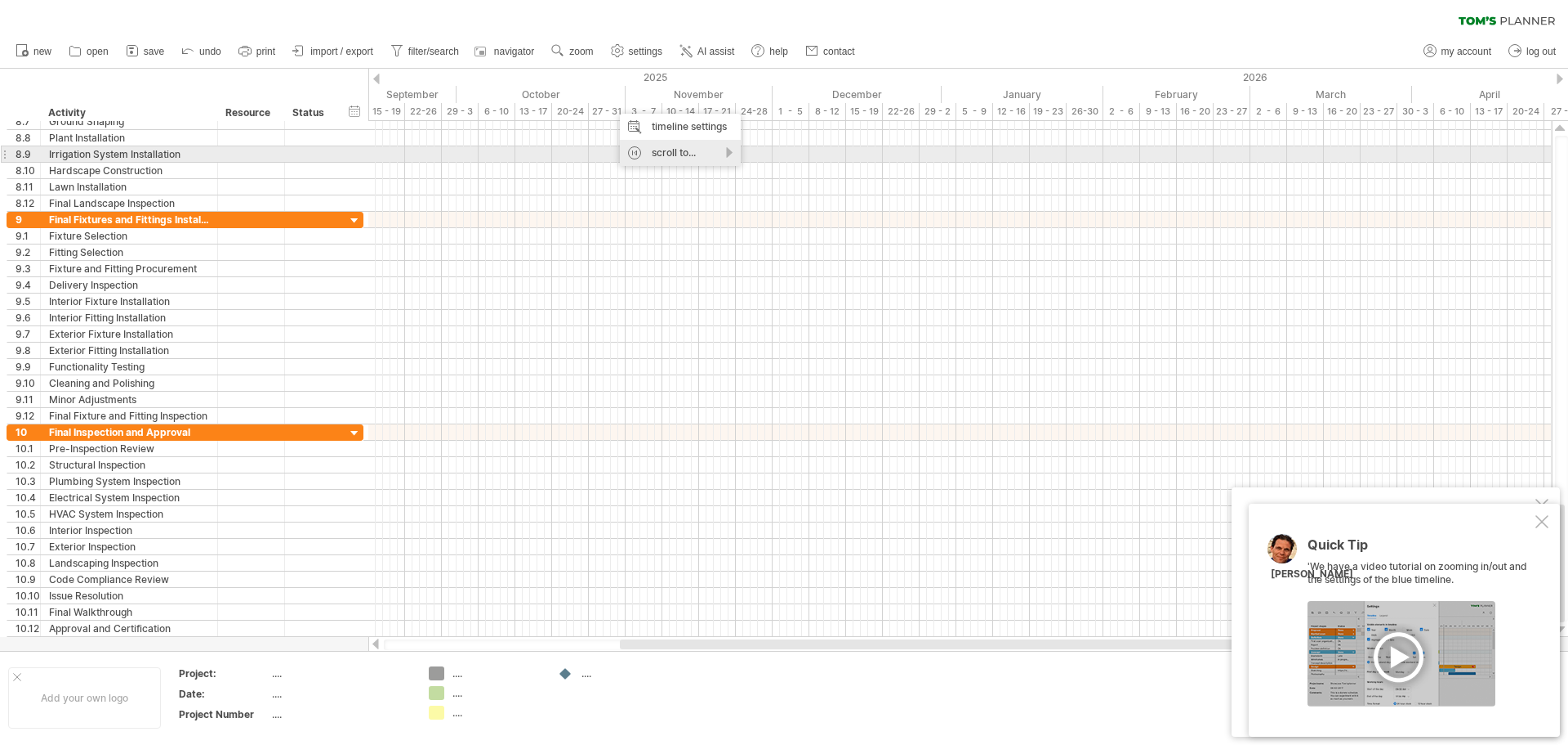
click at [648, 150] on div "scroll to..." at bounding box center [680, 153] width 121 height 26
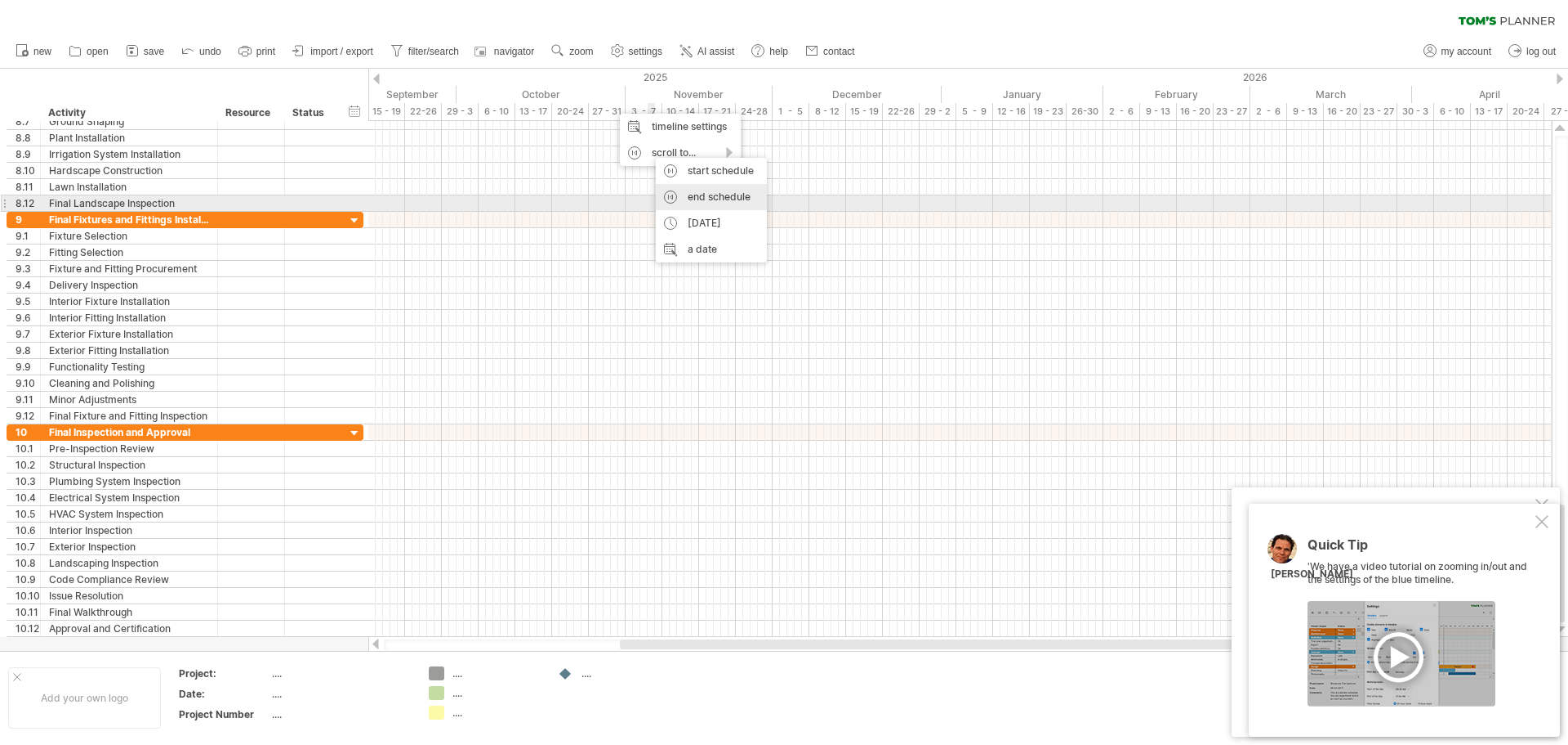
click at [672, 198] on div "end schedule" at bounding box center [711, 197] width 111 height 26
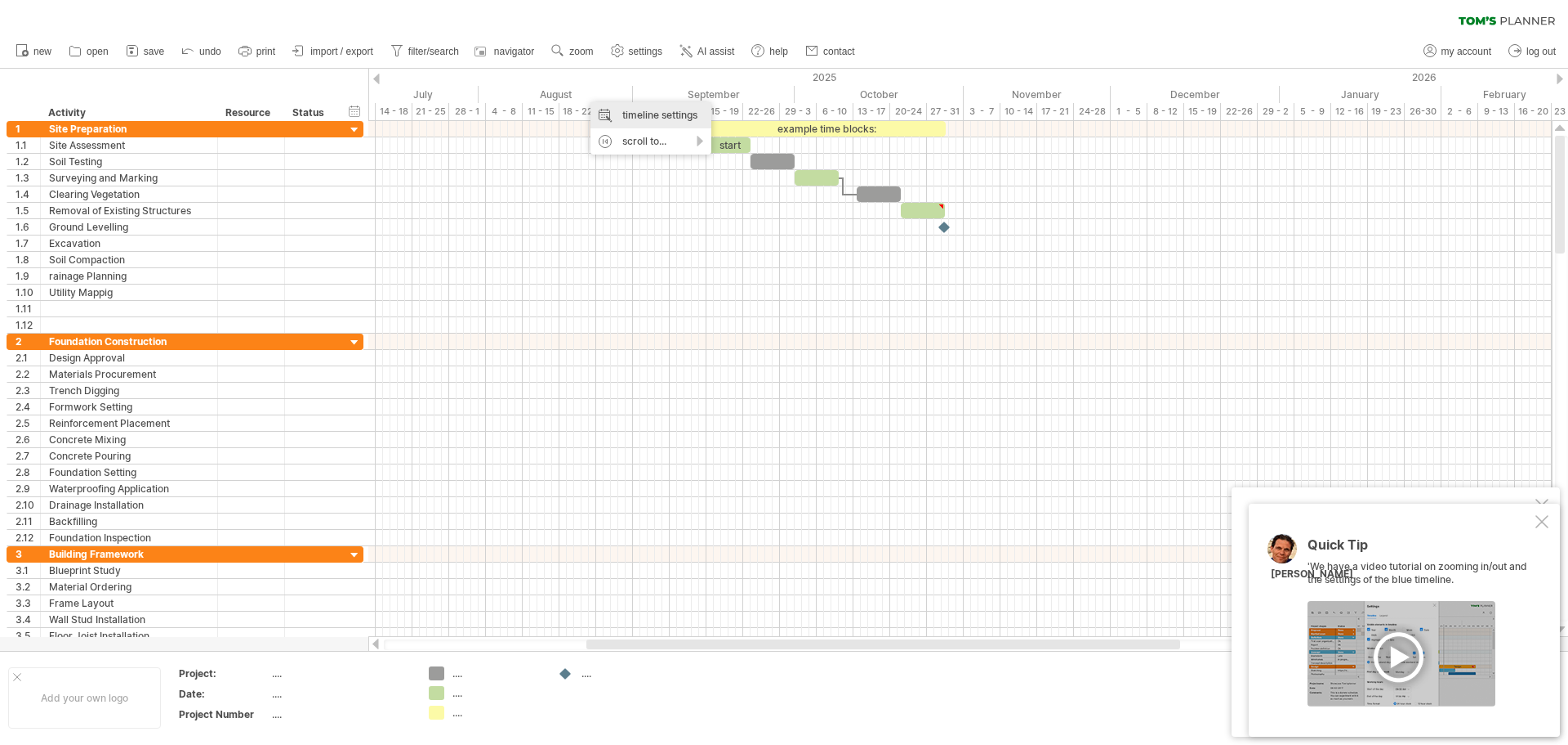
click at [680, 120] on div "timeline settings" at bounding box center [650, 115] width 121 height 26
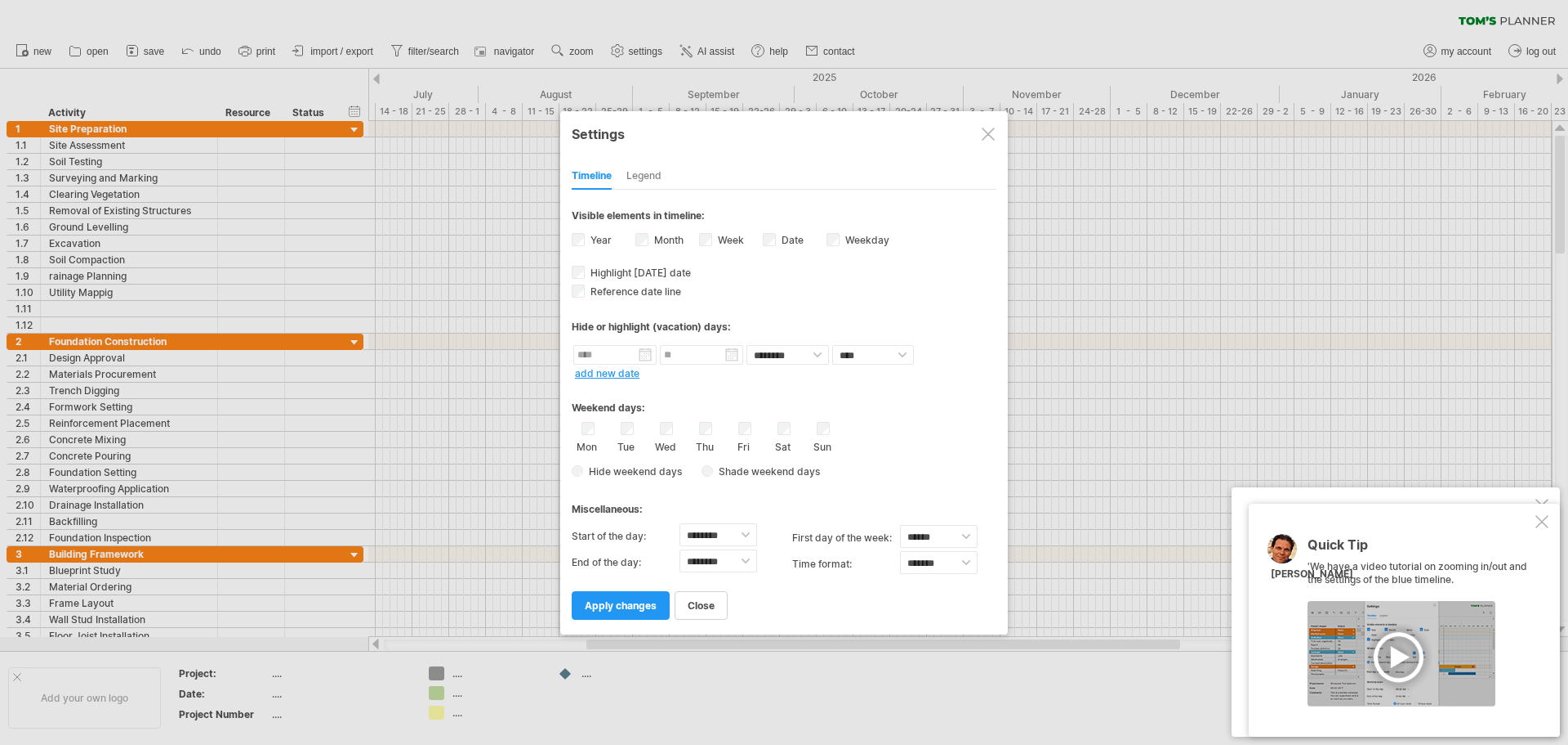
click at [717, 467] on span "Shade weekend days" at bounding box center [766, 471] width 107 height 13
click at [628, 601] on span "apply changes" at bounding box center [621, 605] width 72 height 13
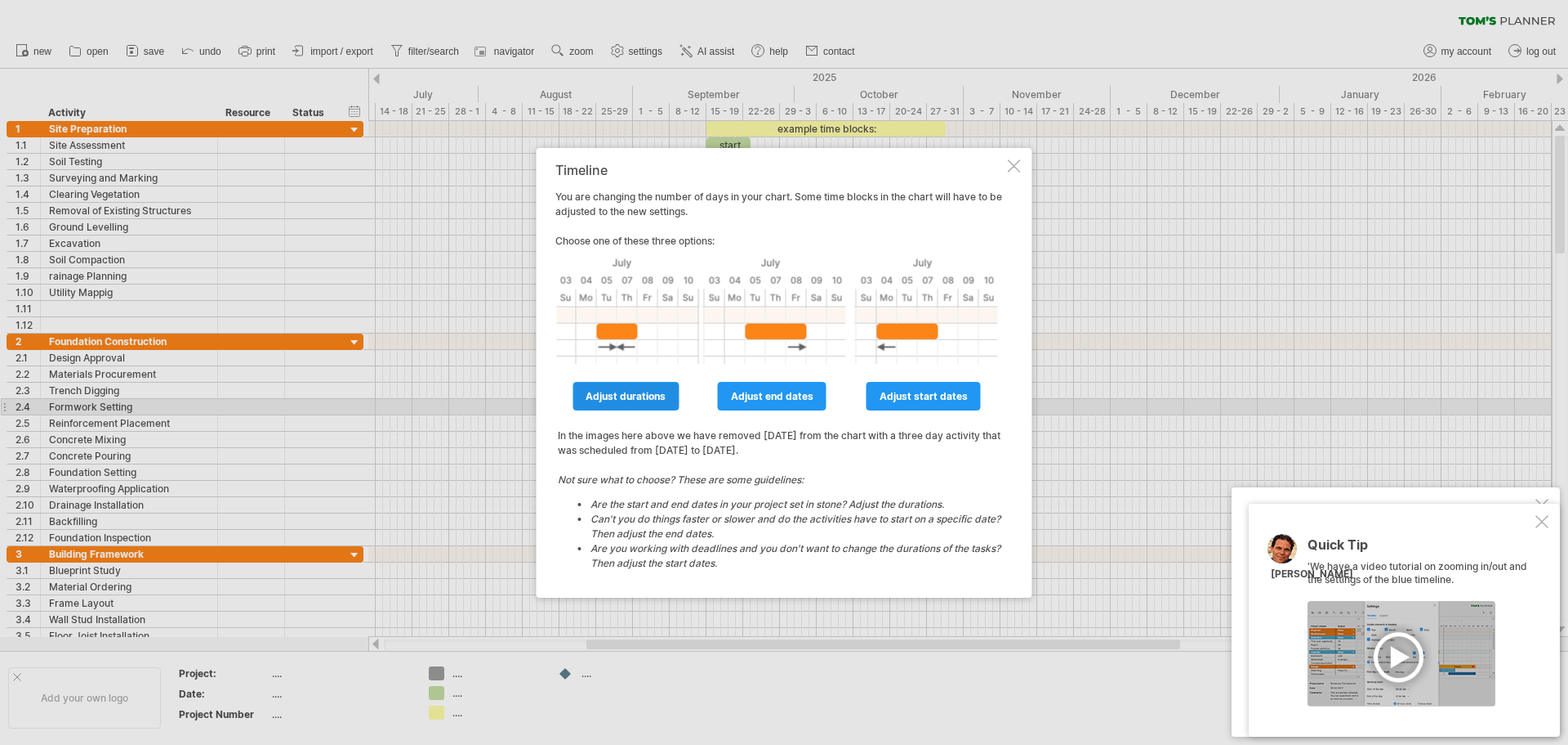
click at [662, 400] on span "adjust durations" at bounding box center [625, 396] width 80 height 13
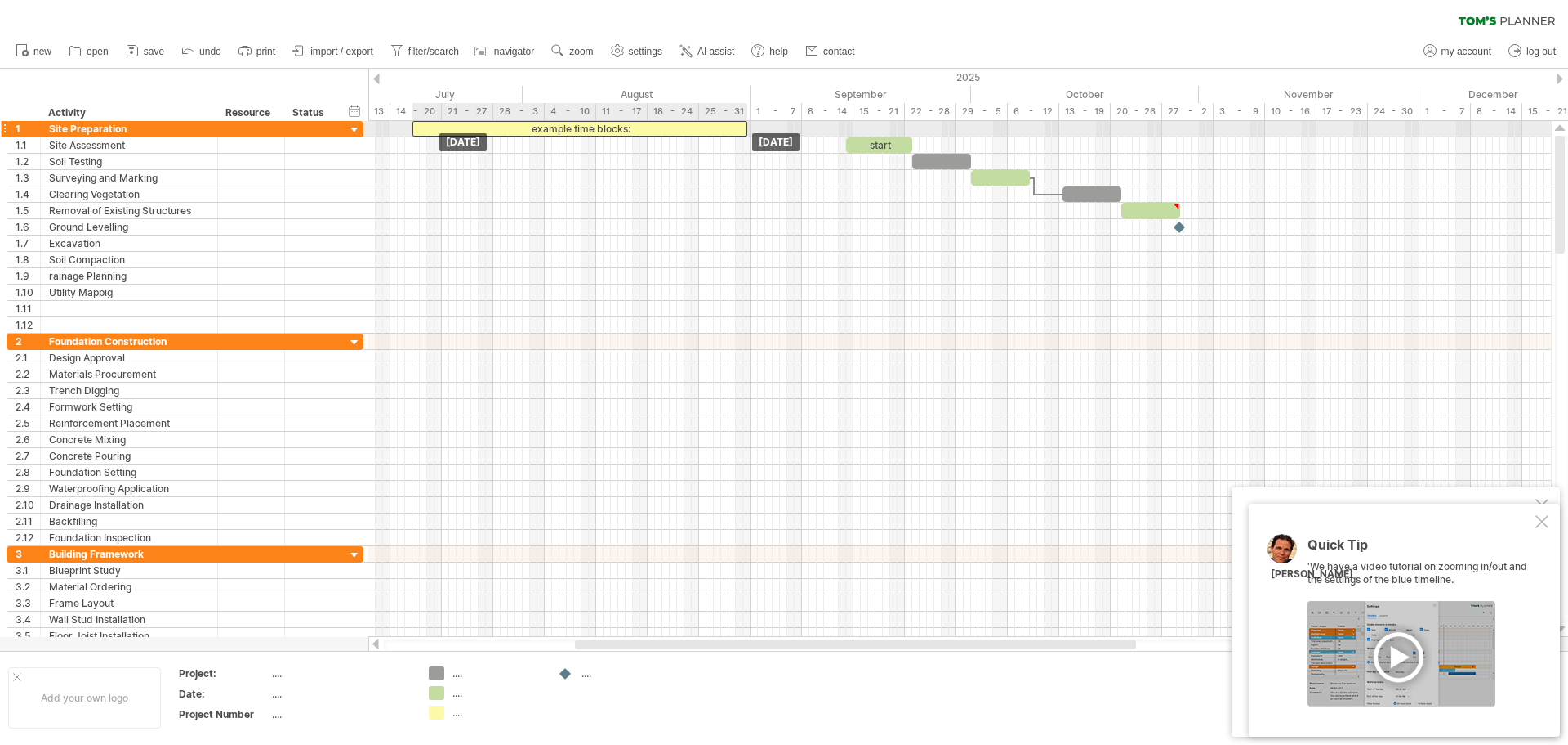
drag, startPoint x: 887, startPoint y: 126, endPoint x: 452, endPoint y: 132, distance: 435.0
click at [452, 132] on div "example time blocks:" at bounding box center [579, 128] width 335 height 15
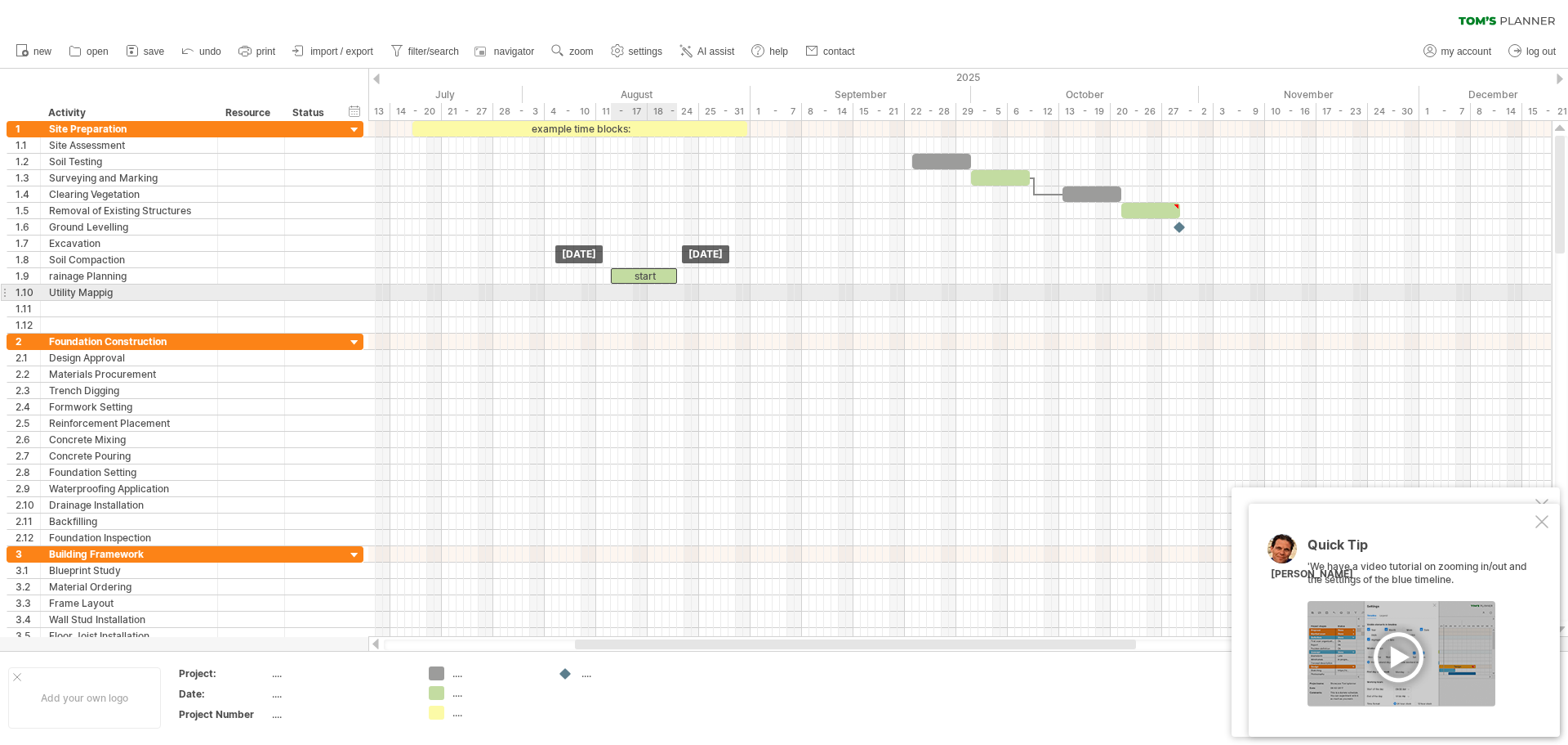
drag, startPoint x: 886, startPoint y: 151, endPoint x: 649, endPoint y: 288, distance: 273.7
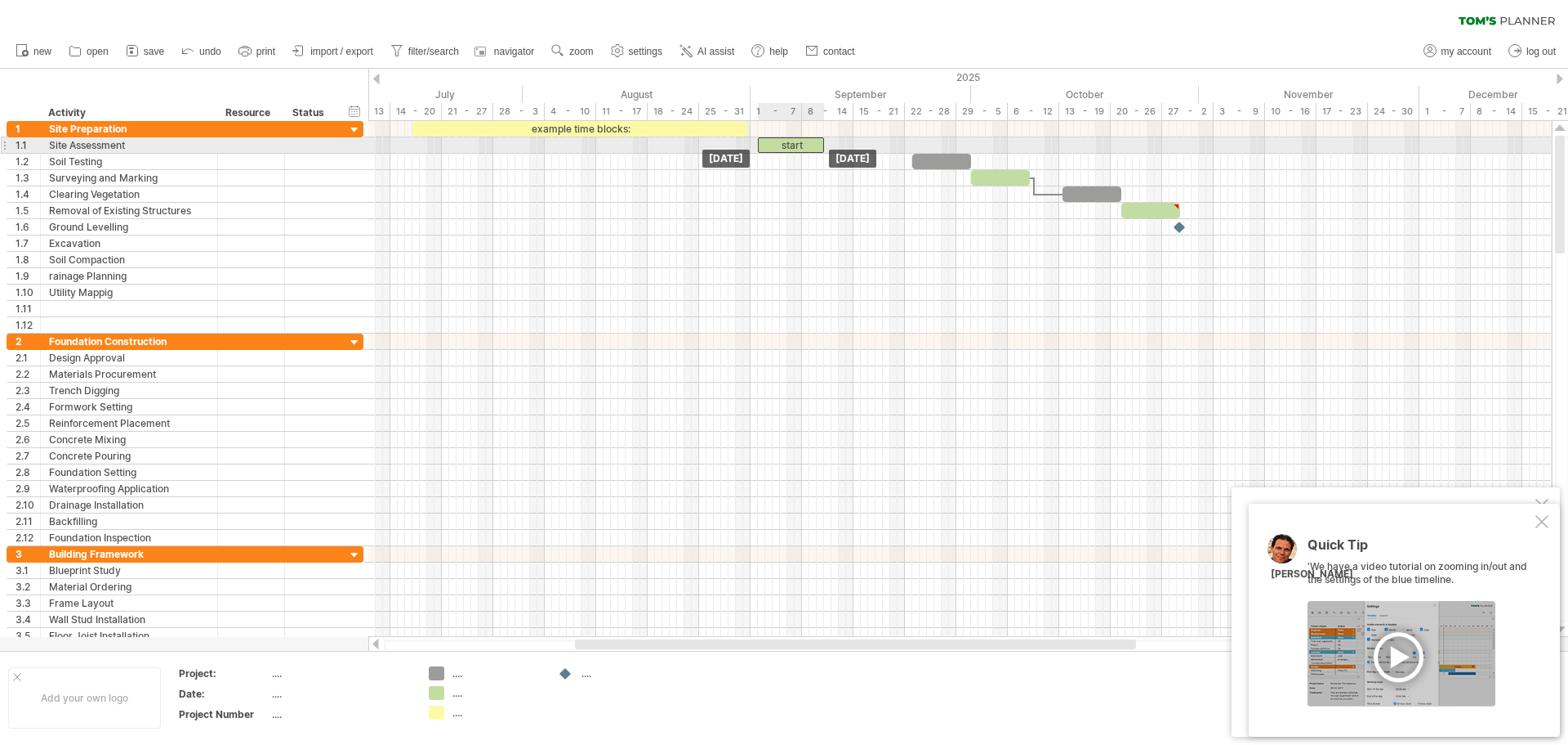
drag, startPoint x: 656, startPoint y: 272, endPoint x: 802, endPoint y: 143, distance: 194.8
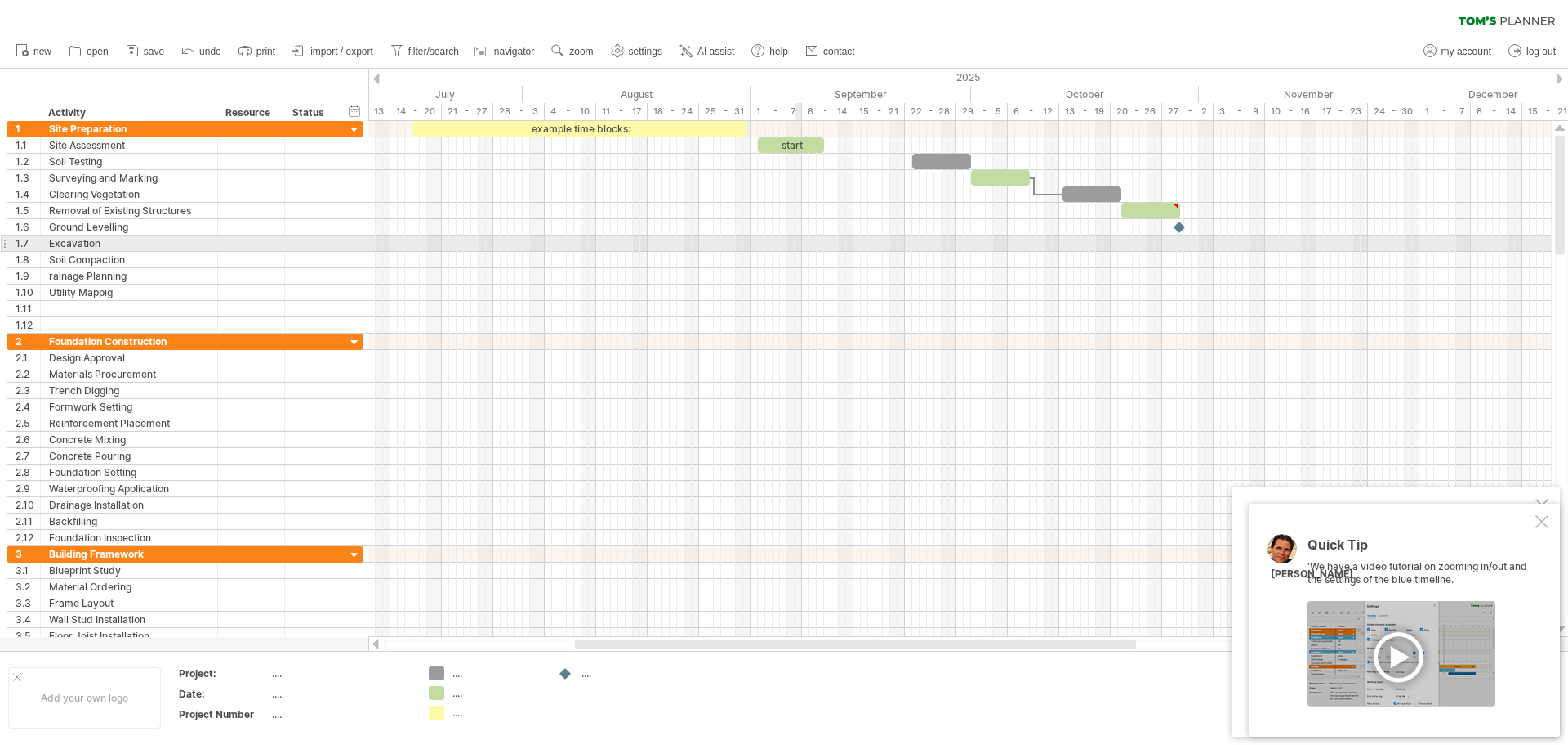
click at [800, 249] on div at bounding box center [960, 243] width 1183 height 16
click at [658, 103] on div "timeline settings" at bounding box center [679, 109] width 121 height 26
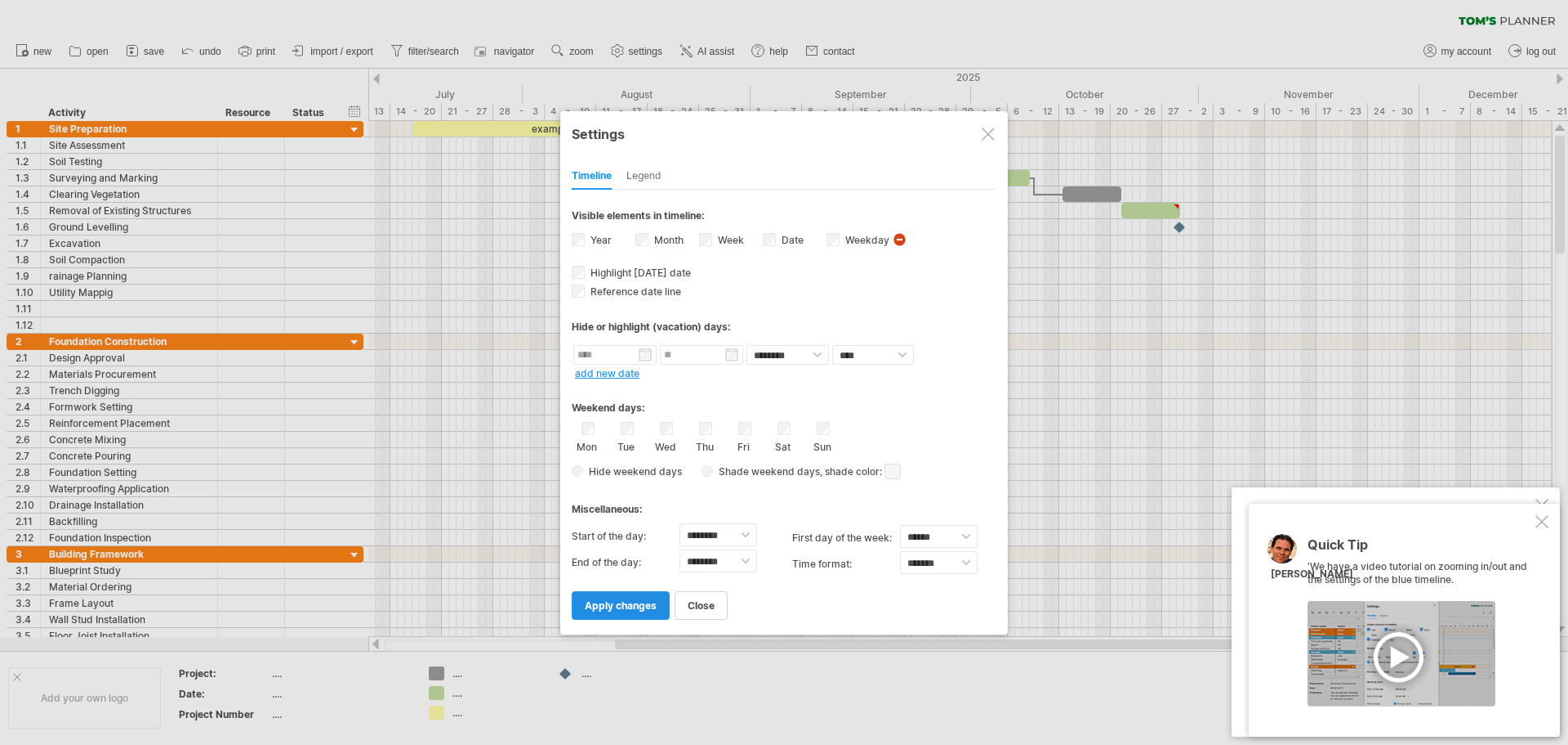
click at [621, 609] on span "apply changes" at bounding box center [621, 605] width 72 height 13
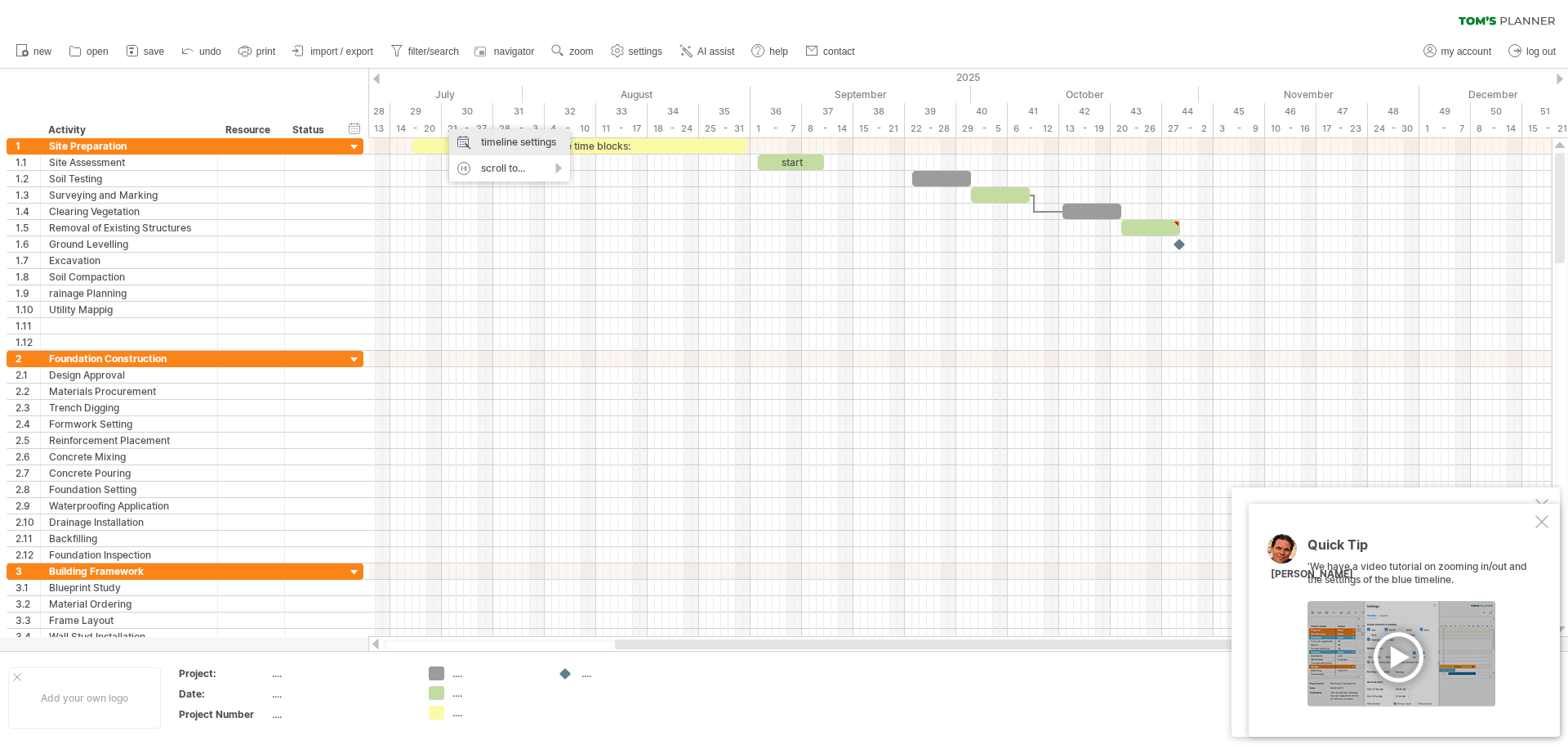
click at [497, 132] on div "timeline settings" at bounding box center [510, 142] width 121 height 26
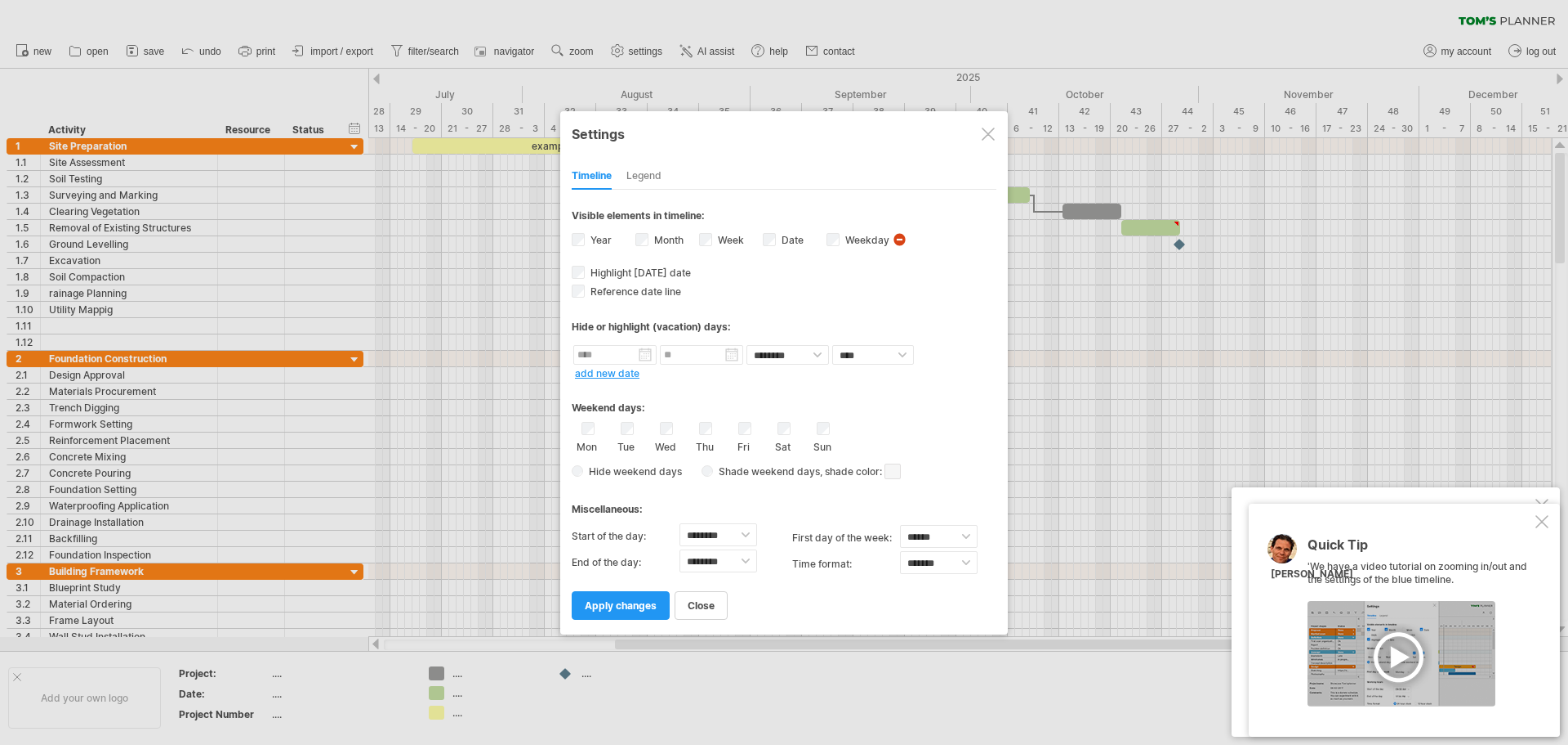
click at [840, 241] on div "Weekday visibility of weekday Currently there is not enough space horizontally …" at bounding box center [858, 241] width 64 height 22
click at [826, 240] on div "Date visibility of date Currently there is not enough space horizontally to dis…" at bounding box center [794, 241] width 64 height 22
click at [641, 607] on span "apply changes" at bounding box center [621, 605] width 72 height 13
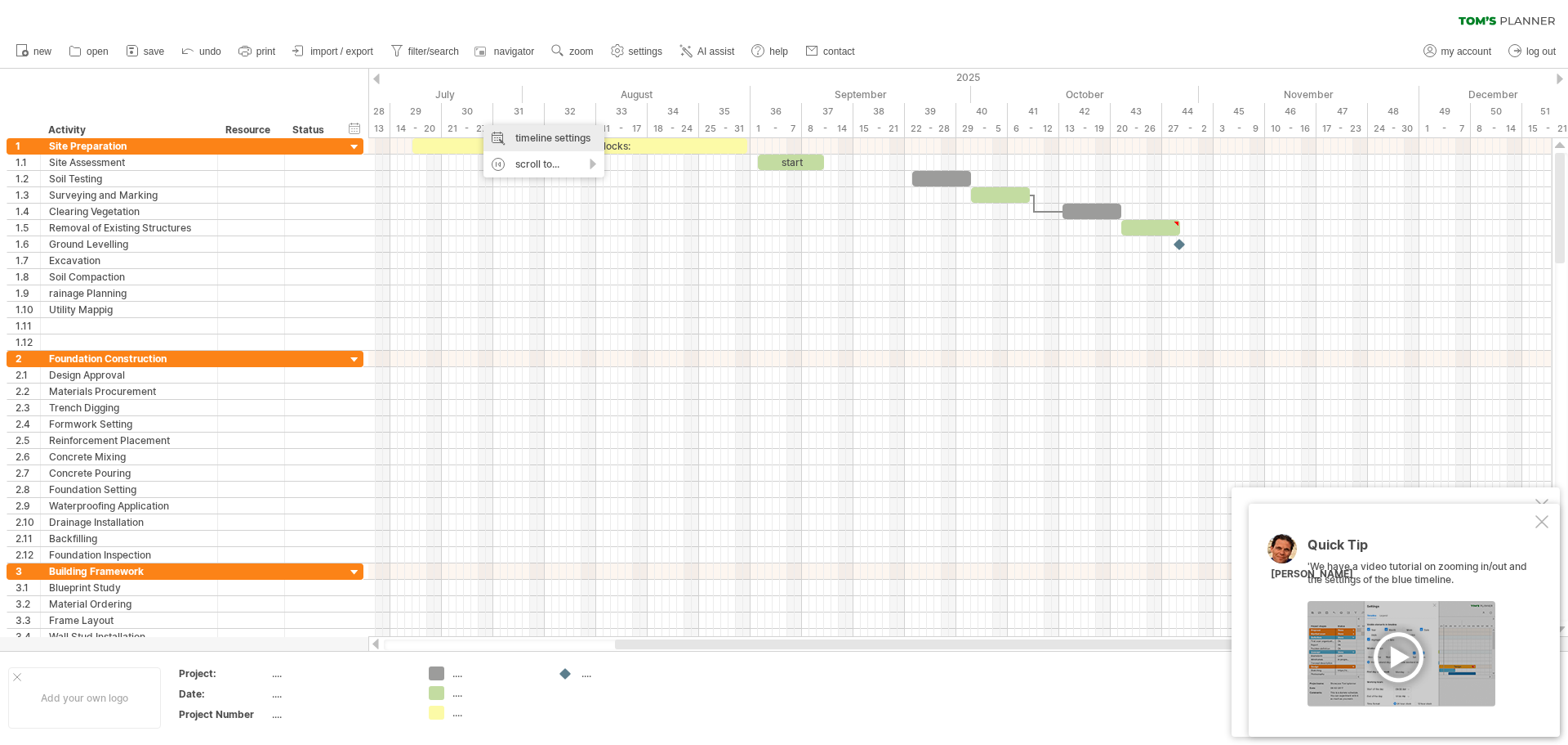
click at [516, 127] on div "timeline settings" at bounding box center [544, 137] width 121 height 26
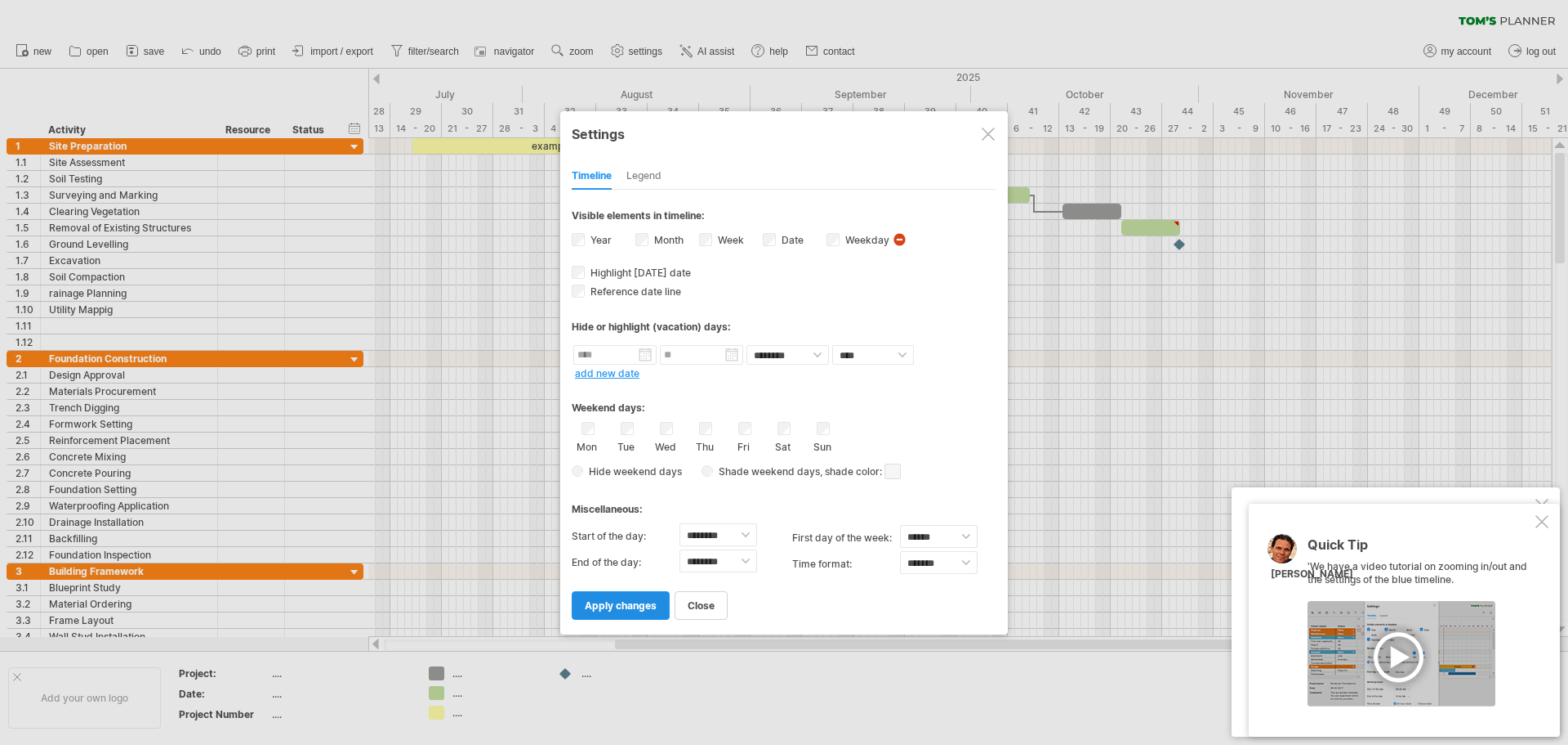
click at [616, 606] on span "apply changes" at bounding box center [621, 605] width 72 height 13
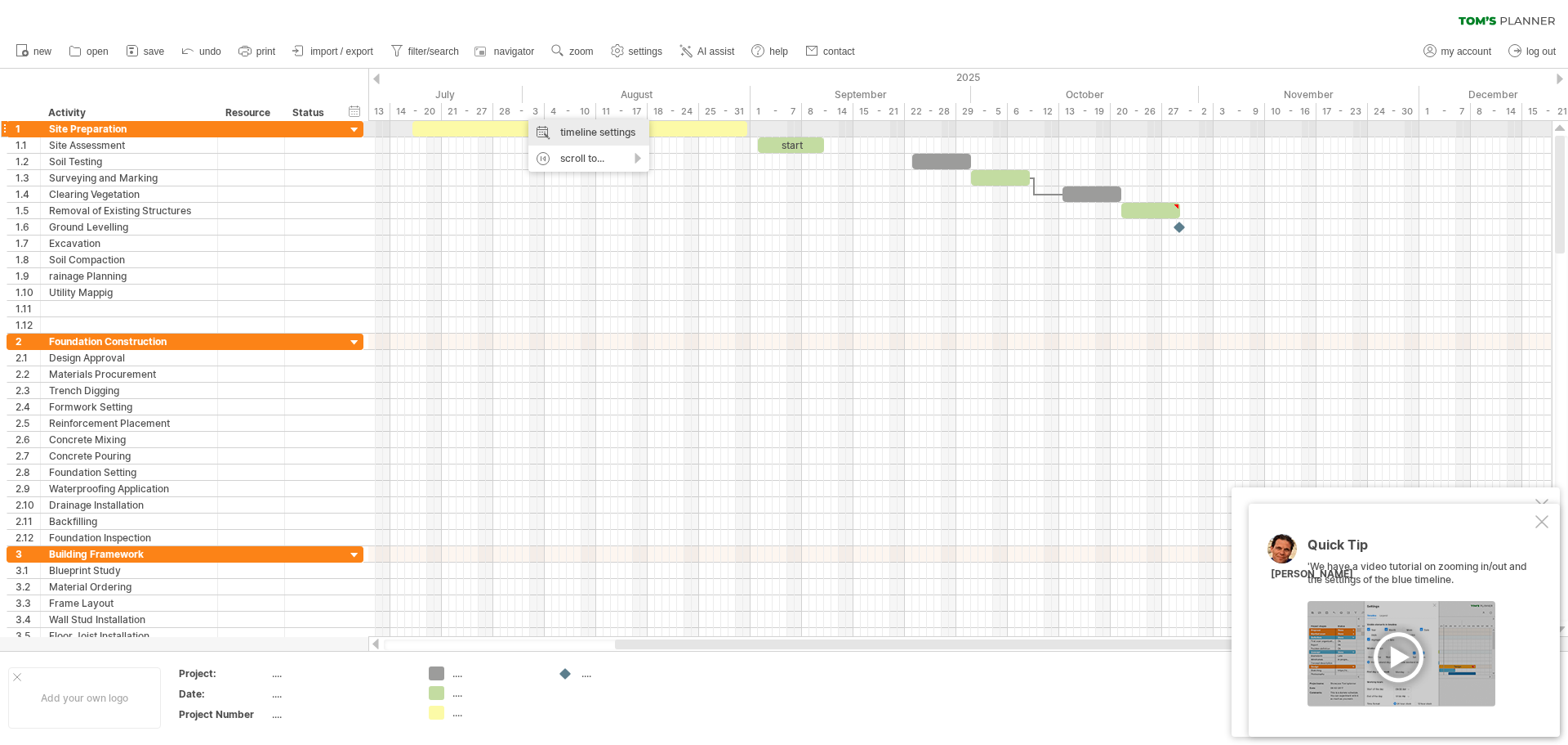
click at [607, 132] on div "timeline settings" at bounding box center [588, 132] width 121 height 26
